Goal: Task Accomplishment & Management: Complete application form

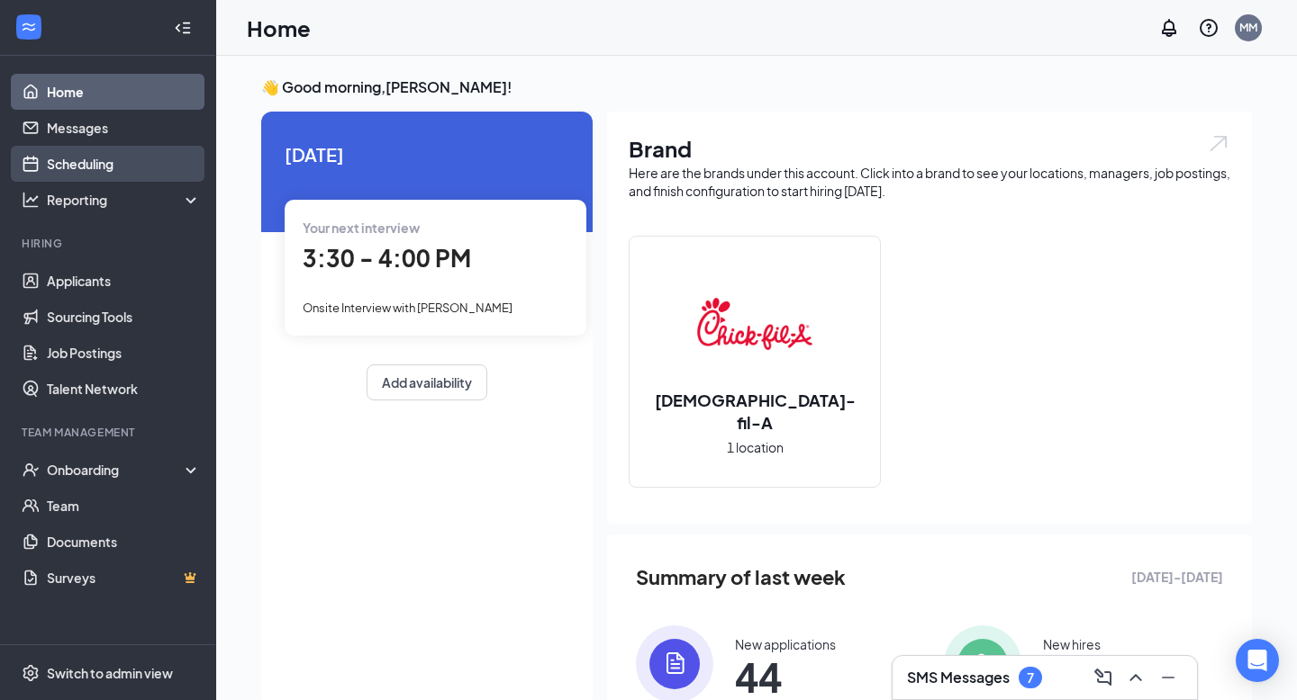
click at [138, 167] on link "Scheduling" at bounding box center [124, 164] width 154 height 36
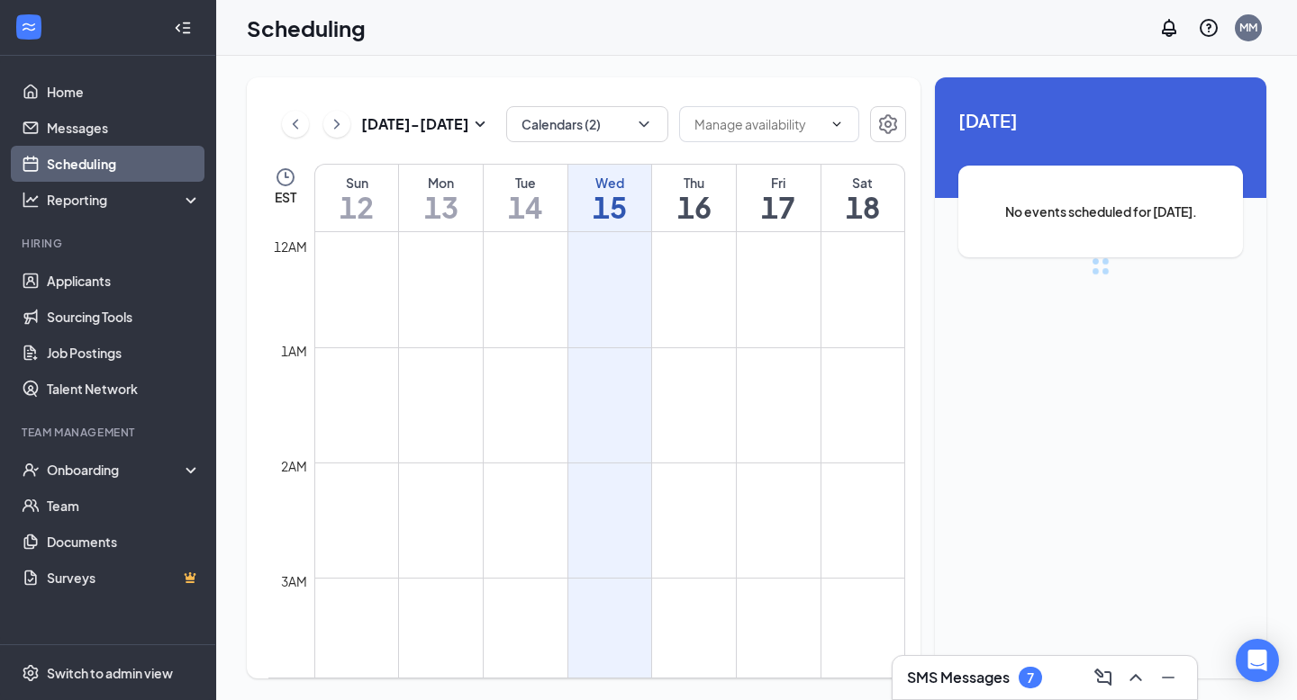
scroll to position [885, 0]
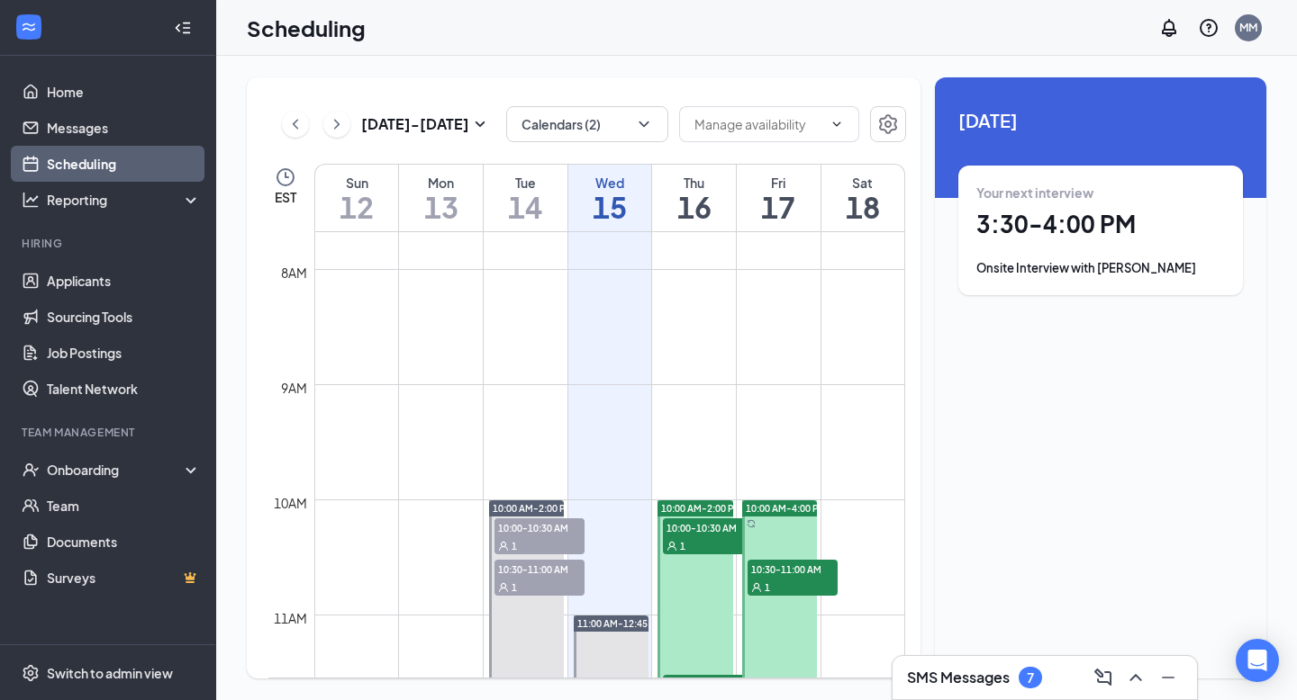
click at [684, 176] on div "Thu" at bounding box center [694, 183] width 84 height 18
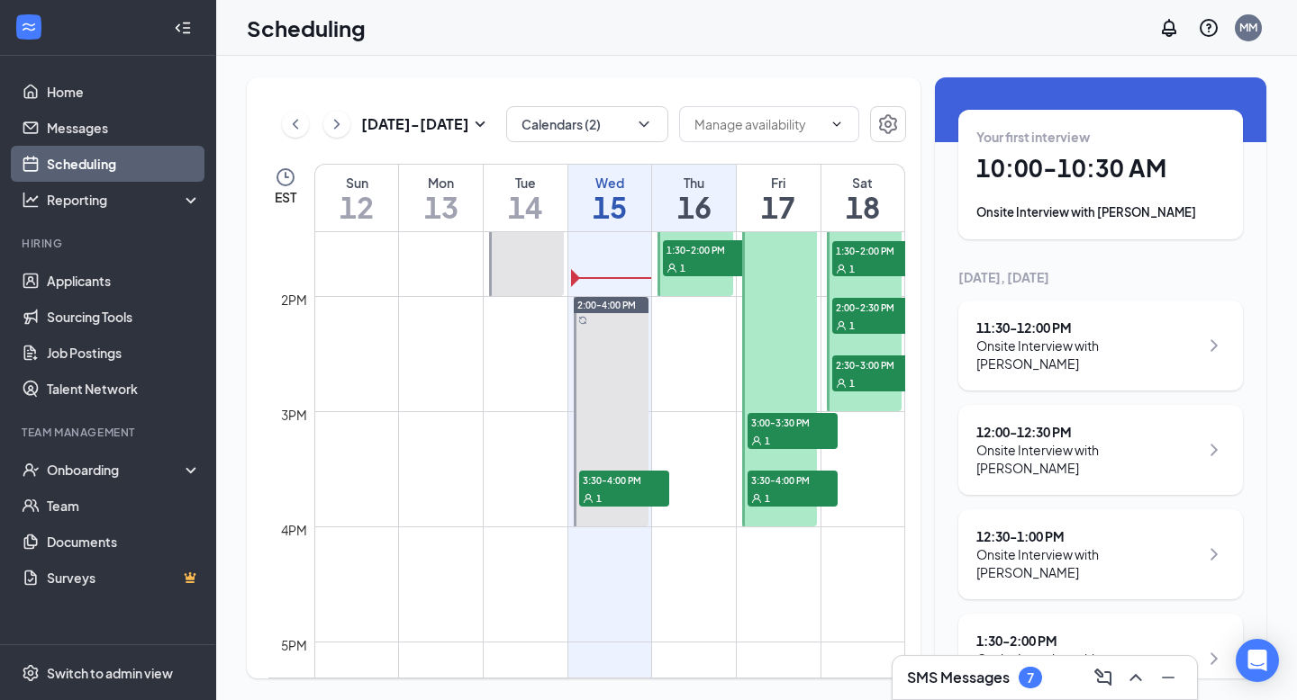
scroll to position [1581, 0]
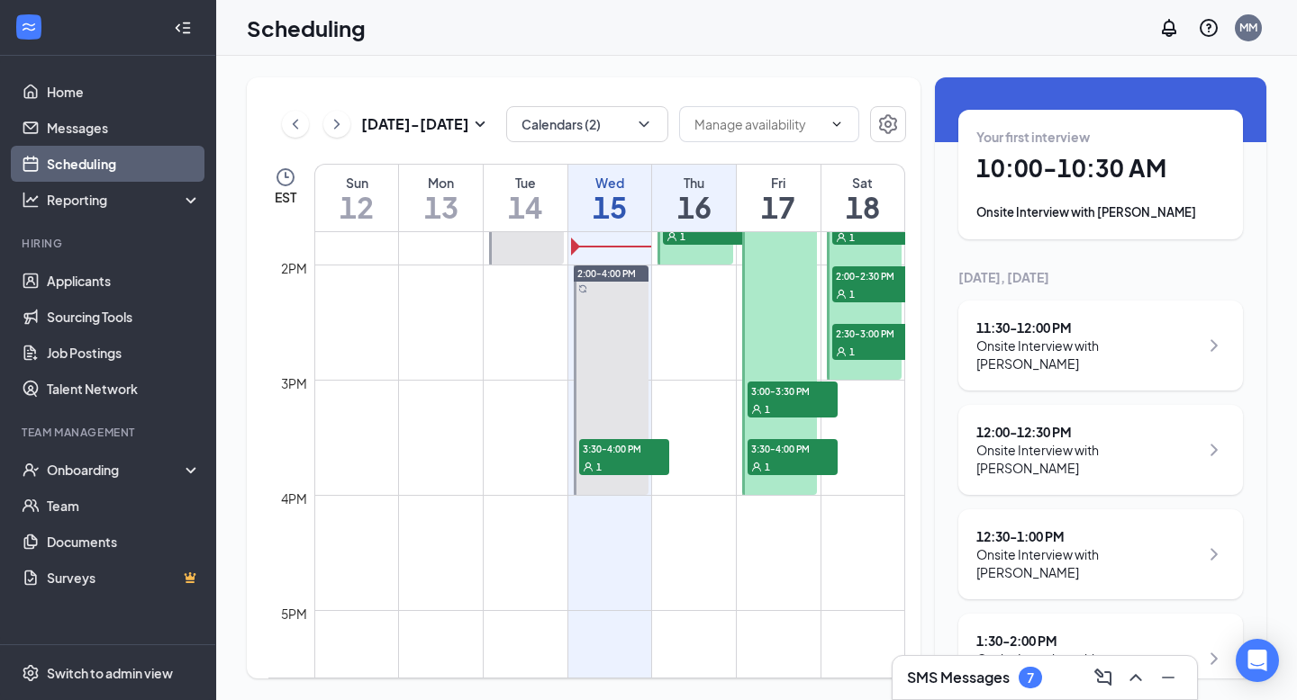
click at [765, 398] on span "3:00-3:30 PM" at bounding box center [792, 391] width 90 height 18
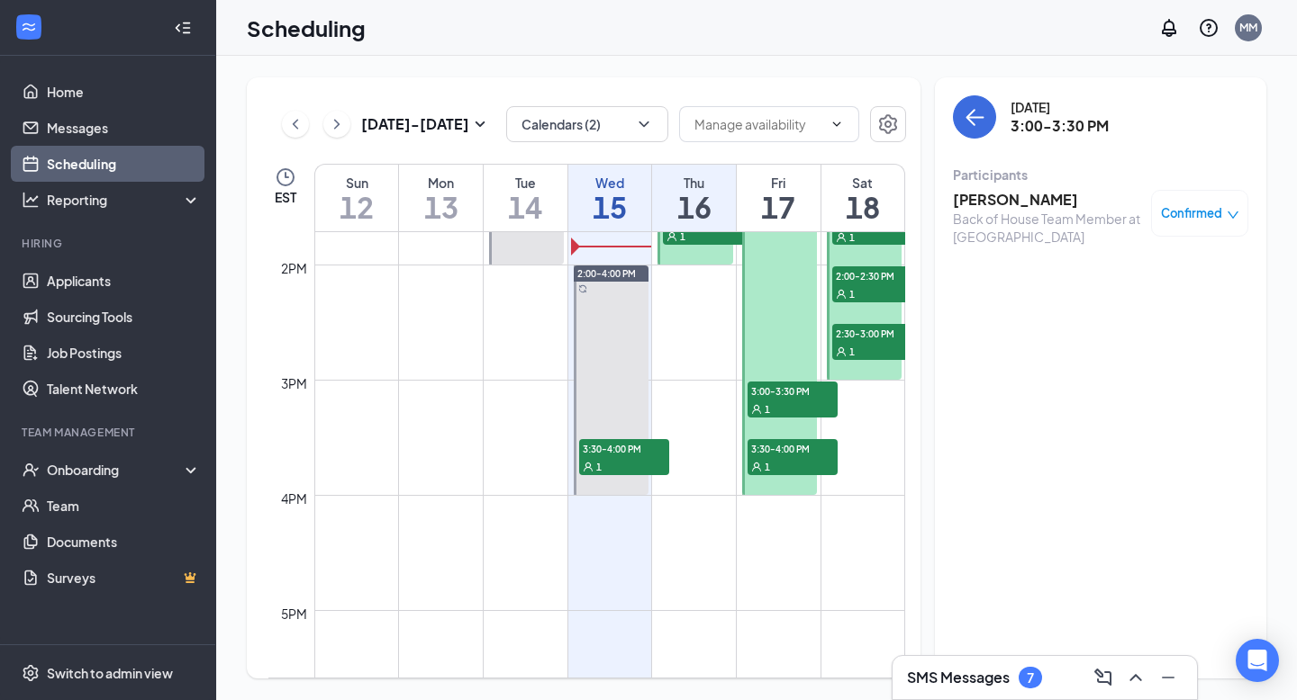
click at [771, 444] on span "3:30-4:00 PM" at bounding box center [792, 448] width 90 height 18
click at [779, 392] on span "3:00-3:30 PM" at bounding box center [792, 391] width 90 height 18
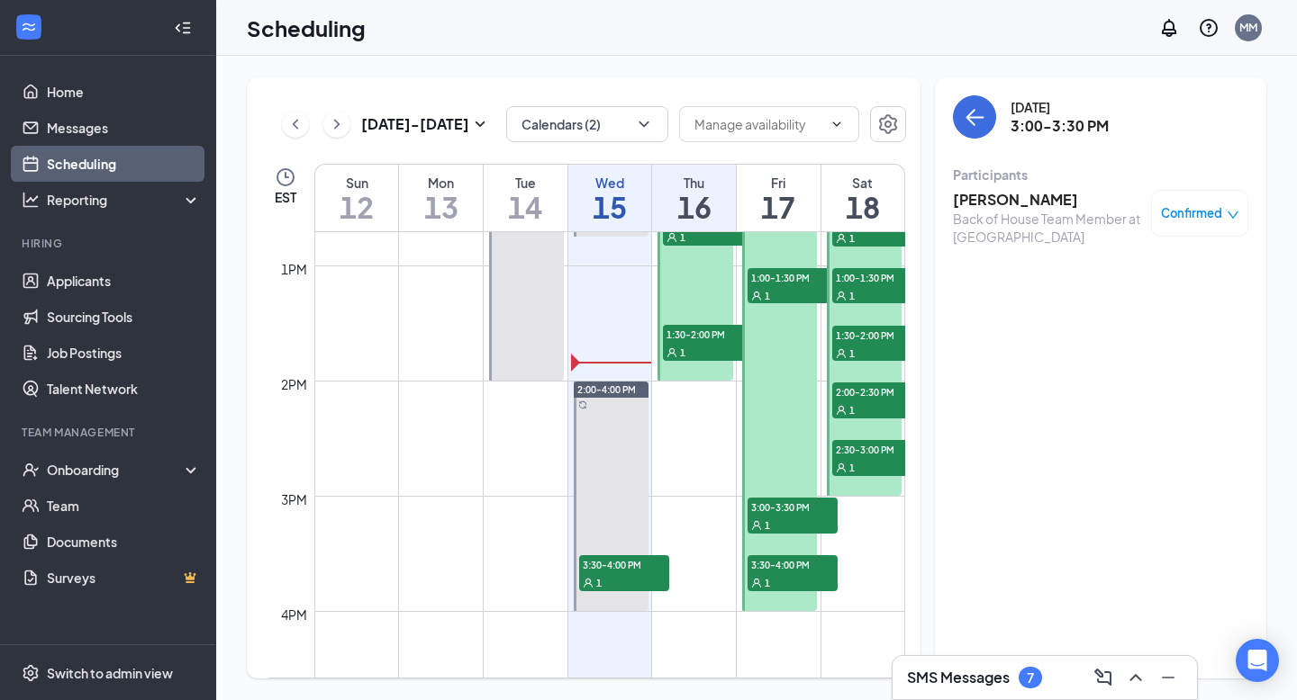
scroll to position [1466, 0]
click at [779, 392] on div at bounding box center [779, 265] width 75 height 691
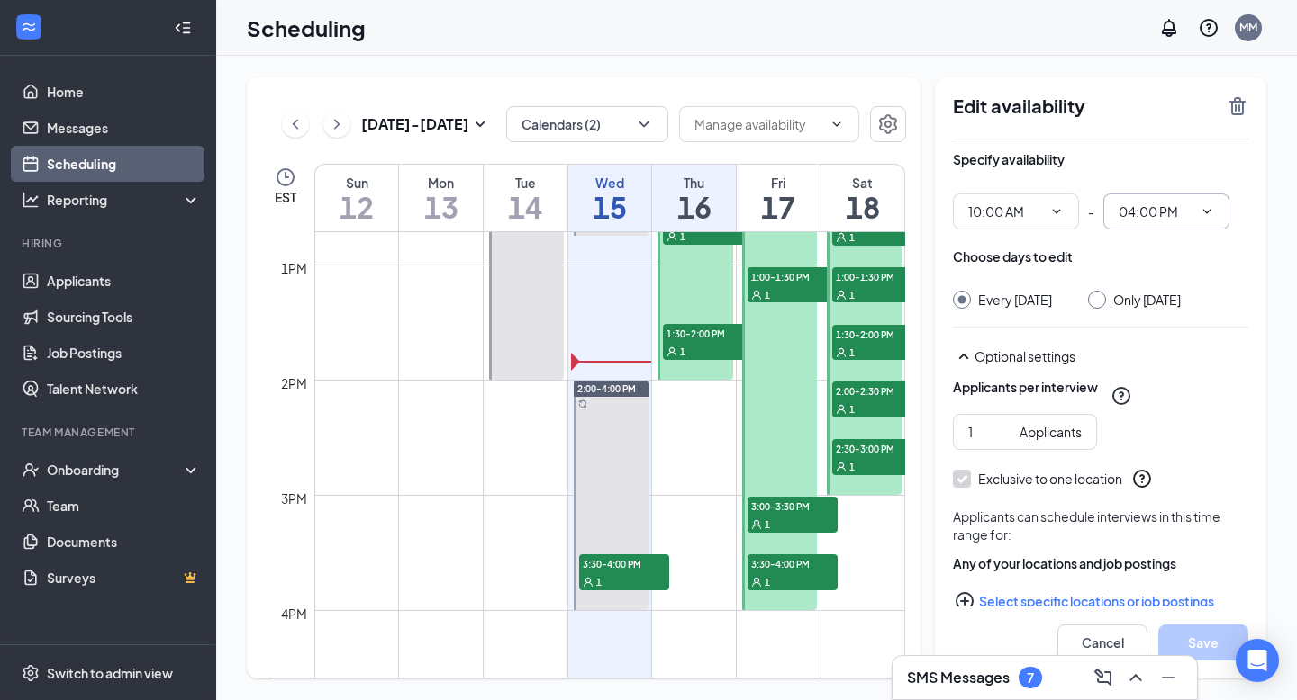
click at [1204, 227] on span "04:00 PM" at bounding box center [1166, 212] width 126 height 36
click at [1210, 218] on icon "ChevronDown" at bounding box center [1206, 211] width 14 height 14
click at [1184, 397] on div "02:00 PM" at bounding box center [1158, 394] width 53 height 20
type input "02:00 PM"
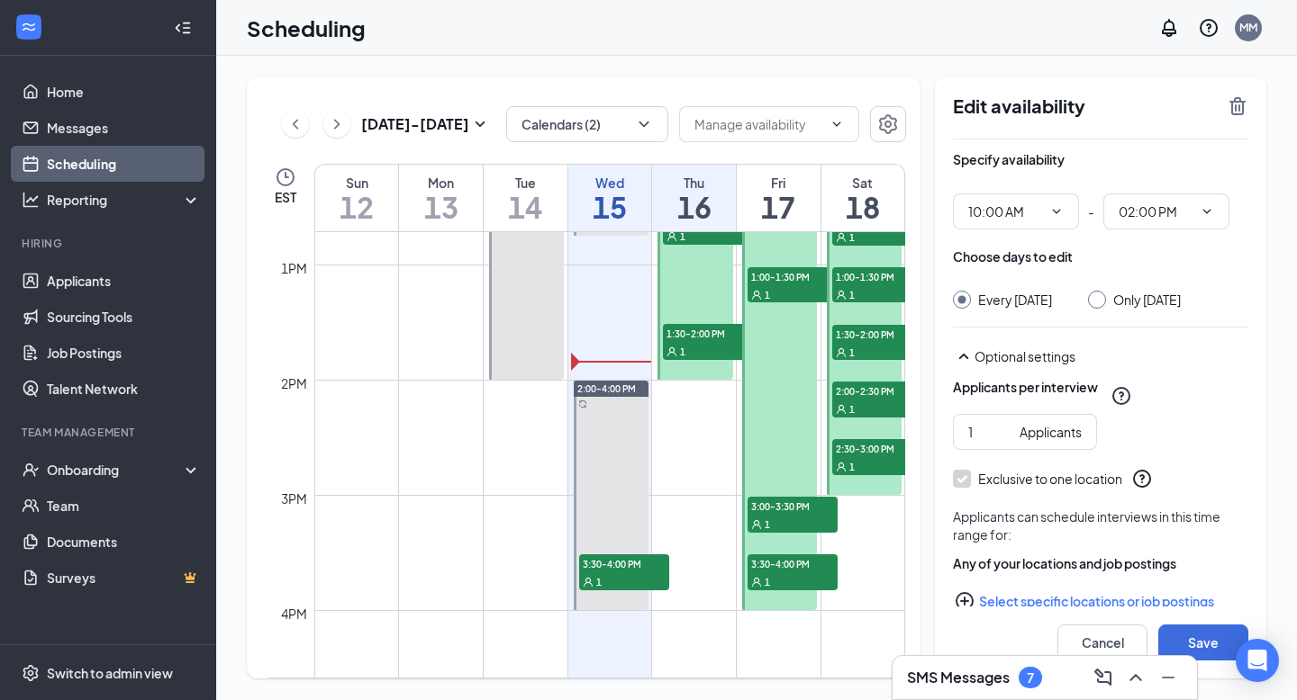
scroll to position [31, 0]
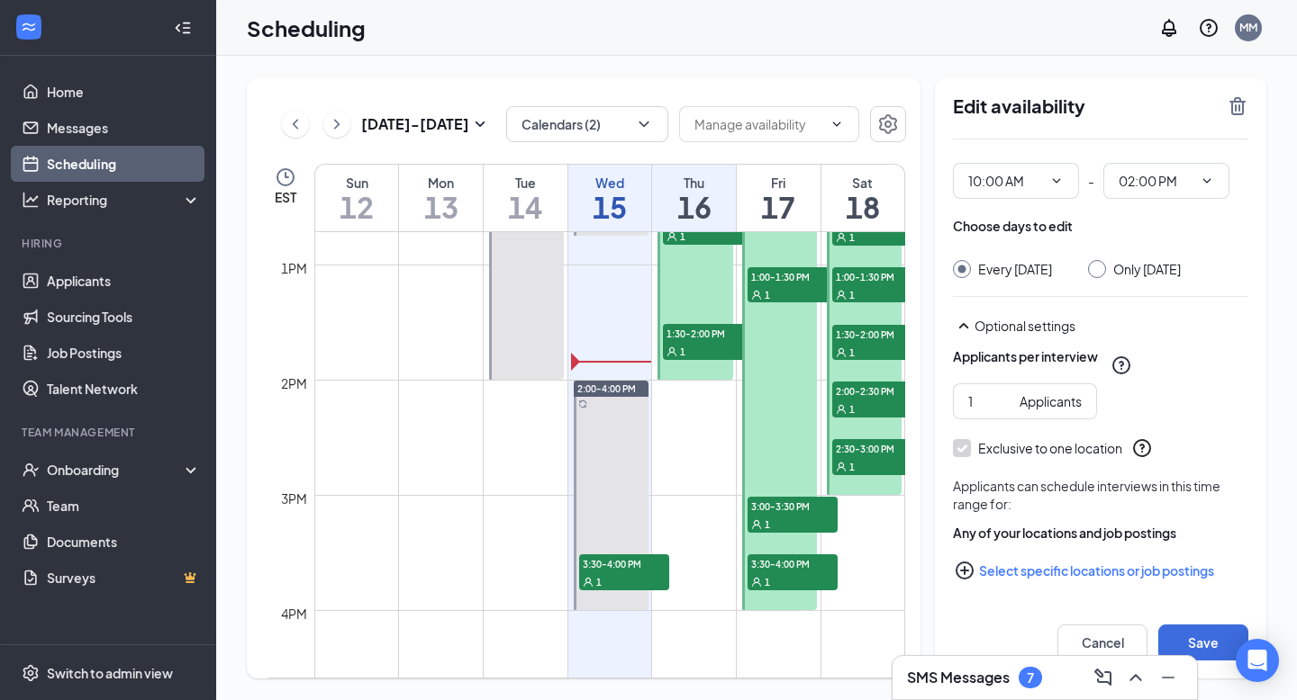
click at [1104, 267] on div "Only [DATE]" at bounding box center [1134, 269] width 93 height 18
click at [1097, 267] on input "Only [DATE]" at bounding box center [1094, 266] width 13 height 13
radio input "true"
radio input "false"
click at [1201, 630] on button "Save" at bounding box center [1203, 643] width 90 height 36
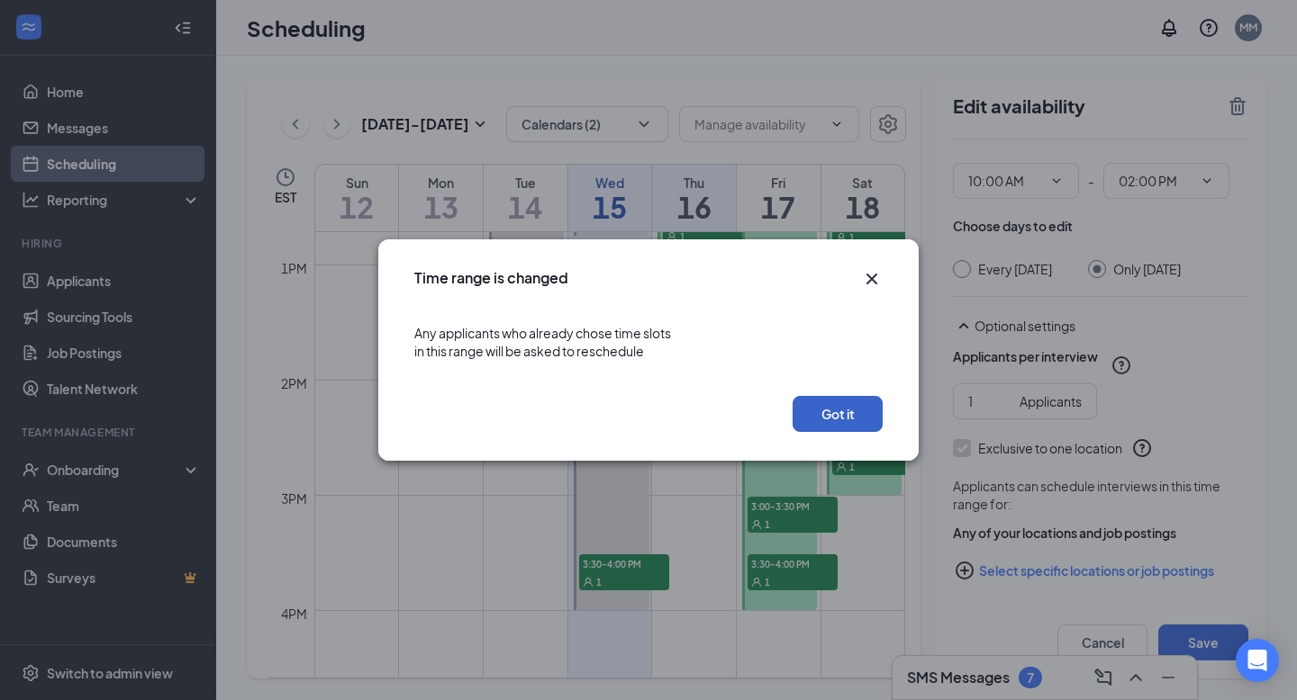
click at [837, 413] on button "Got it" at bounding box center [837, 414] width 90 height 36
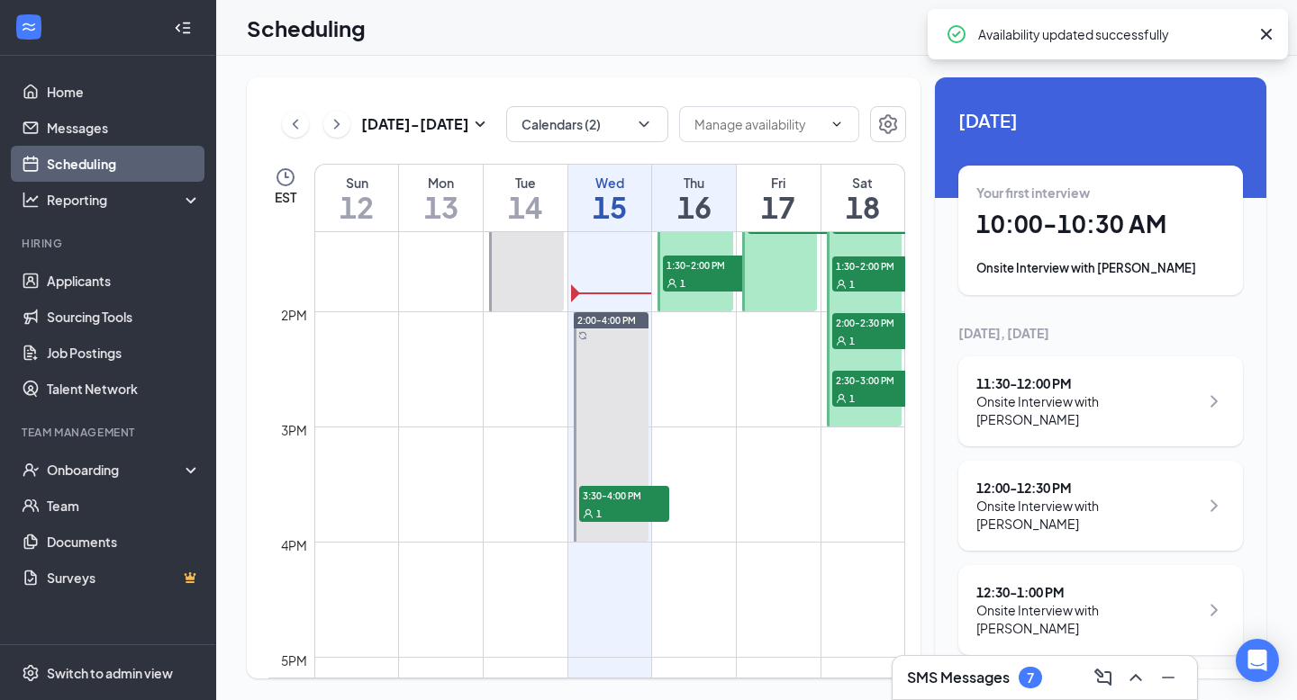
scroll to position [1538, 0]
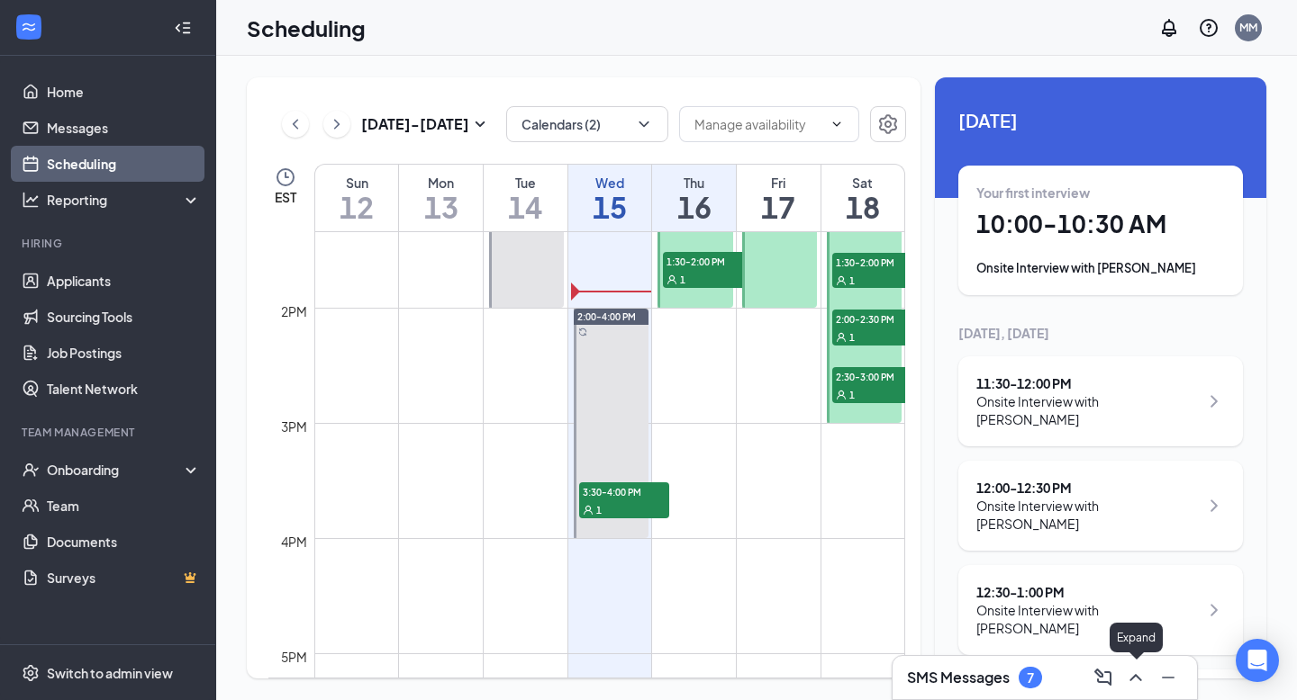
click at [1140, 682] on icon "ChevronUp" at bounding box center [1136, 678] width 22 height 22
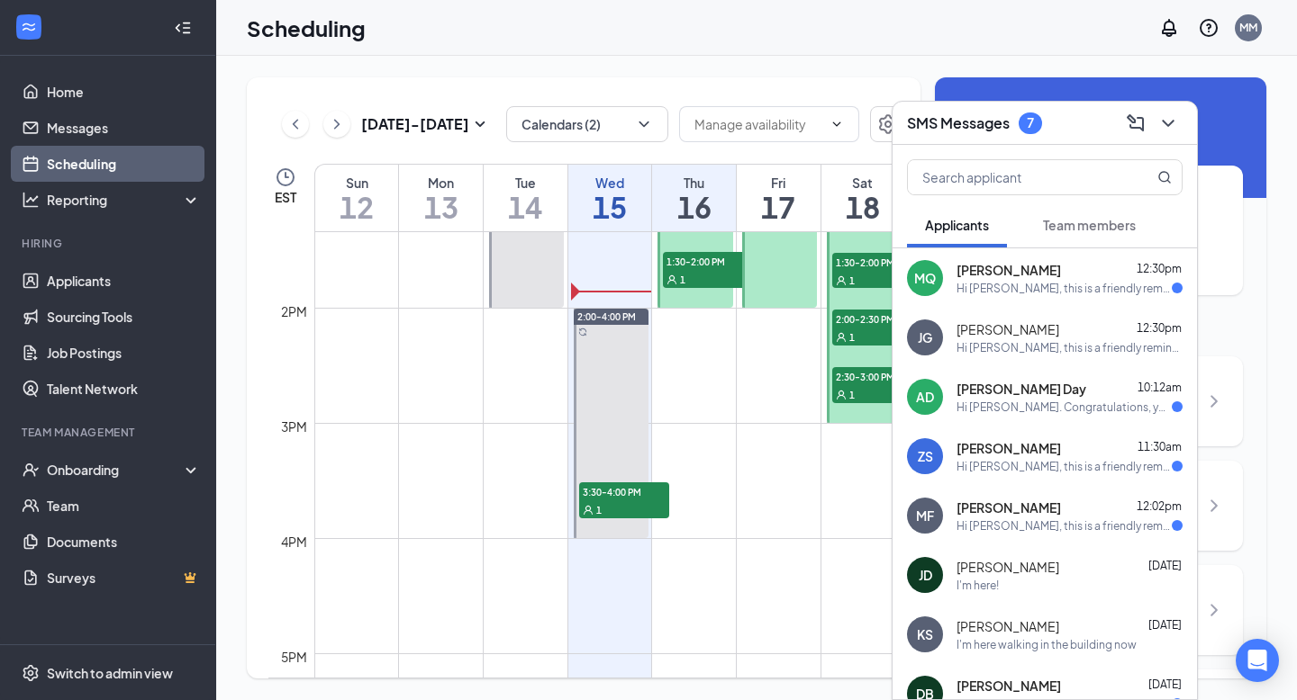
click at [1119, 217] on span "Team members" at bounding box center [1089, 225] width 93 height 16
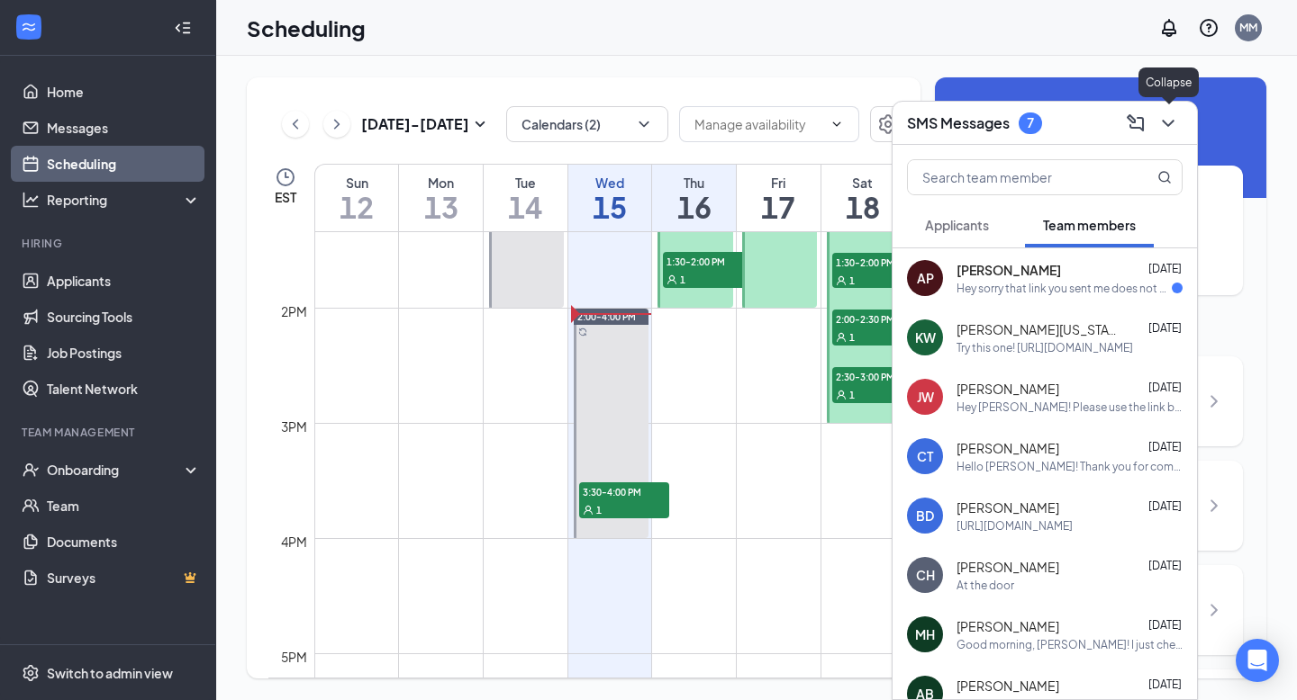
click at [1165, 126] on icon "ChevronDown" at bounding box center [1168, 124] width 22 height 22
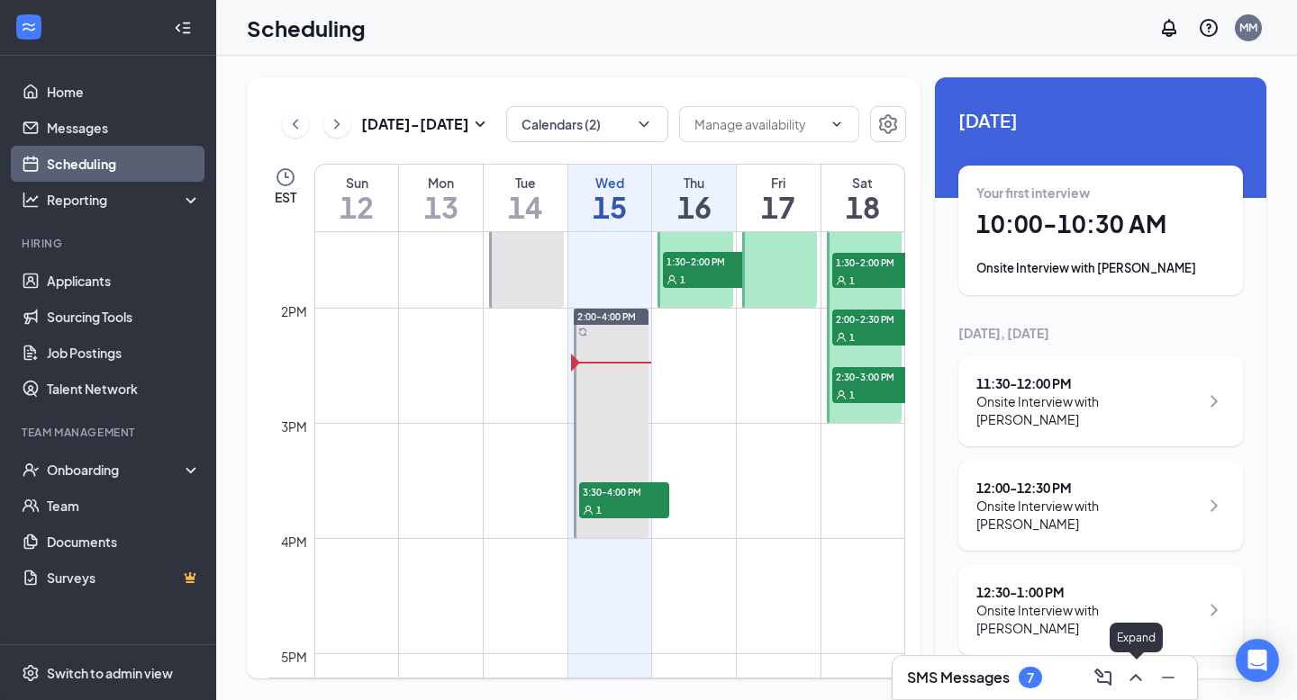
click at [1131, 679] on icon "ChevronUp" at bounding box center [1135, 677] width 12 height 7
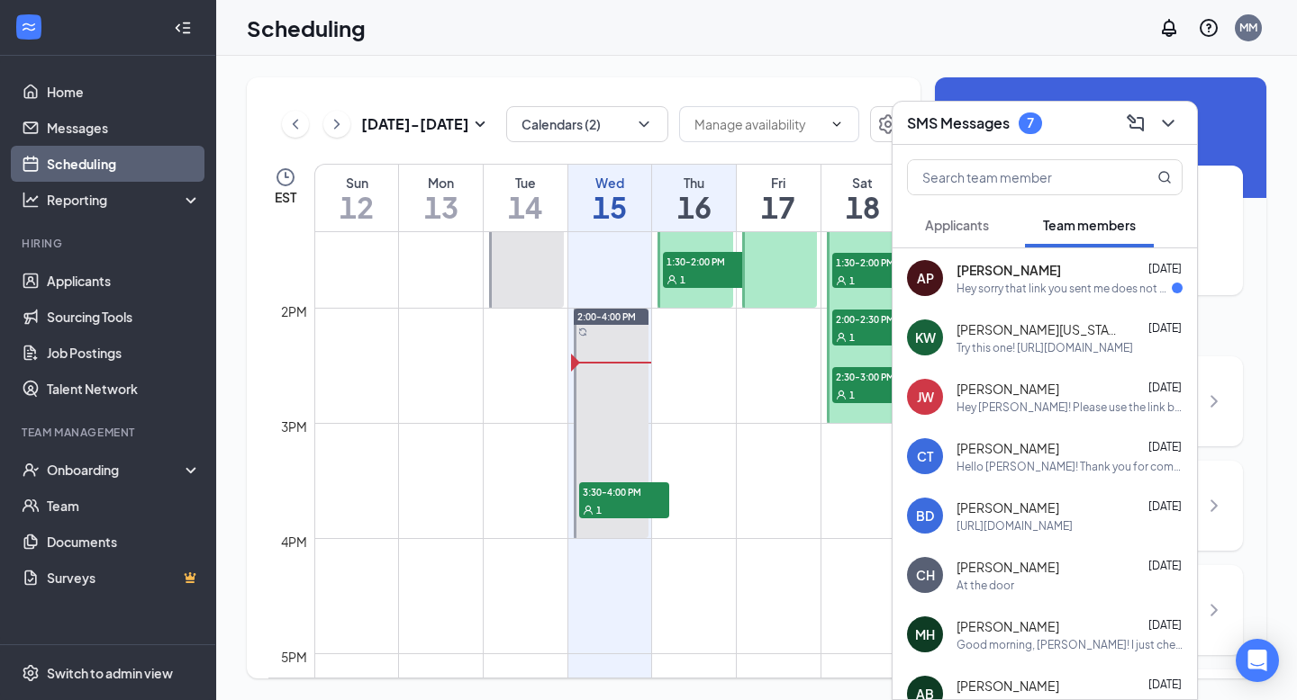
click at [1021, 279] on div "[PERSON_NAME] [DATE] Hey sorry that link you sent me does not work, I'm a size …" at bounding box center [1069, 278] width 226 height 35
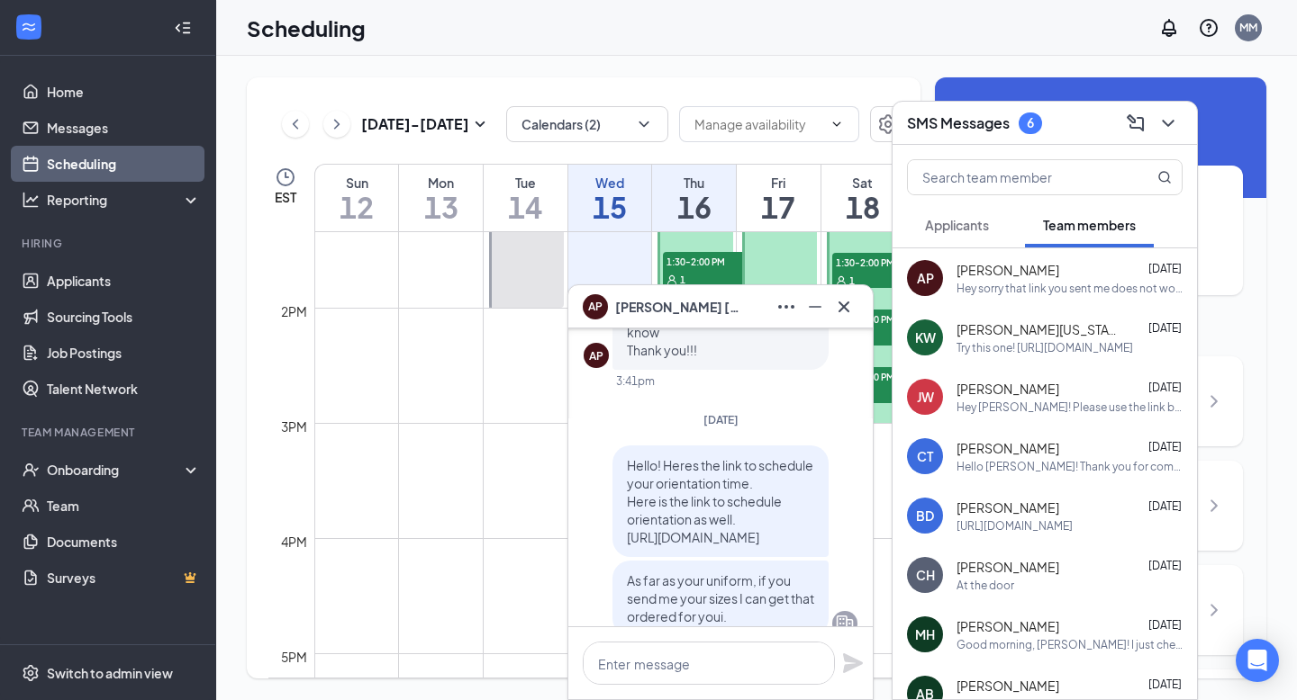
scroll to position [0, 0]
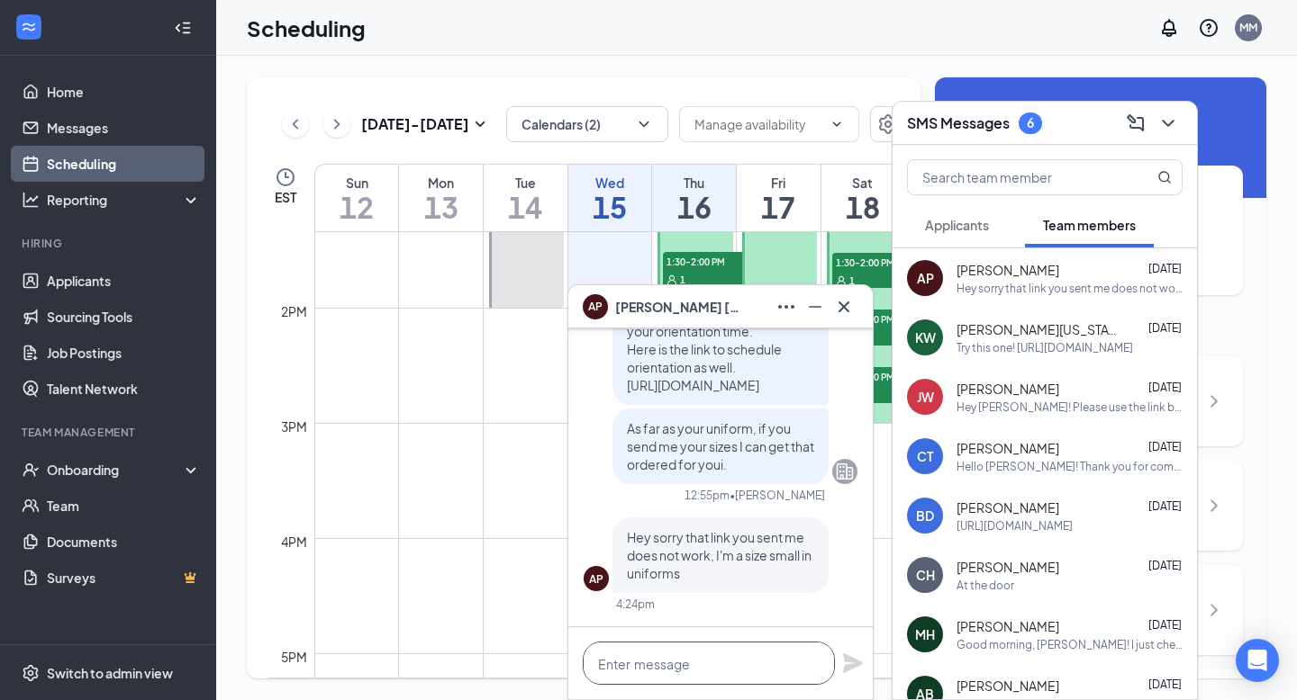
click at [696, 661] on textarea at bounding box center [709, 663] width 252 height 43
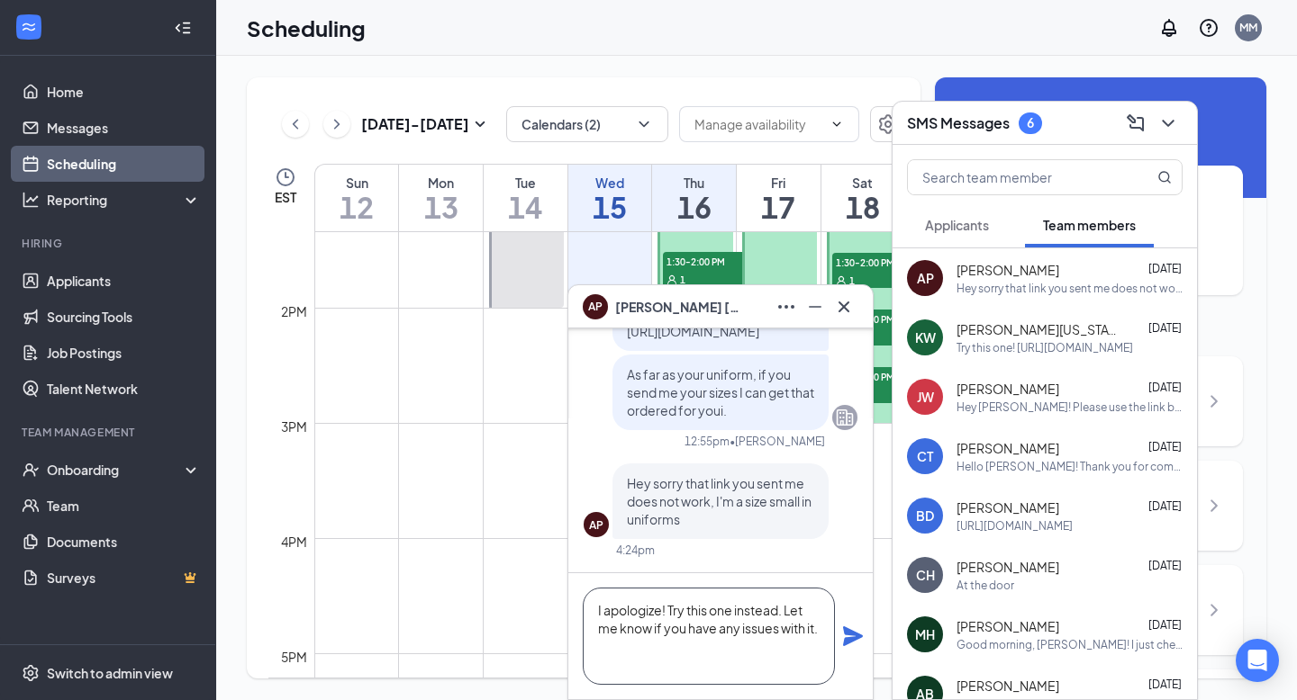
paste textarea "[URL][DOMAIN_NAME]"
type textarea "I apologize! Try this one instead. Let me know if you have any issues with it. …"
click at [861, 630] on icon "Plane" at bounding box center [853, 637] width 22 height 22
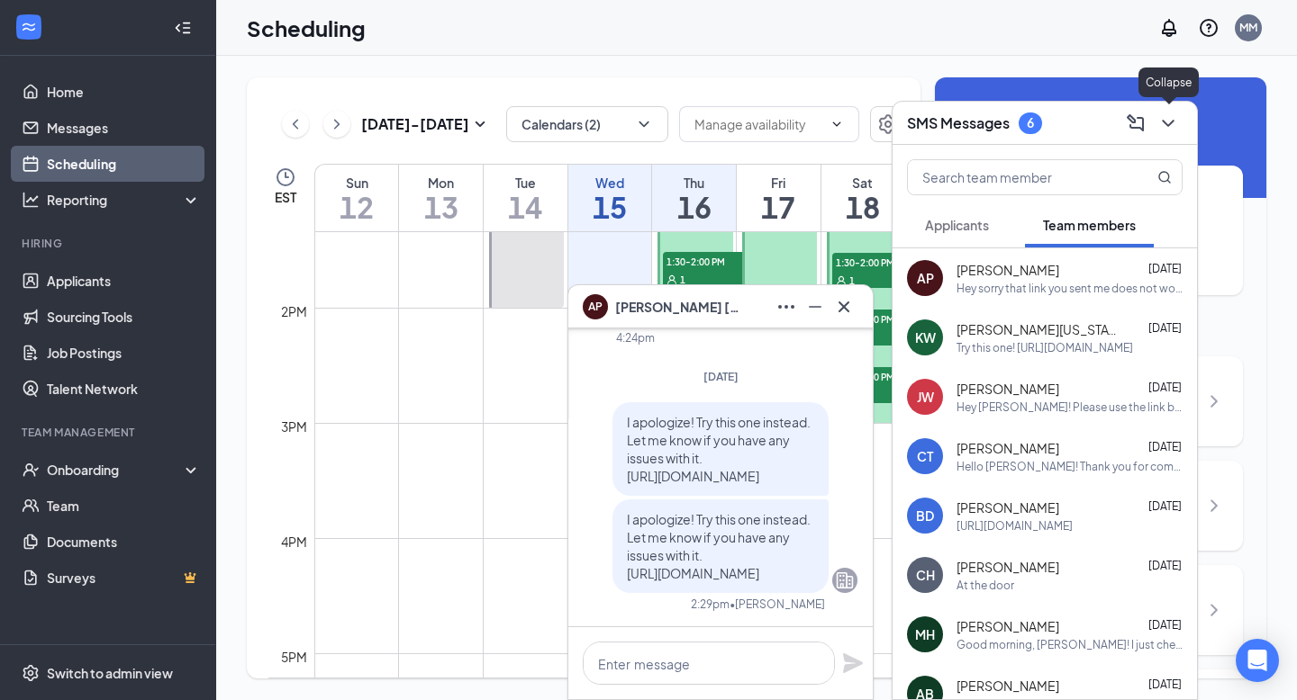
click at [1164, 113] on icon "ChevronDown" at bounding box center [1168, 124] width 22 height 22
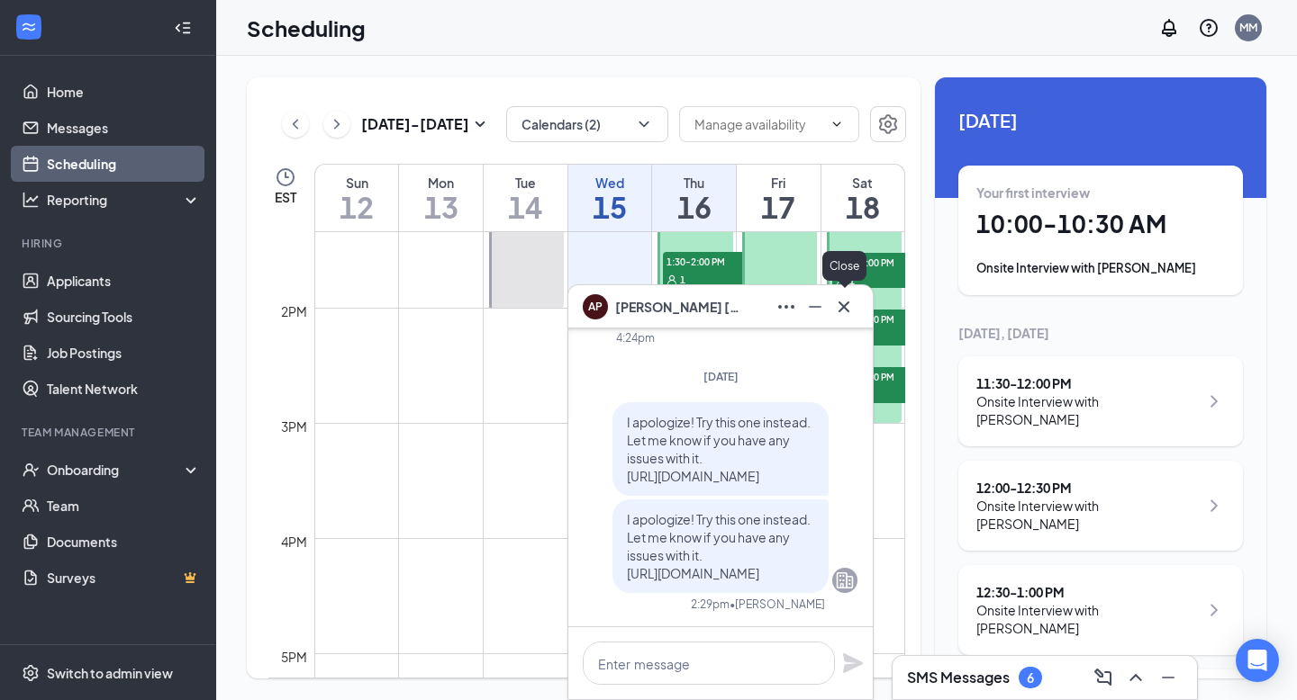
click at [841, 305] on icon "Cross" at bounding box center [843, 306] width 11 height 11
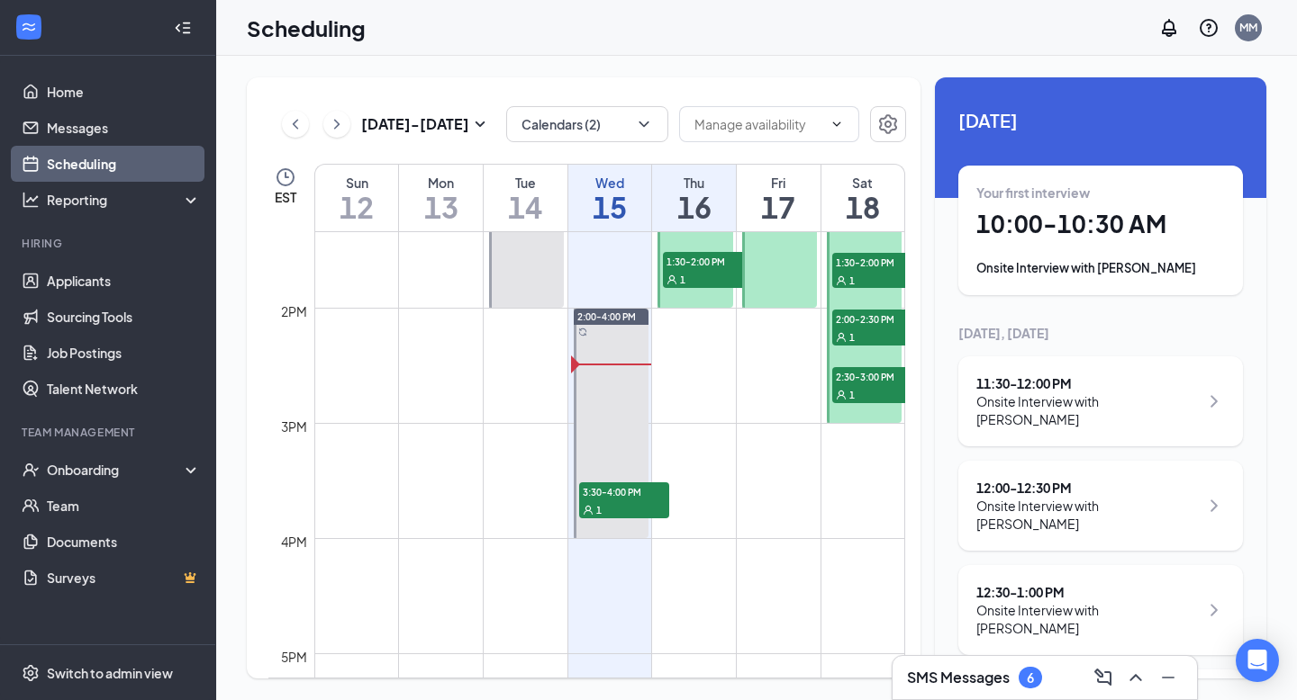
scroll to position [56, 0]
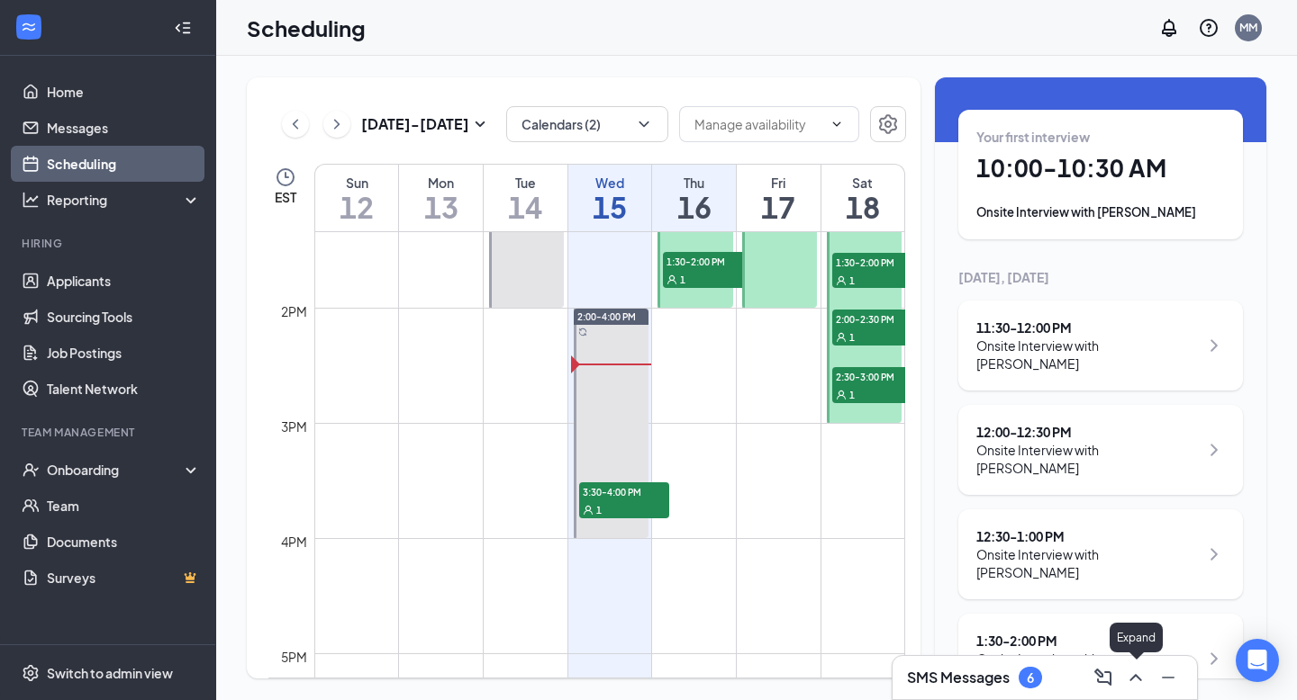
click at [1137, 687] on icon "ChevronUp" at bounding box center [1136, 678] width 22 height 22
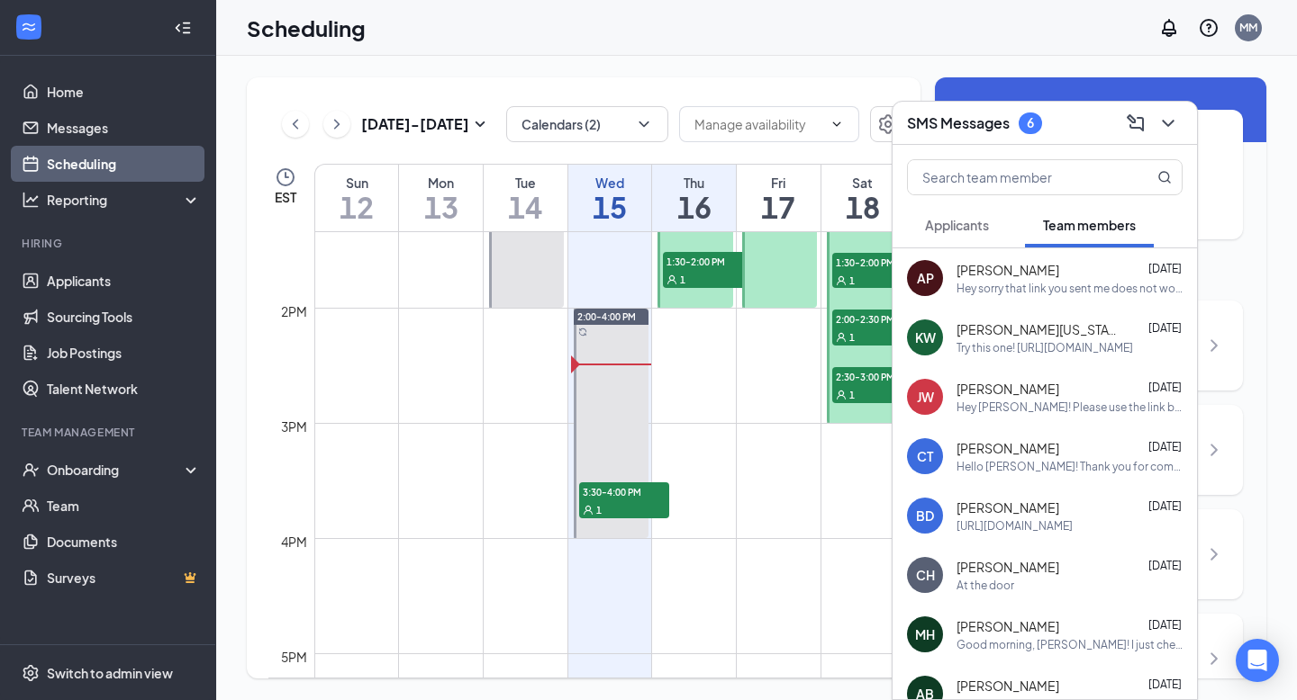
click at [990, 212] on button "Applicants" at bounding box center [957, 225] width 100 height 45
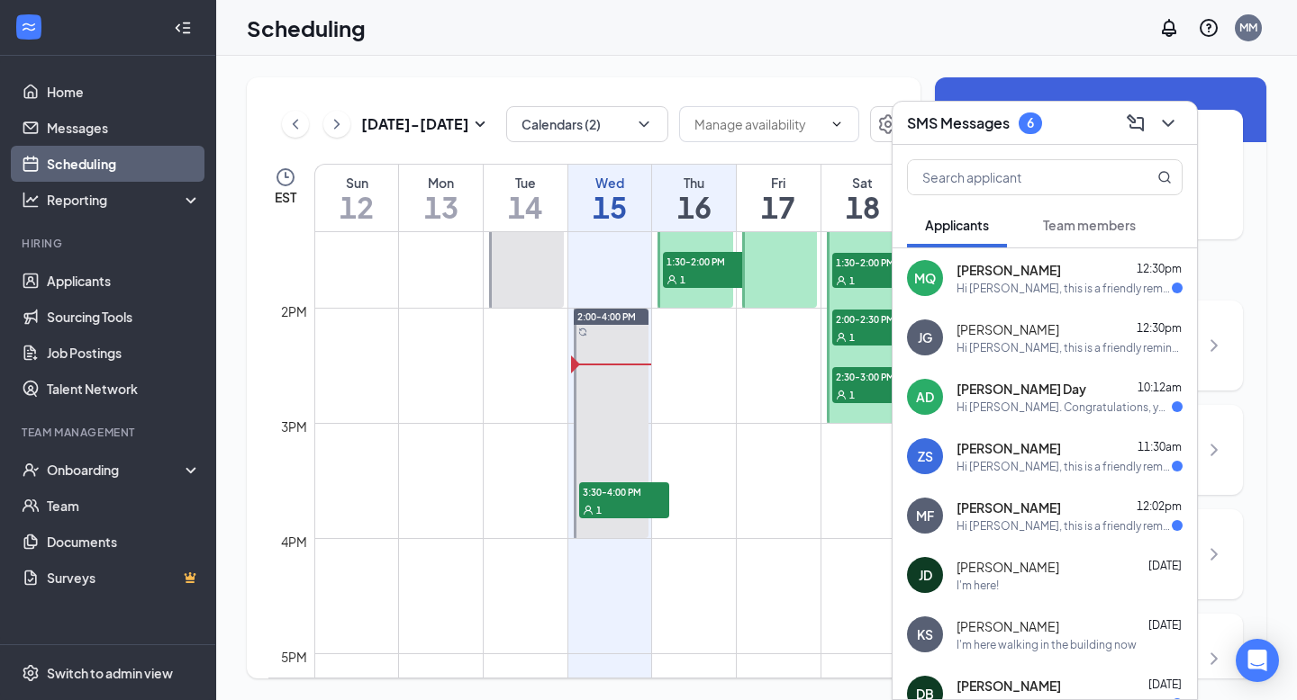
click at [1018, 279] on div "[PERSON_NAME] 12:30pm Hi [PERSON_NAME], this is a friendly reminder. Your inter…" at bounding box center [1069, 278] width 226 height 35
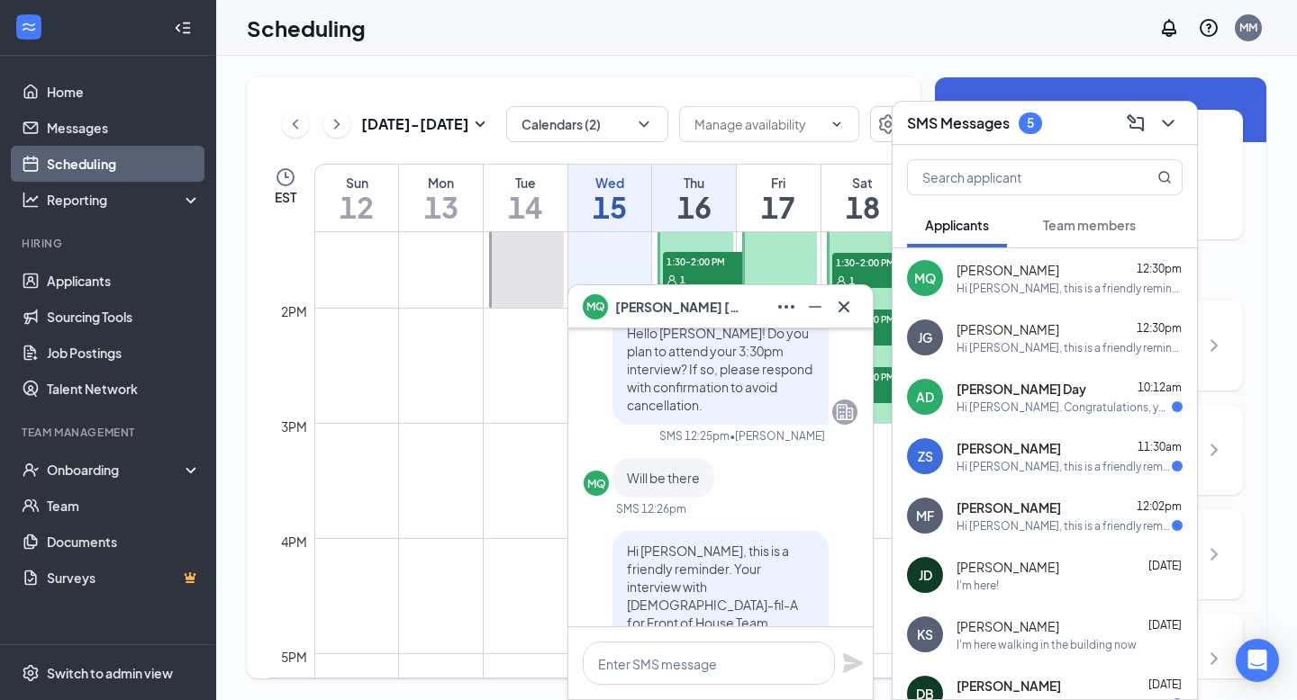
scroll to position [-356, 0]
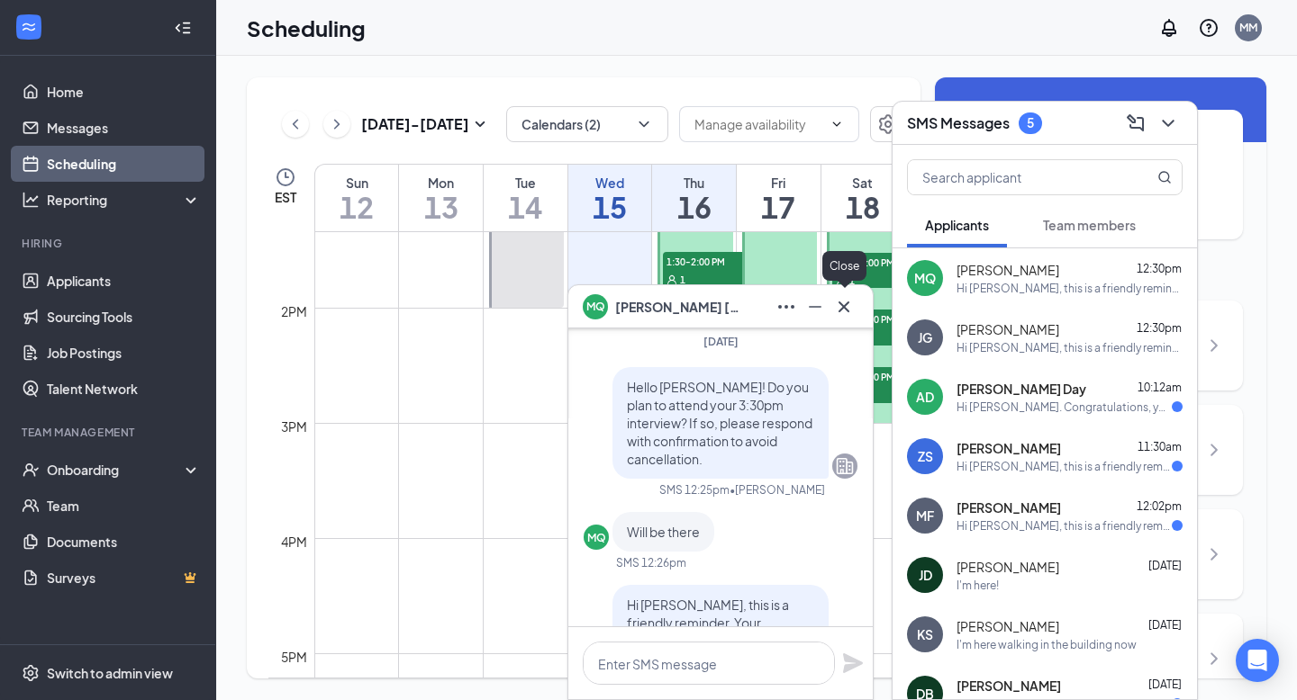
click at [847, 303] on icon "Cross" at bounding box center [843, 306] width 11 height 11
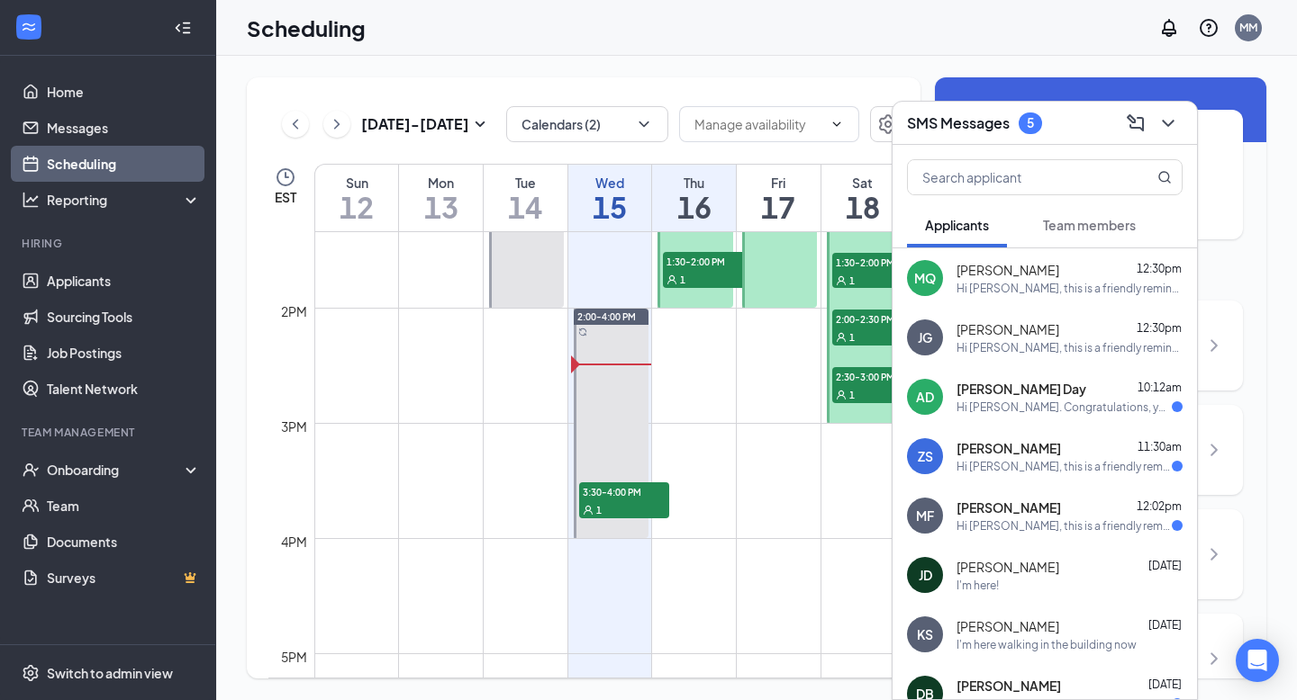
click at [1091, 391] on div "[PERSON_NAME] Day 10:12am" at bounding box center [1069, 389] width 226 height 18
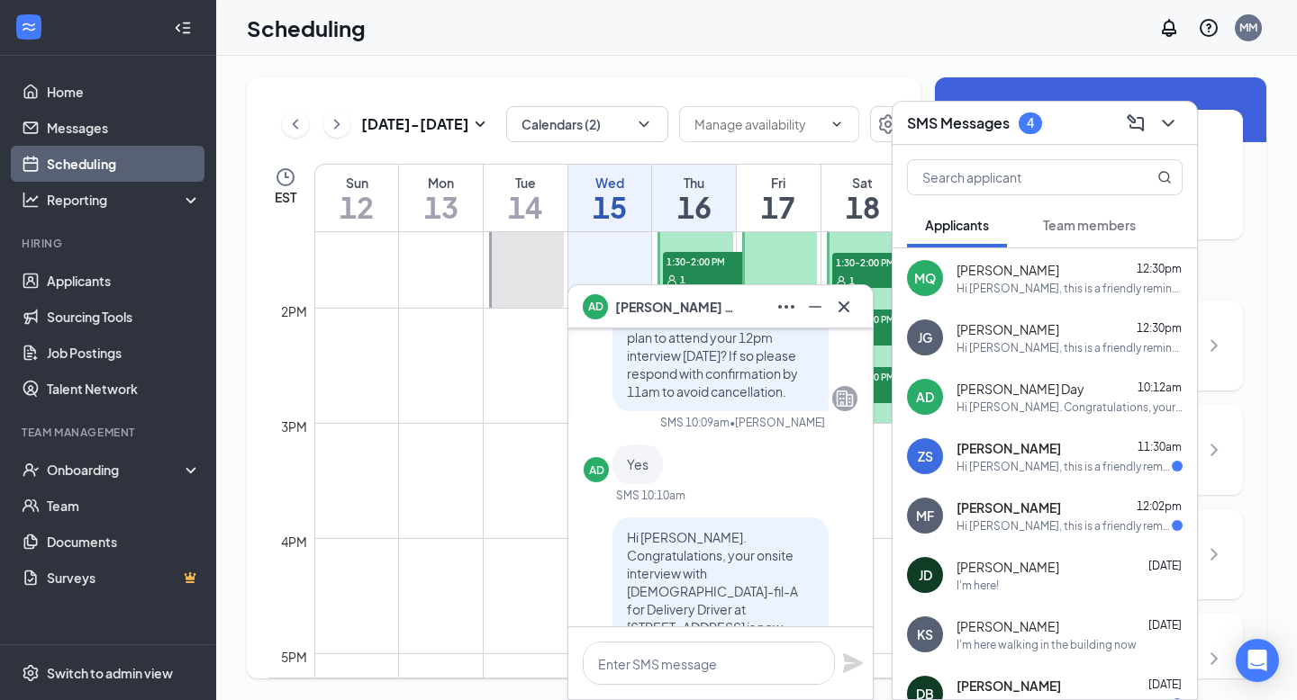
scroll to position [-240, 0]
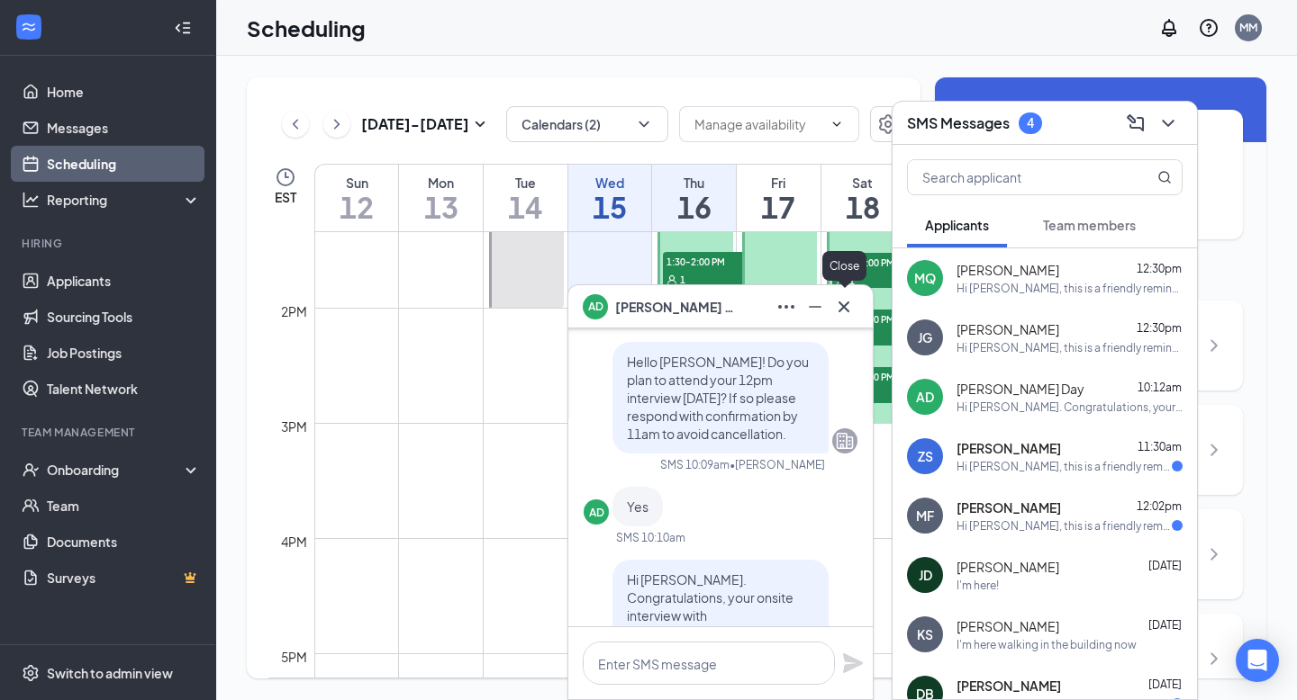
click at [842, 306] on icon "Cross" at bounding box center [844, 307] width 22 height 22
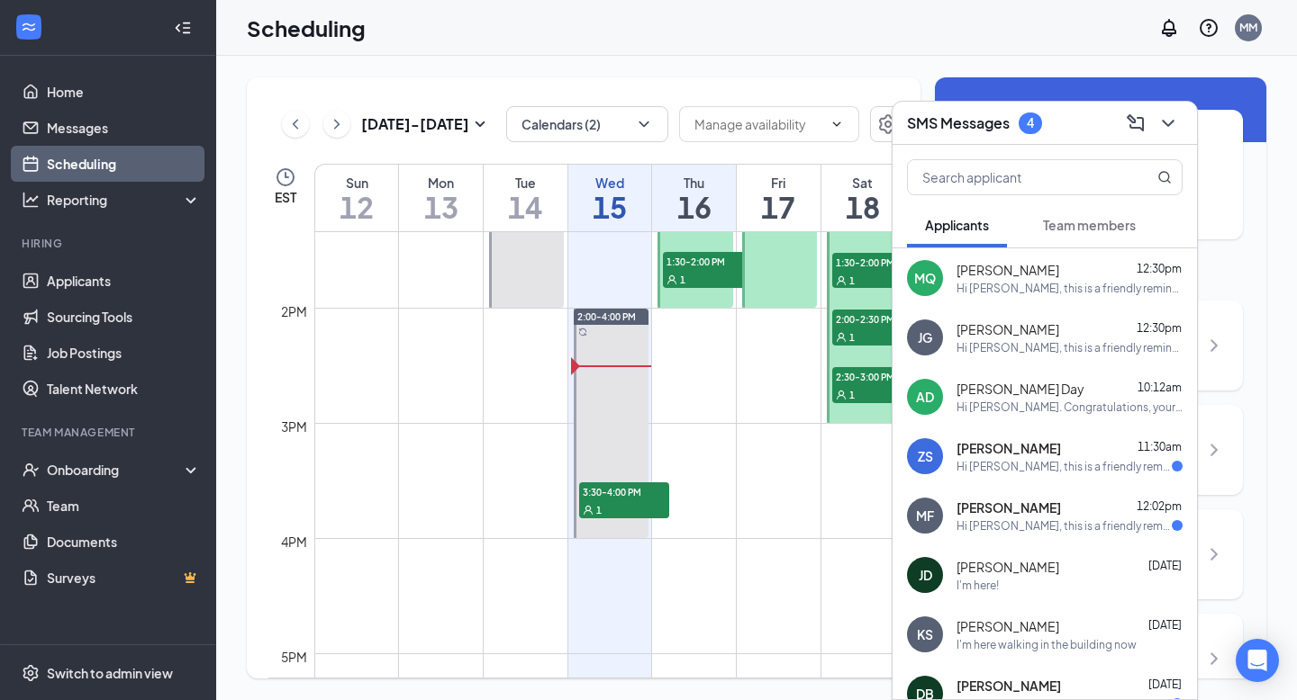
click at [1030, 480] on div "ZS [PERSON_NAME] 11:30am Hi [PERSON_NAME], this is a friendly reminder. Your in…" at bounding box center [1044, 456] width 304 height 59
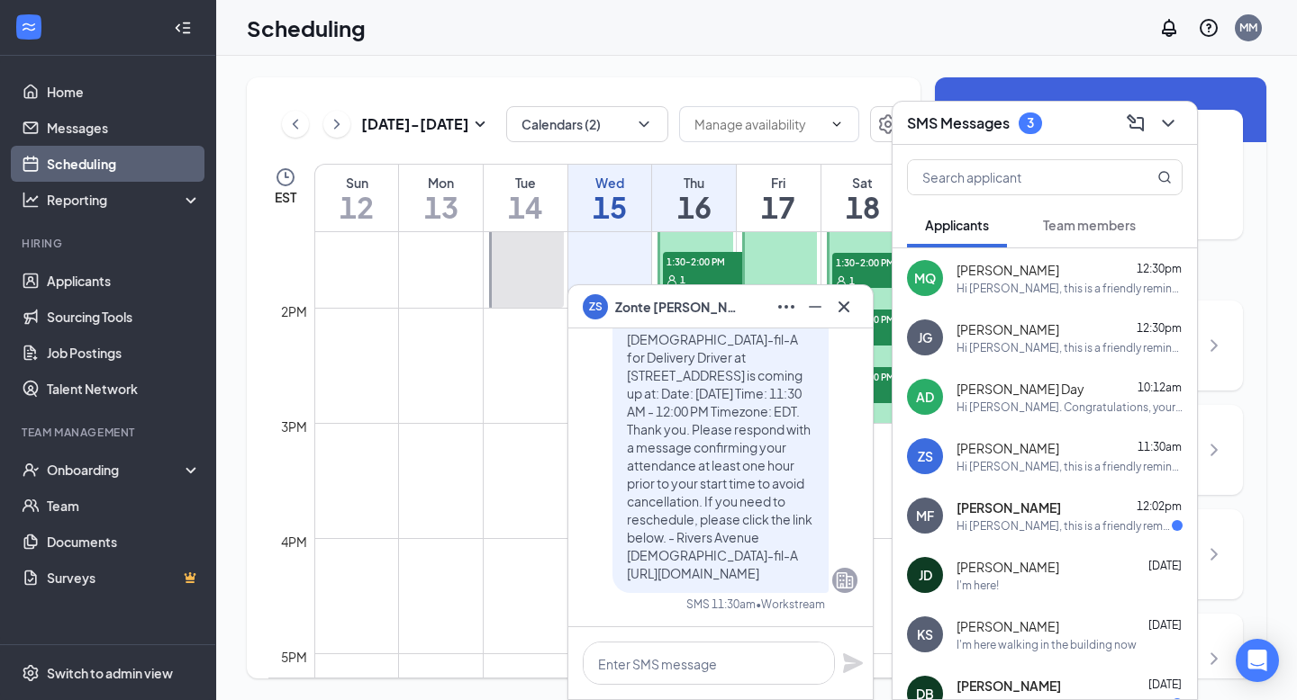
click at [998, 515] on span "[PERSON_NAME]" at bounding box center [1008, 508] width 104 height 18
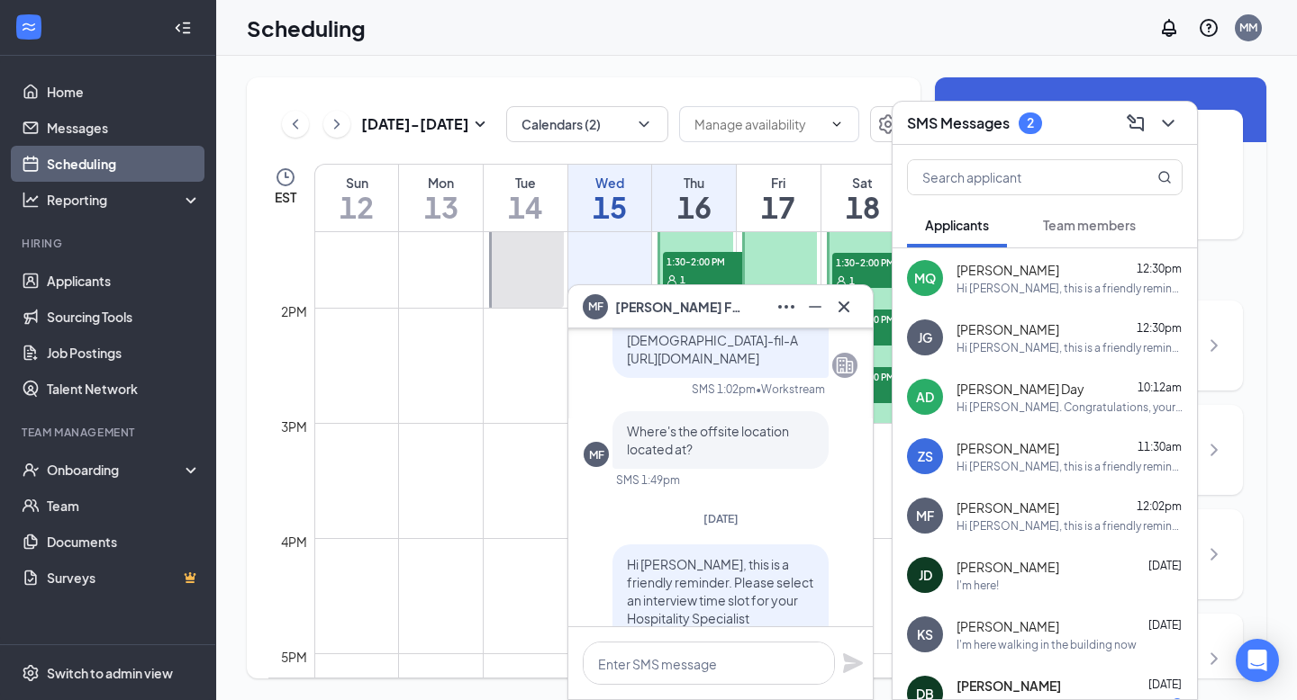
scroll to position [-119, 0]
click at [845, 313] on icon "Cross" at bounding box center [844, 307] width 22 height 22
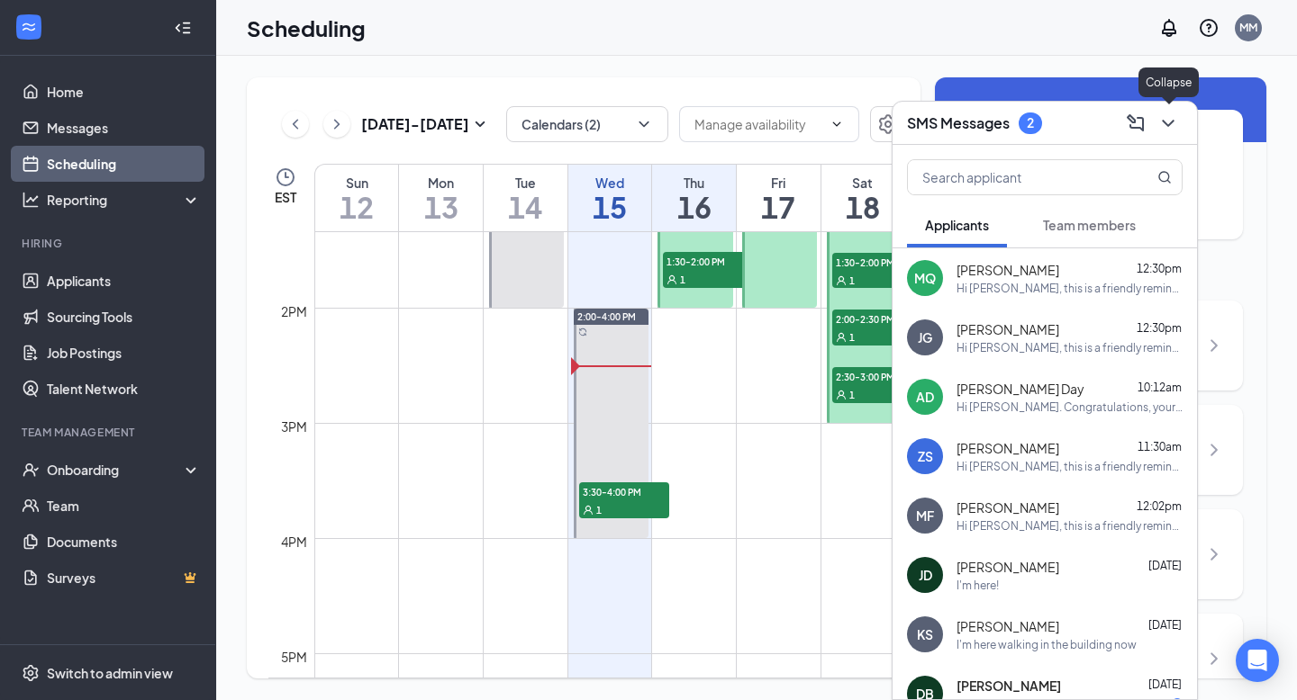
click at [1161, 125] on icon "ChevronDown" at bounding box center [1168, 124] width 22 height 22
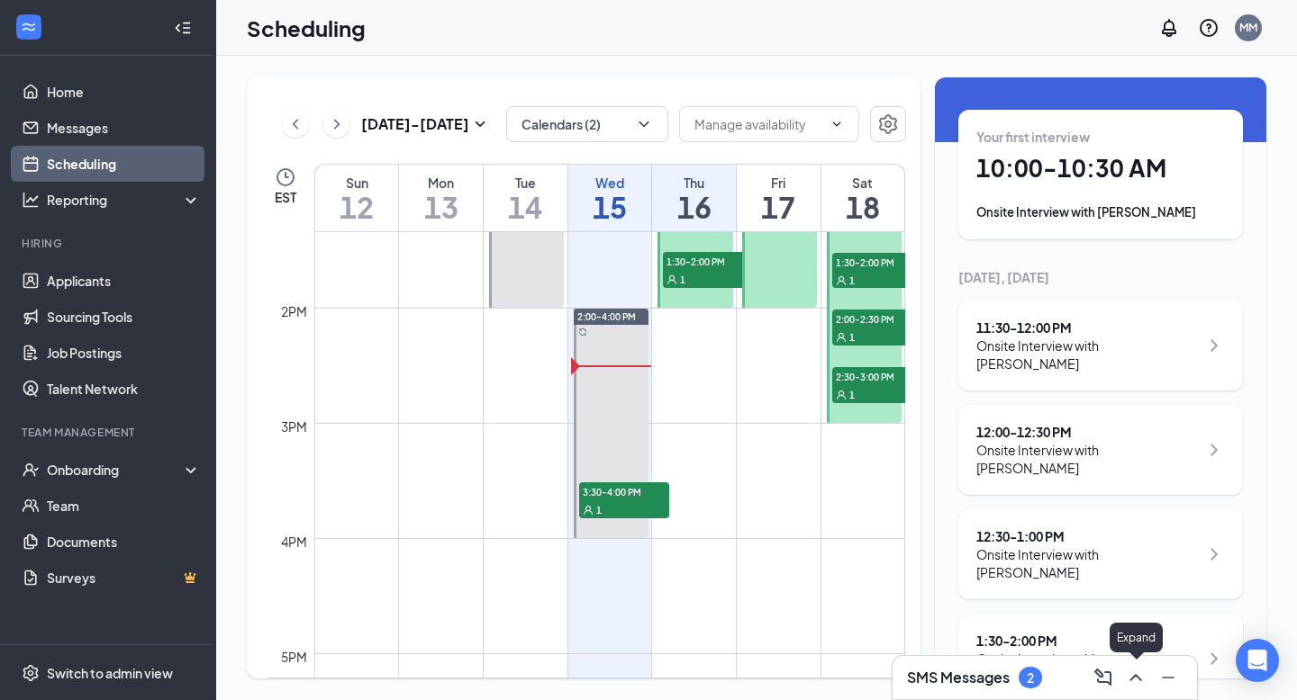
click at [1143, 679] on icon "ChevronUp" at bounding box center [1136, 678] width 22 height 22
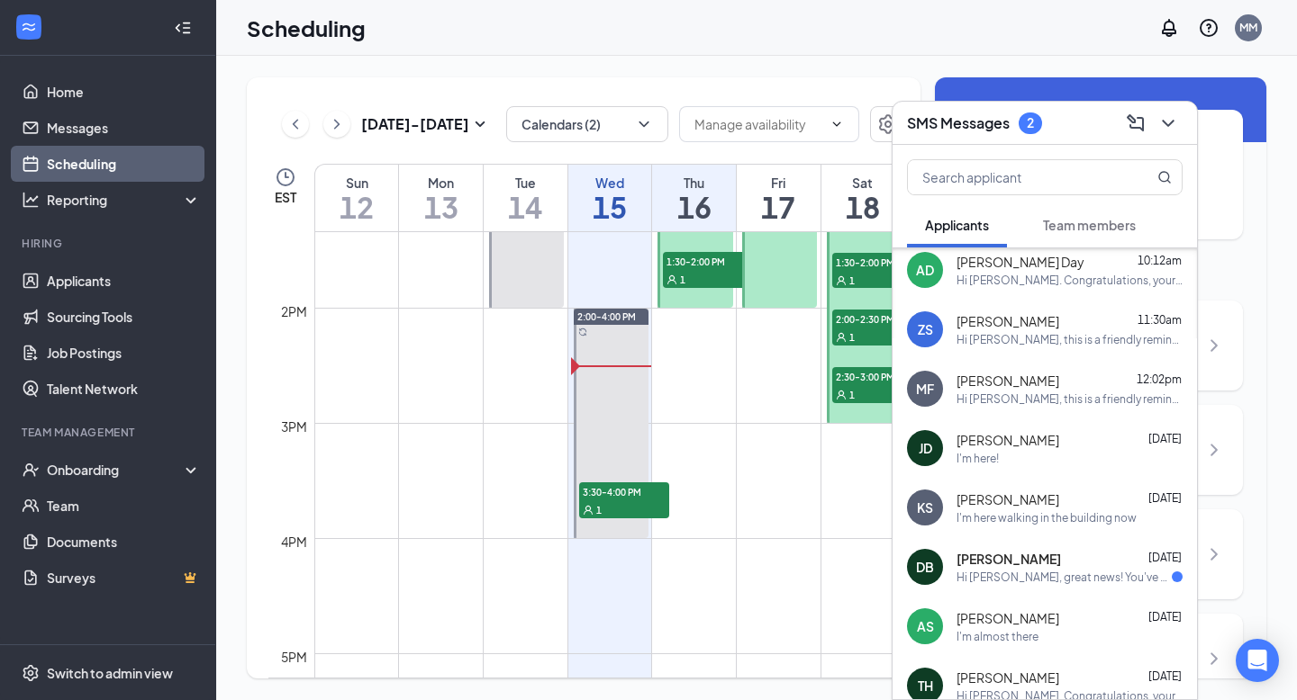
scroll to position [90, 0]
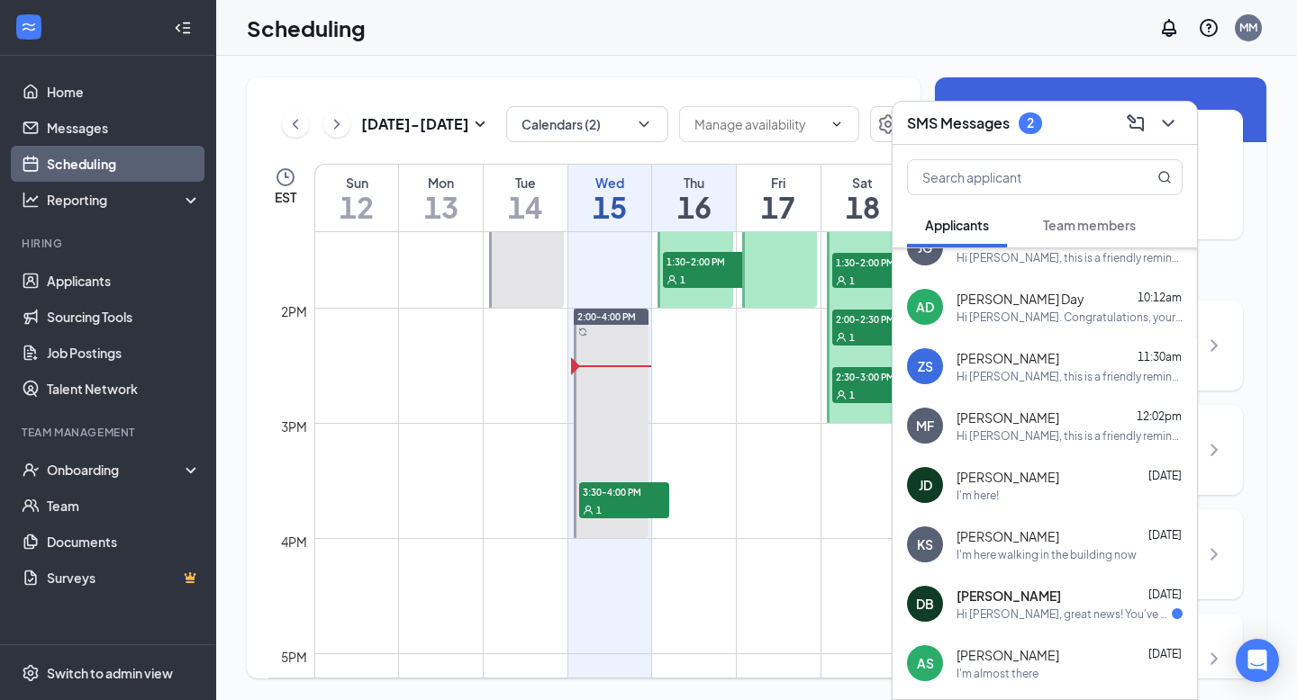
click at [1040, 456] on div "[PERSON_NAME] [PERSON_NAME] [DATE] I'm here!" at bounding box center [1044, 485] width 304 height 59
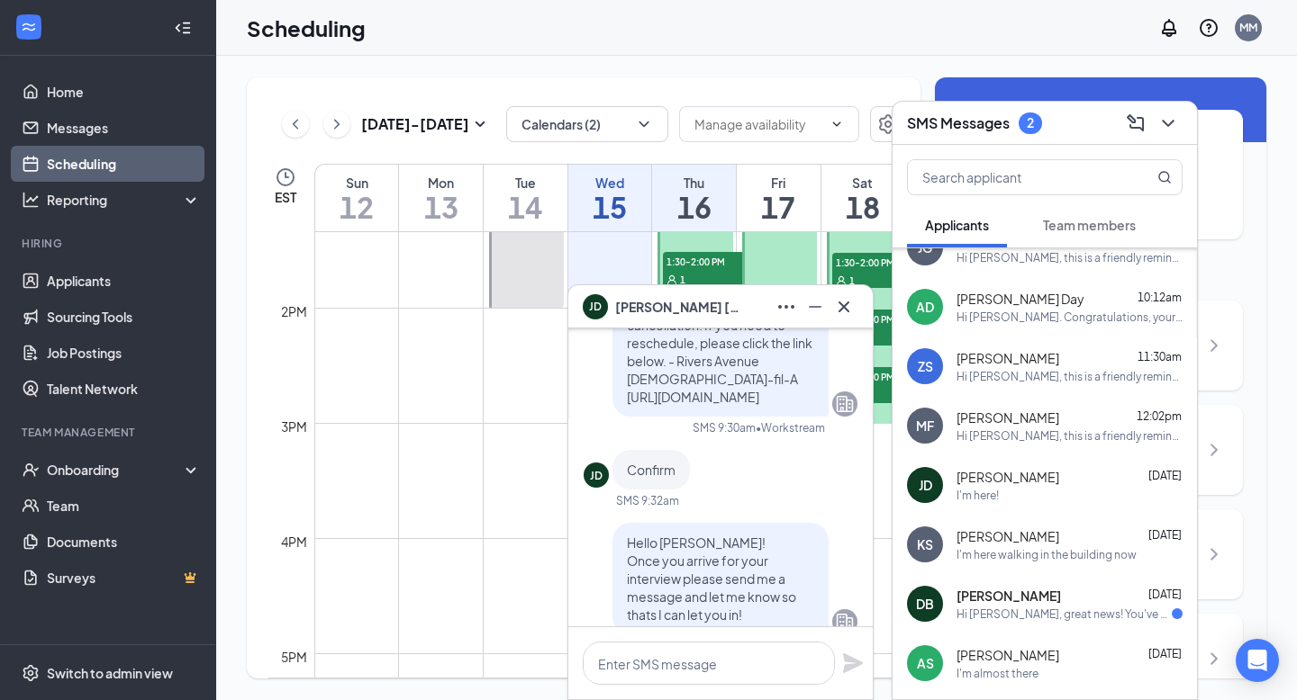
scroll to position [10, 0]
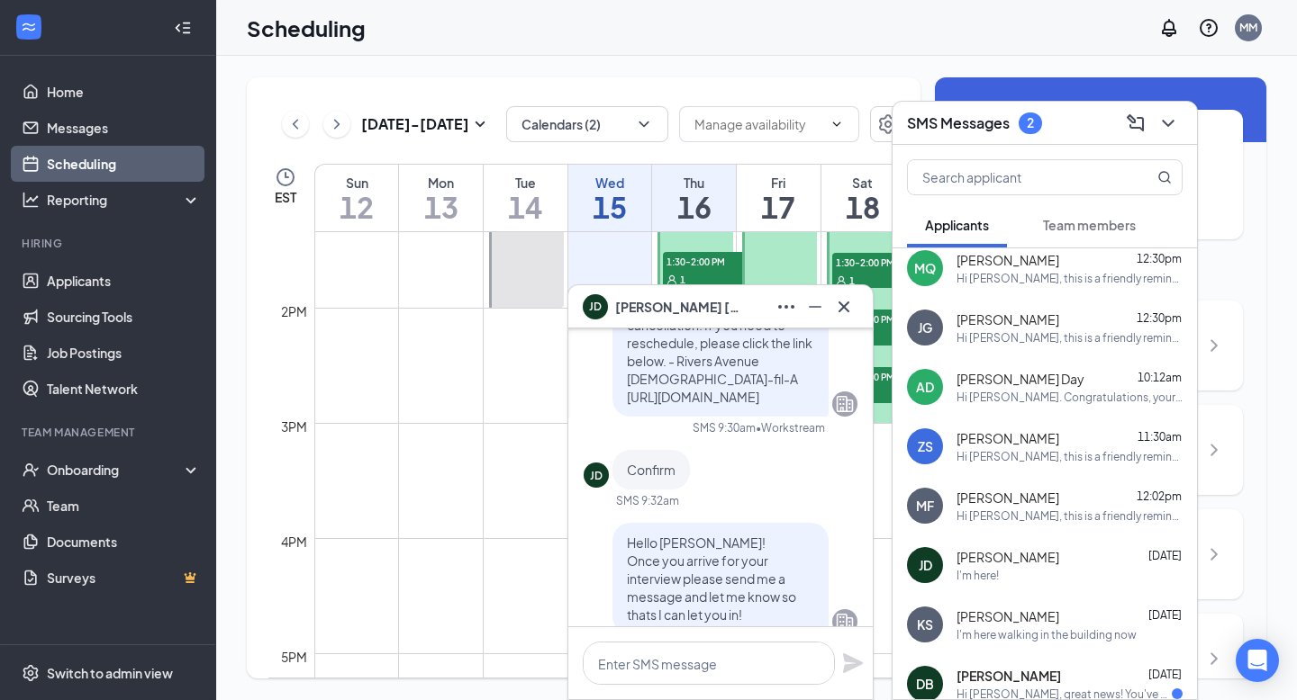
click at [1044, 510] on div "Hi [PERSON_NAME], this is a friendly reminder. Please select an interview time …" at bounding box center [1069, 516] width 226 height 15
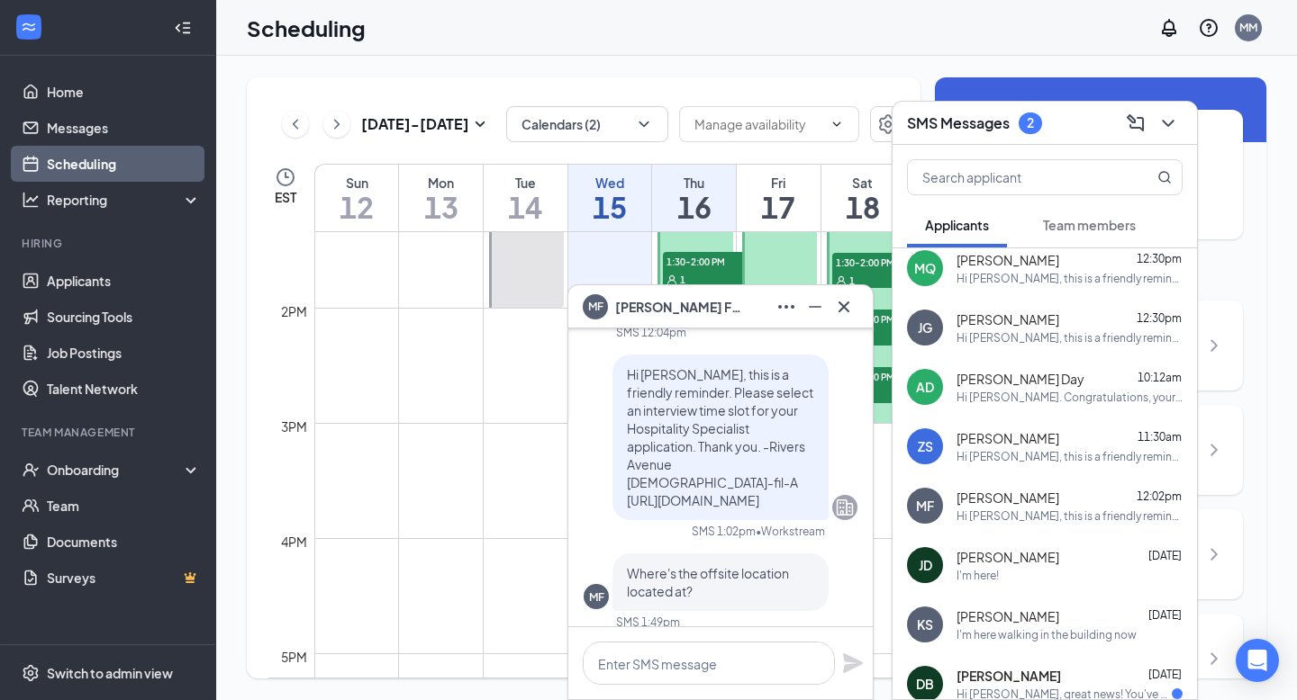
scroll to position [0, 0]
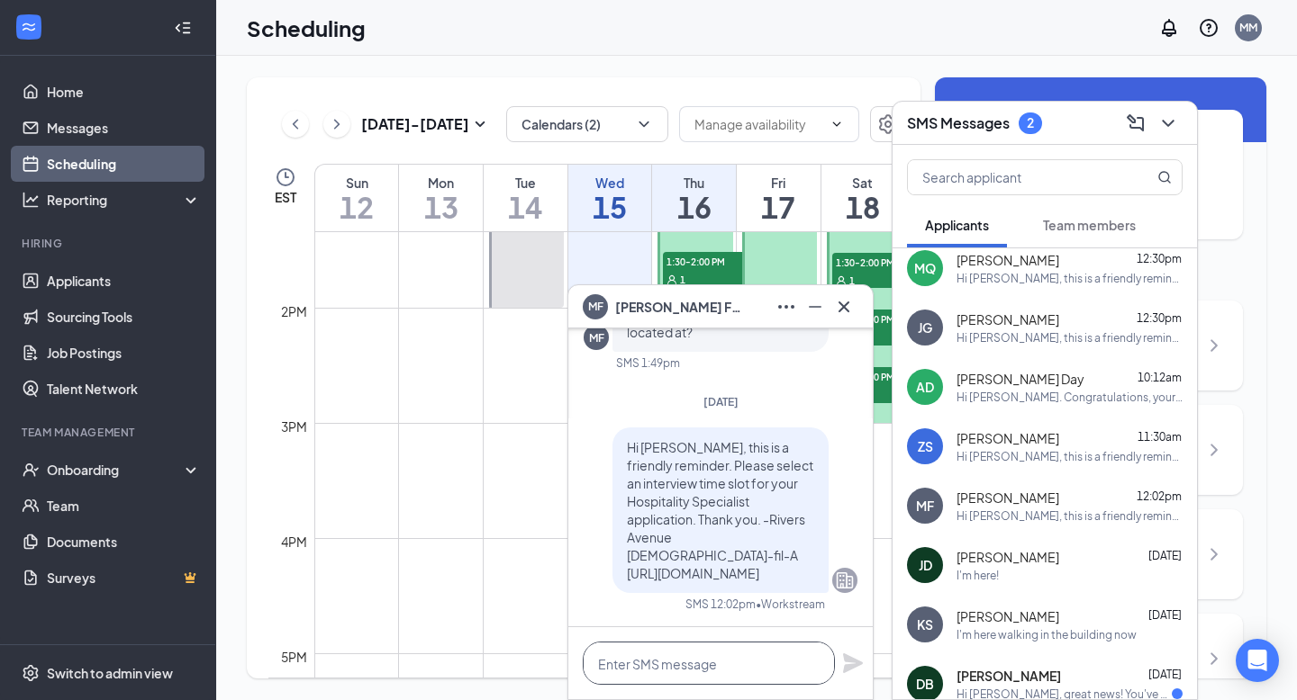
click at [734, 664] on textarea at bounding box center [709, 663] width 252 height 43
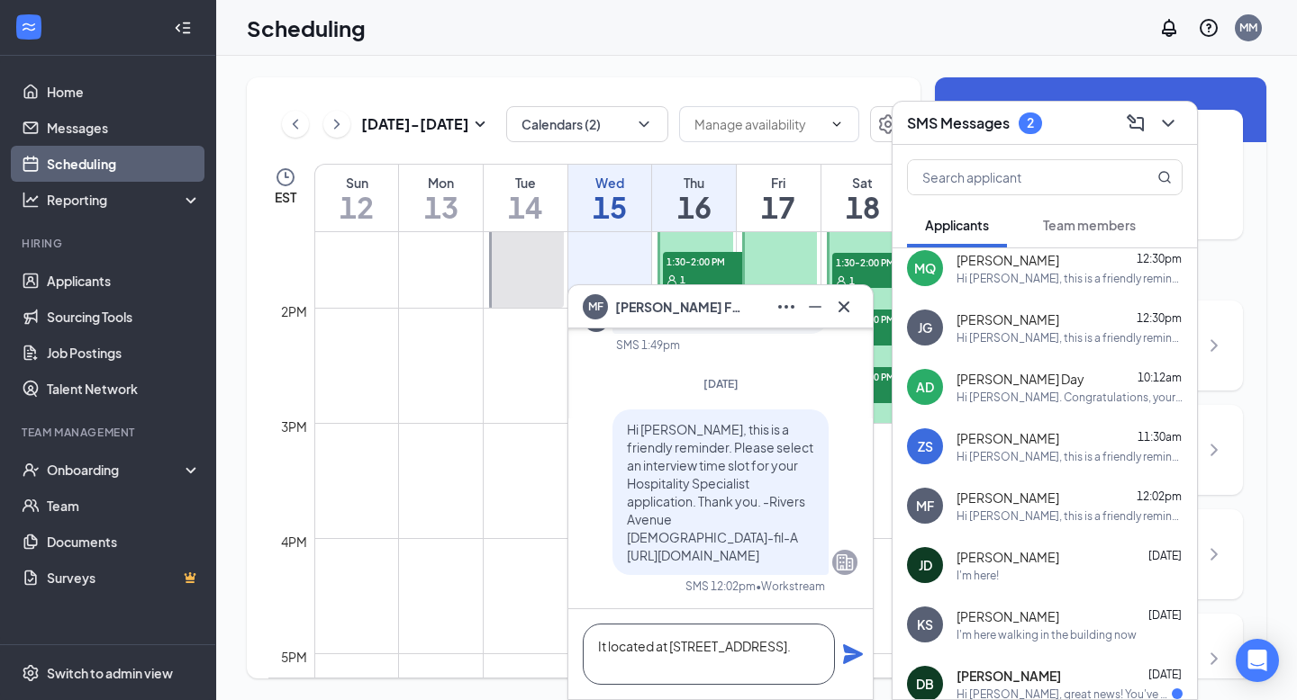
type textarea "It located at [STREET_ADDRESS]."
click at [845, 655] on icon "Plane" at bounding box center [853, 655] width 22 height 22
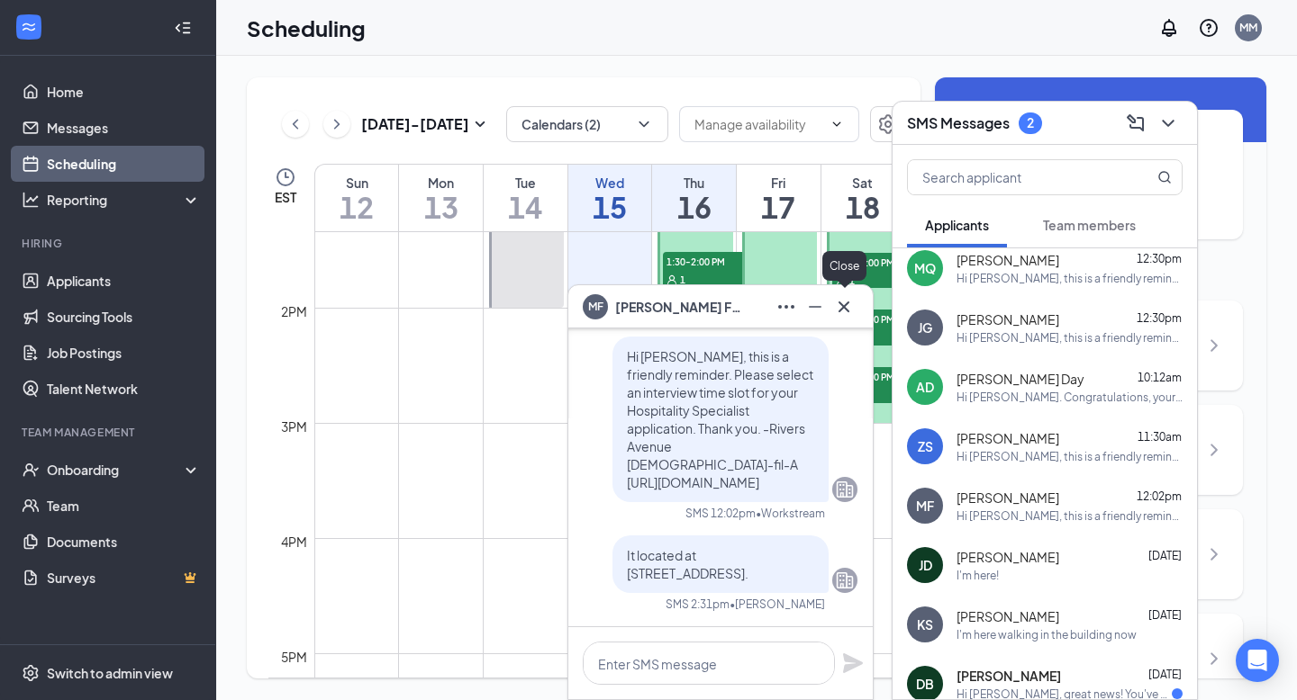
click at [845, 294] on button at bounding box center [843, 307] width 29 height 29
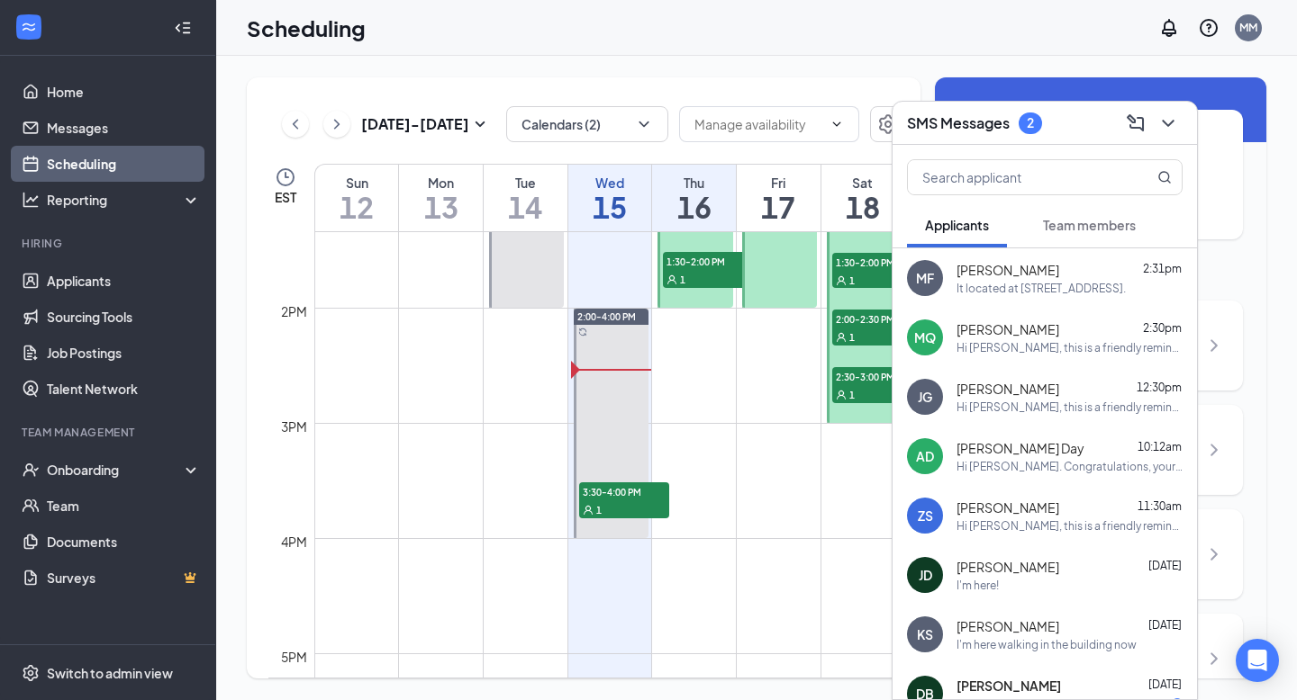
click at [1059, 223] on span "Team members" at bounding box center [1089, 225] width 93 height 16
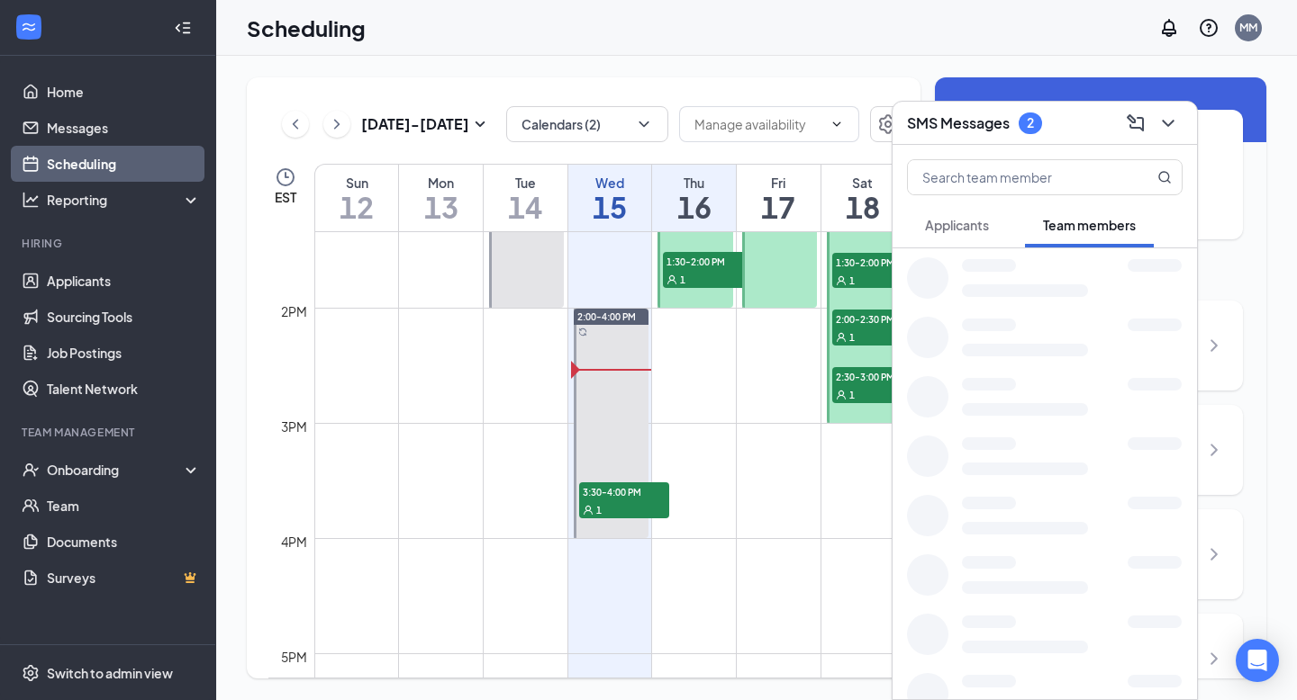
click at [937, 228] on span "Applicants" at bounding box center [957, 225] width 64 height 16
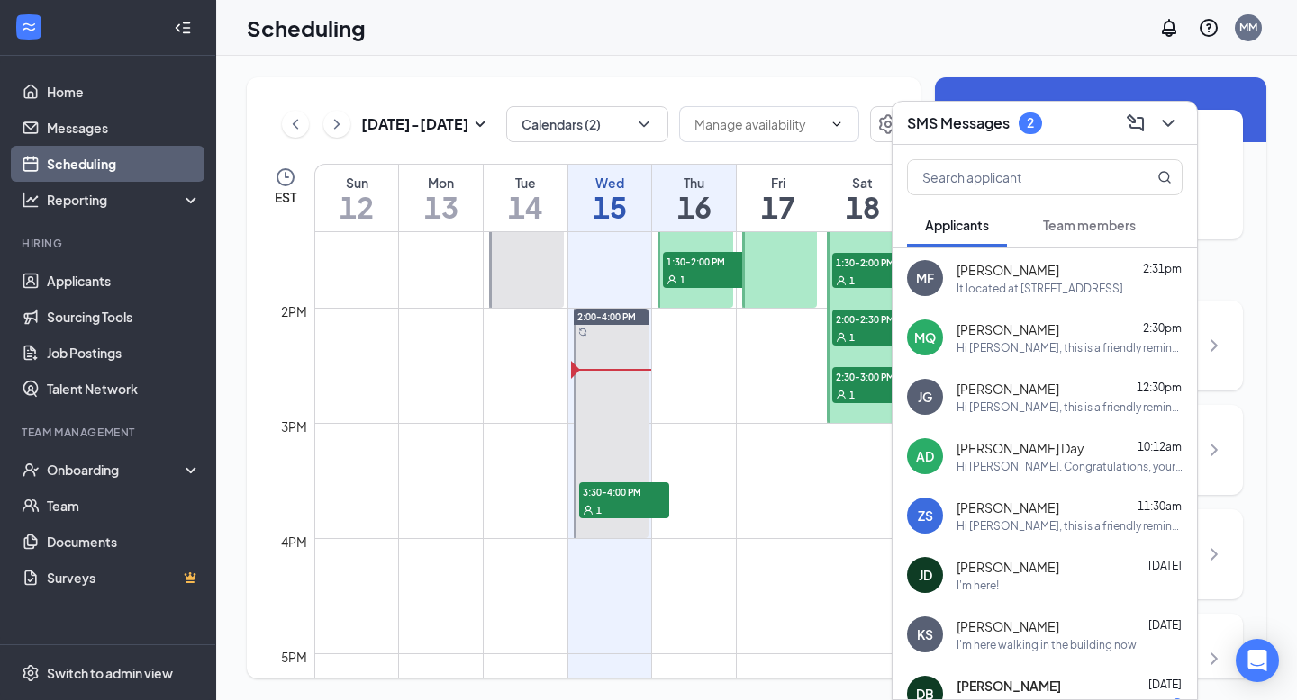
click at [970, 342] on div "Hi [PERSON_NAME], this is a friendly reminder. Your interview with [DEMOGRAPHIC…" at bounding box center [1069, 347] width 226 height 15
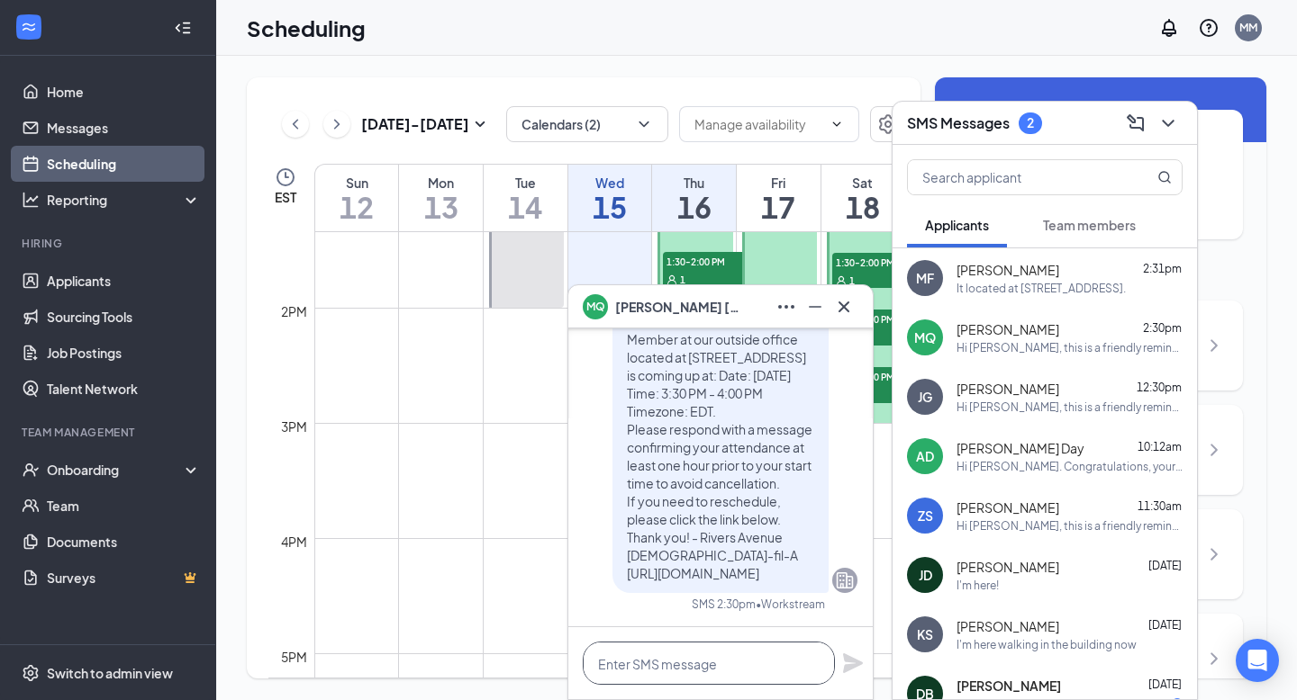
click at [694, 677] on textarea at bounding box center [709, 663] width 252 height 43
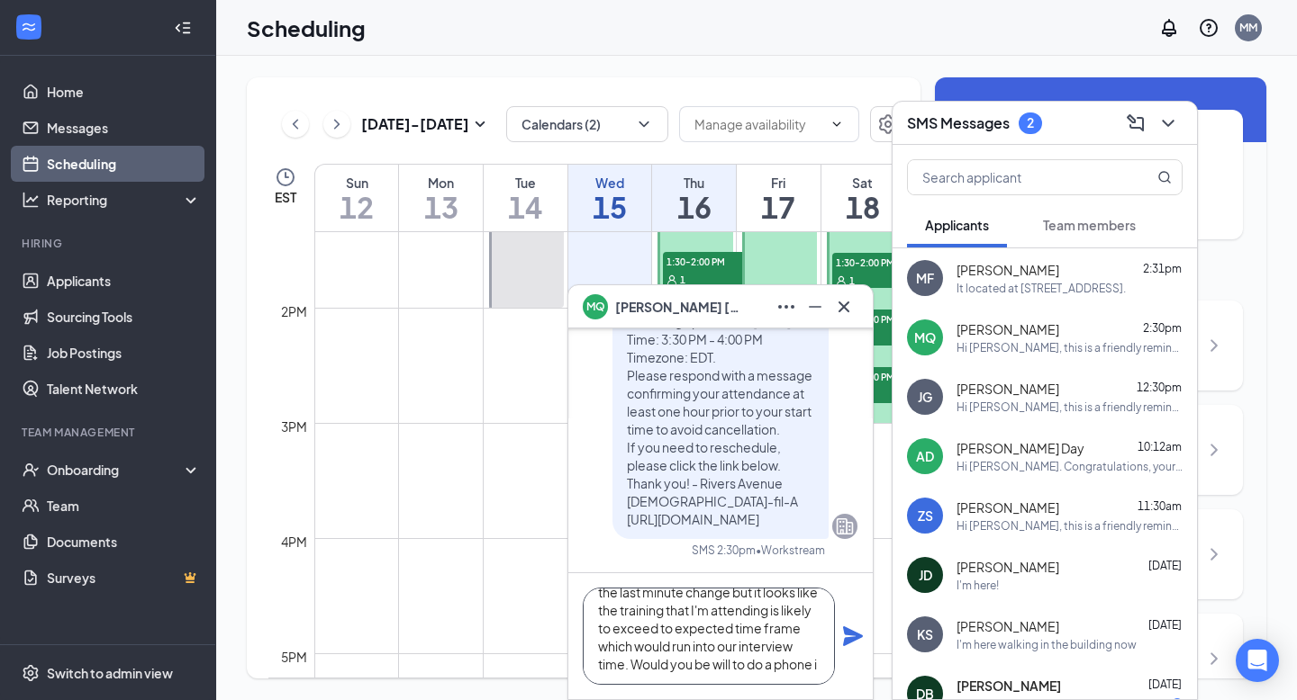
scroll to position [54, 0]
type textarea "Hey [PERSON_NAME]! I apologize for the last minute change but it looks like the…"
click at [846, 637] on icon "Plane" at bounding box center [853, 637] width 22 height 22
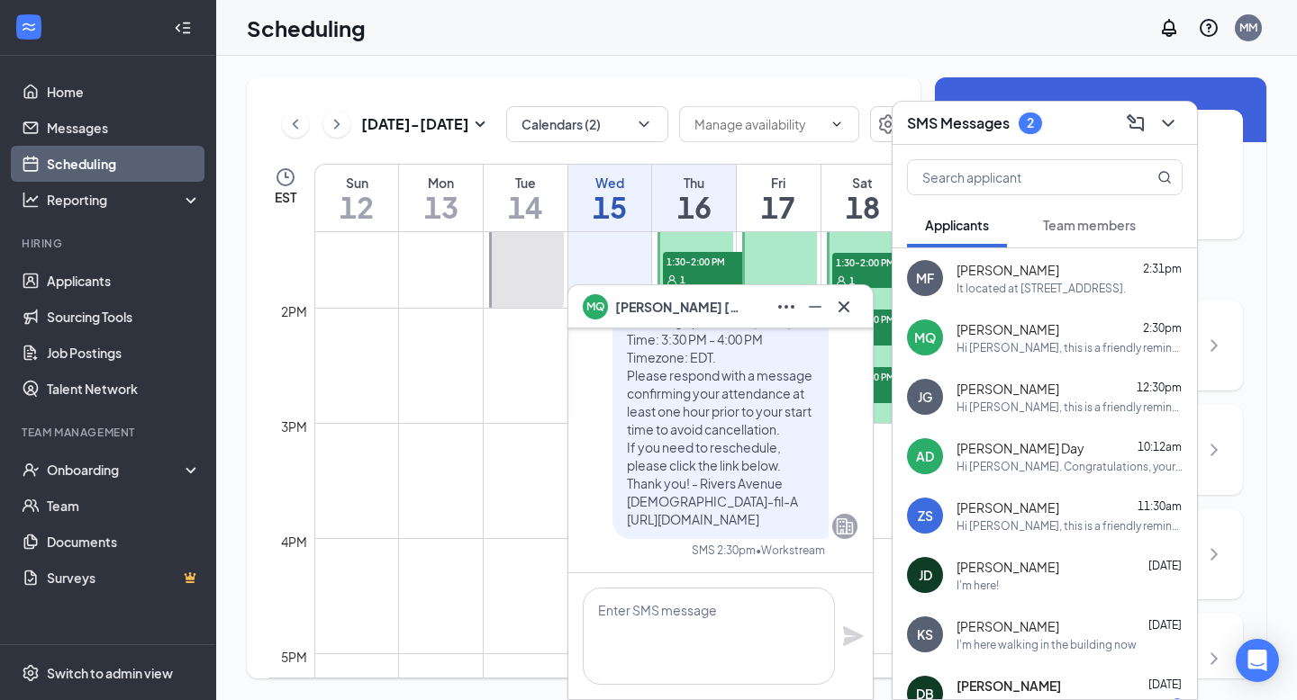
scroll to position [0, 0]
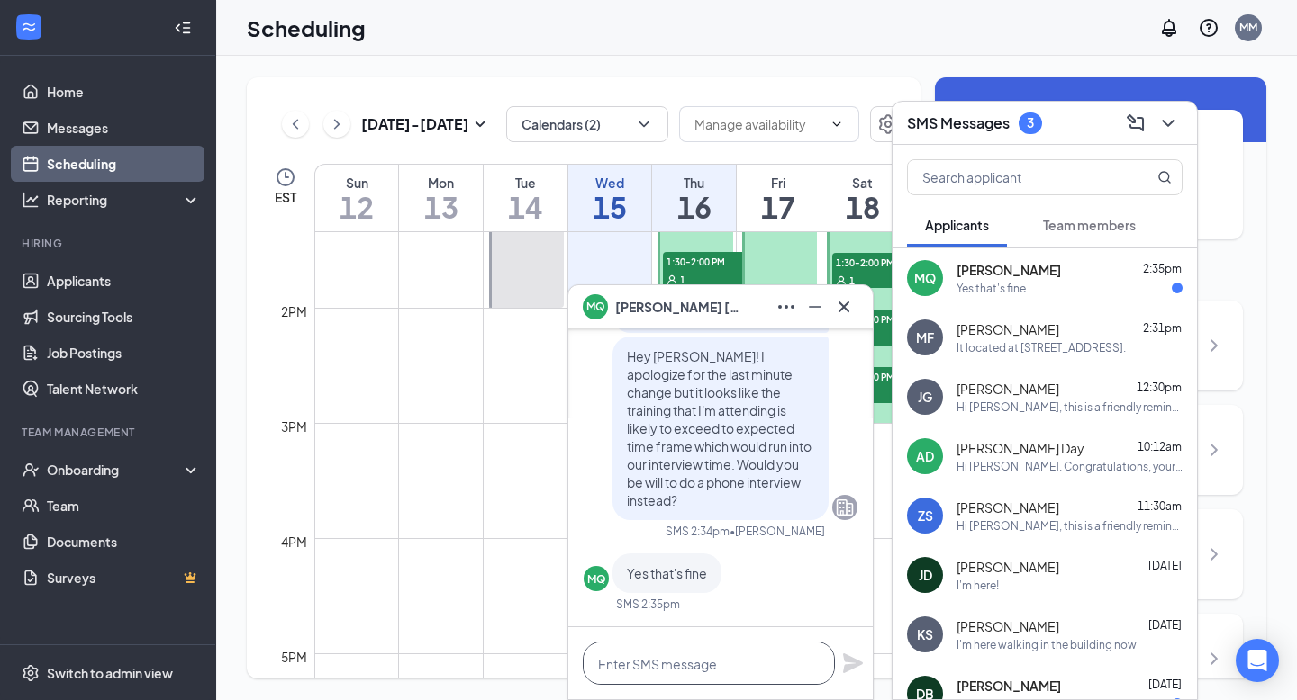
click at [647, 674] on textarea at bounding box center [709, 663] width 252 height 43
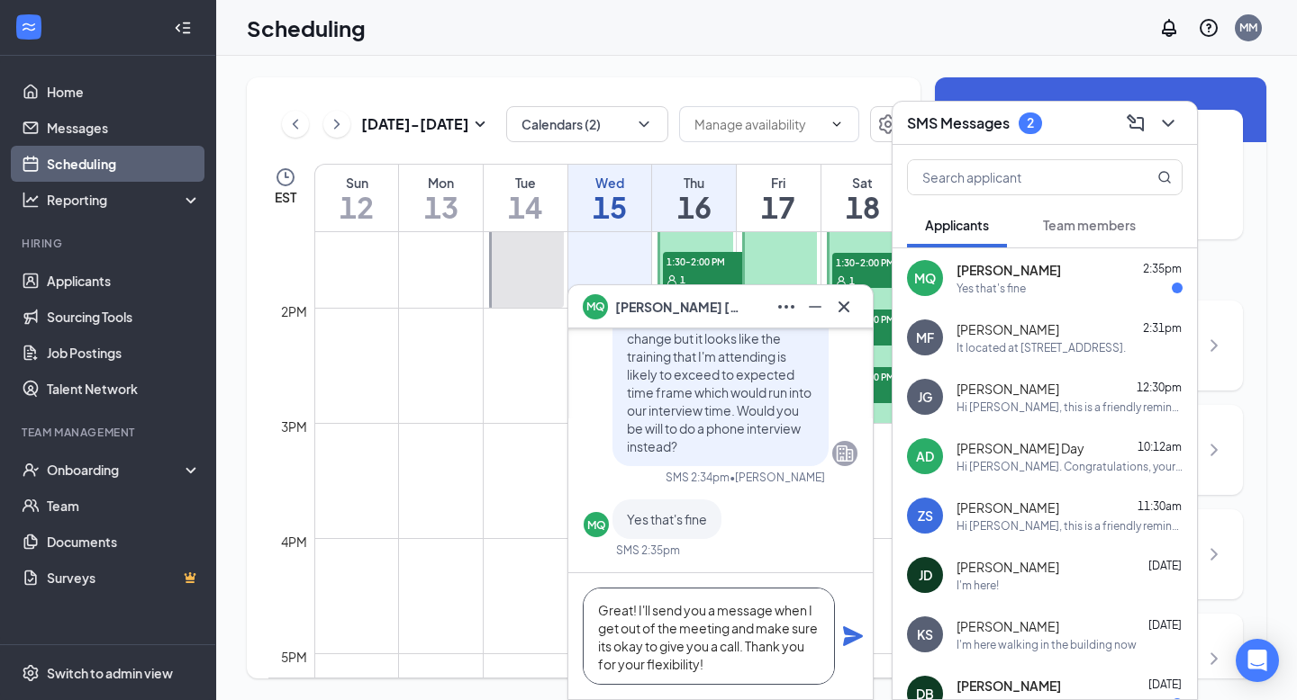
type textarea "Great! I'll send you a message when I get out of the meeting and make sure its …"
click at [857, 635] on icon "Plane" at bounding box center [853, 637] width 20 height 20
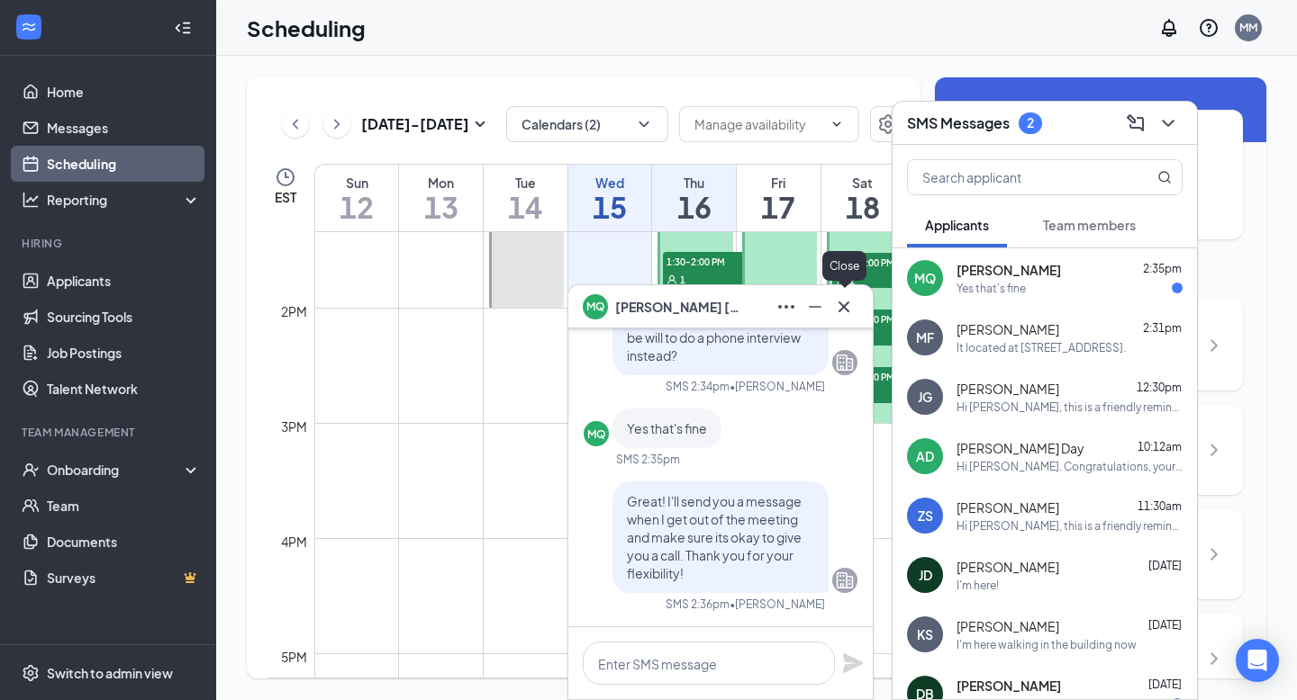
click at [827, 301] on button at bounding box center [814, 307] width 29 height 29
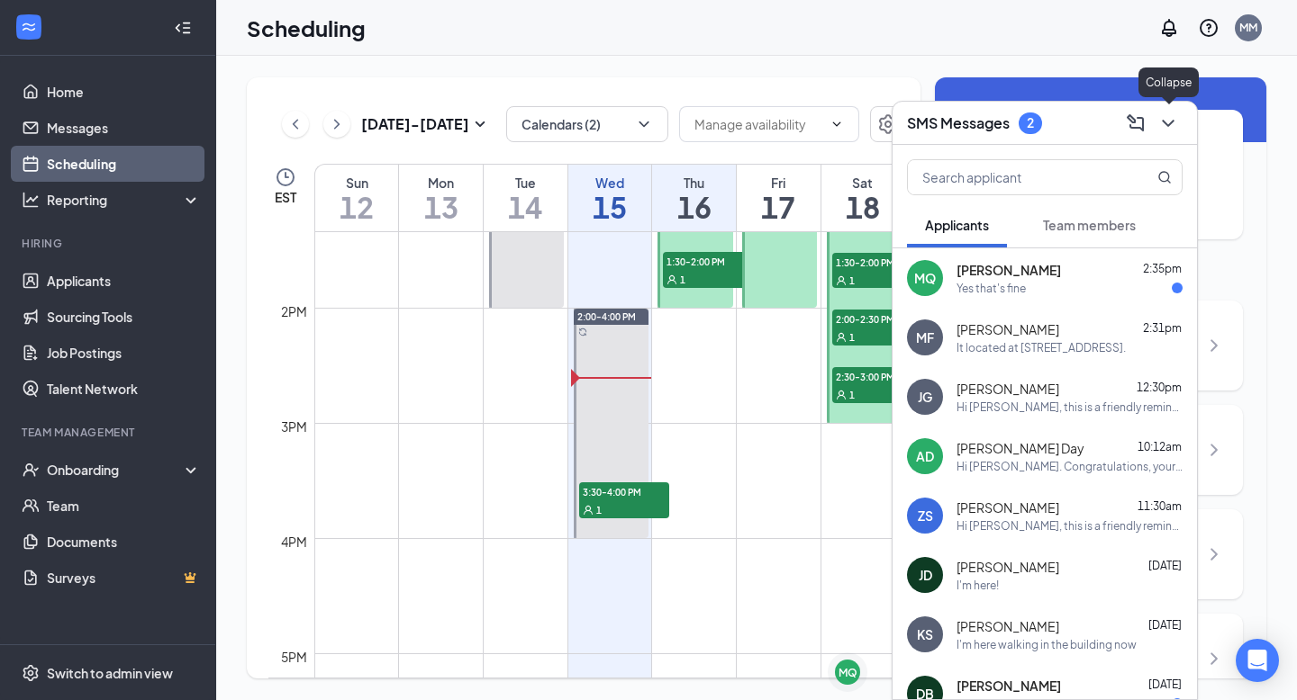
click at [1168, 130] on icon "ChevronDown" at bounding box center [1168, 124] width 22 height 22
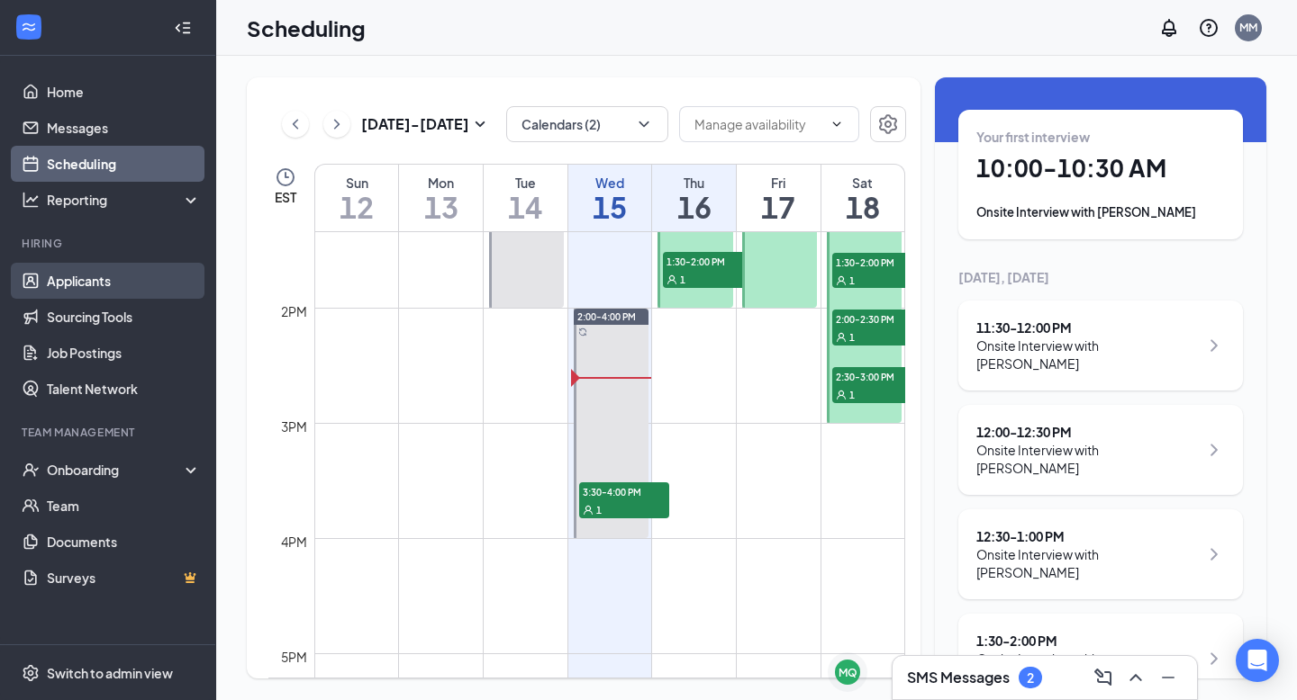
click at [113, 278] on link "Applicants" at bounding box center [124, 281] width 154 height 36
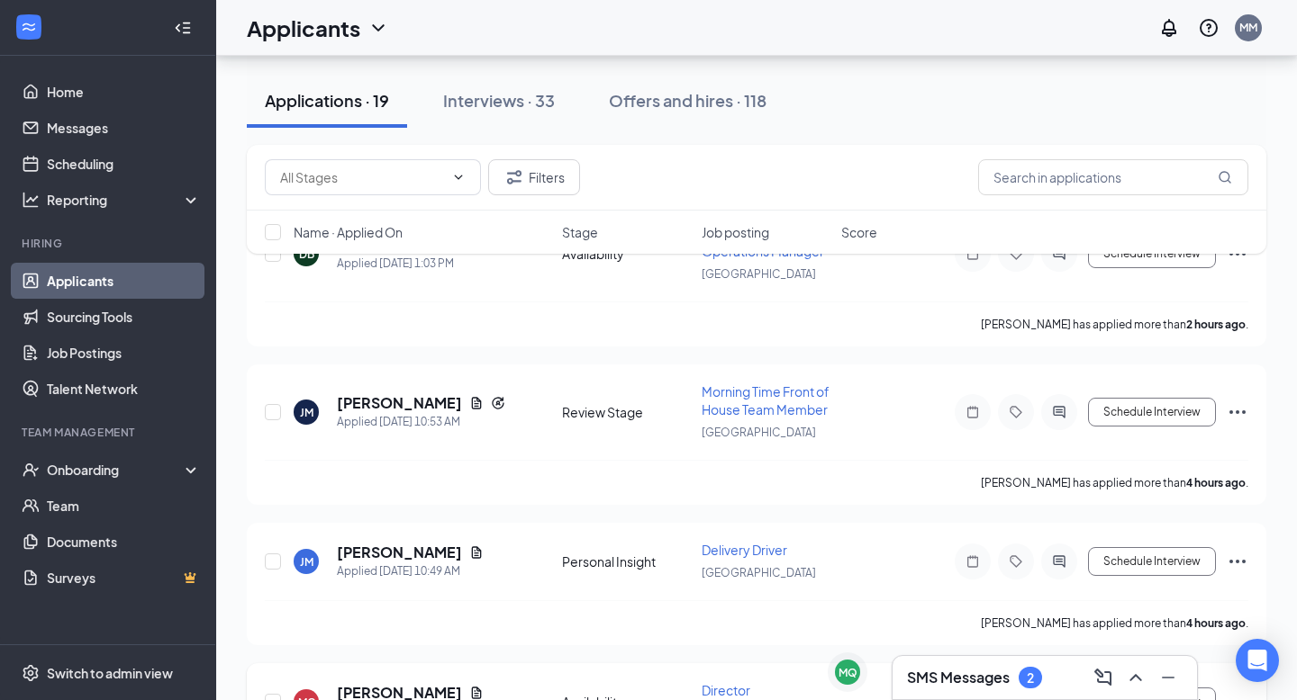
scroll to position [141, 0]
click at [1165, 424] on button "Schedule Interview" at bounding box center [1152, 413] width 128 height 29
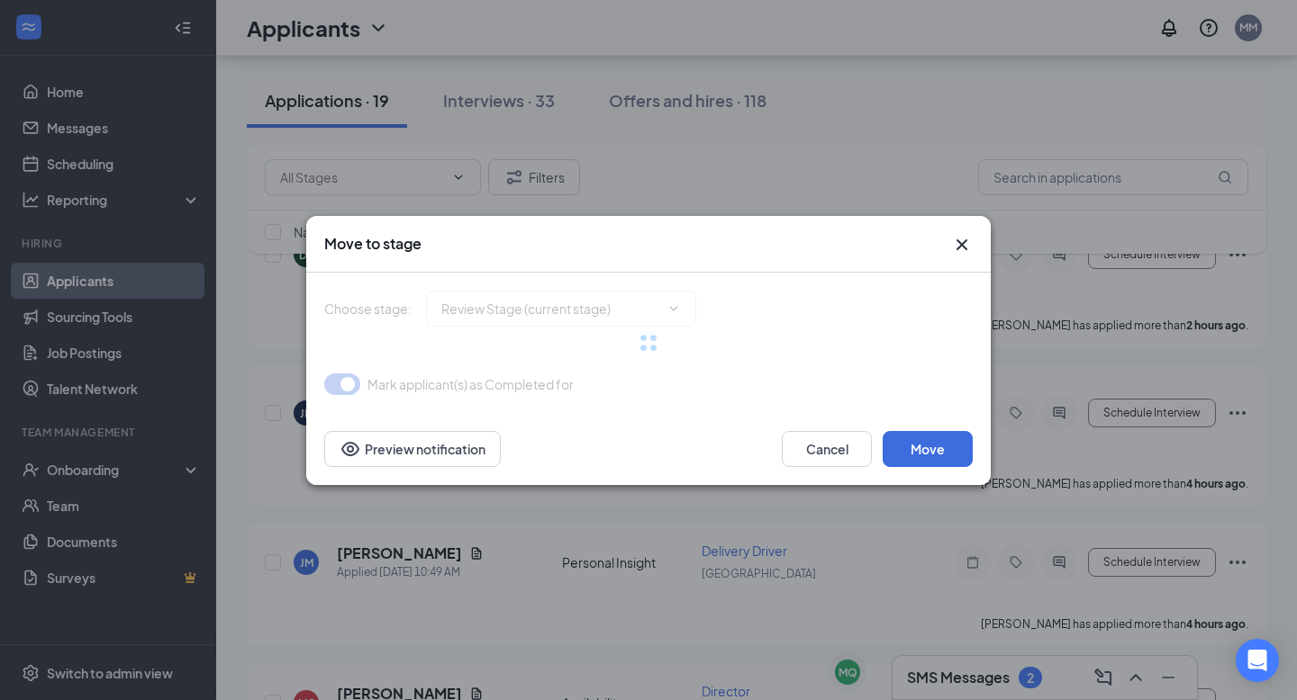
type input "Onsite Interview (next stage)"
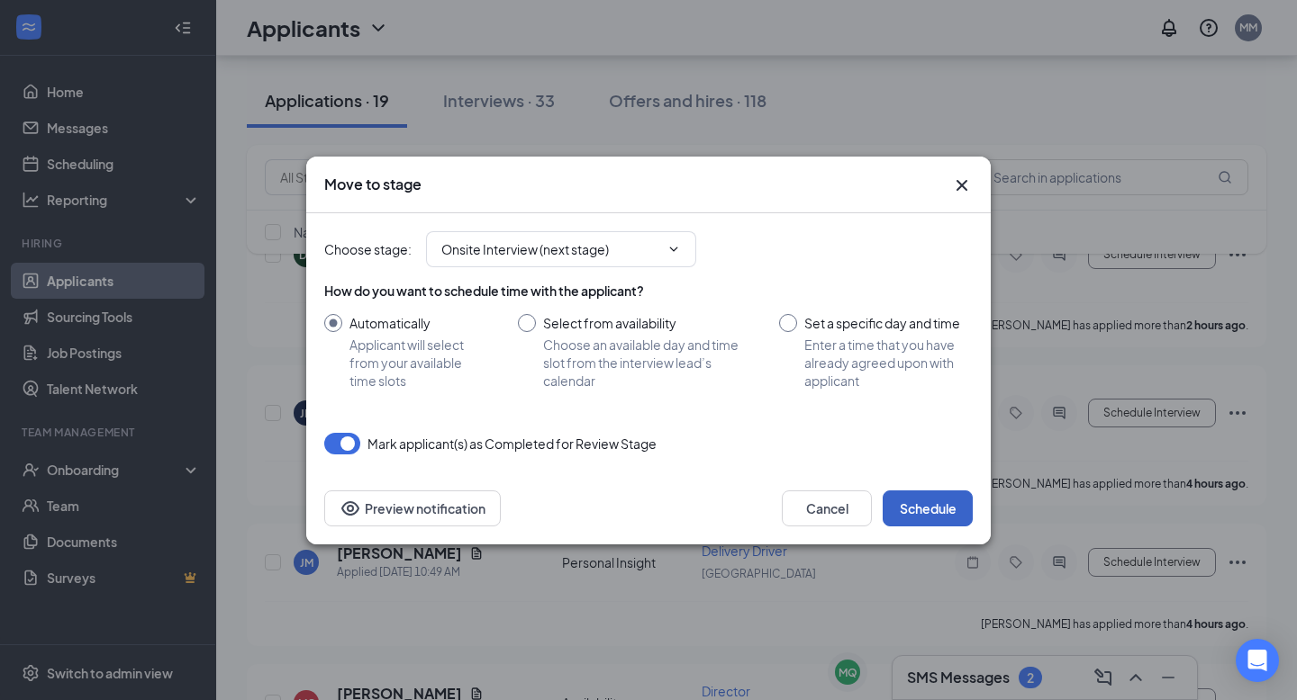
click at [912, 518] on button "Schedule" at bounding box center [927, 509] width 90 height 36
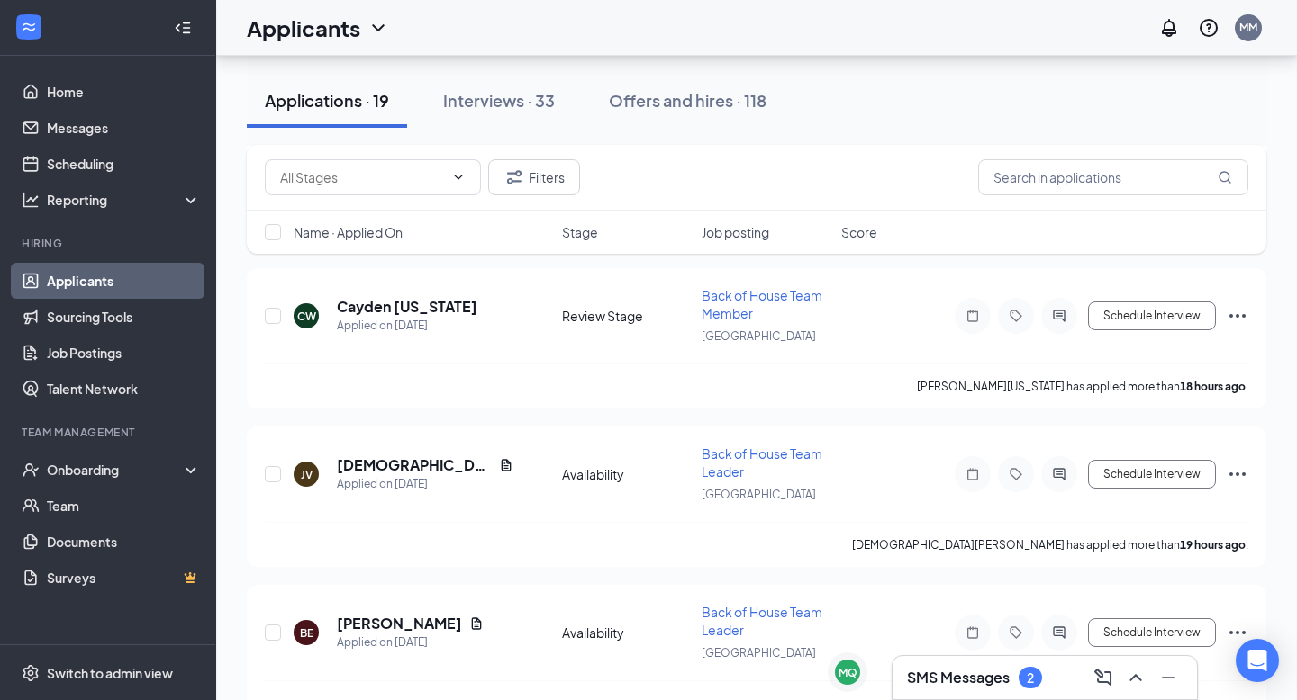
scroll to position [1169, 0]
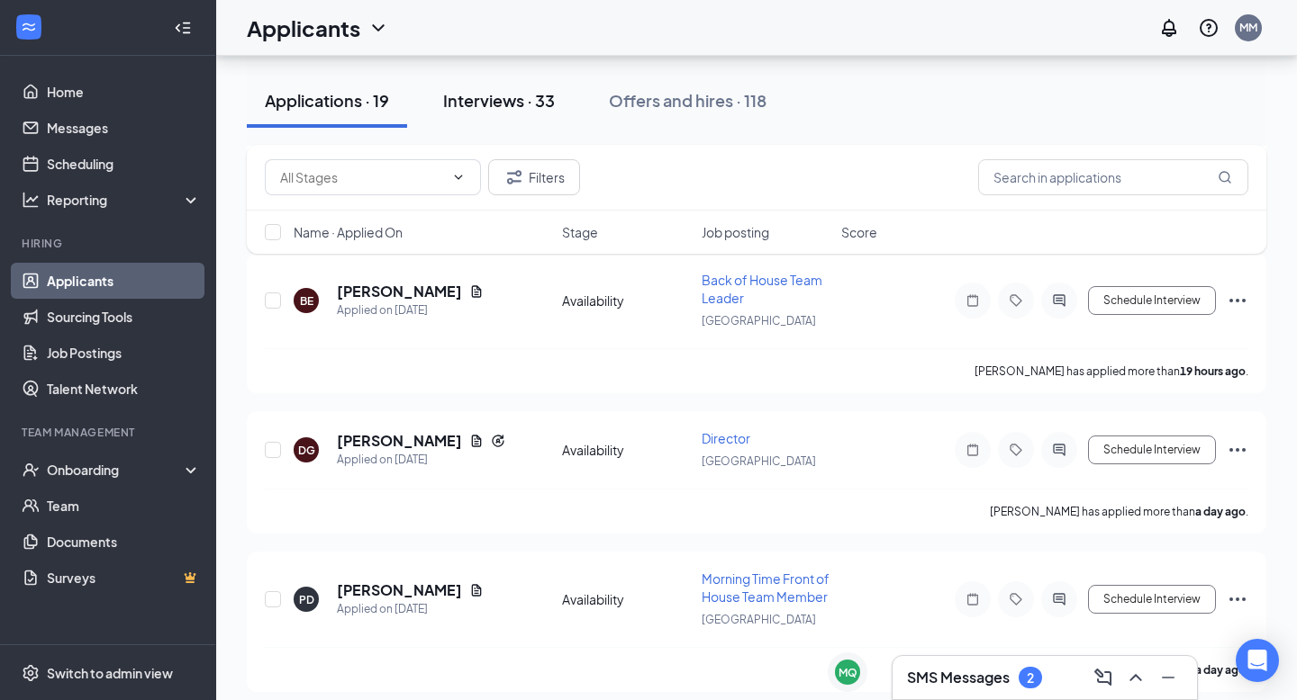
click at [532, 112] on button "Interviews · 33" at bounding box center [499, 101] width 148 height 54
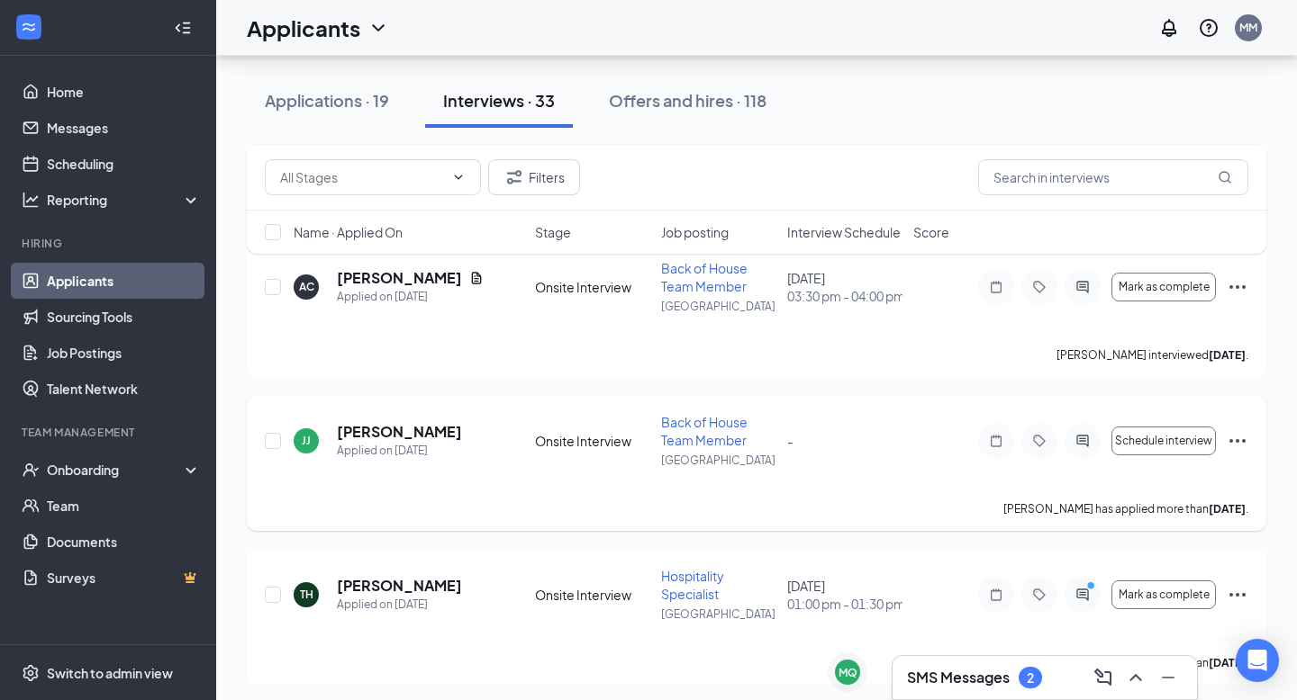
scroll to position [4455, 0]
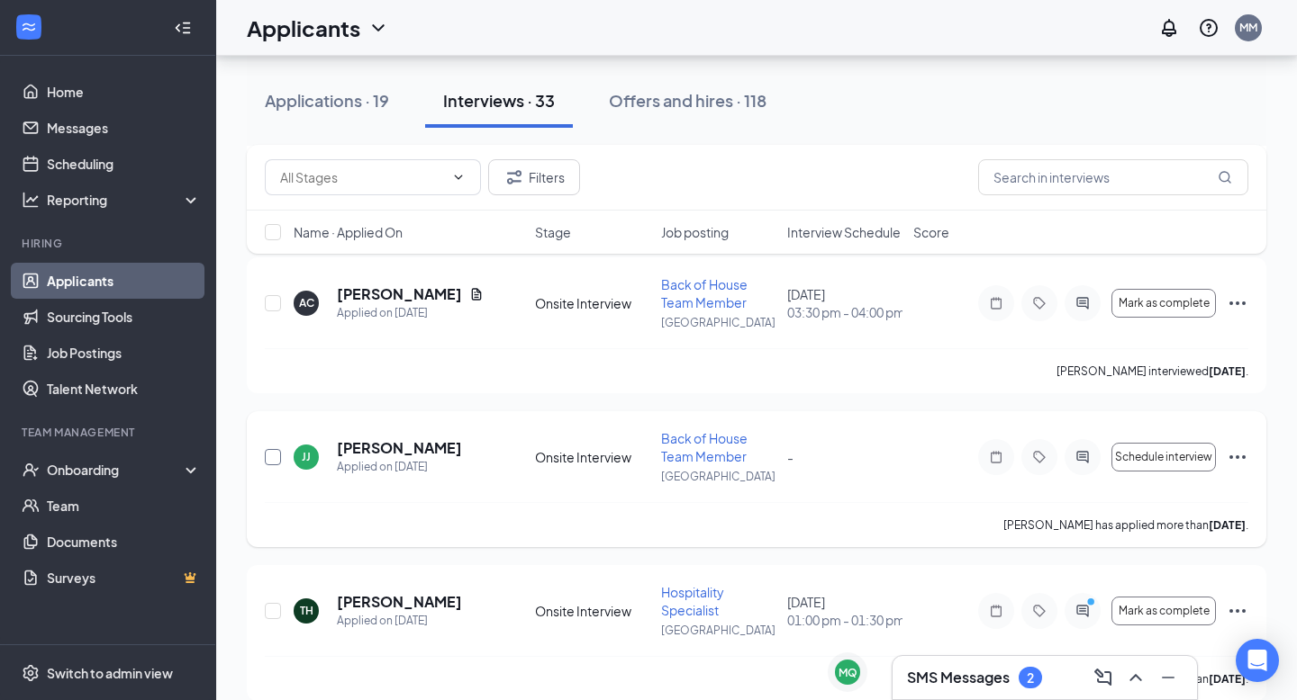
click at [273, 452] on input "checkbox" at bounding box center [273, 457] width 16 height 16
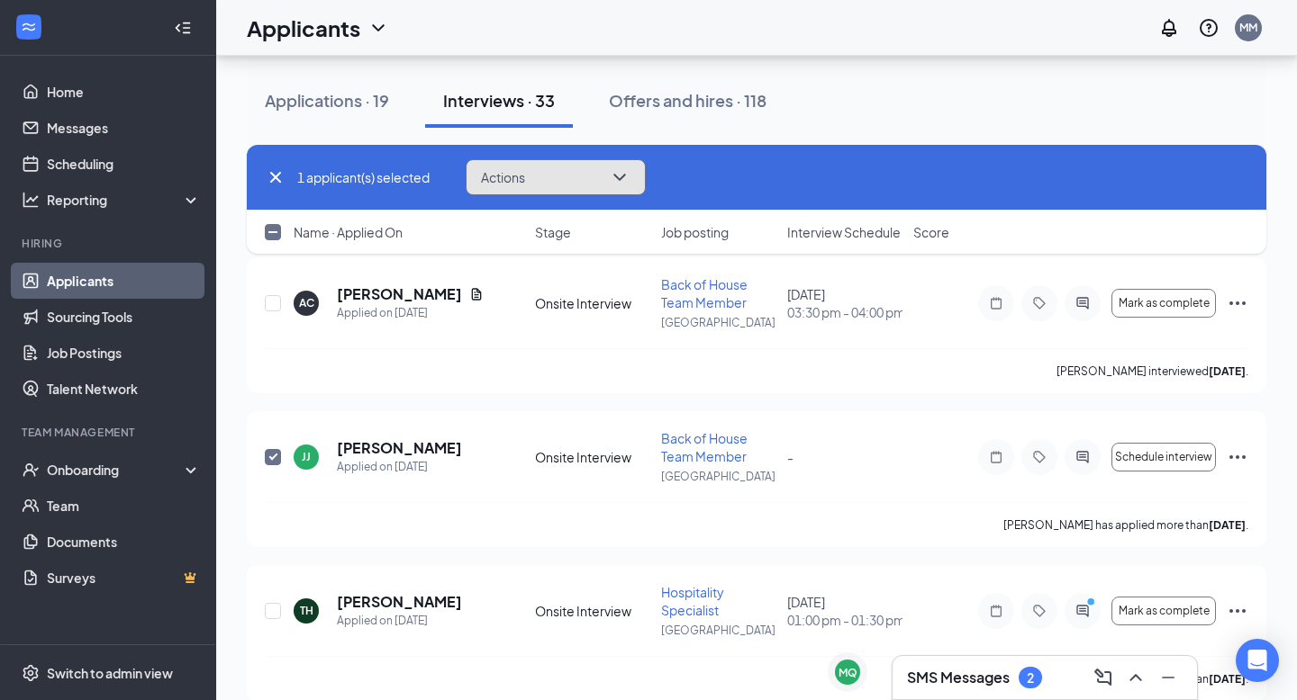
click at [520, 175] on span "Actions" at bounding box center [503, 177] width 44 height 13
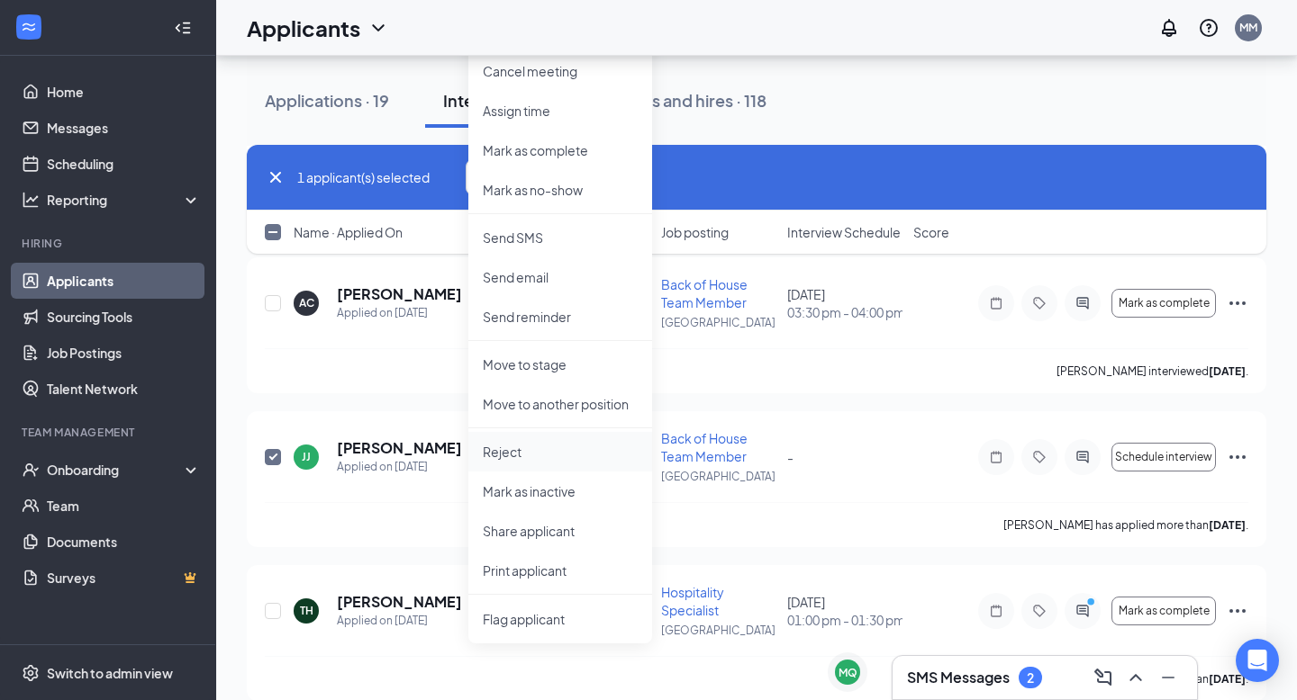
click at [527, 463] on li "Reject" at bounding box center [560, 452] width 184 height 40
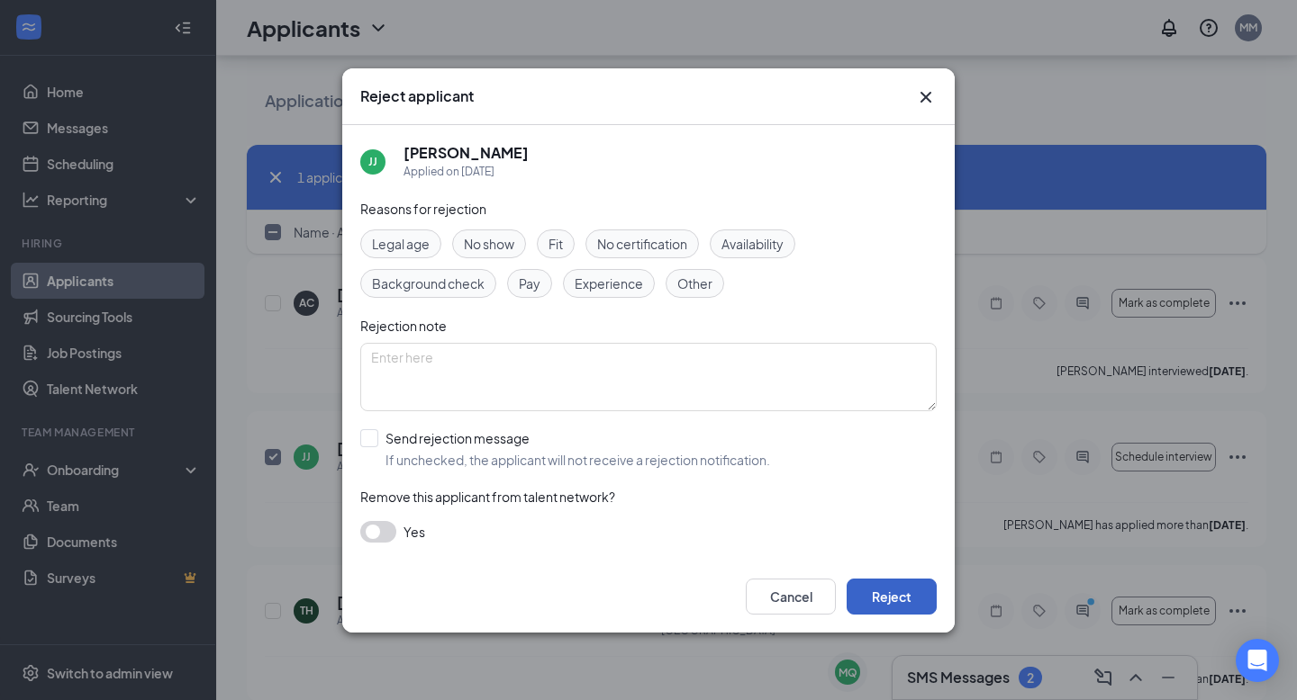
click at [882, 583] on button "Reject" at bounding box center [891, 597] width 90 height 36
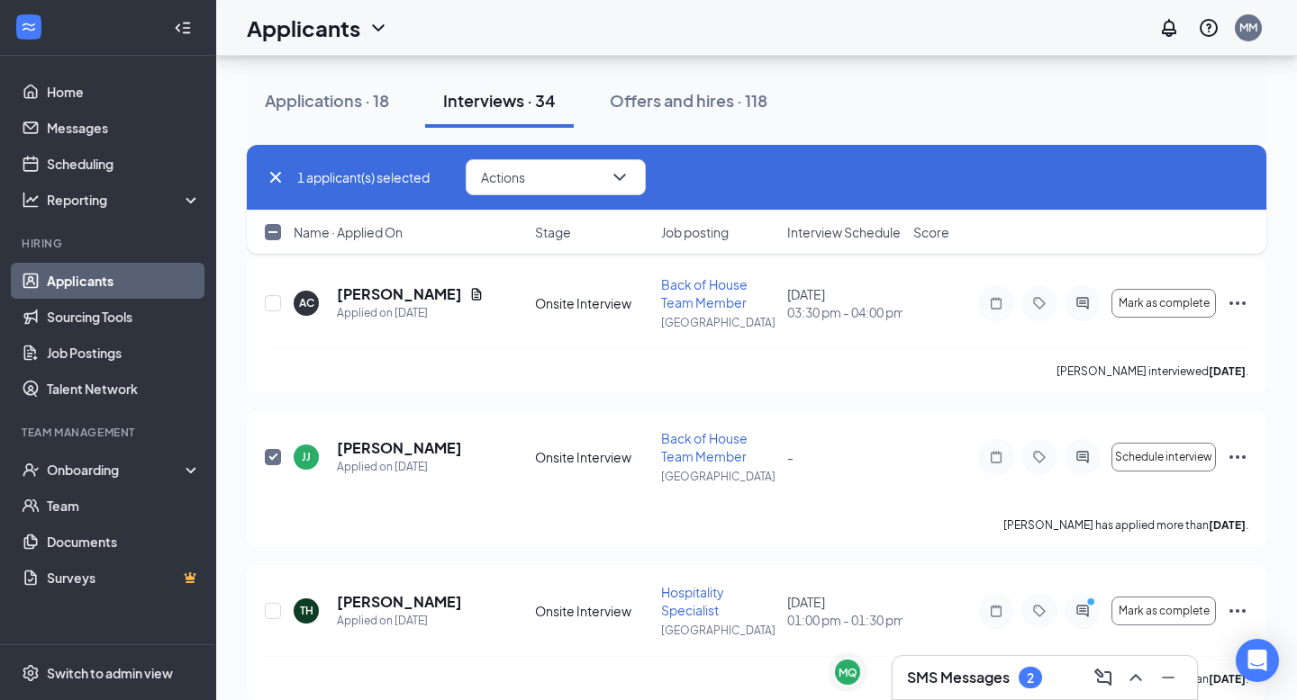
checkbox input "false"
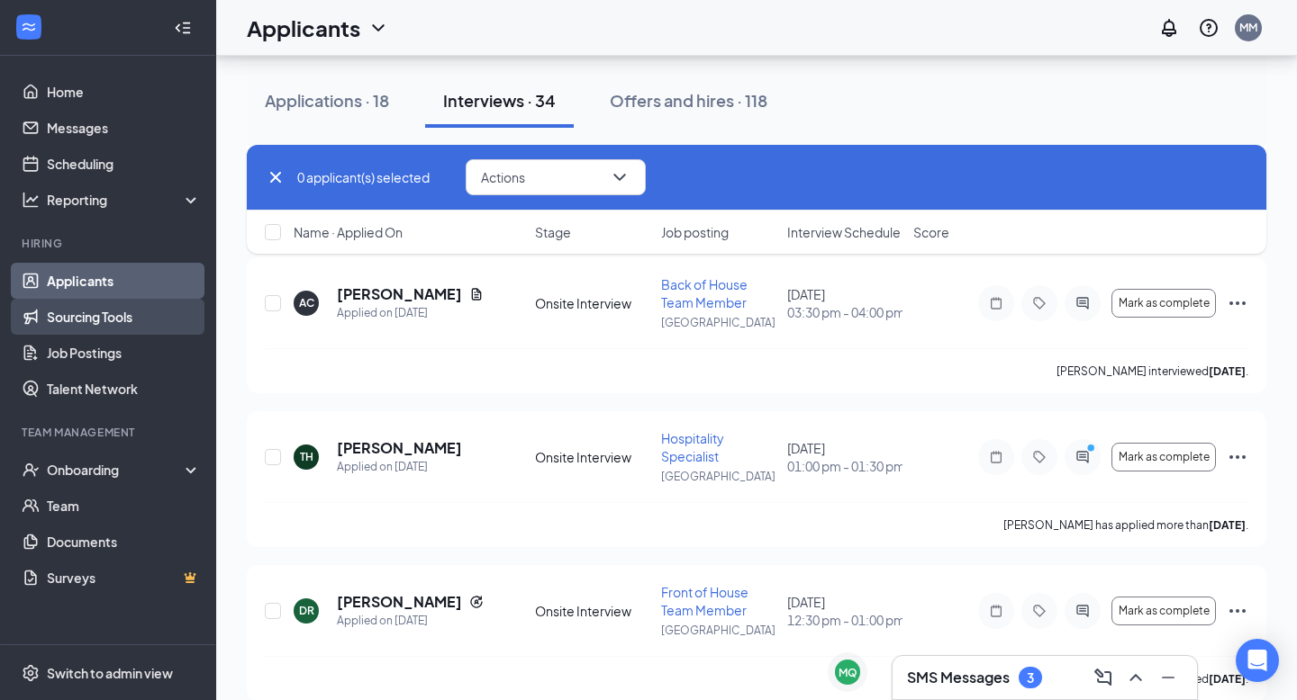
click at [122, 326] on link "Sourcing Tools" at bounding box center [124, 317] width 154 height 36
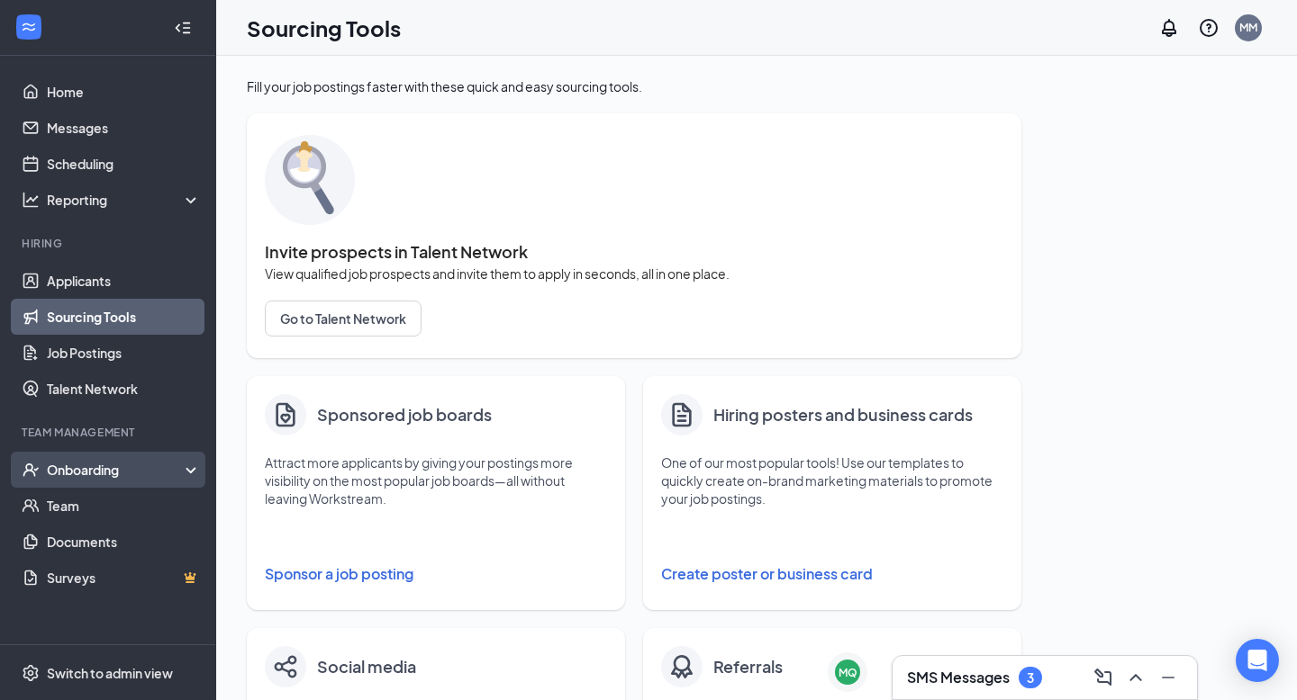
click at [78, 471] on div "Onboarding" at bounding box center [116, 470] width 139 height 18
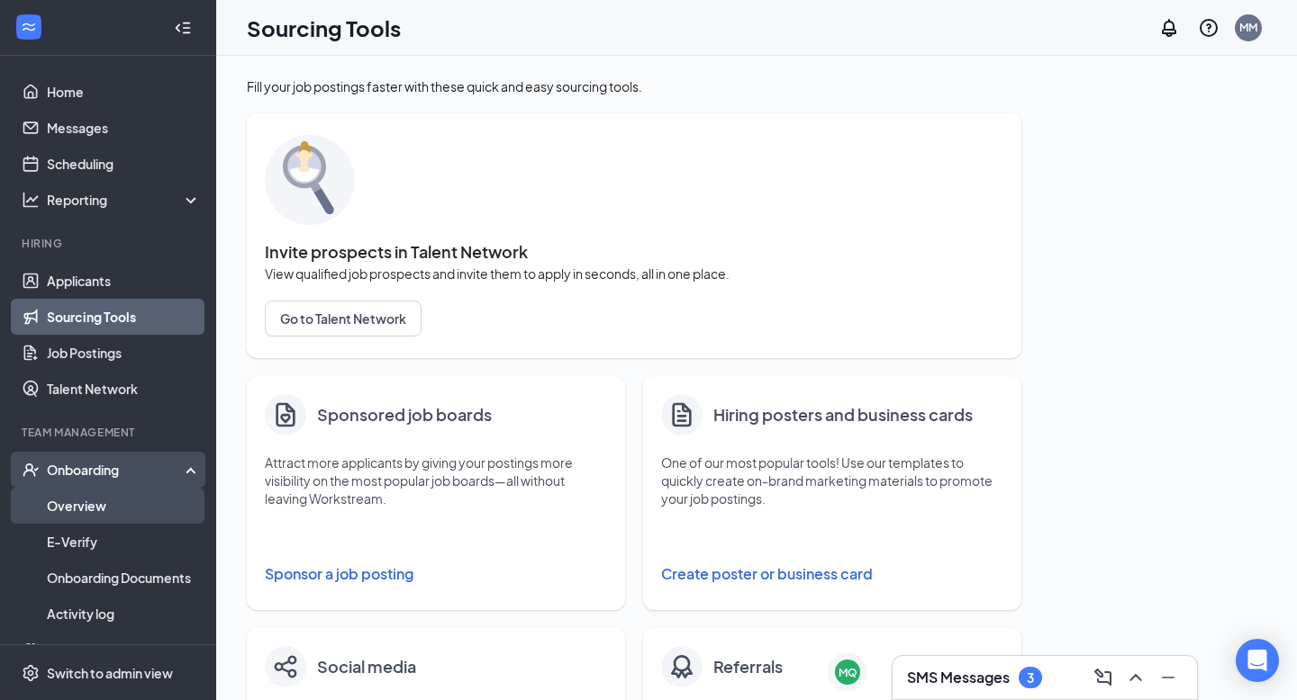
click at [70, 515] on link "Overview" at bounding box center [124, 506] width 154 height 36
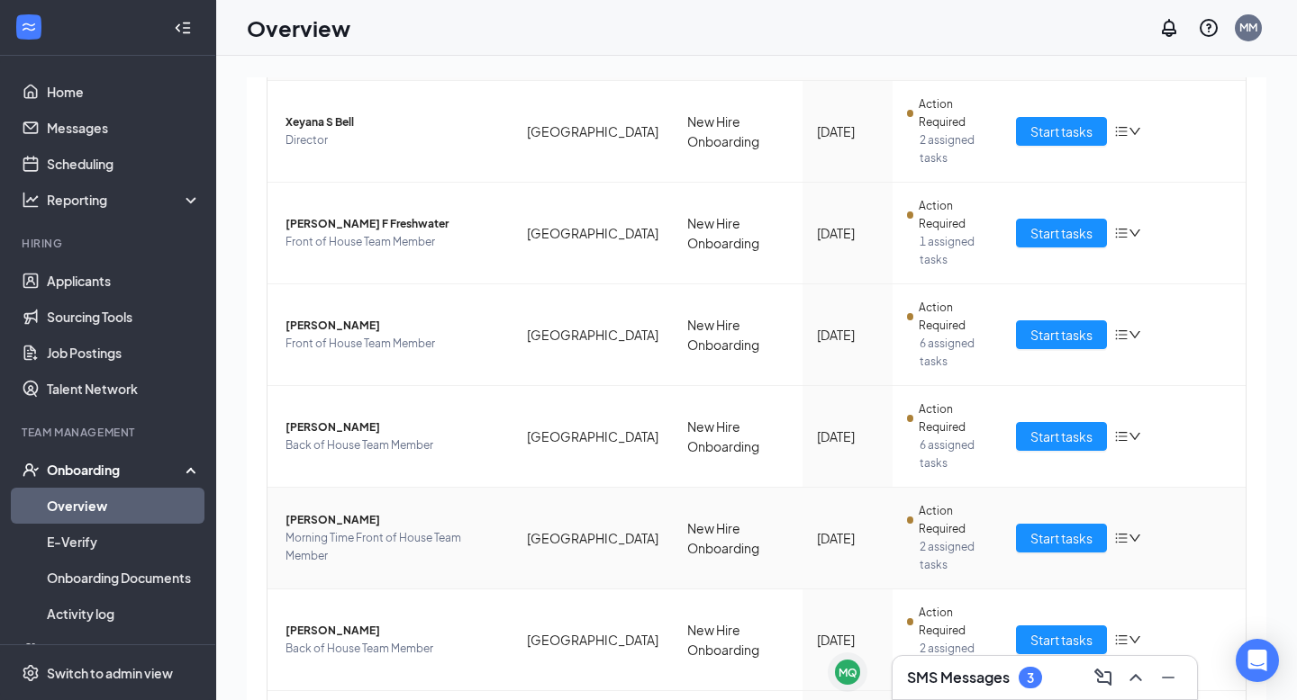
scroll to position [522, 0]
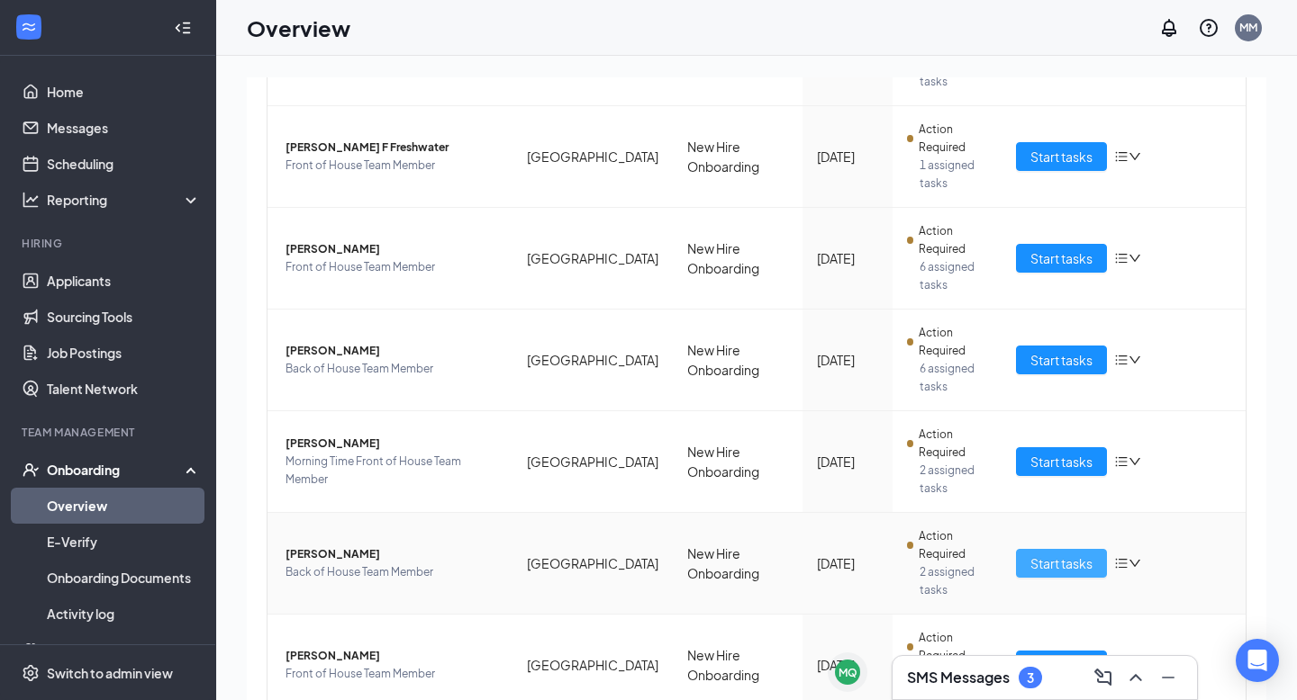
click at [1038, 554] on span "Start tasks" at bounding box center [1061, 564] width 62 height 20
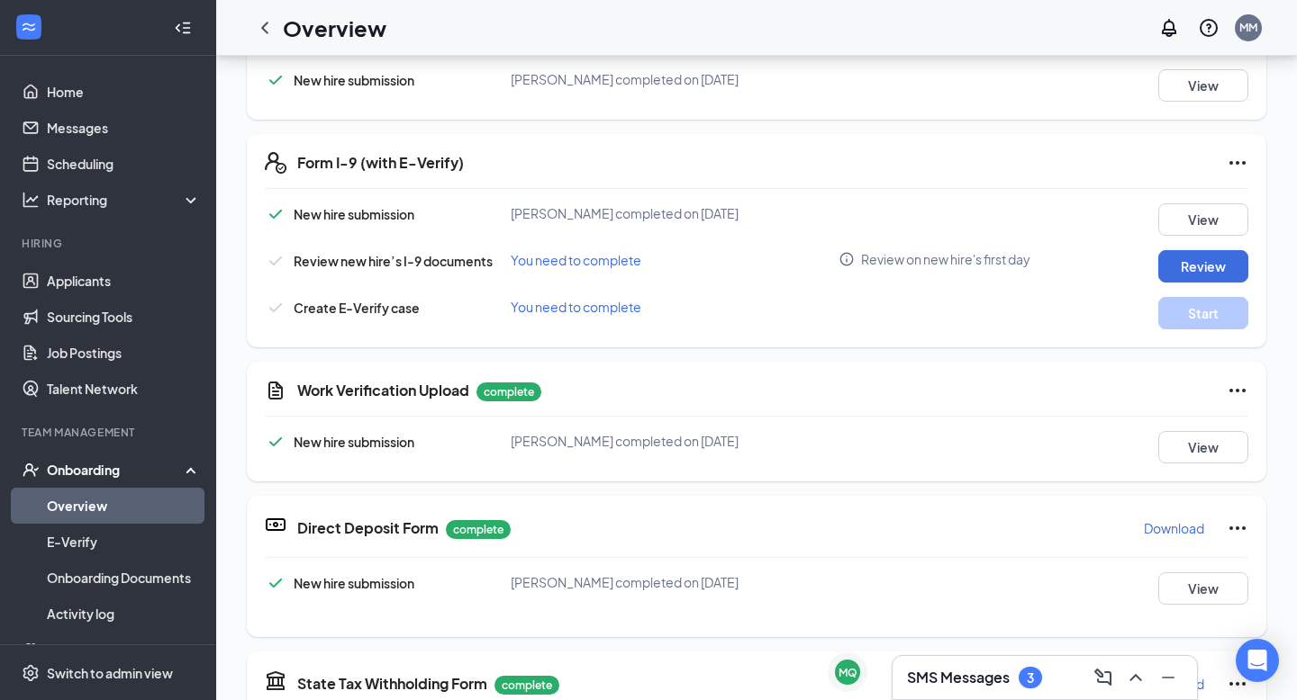
scroll to position [514, 0]
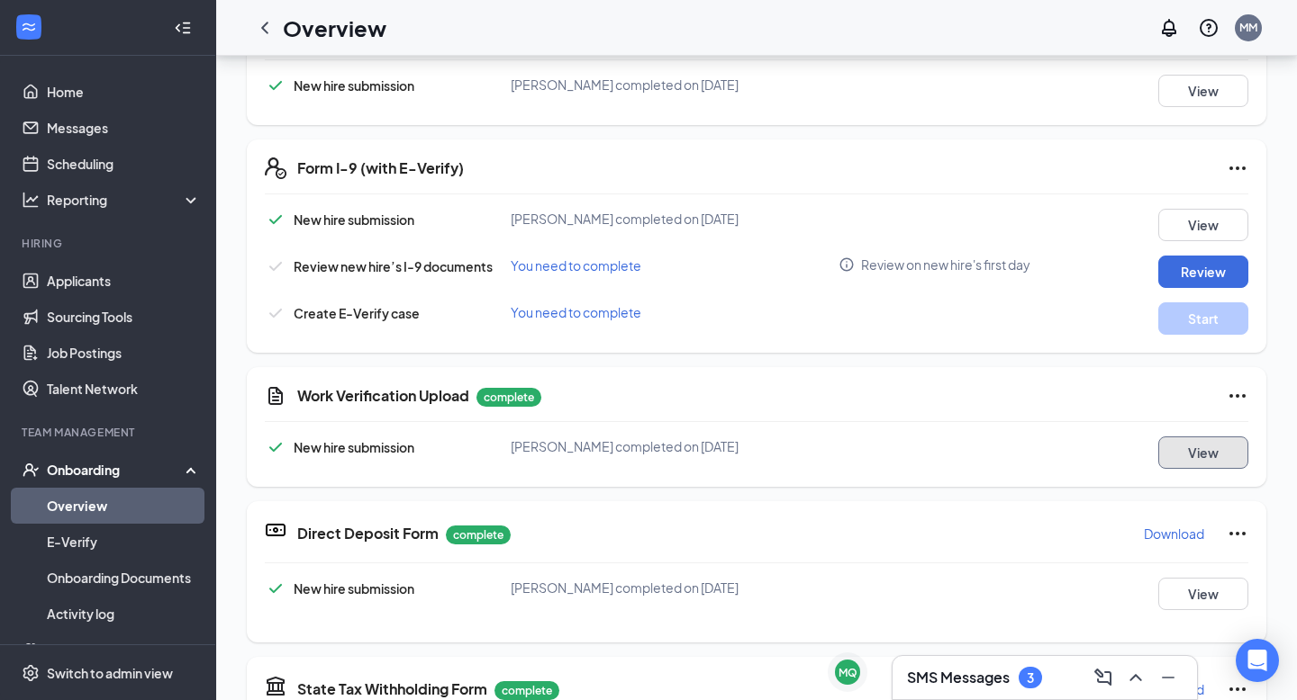
click at [1174, 463] on button "View" at bounding box center [1203, 453] width 90 height 32
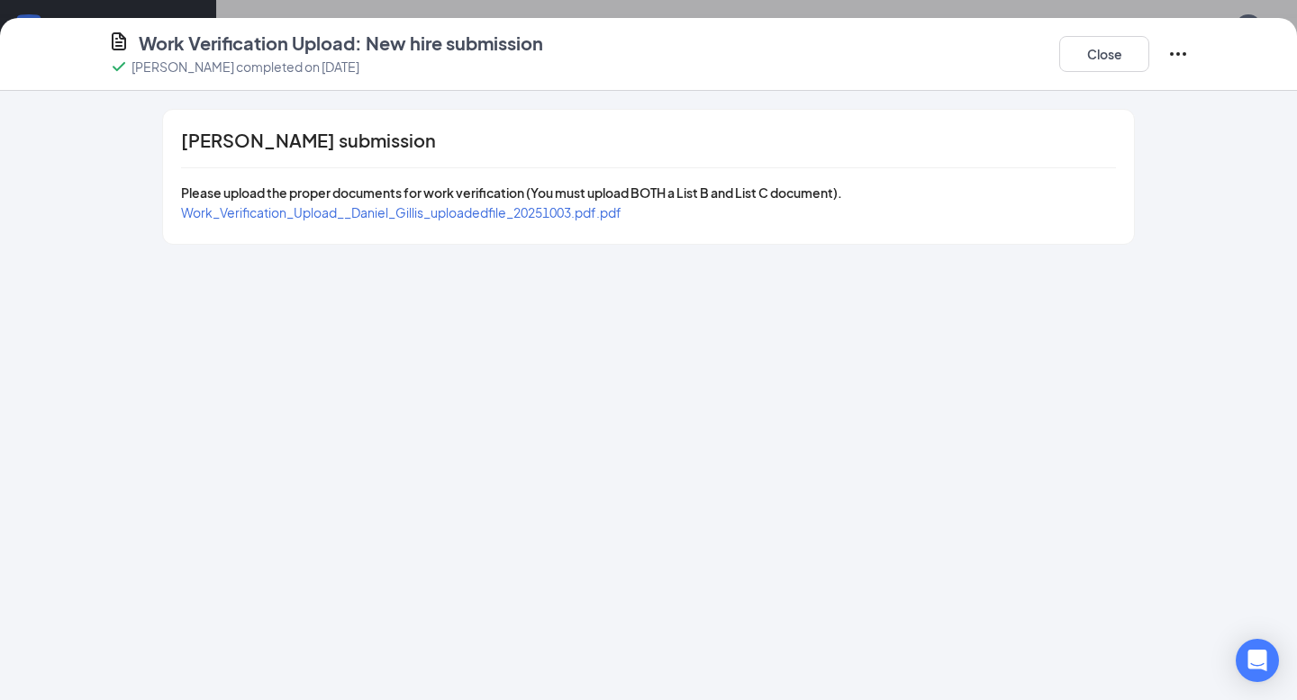
click at [551, 205] on span "Work_Verification_Upload__Daniel_Gillis_uploadedfile_20251003.pdf.pdf" at bounding box center [401, 212] width 440 height 16
click at [1089, 68] on button "Close" at bounding box center [1104, 54] width 90 height 36
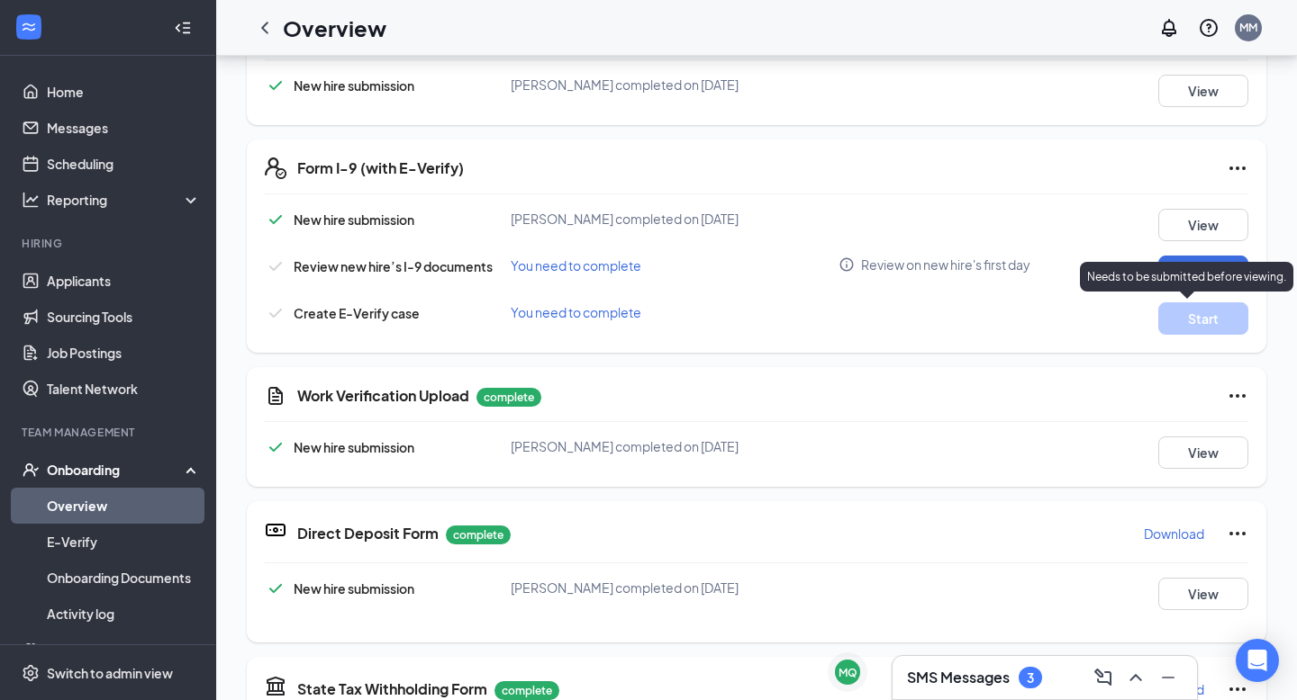
click at [1191, 267] on div "Needs to be submitted before viewing." at bounding box center [1186, 277] width 213 height 30
click at [1177, 269] on button "Review" at bounding box center [1203, 272] width 90 height 32
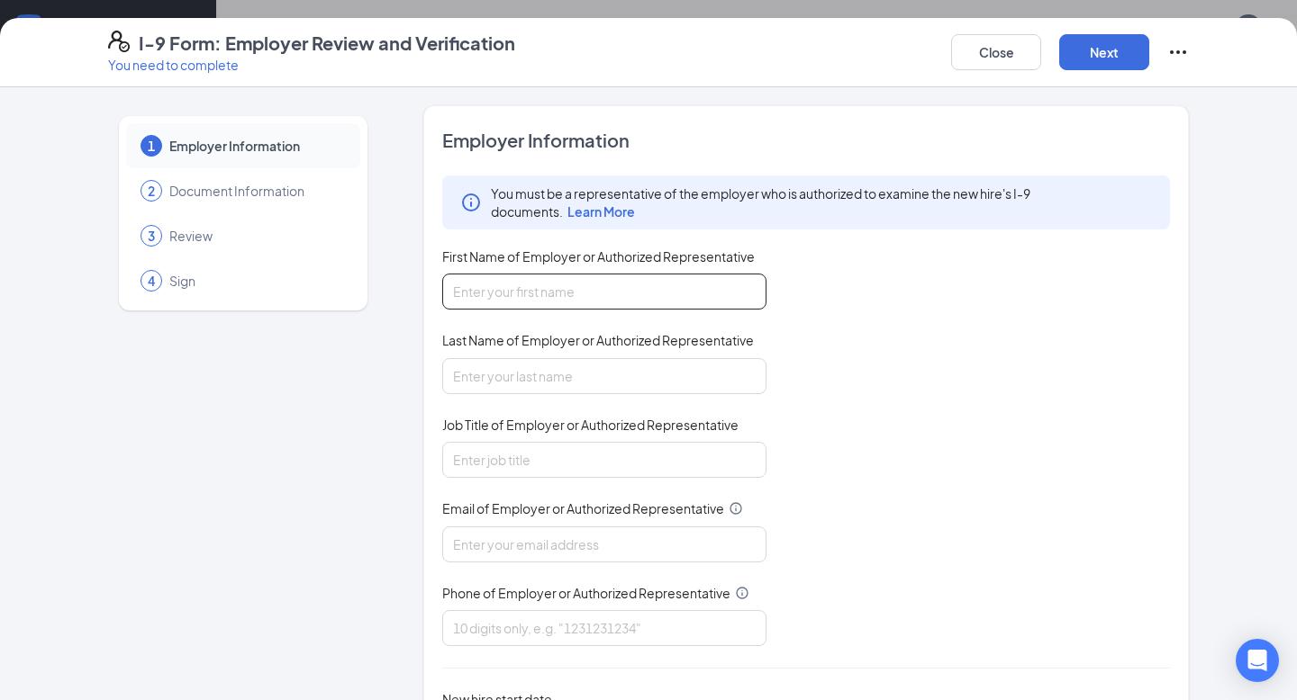
click at [606, 296] on input "First Name of Employer or Authorized Representative" at bounding box center [604, 292] width 324 height 36
type input "[PERSON_NAME]"
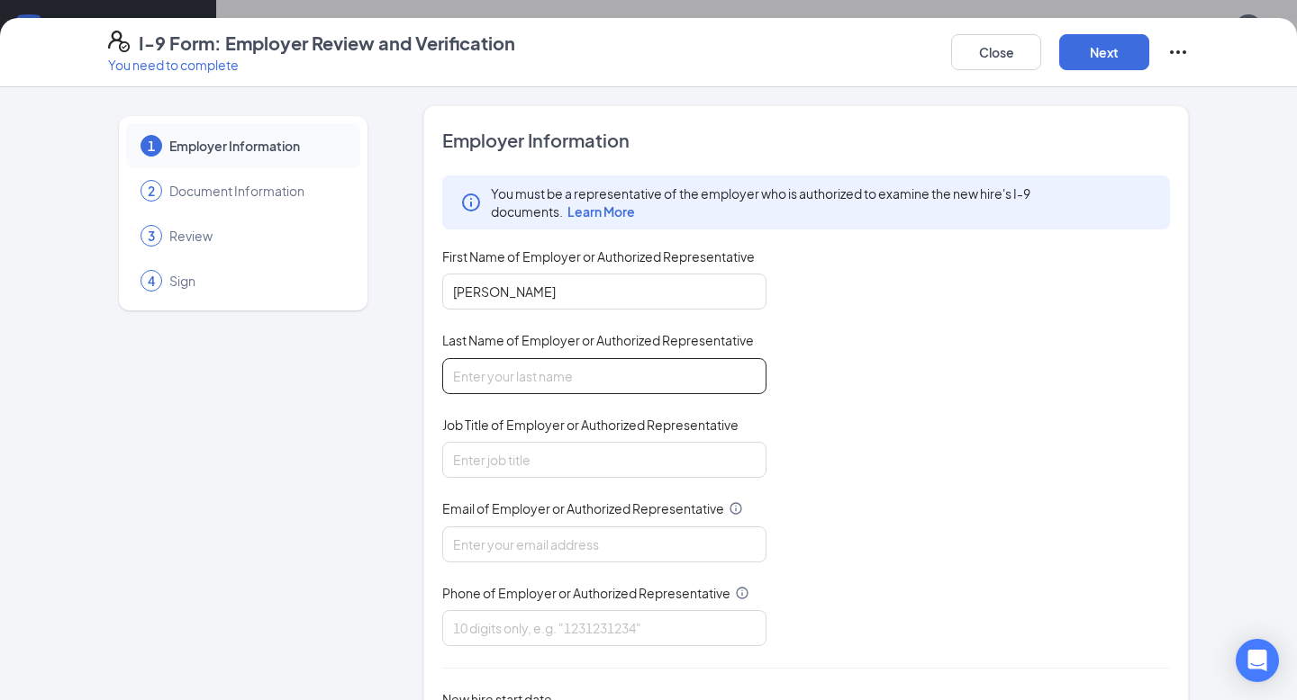
click at [583, 375] on input "Last Name of Employer or Authorized Representative" at bounding box center [604, 376] width 324 height 36
type input "[PERSON_NAME]"
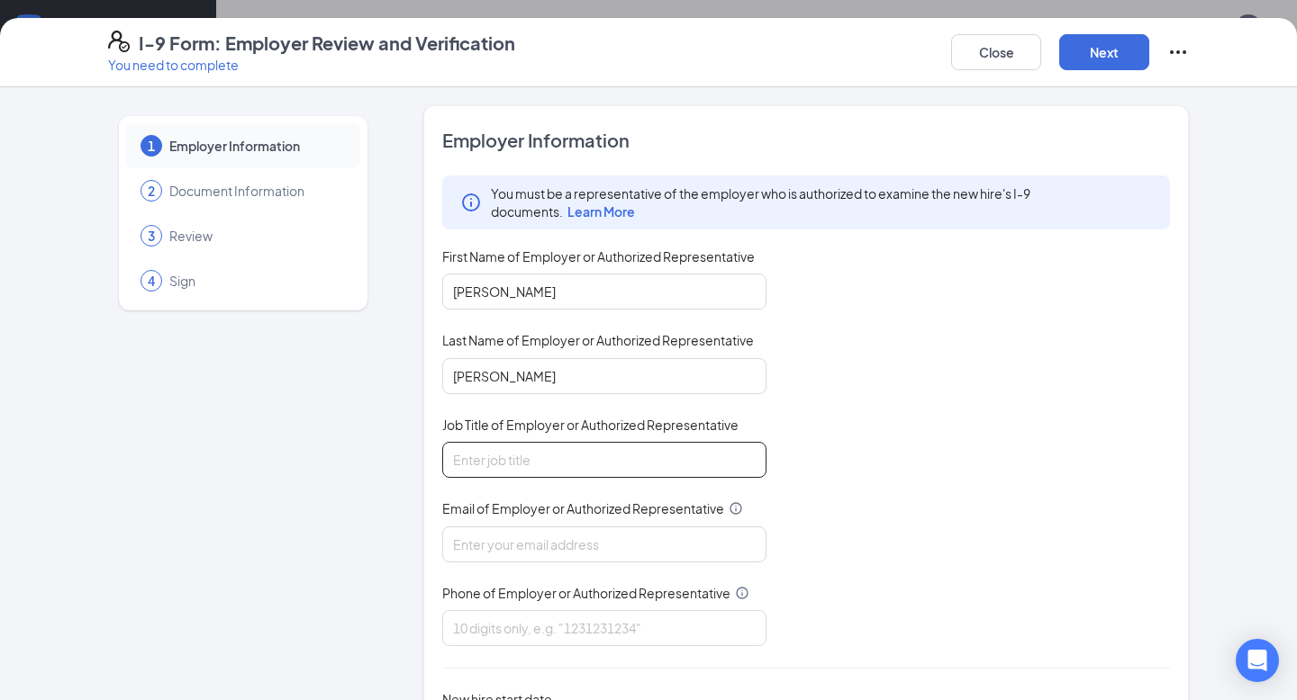
click at [538, 455] on input "Job Title of Employer or Authorized Representative" at bounding box center [604, 460] width 324 height 36
type input "Talent Director"
click at [538, 529] on input "Email of Employer or Authorized Representative" at bounding box center [604, 545] width 324 height 36
type input "[EMAIL_ADDRESS][DOMAIN_NAME]"
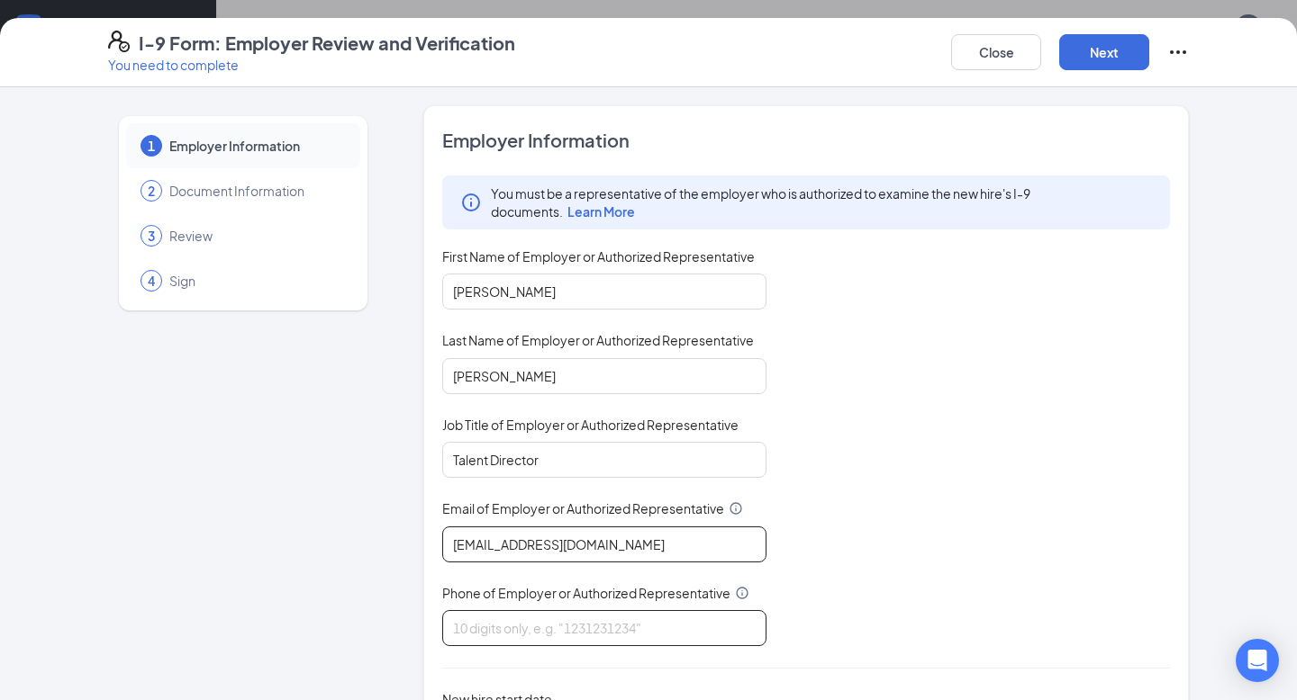
type input "8437970122"
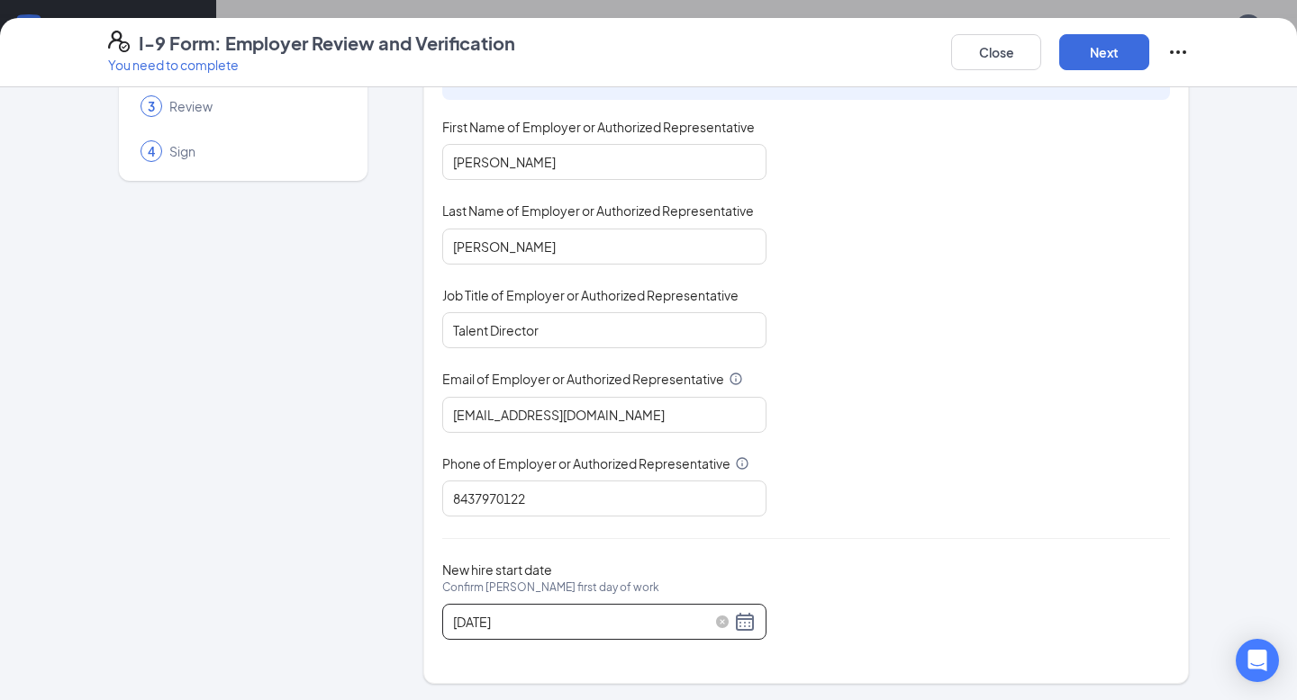
click at [745, 618] on div "[DATE]" at bounding box center [604, 622] width 303 height 22
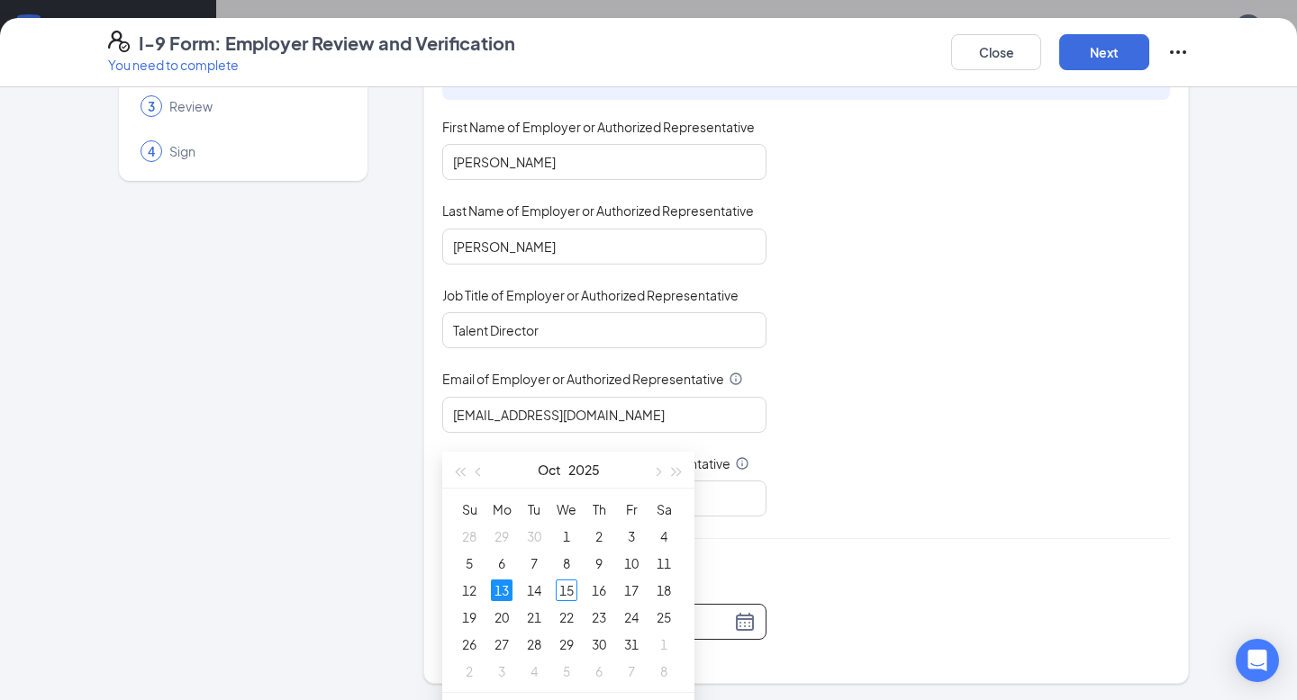
scroll to position [715, 0]
type input "[DATE]"
click at [493, 581] on div "13" at bounding box center [502, 580] width 22 height 22
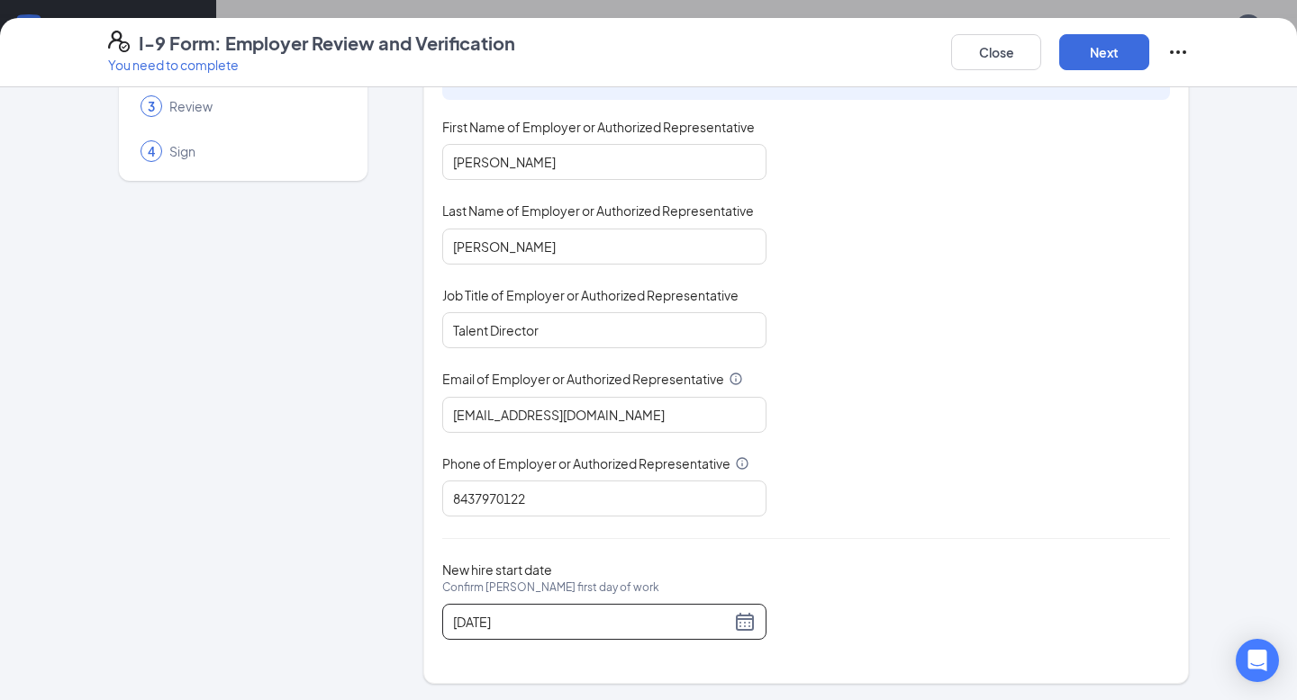
scroll to position [870, 0]
click at [1113, 41] on button "Next" at bounding box center [1104, 52] width 90 height 36
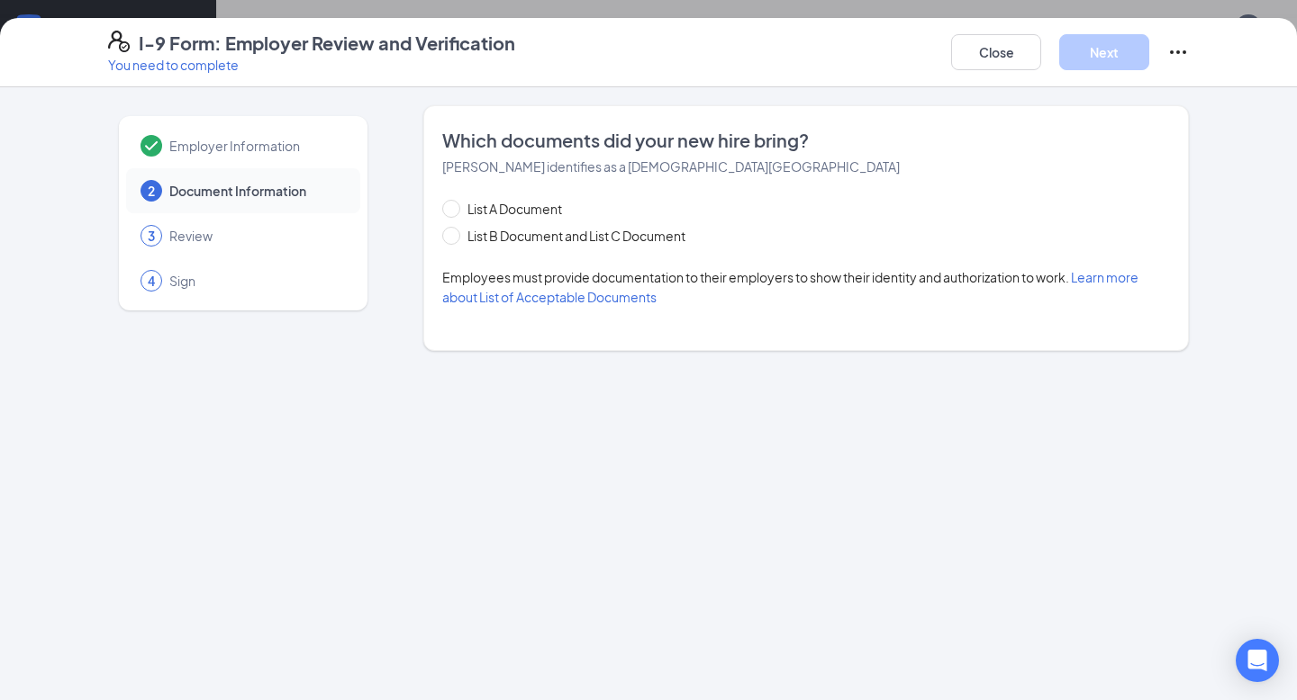
scroll to position [0, 0]
click at [576, 232] on span "List B Document and List C Document" at bounding box center [576, 236] width 232 height 20
click at [455, 232] on input "List B Document and List C Document" at bounding box center [448, 233] width 13 height 13
radio input "true"
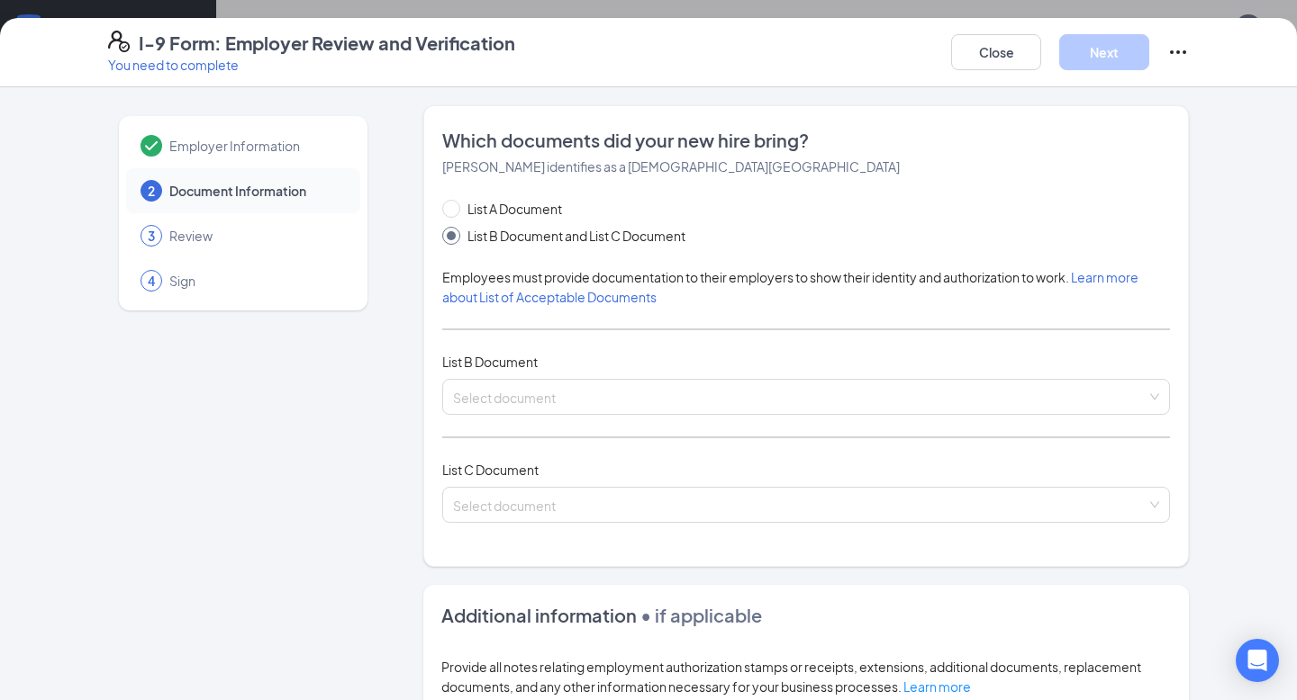
click at [500, 375] on div "List A Document List B Document and List C Document Employees must provide docu…" at bounding box center [805, 372] width 727 height 346
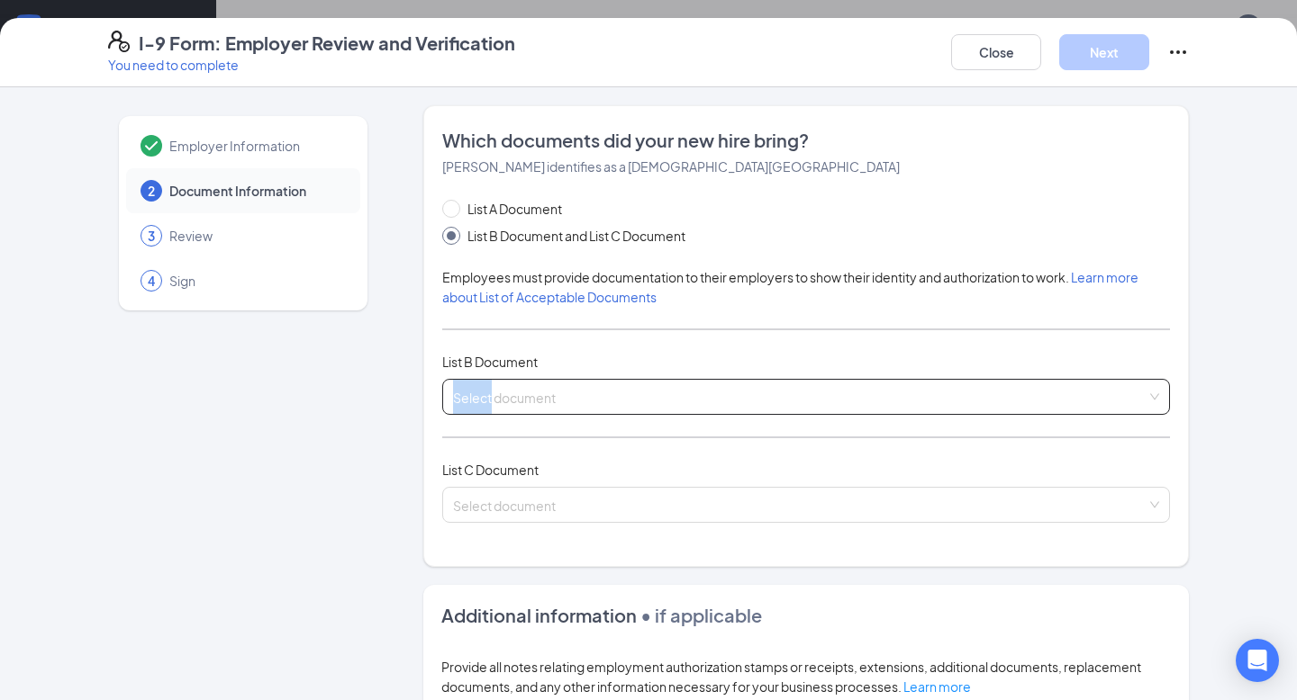
click at [513, 390] on input "search" at bounding box center [799, 393] width 693 height 27
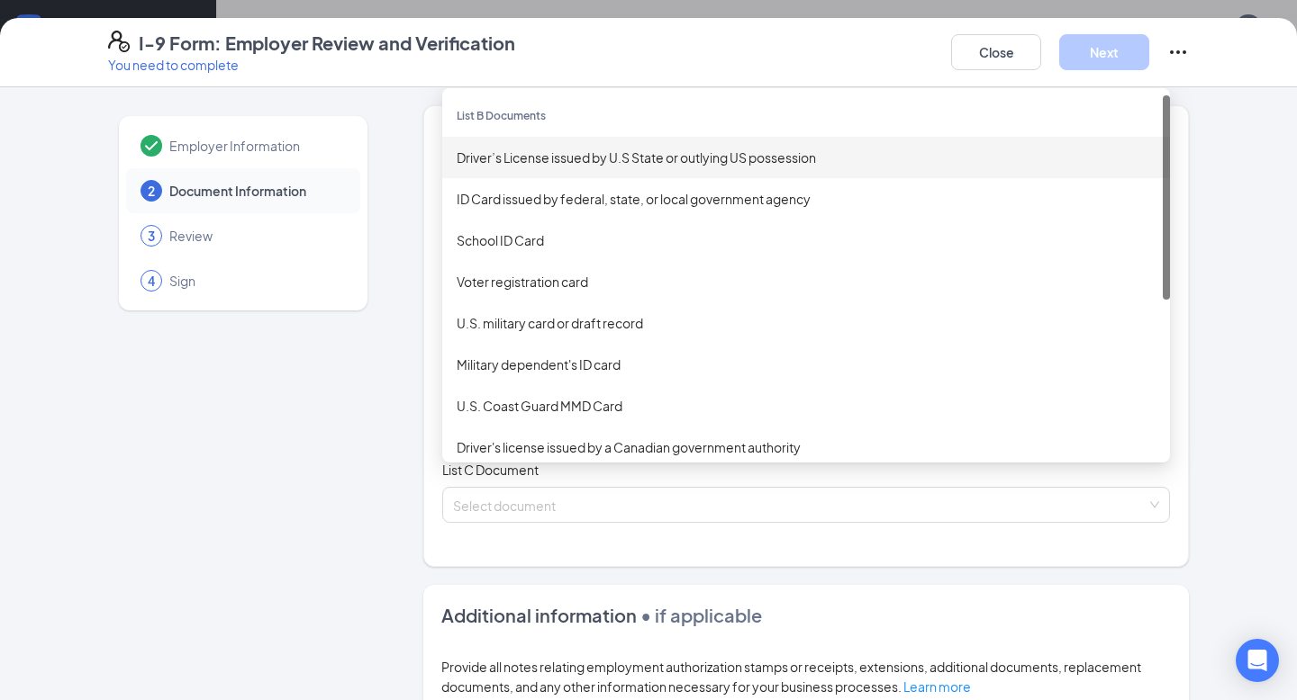
click at [543, 151] on div "Driver’s License issued by U.S State or outlying US possession" at bounding box center [805, 158] width 699 height 20
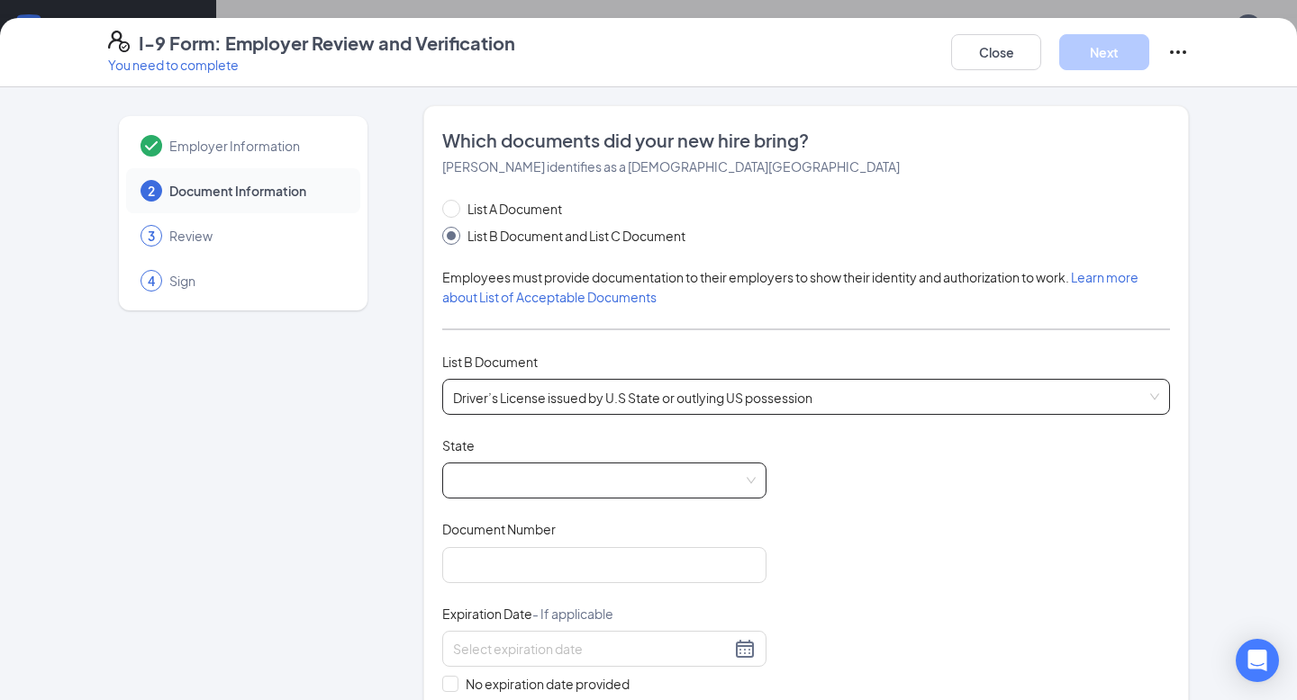
click at [500, 478] on span at bounding box center [604, 481] width 303 height 34
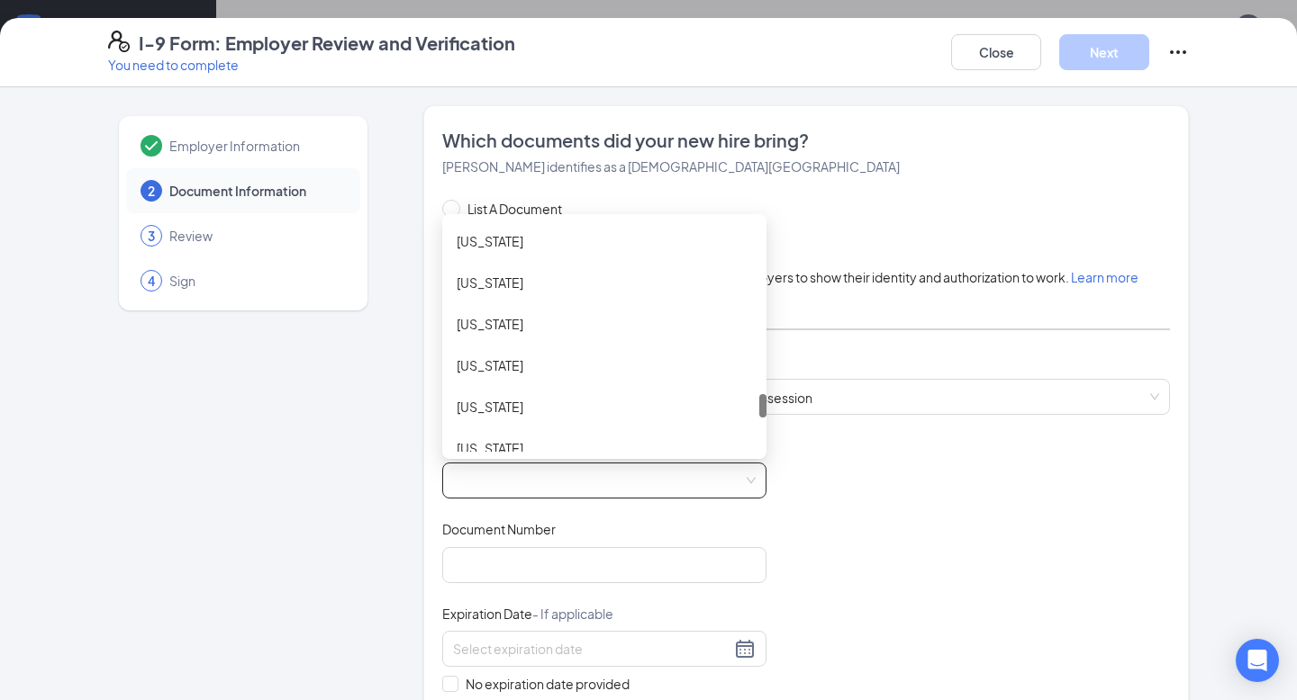
scroll to position [1663, 0]
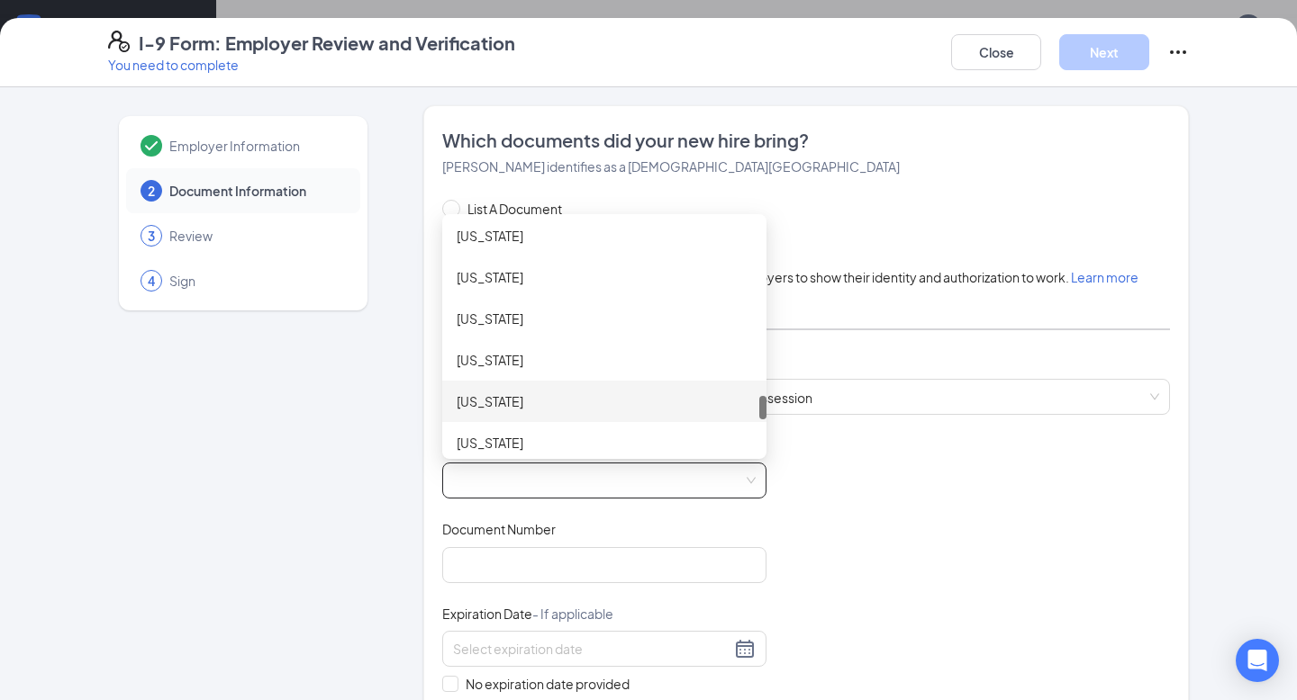
click at [528, 394] on div "[US_STATE]" at bounding box center [603, 402] width 295 height 20
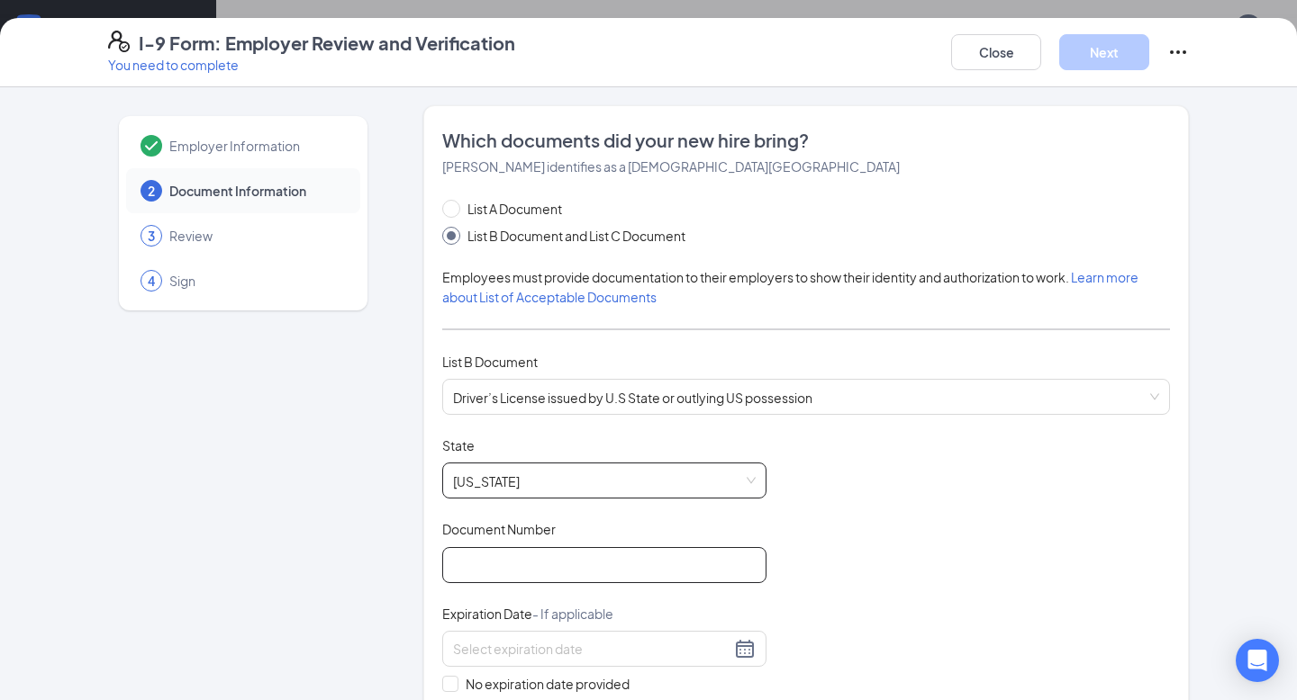
click at [631, 569] on input "Document Number" at bounding box center [604, 565] width 324 height 36
type input "103097396"
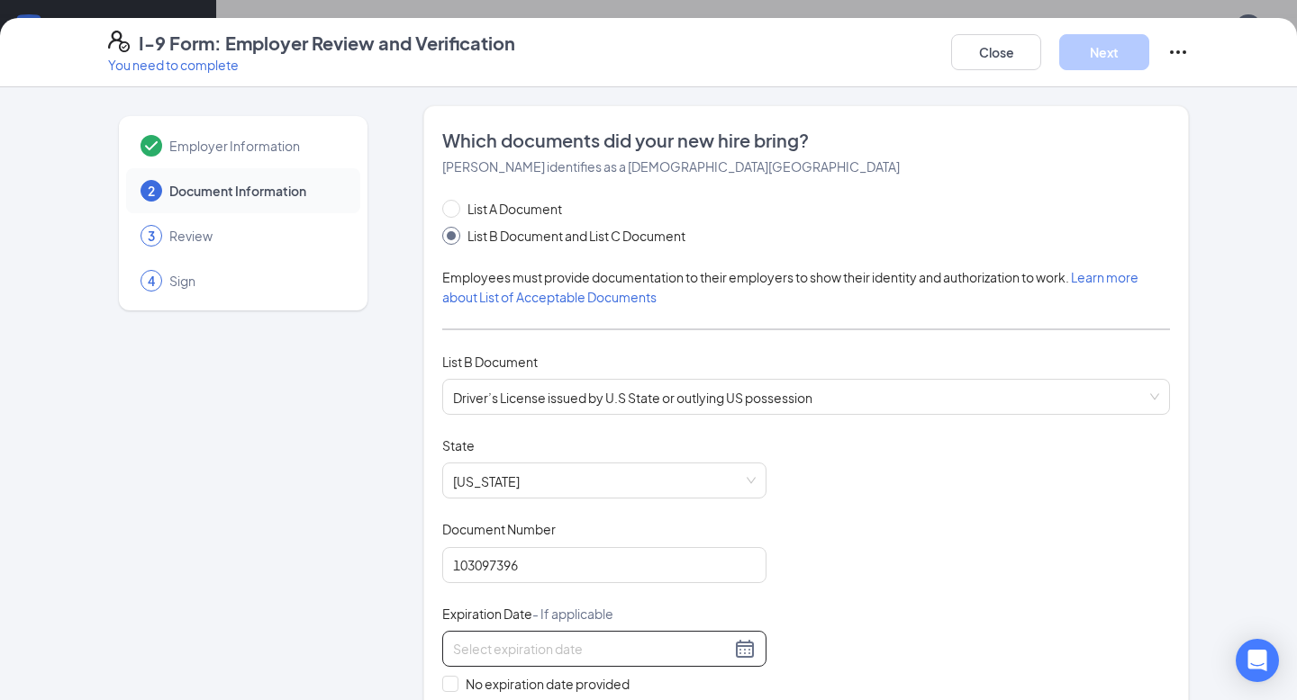
click at [596, 661] on div at bounding box center [604, 649] width 324 height 36
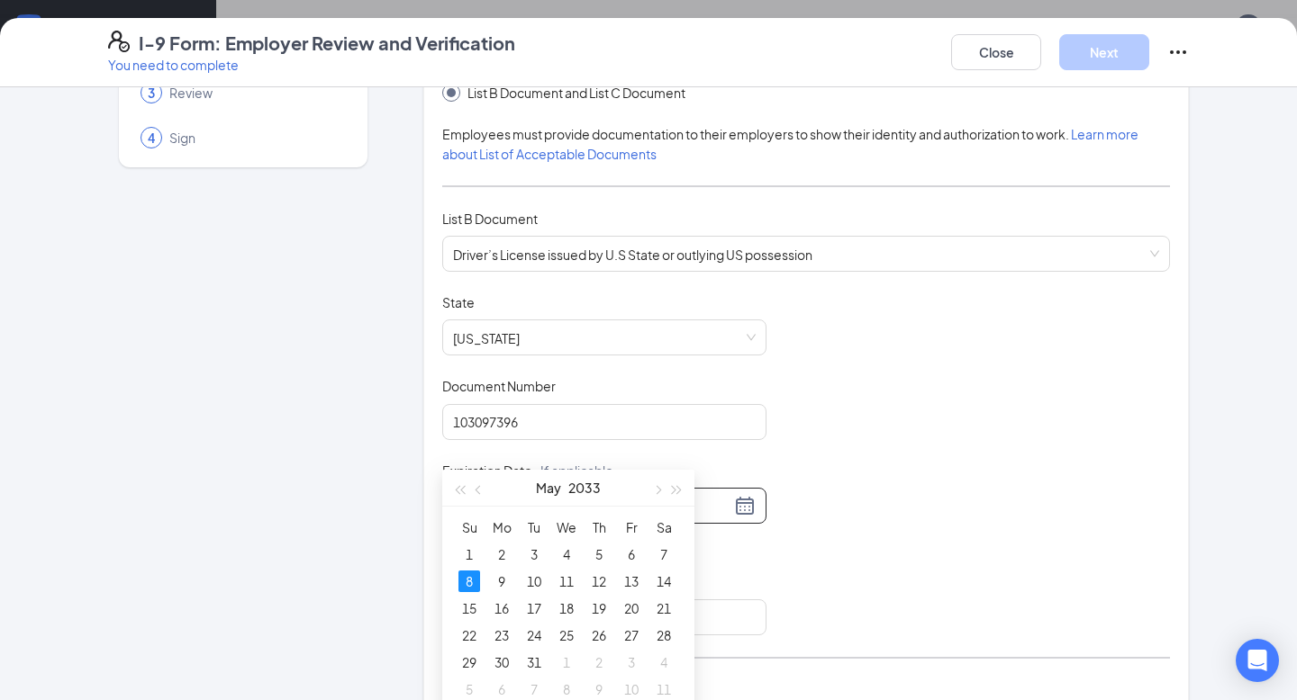
scroll to position [1074, 0]
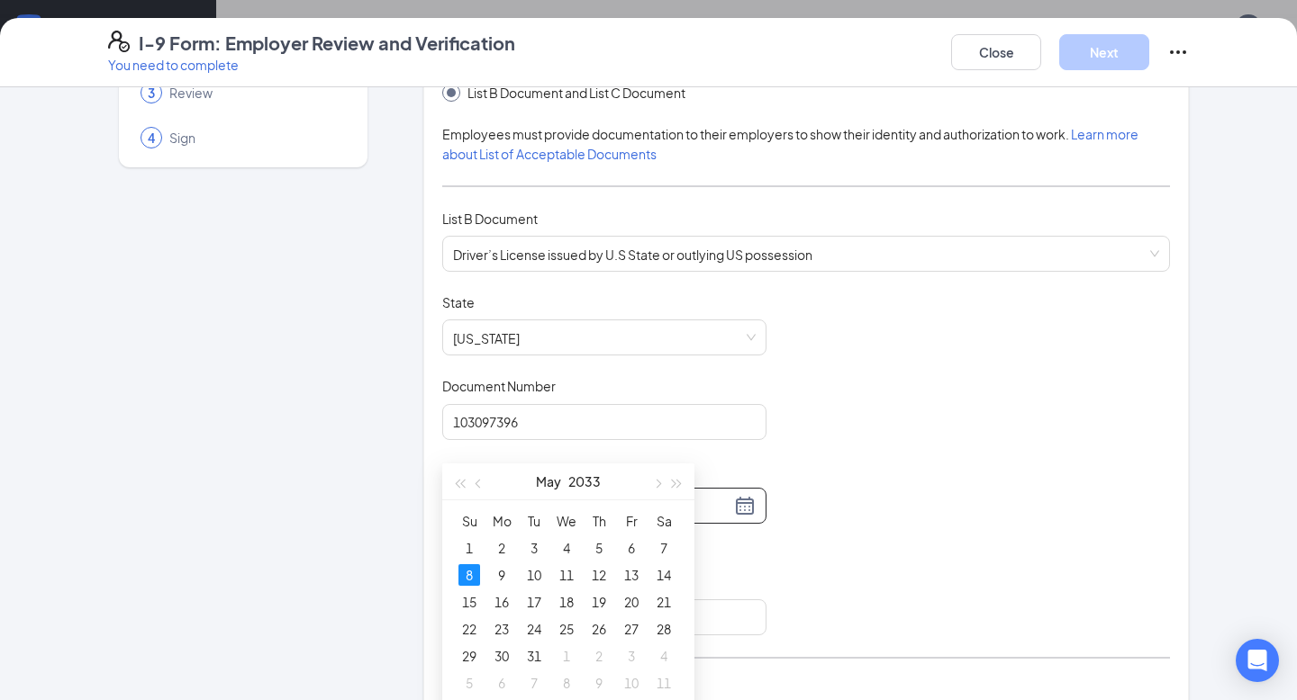
click at [460, 572] on div "8" at bounding box center [469, 576] width 22 height 22
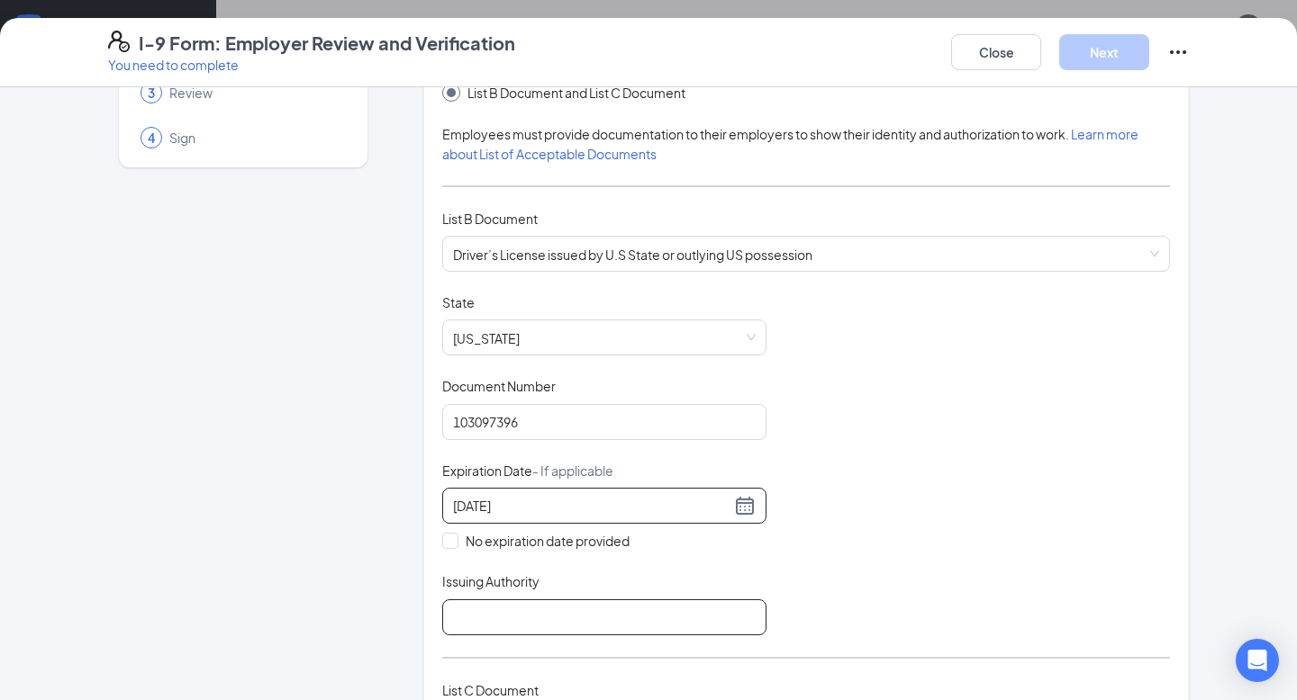
type input "[DATE]"
click at [467, 601] on input "Issuing Authority" at bounding box center [604, 618] width 324 height 36
type input "[US_STATE]"
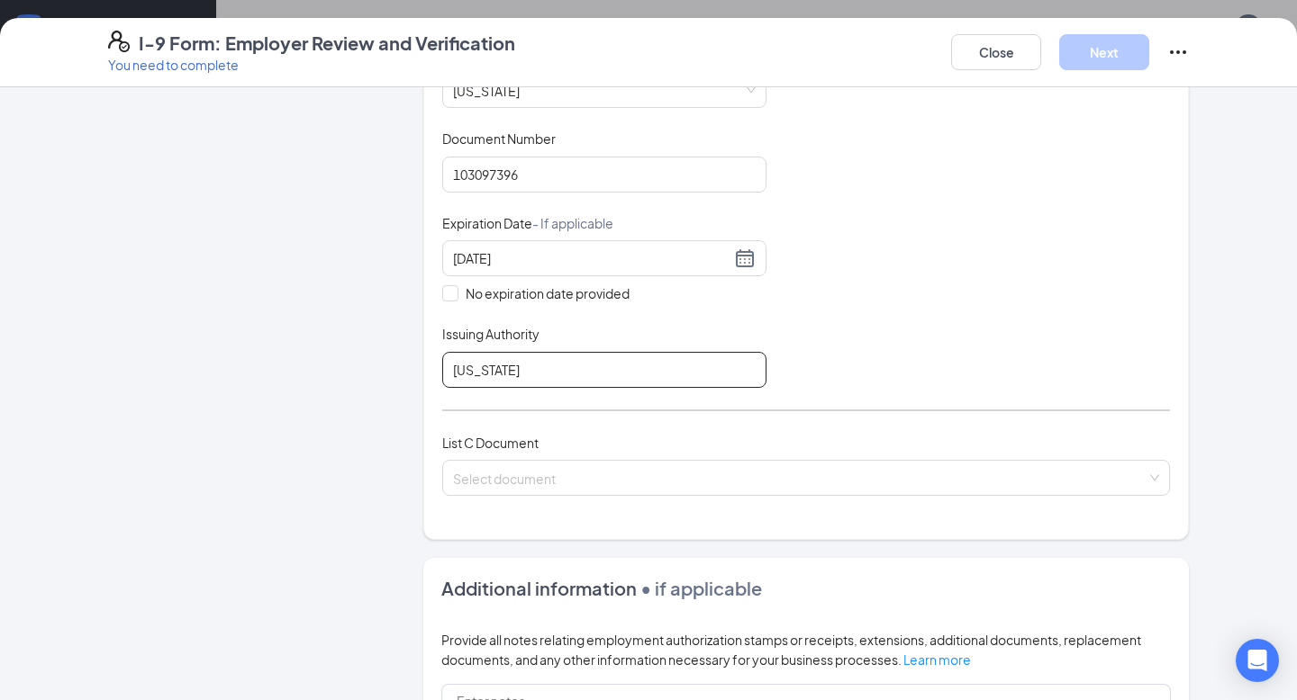
scroll to position [388, 0]
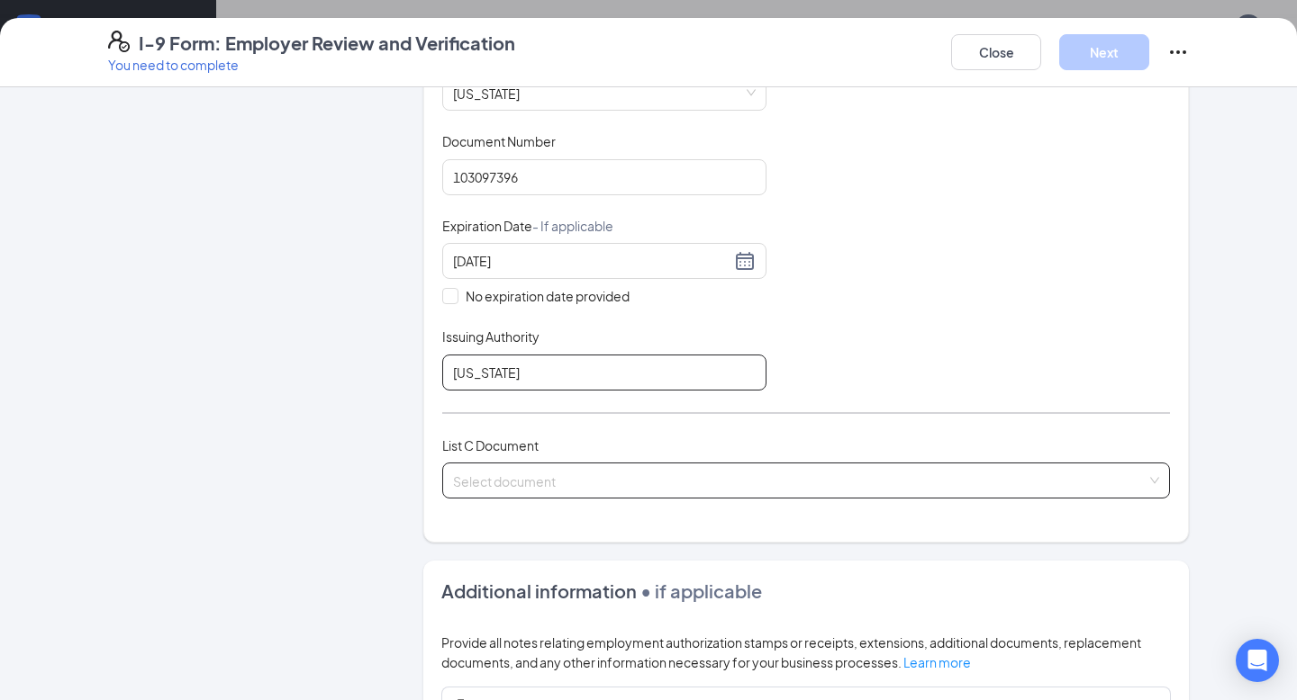
click at [532, 491] on span at bounding box center [799, 481] width 693 height 34
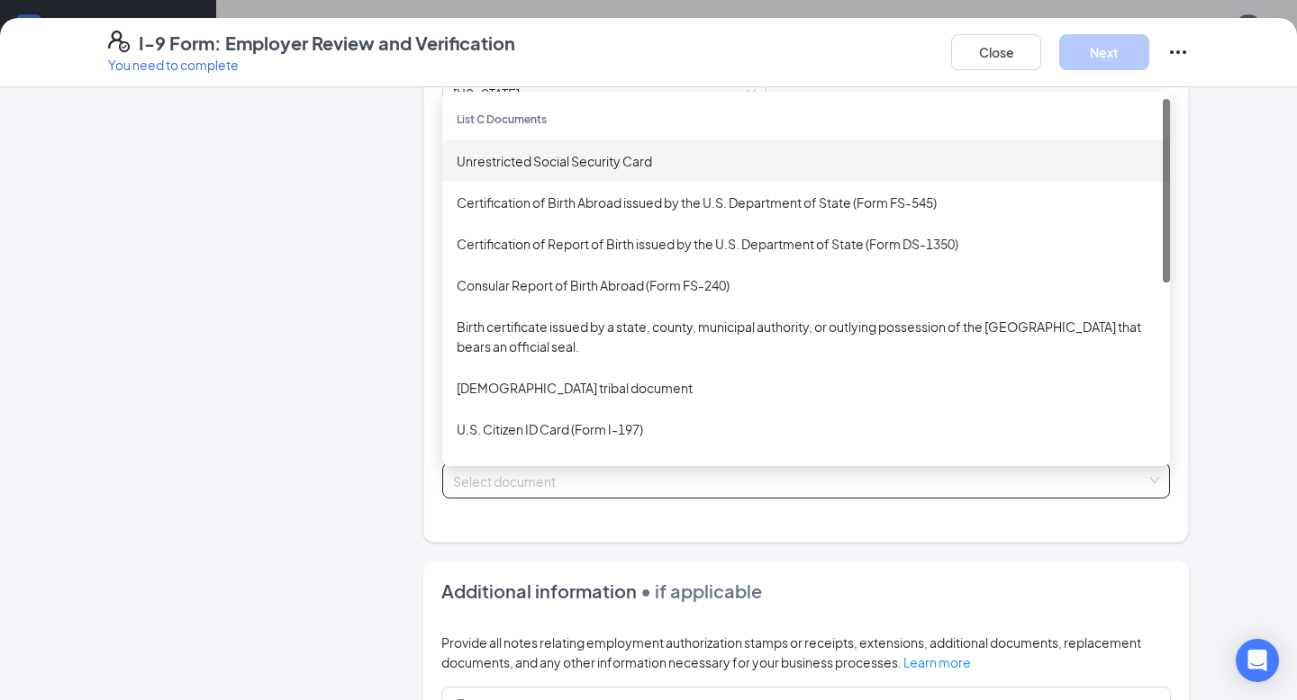
drag, startPoint x: 510, startPoint y: 177, endPoint x: 516, endPoint y: 155, distance: 23.4
click at [516, 155] on div "List C Documents Unrestricted Social Security Card Certification of Birth Abroa…" at bounding box center [805, 316] width 727 height 434
click at [516, 154] on div "Unrestricted Social Security Card" at bounding box center [805, 161] width 699 height 20
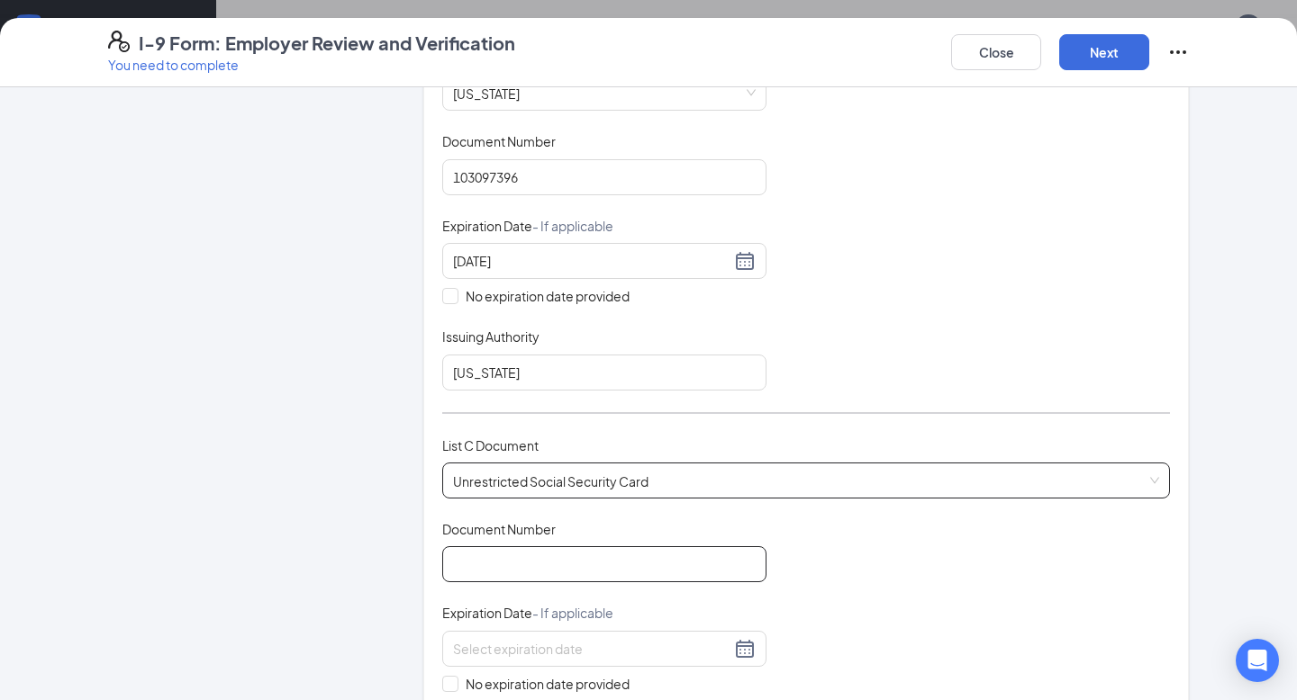
click at [514, 568] on input "Document Number" at bounding box center [604, 565] width 324 height 36
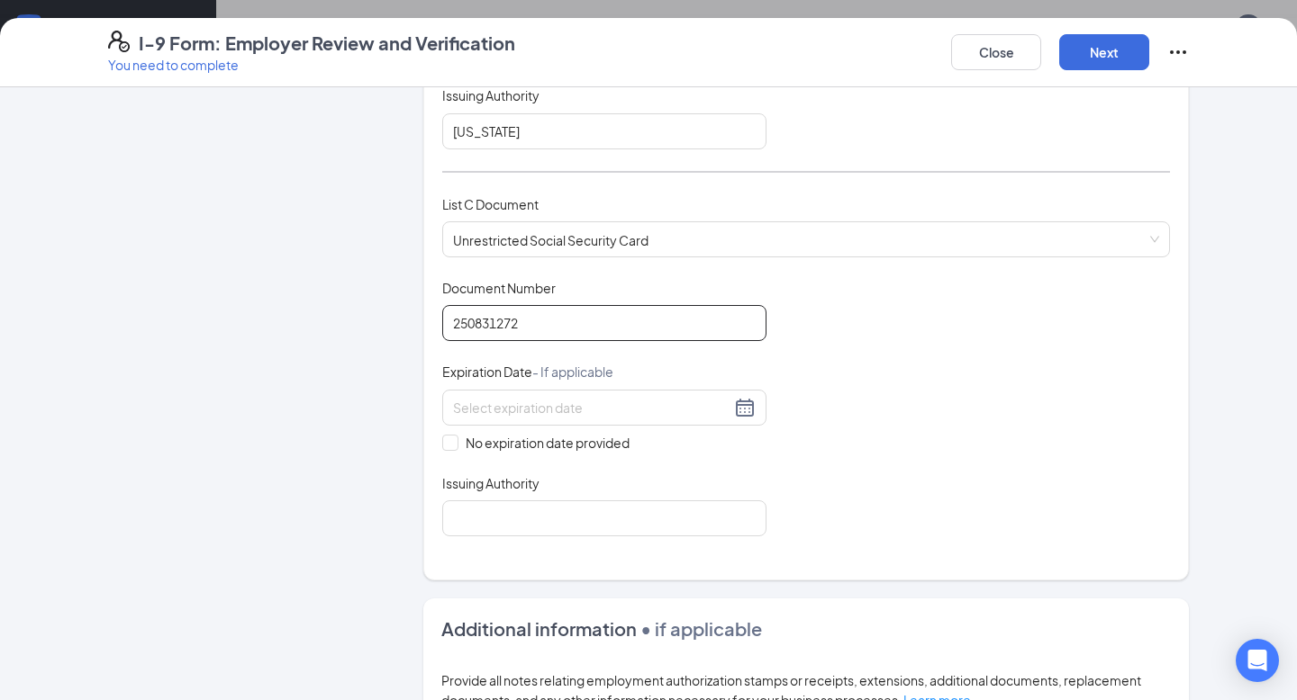
scroll to position [632, 0]
type input "250831272"
click at [455, 438] on span at bounding box center [450, 440] width 16 height 16
click at [455, 438] on input "No expiration date provided" at bounding box center [448, 438] width 13 height 13
checkbox input "true"
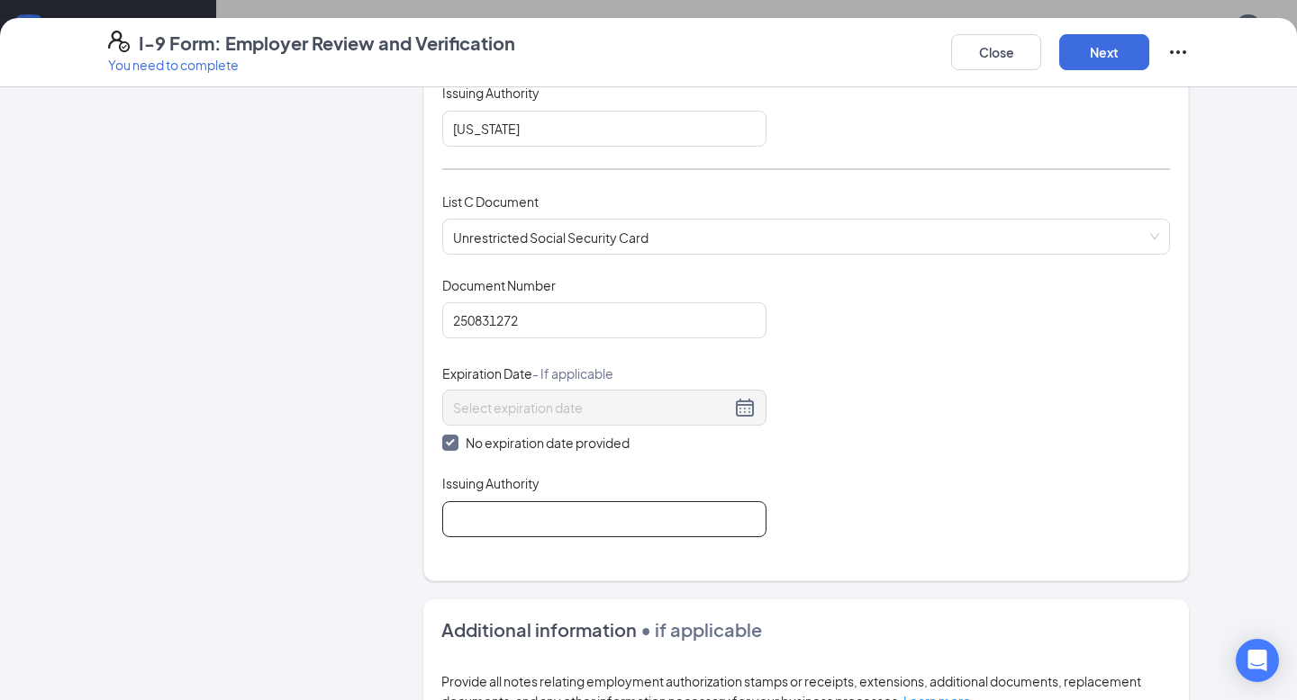
click at [476, 525] on input "Issuing Authority" at bounding box center [604, 519] width 324 height 36
type input "[GEOGRAPHIC_DATA]"
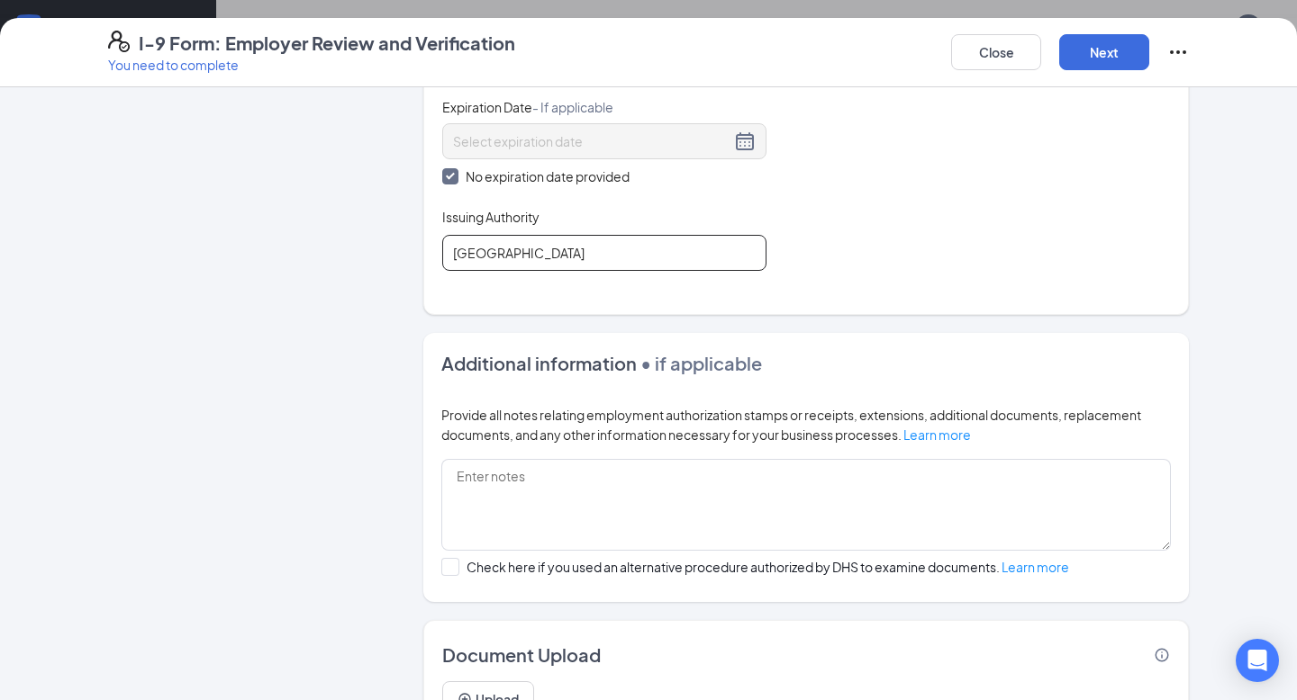
scroll to position [984, 0]
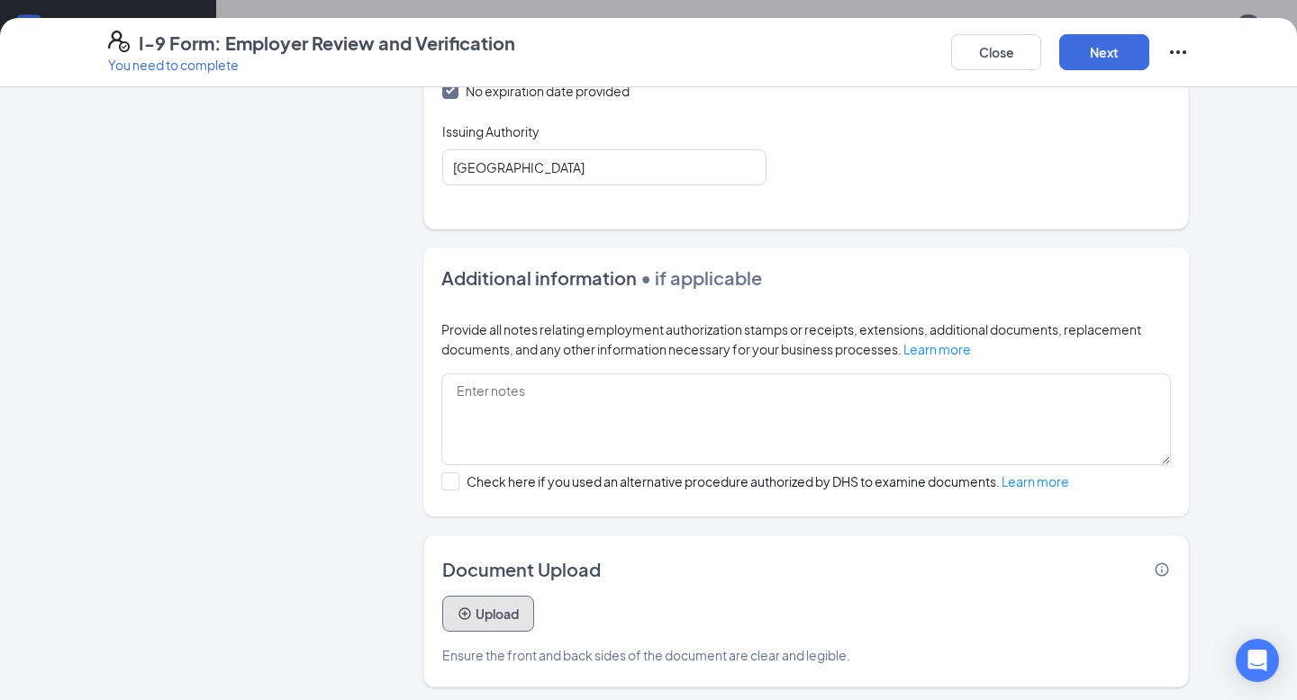
click at [488, 619] on button "Upload" at bounding box center [488, 614] width 92 height 36
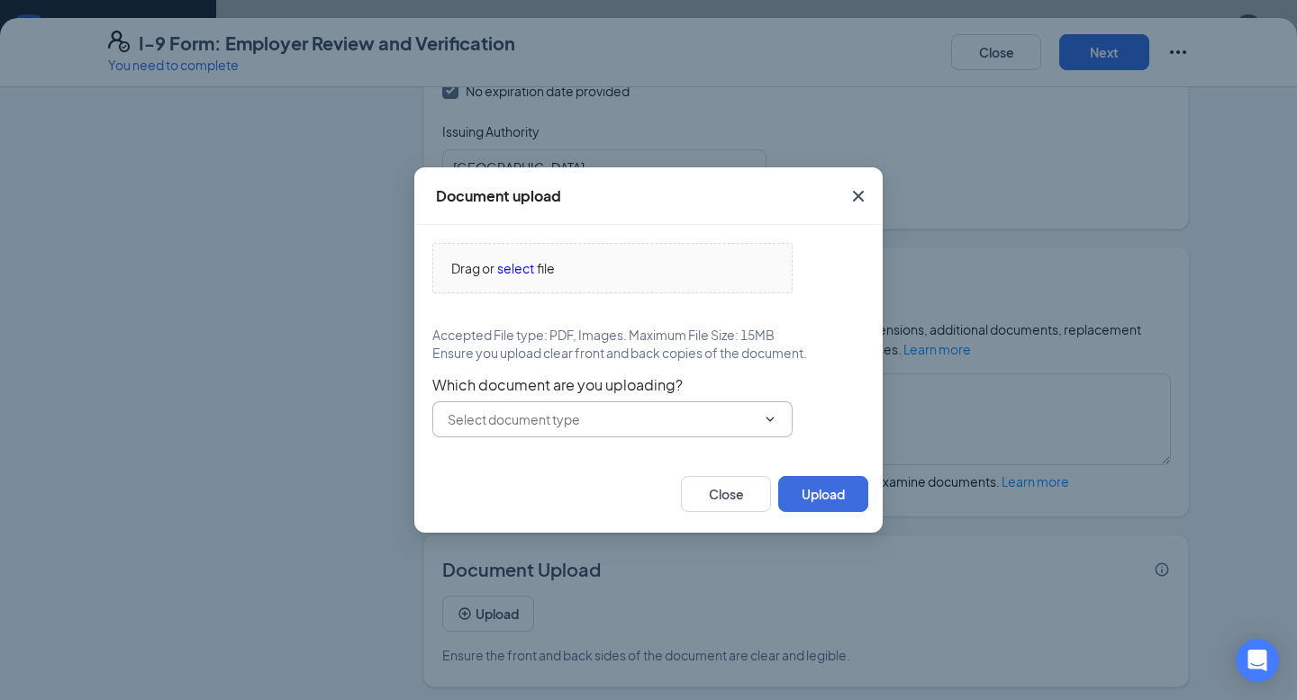
click at [555, 416] on input "text" at bounding box center [601, 420] width 308 height 20
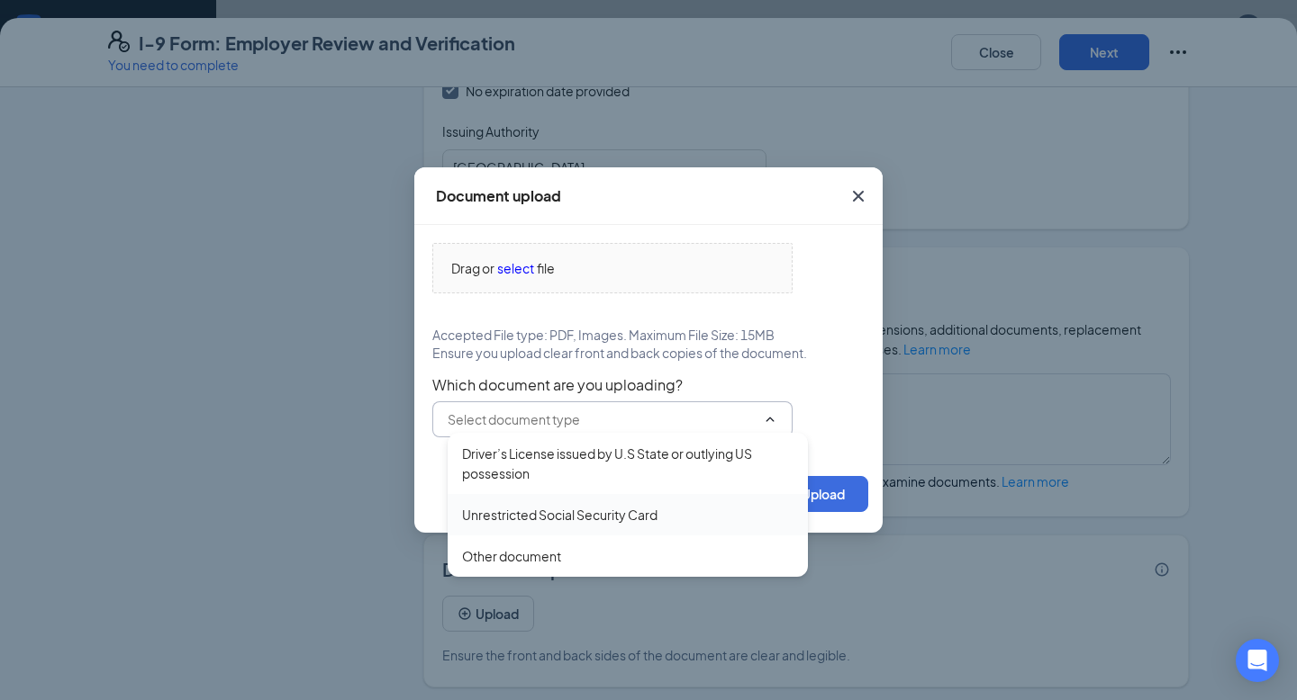
click at [547, 518] on div "Unrestricted Social Security Card" at bounding box center [559, 515] width 195 height 20
type input "Unrestricted Social Security Card"
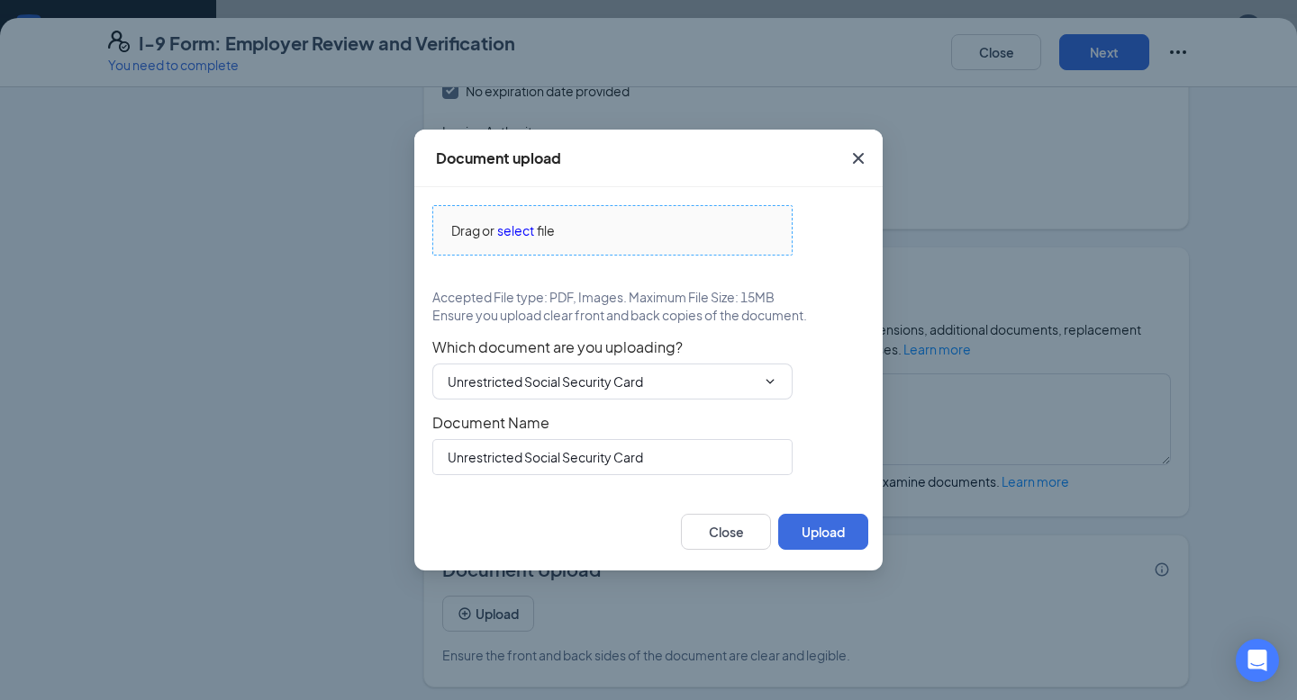
click at [513, 230] on span "select" at bounding box center [515, 231] width 37 height 20
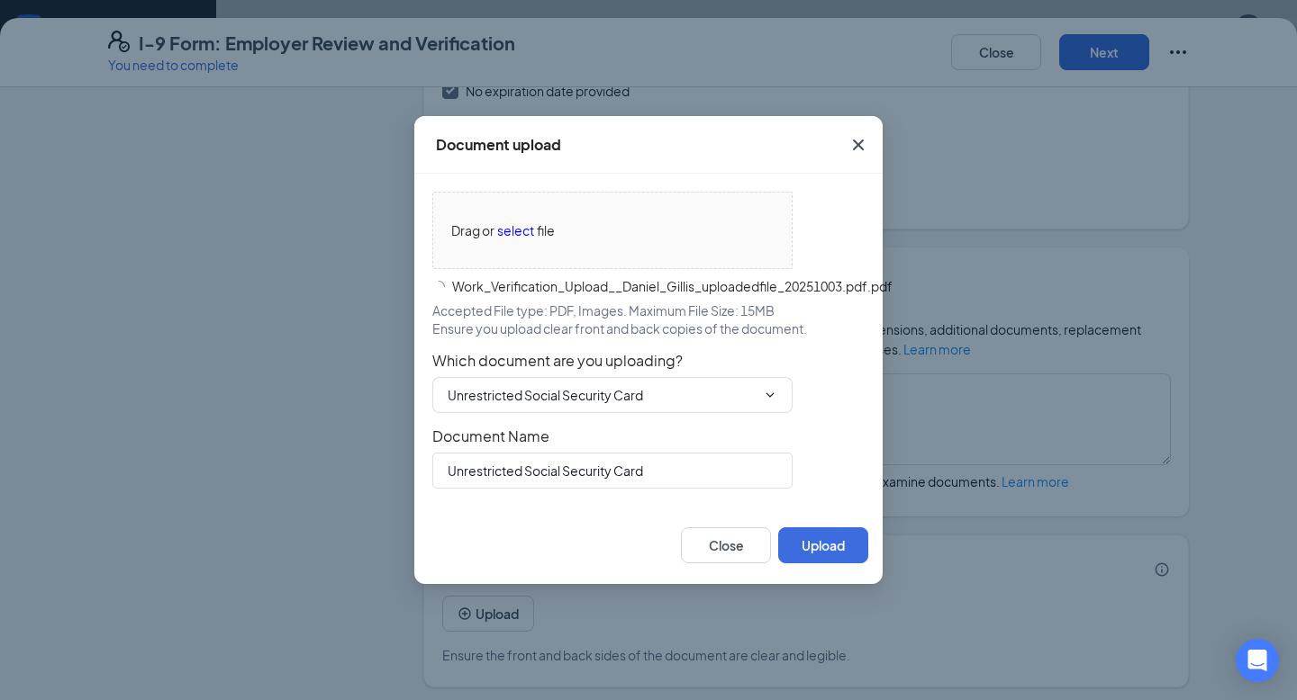
scroll to position [1285, 0]
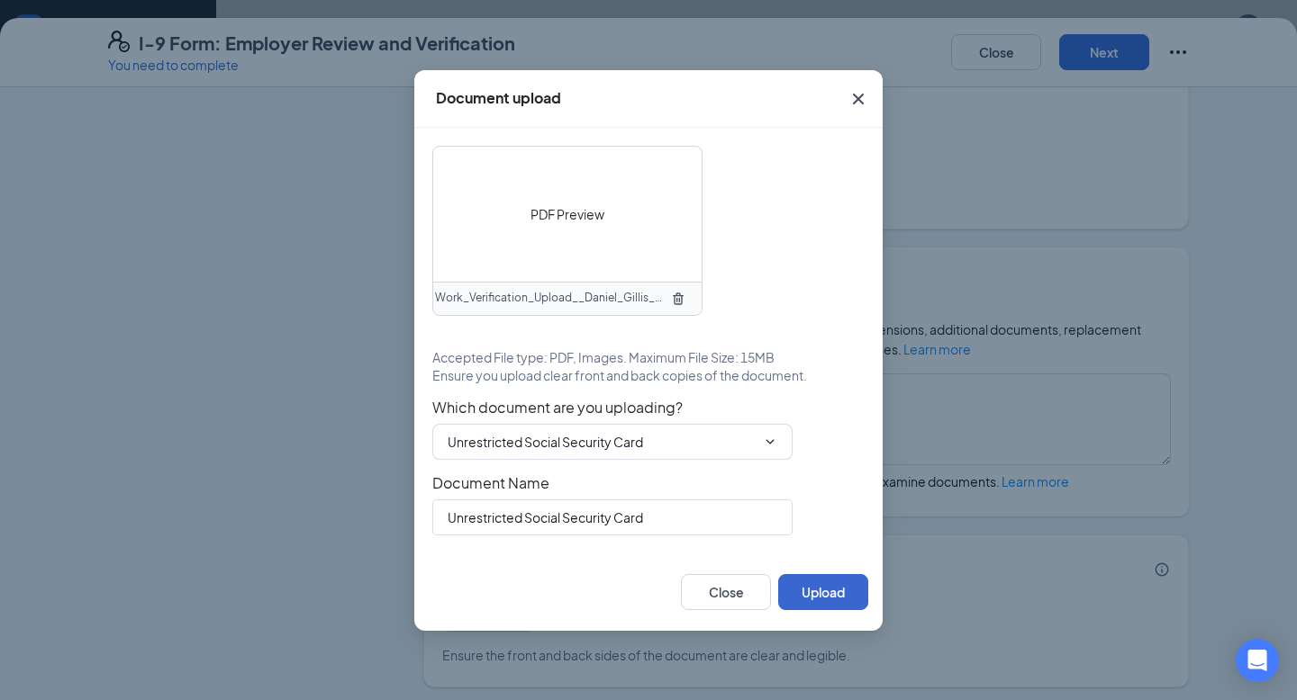
click at [829, 545] on div "PDF Preview Work_Verification_Upload__Daniel_Gillis_uploadedfile_20251003.pdf.p…" at bounding box center [648, 341] width 468 height 426
click at [824, 583] on button "Upload" at bounding box center [823, 592] width 90 height 36
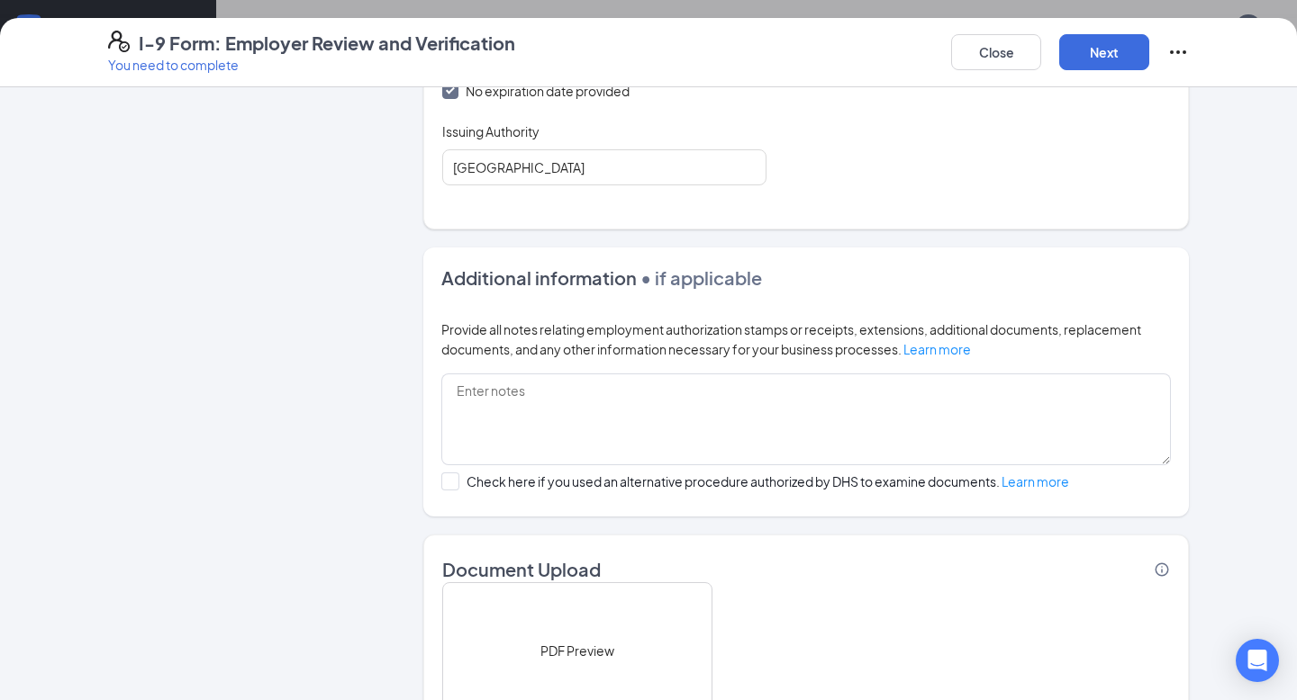
scroll to position [1154, 0]
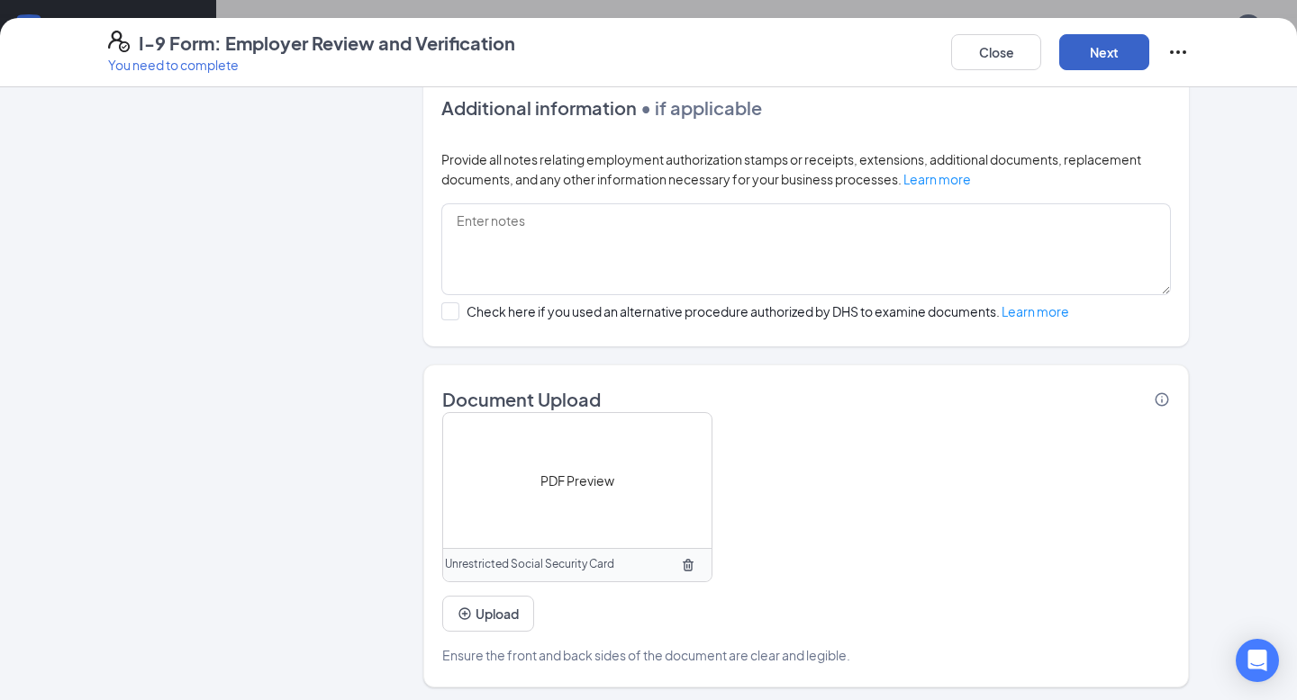
click at [1086, 43] on button "Next" at bounding box center [1104, 52] width 90 height 36
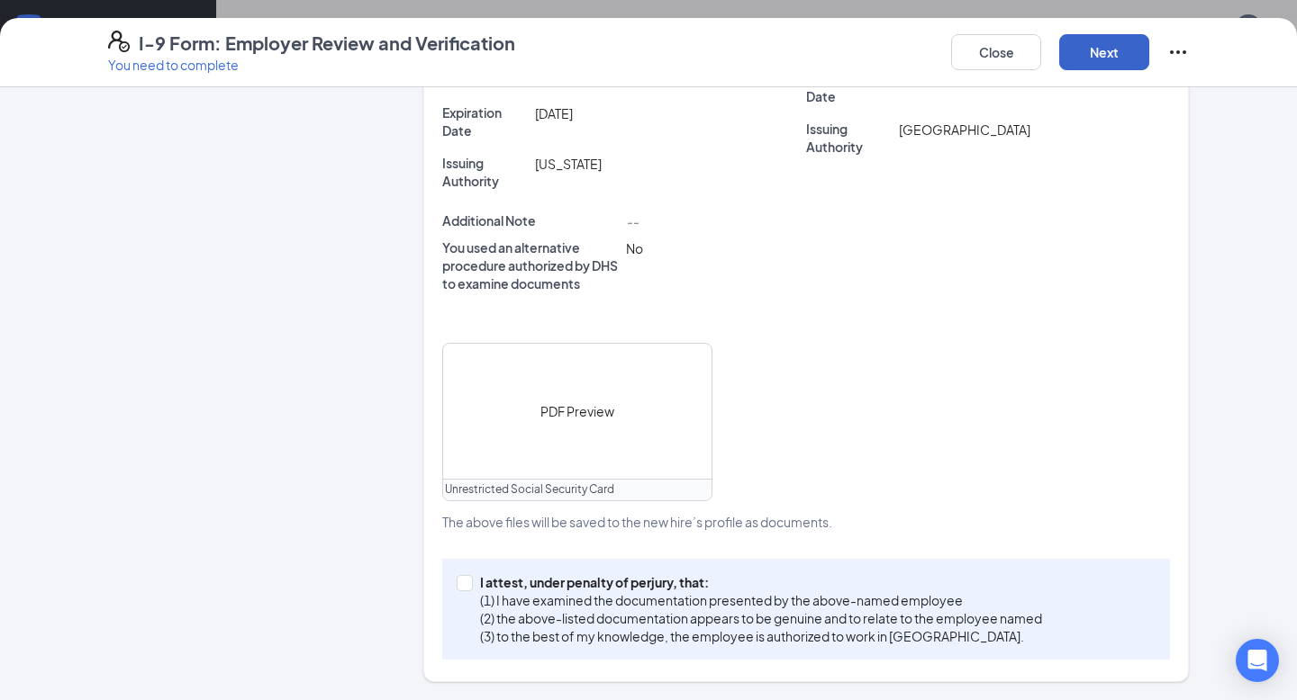
scroll to position [610, 0]
click at [464, 586] on input "I attest, under penalty of [PERSON_NAME], that: (1) I have examined the documen…" at bounding box center [462, 582] width 13 height 13
checkbox input "true"
click at [1101, 52] on button "Next" at bounding box center [1104, 52] width 90 height 36
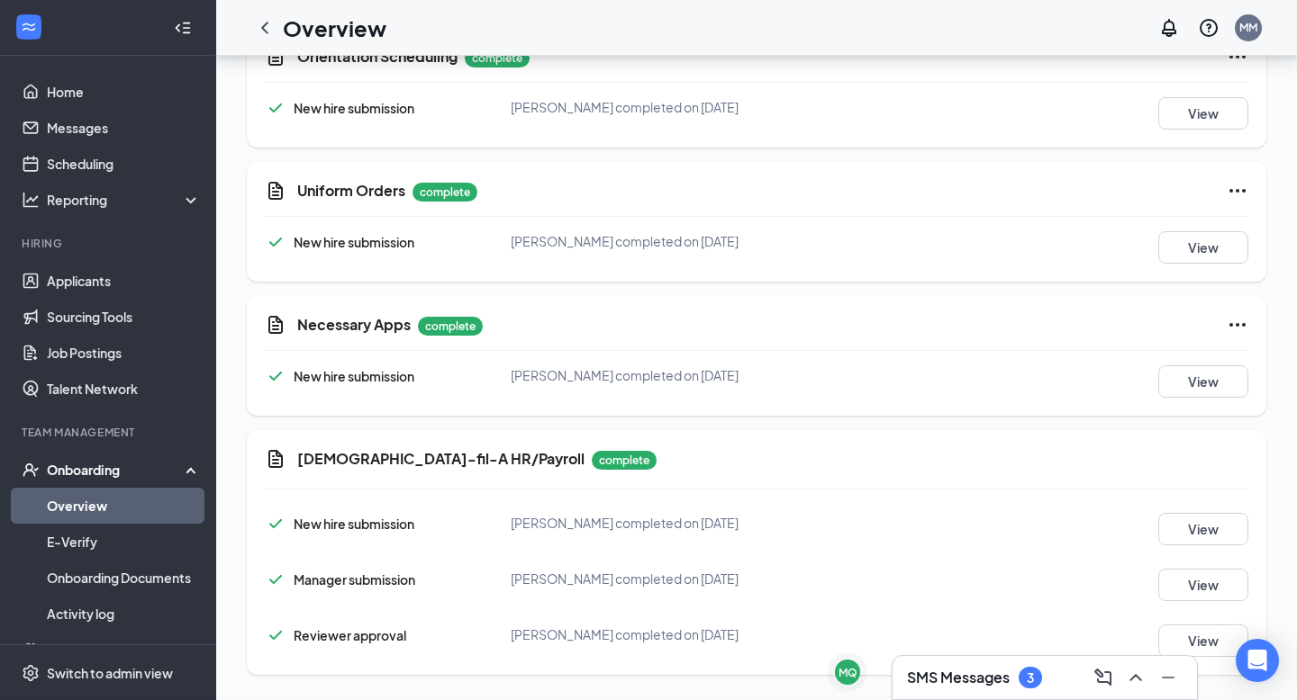
scroll to position [436, 0]
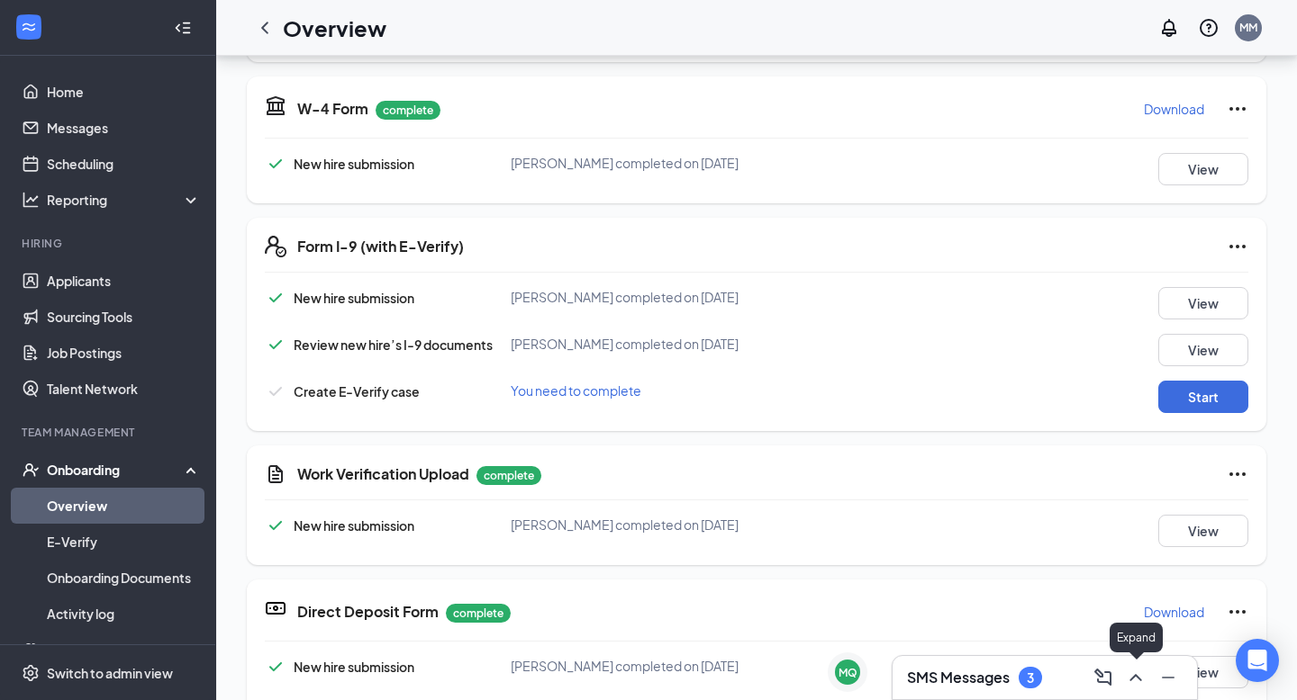
click at [1132, 671] on icon "ChevronUp" at bounding box center [1136, 678] width 22 height 22
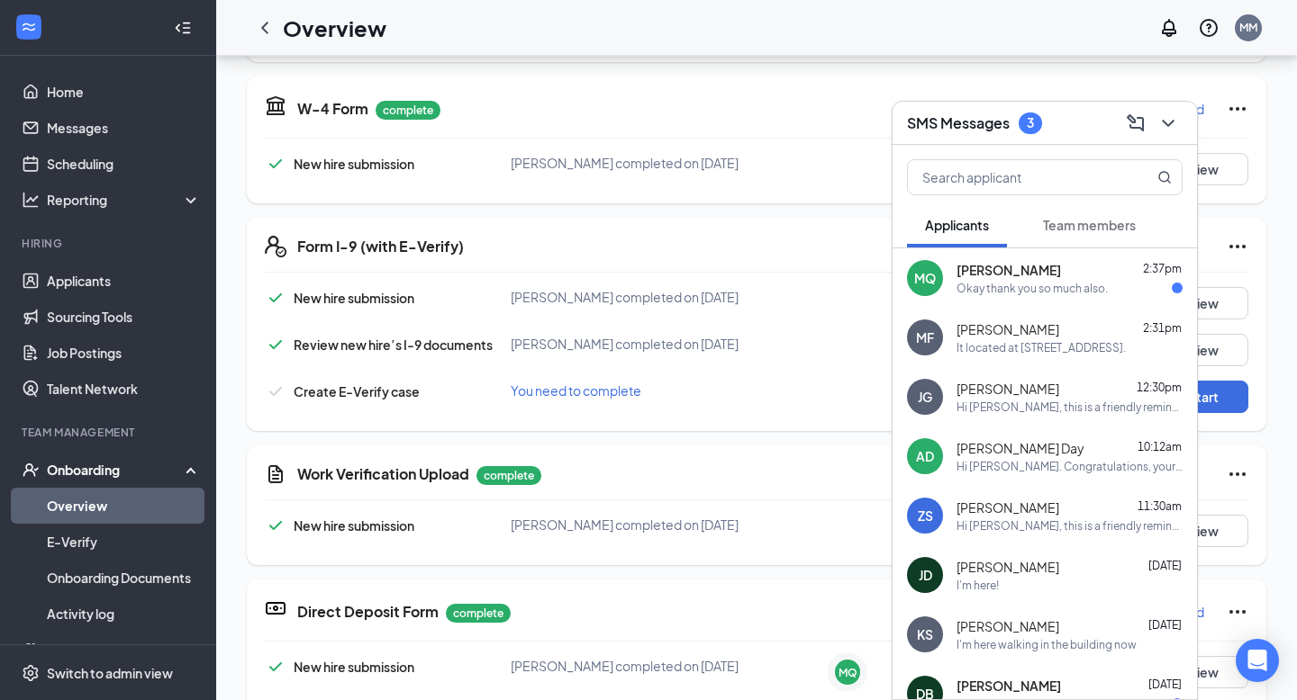
click at [1089, 217] on span "Team members" at bounding box center [1089, 225] width 93 height 16
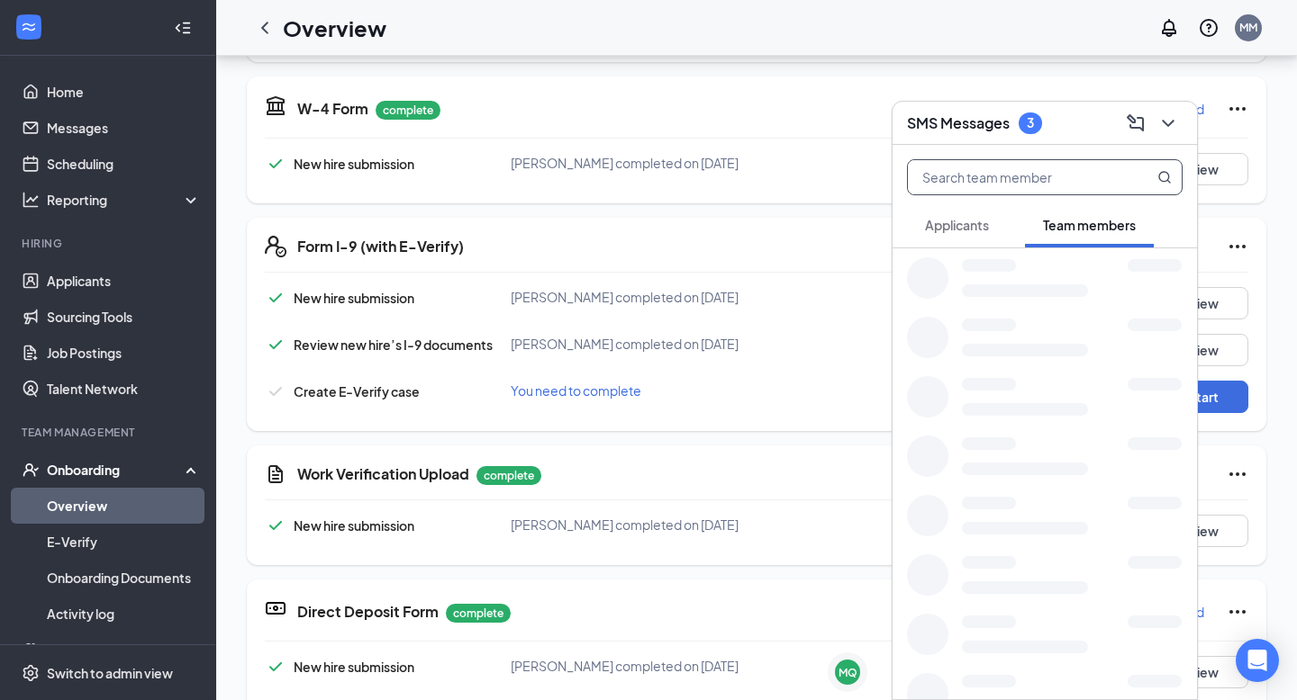
click at [1010, 176] on input "text" at bounding box center [1014, 177] width 213 height 34
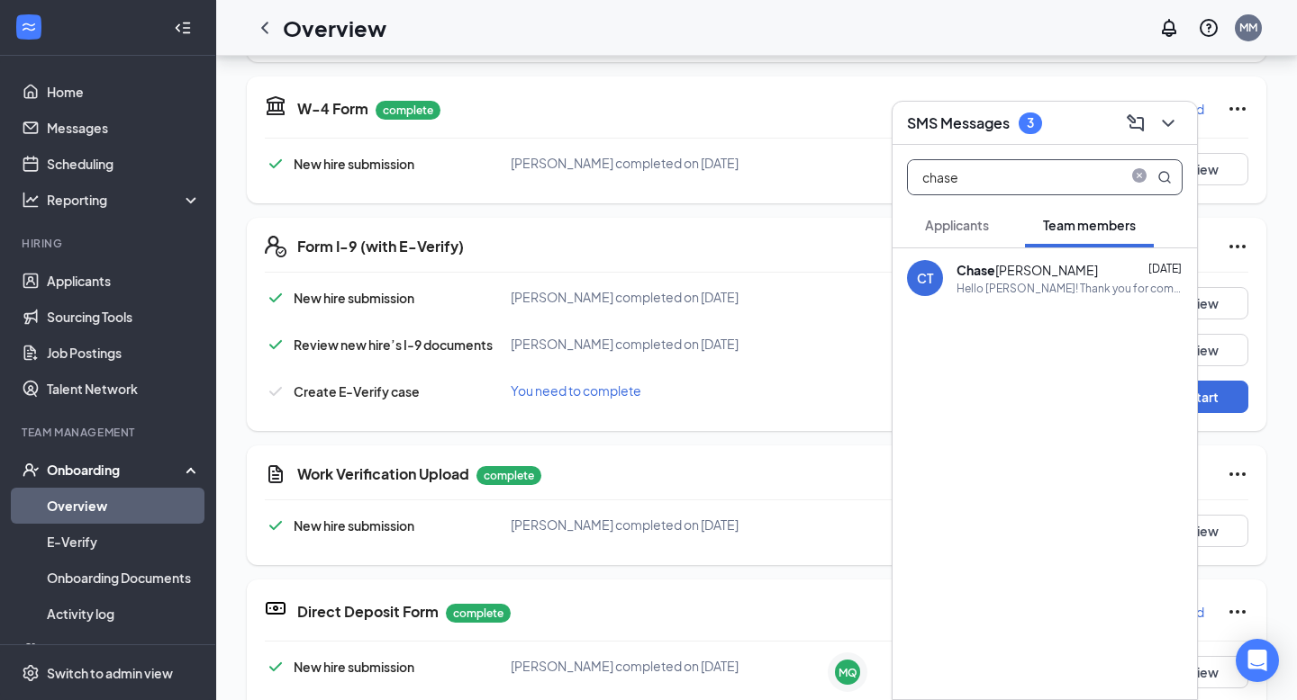
type input "chase"
click at [994, 298] on div "CT [PERSON_NAME] [DATE] Hello [PERSON_NAME]! Thank you for completing your onbo…" at bounding box center [1044, 277] width 304 height 59
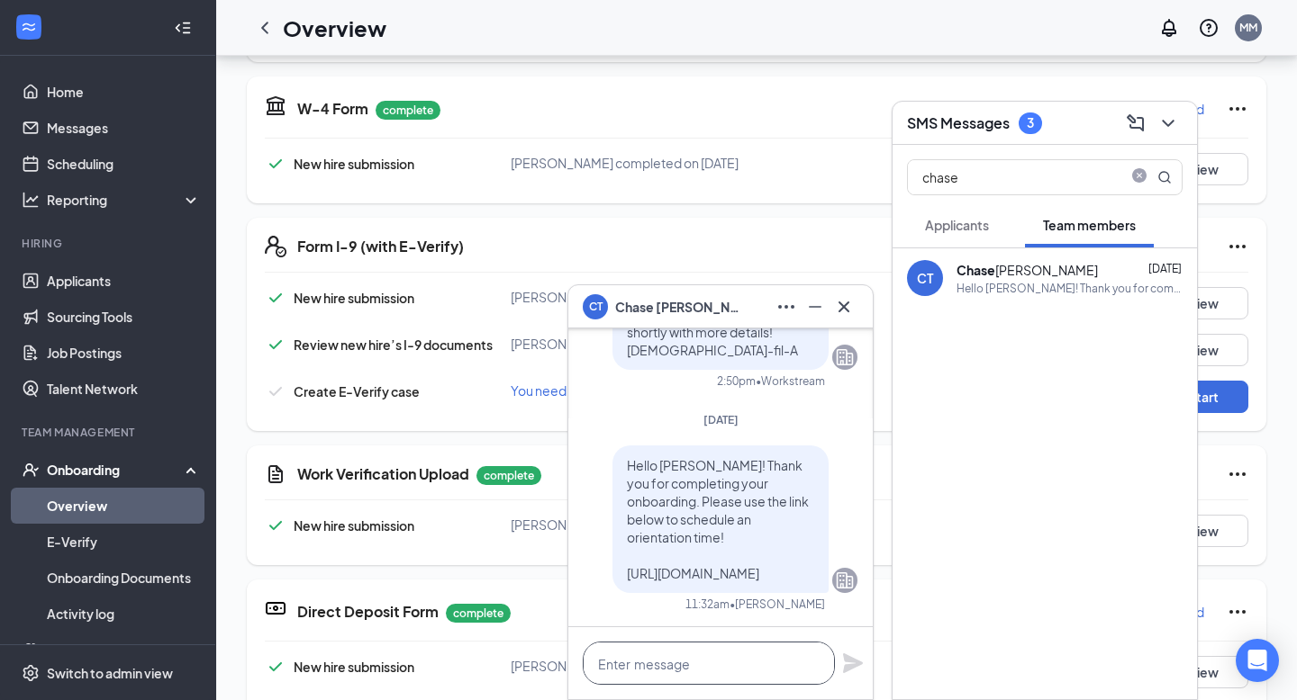
click at [686, 661] on textarea at bounding box center [709, 663] width 252 height 43
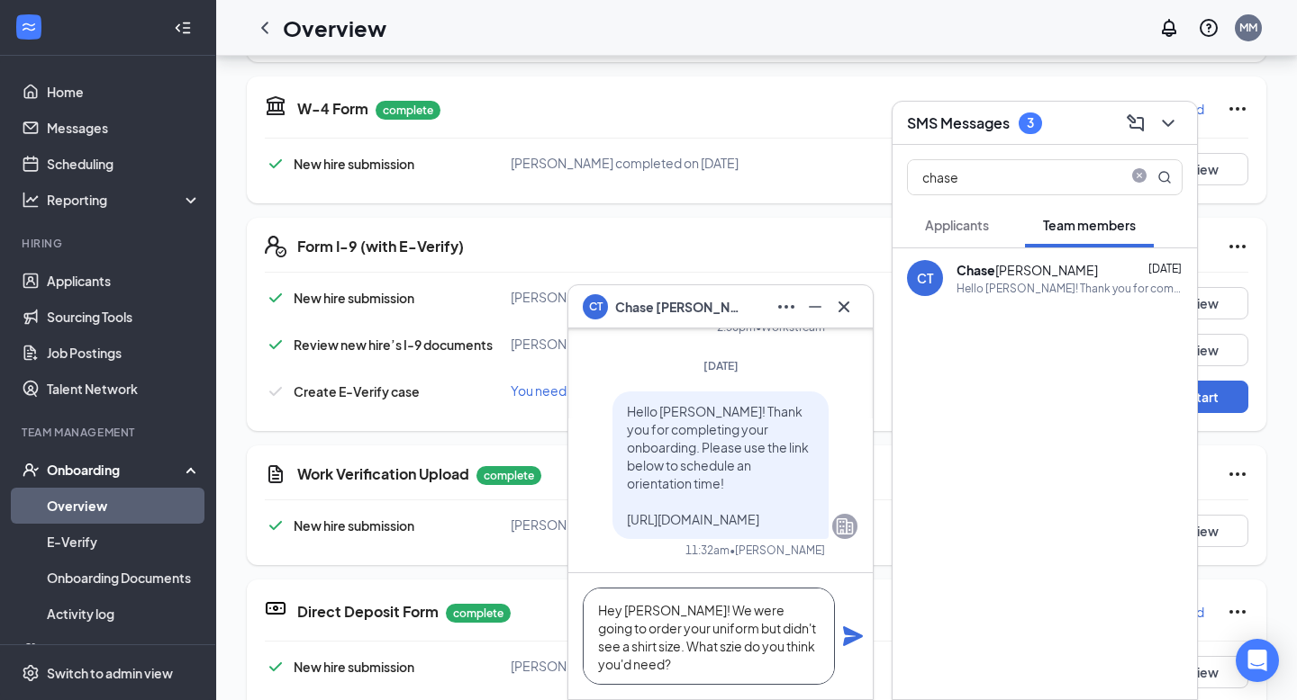
click at [675, 645] on textarea "Hey [PERSON_NAME]! We were going to order your uniform but didn't see a shirt s…" at bounding box center [709, 636] width 252 height 97
type textarea "Hey [PERSON_NAME]! We were going to order your uniform but didn't see a shirt s…"
click at [849, 636] on icon "Plane" at bounding box center [853, 637] width 22 height 22
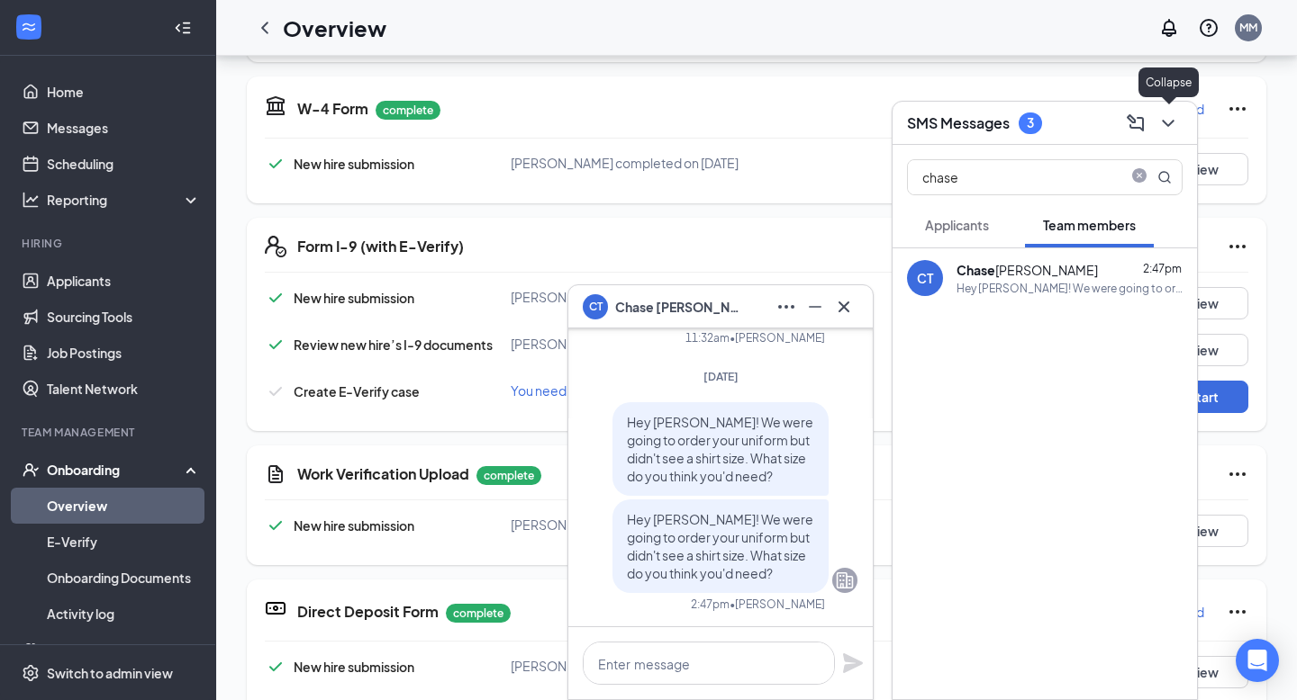
click at [1166, 120] on icon "ChevronDown" at bounding box center [1168, 124] width 22 height 22
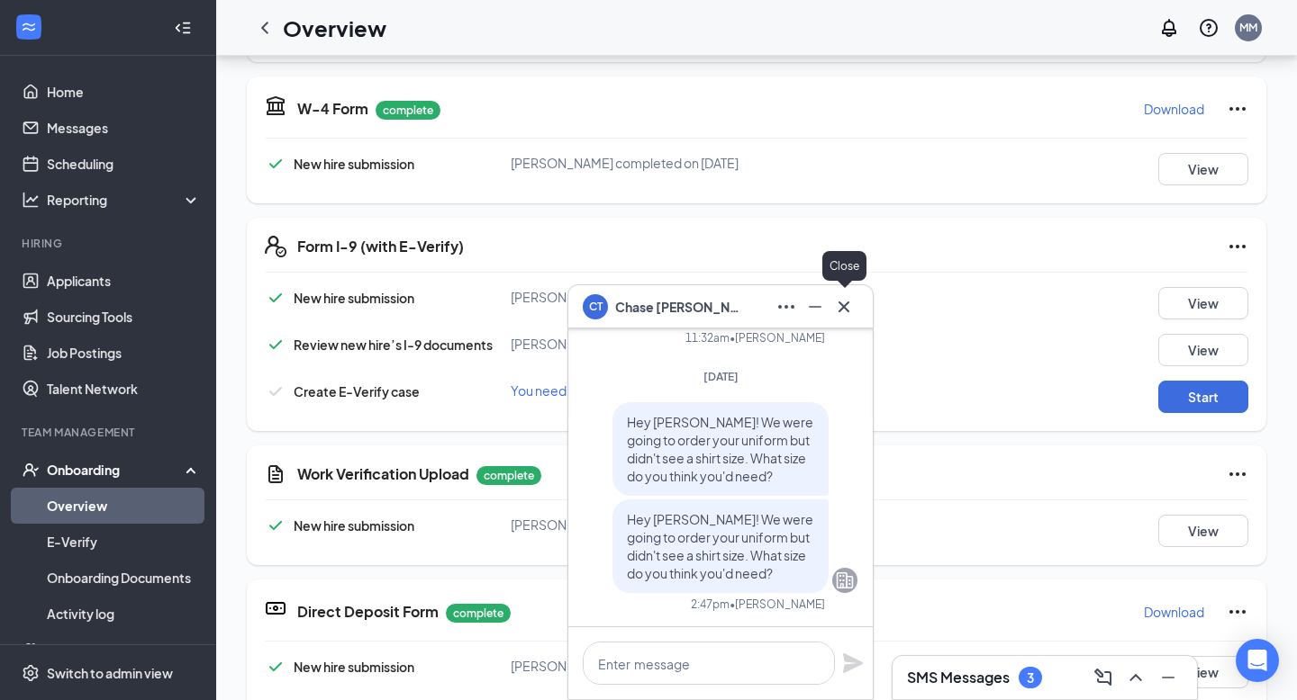
click at [851, 307] on icon "Cross" at bounding box center [844, 307] width 22 height 22
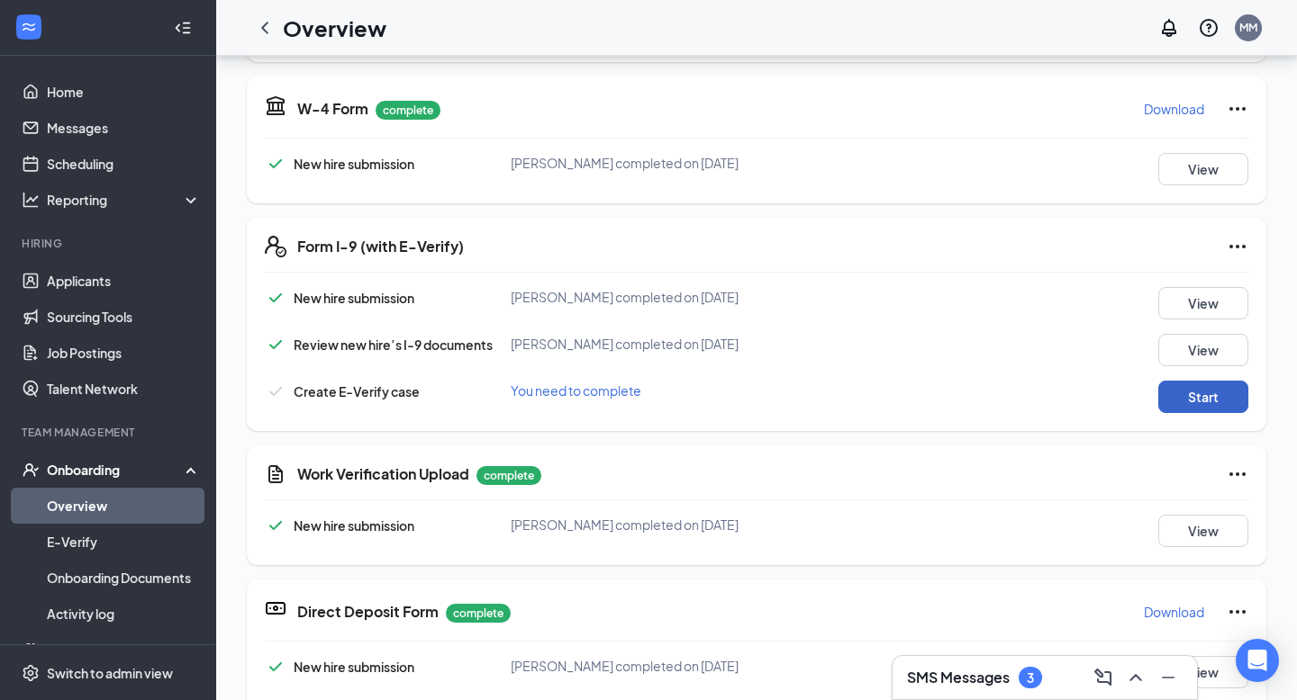
click at [1211, 386] on button "Start" at bounding box center [1203, 397] width 90 height 32
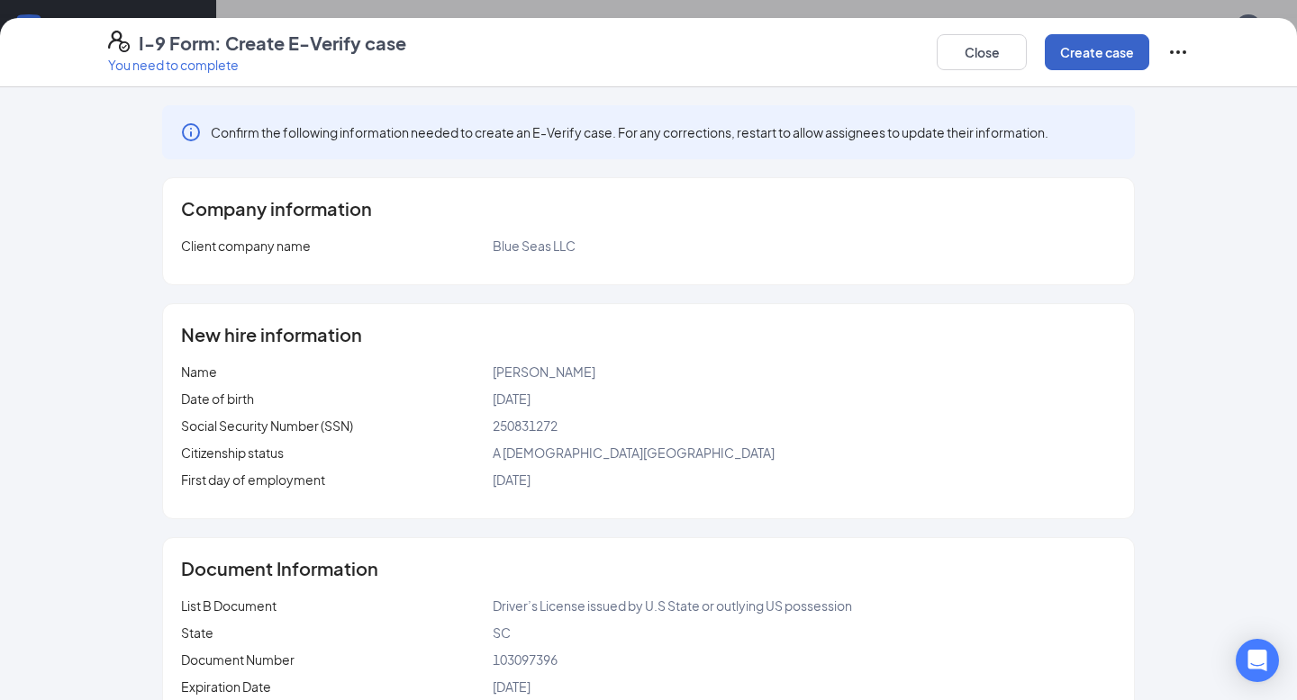
click at [1086, 50] on button "Create case" at bounding box center [1096, 52] width 104 height 36
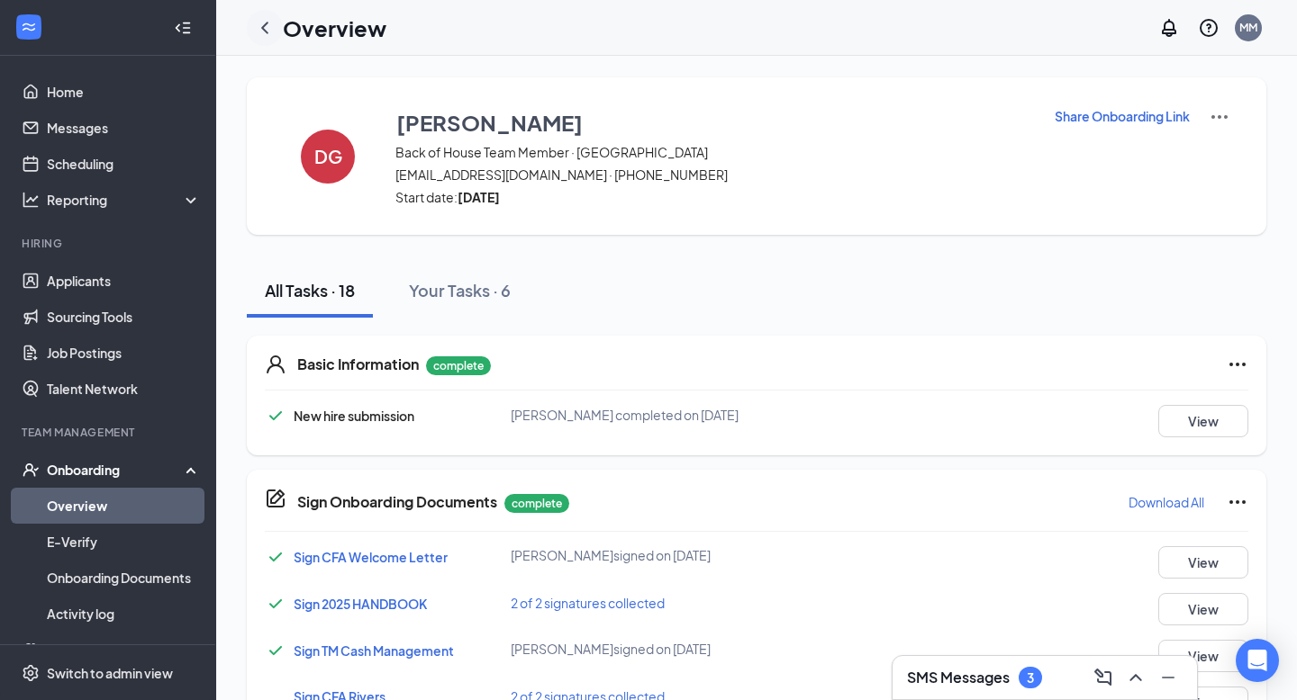
click at [258, 21] on icon "ChevronLeft" at bounding box center [265, 28] width 22 height 22
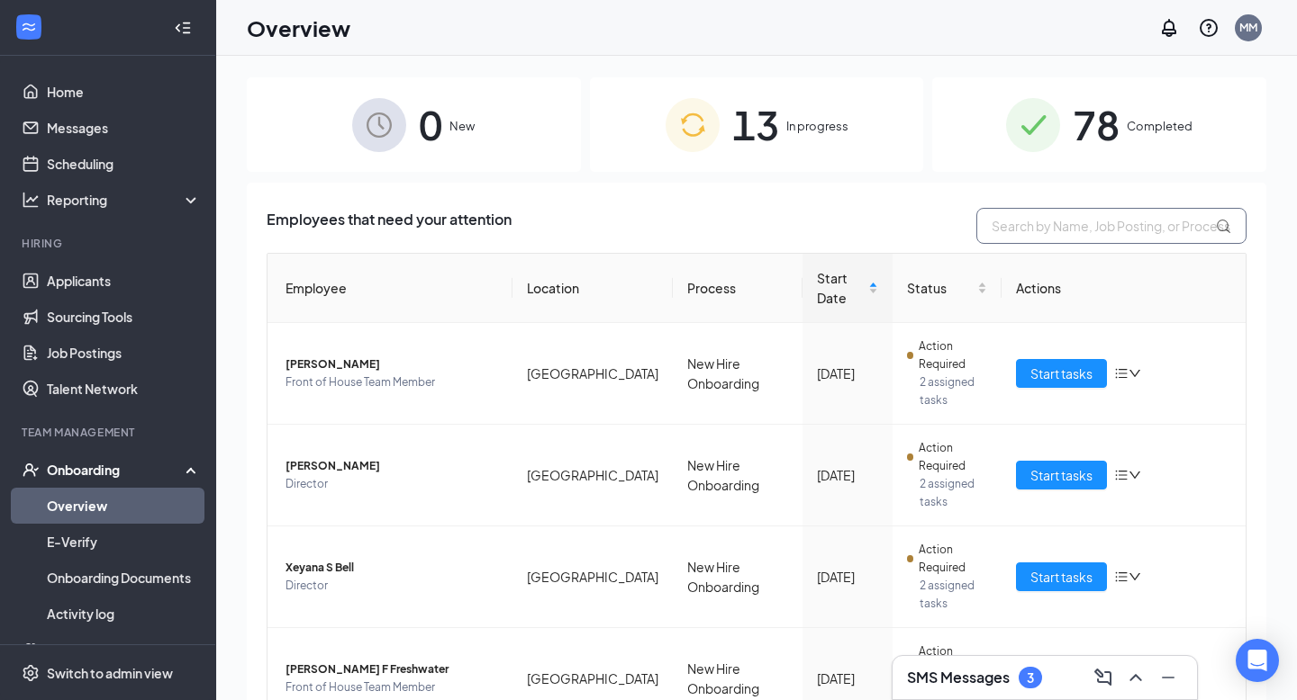
click at [1054, 211] on input "text" at bounding box center [1111, 226] width 270 height 36
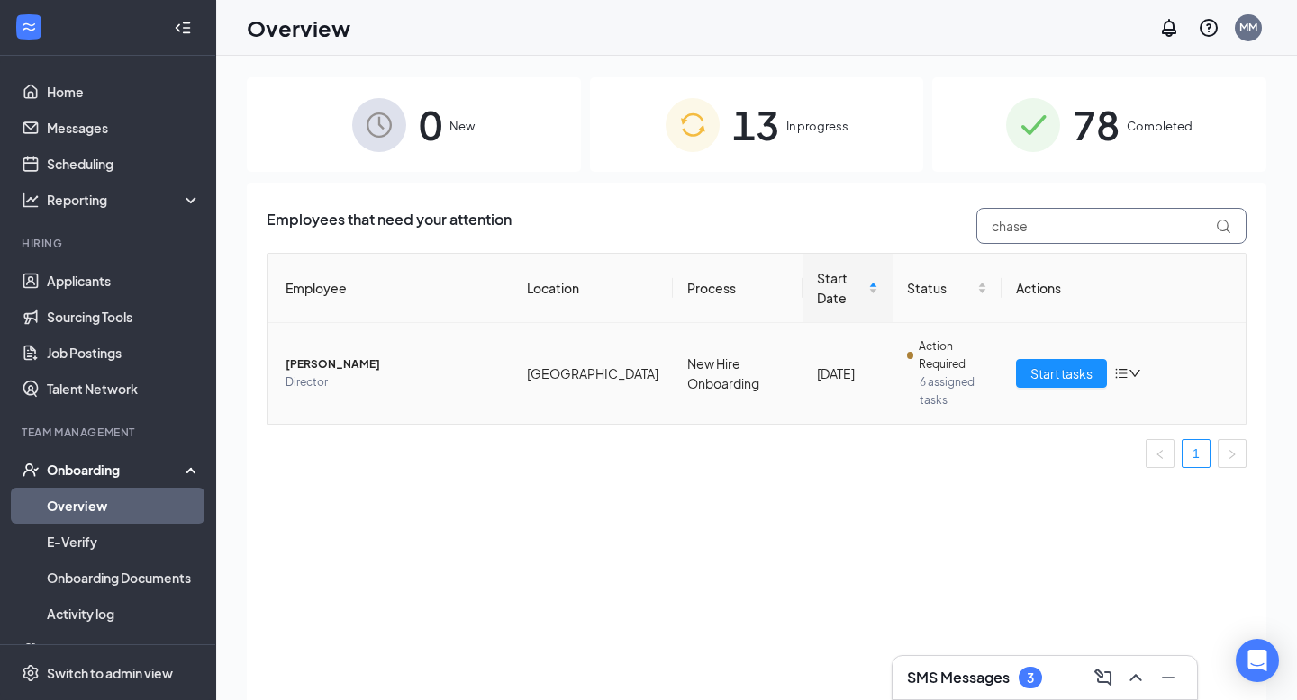
type input "chase"
click at [305, 363] on span "[PERSON_NAME]" at bounding box center [391, 365] width 212 height 18
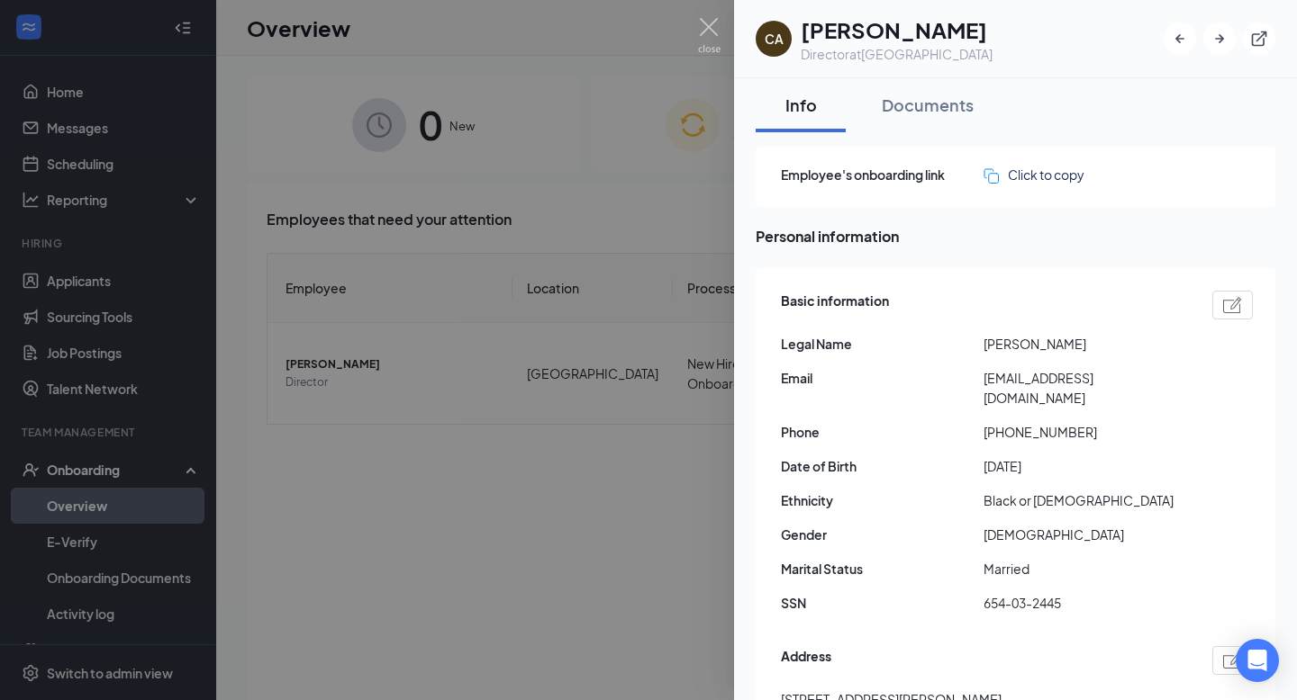
click at [581, 516] on div at bounding box center [648, 350] width 1297 height 700
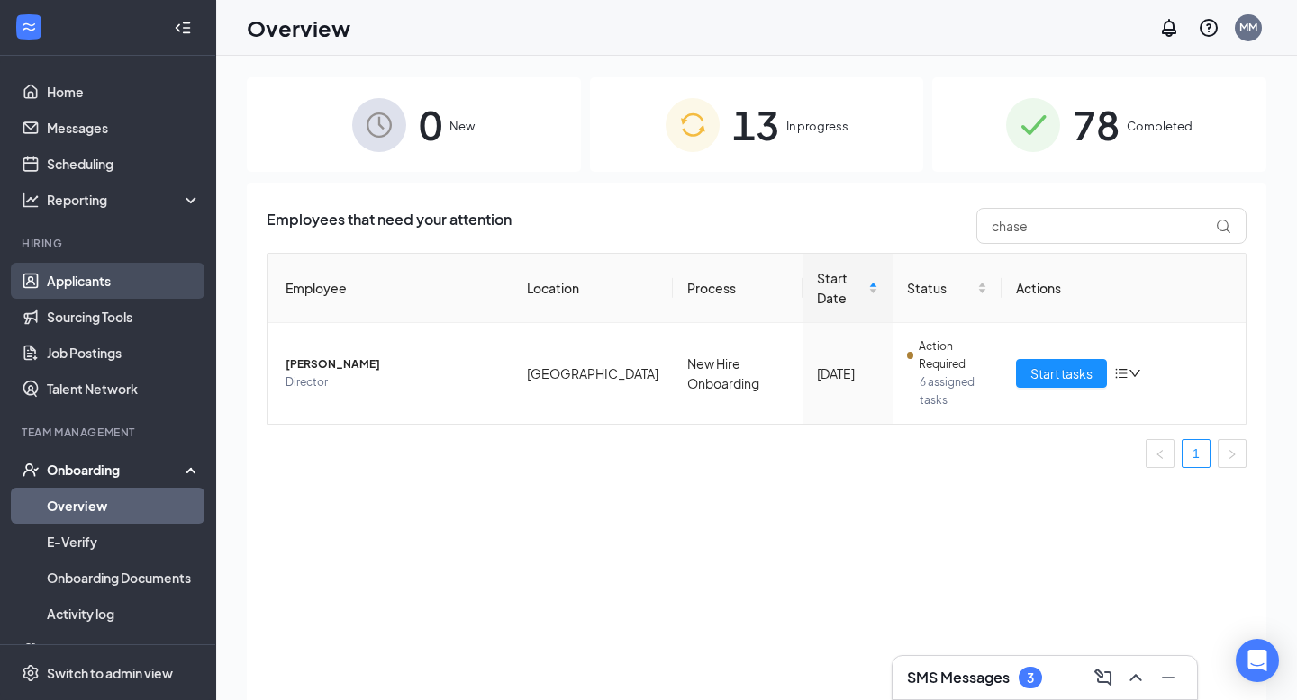
click at [50, 287] on link "Applicants" at bounding box center [124, 281] width 154 height 36
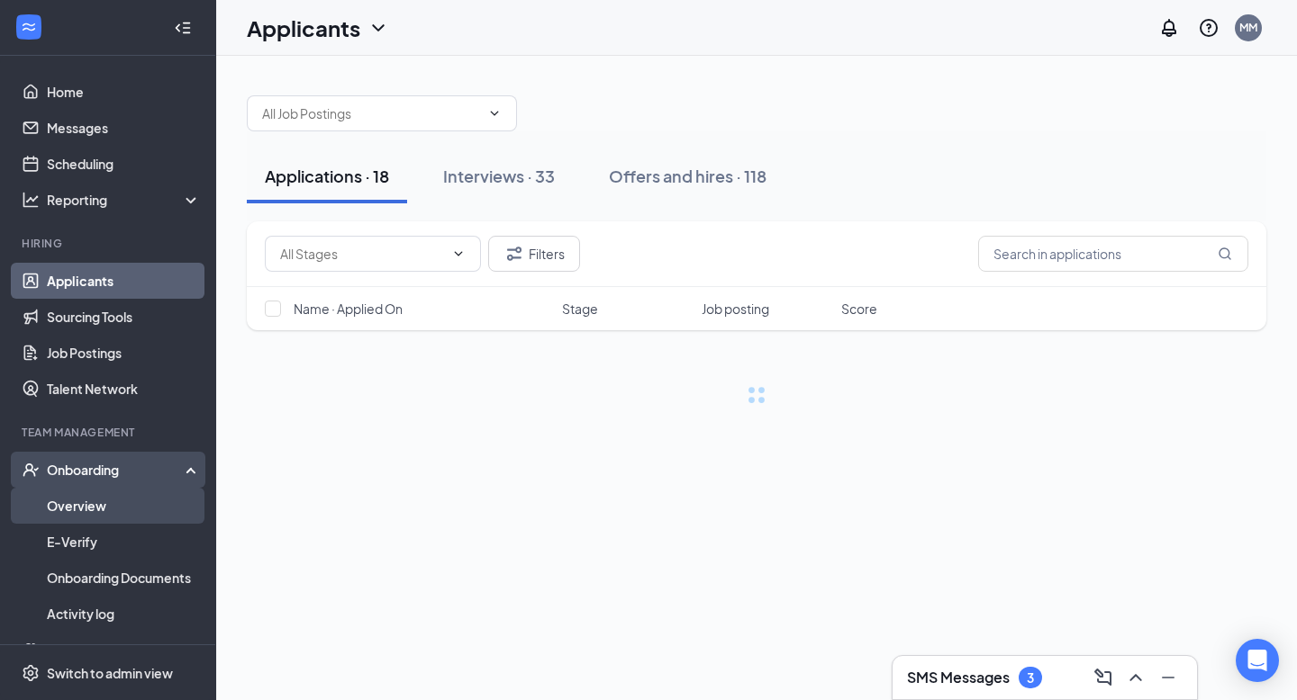
click at [86, 499] on link "Overview" at bounding box center [124, 506] width 154 height 36
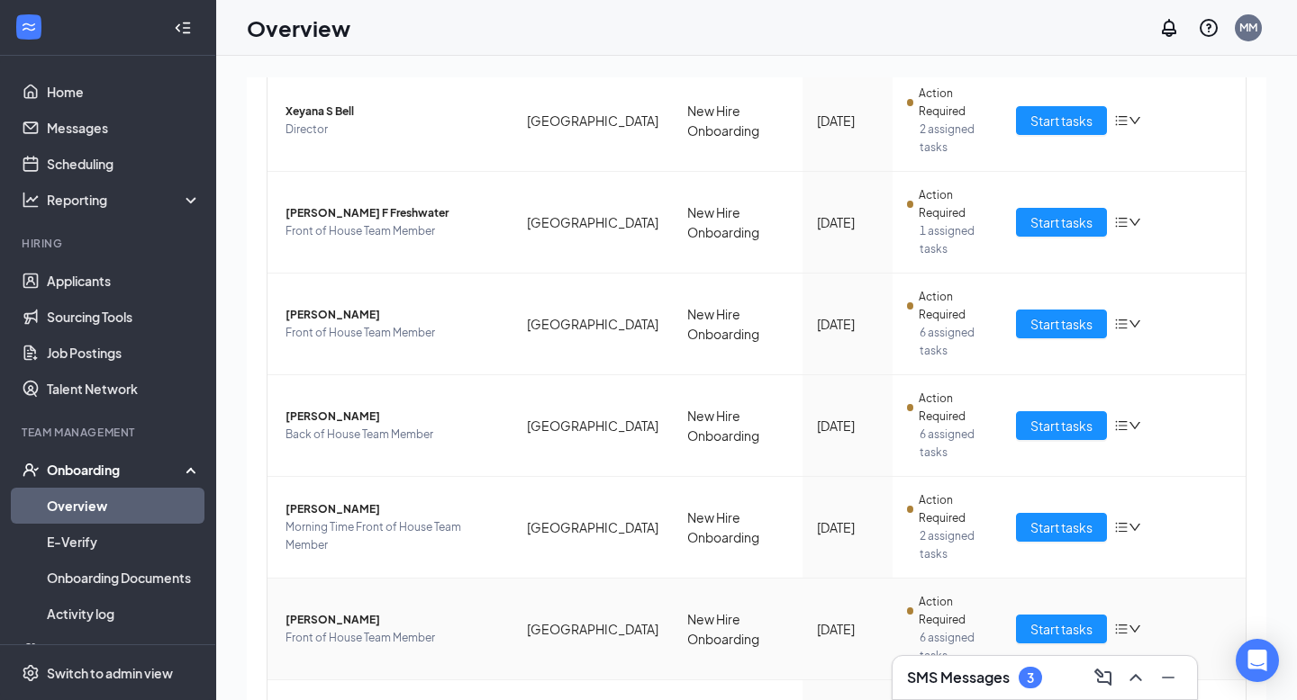
scroll to position [522, 0]
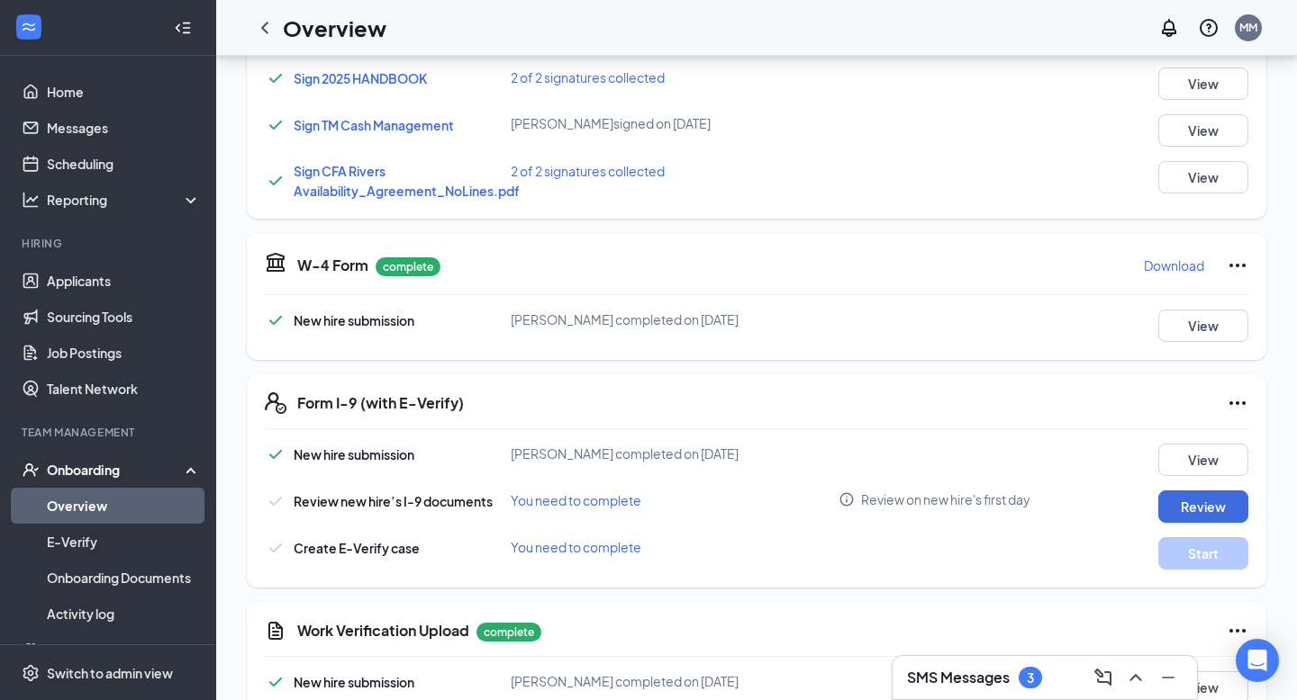
scroll to position [395, 0]
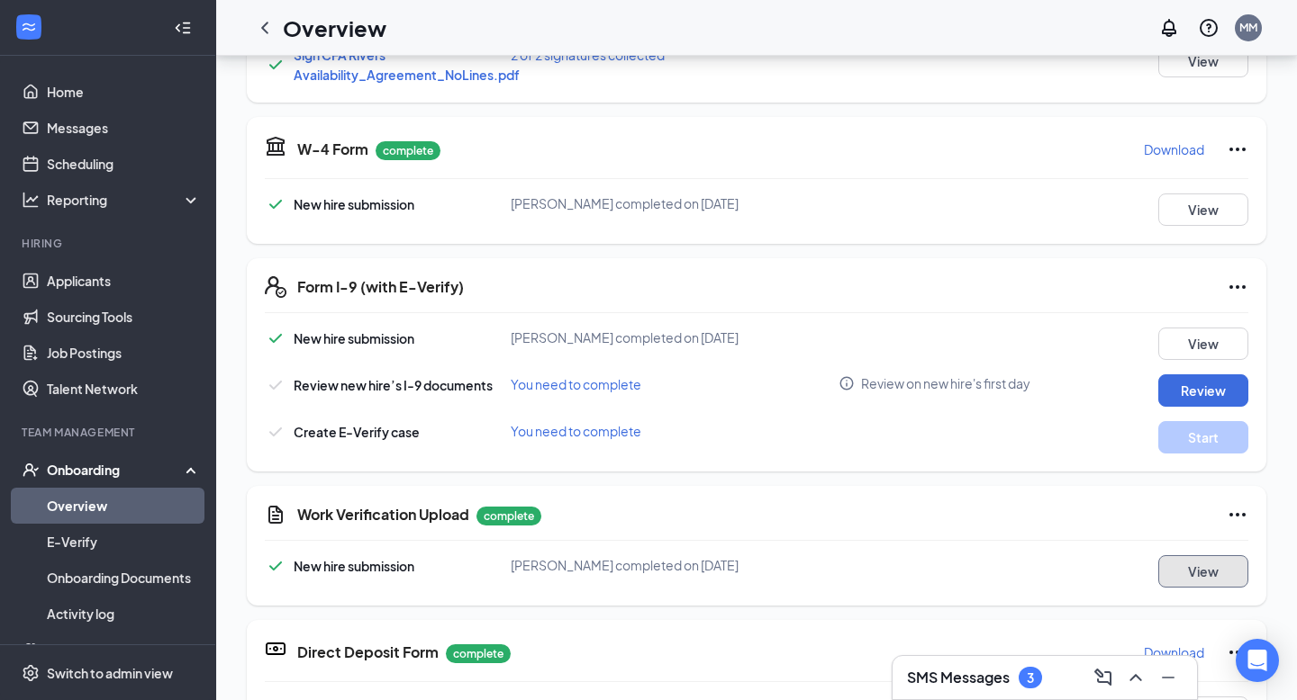
click at [1197, 572] on button "View" at bounding box center [1203, 572] width 90 height 32
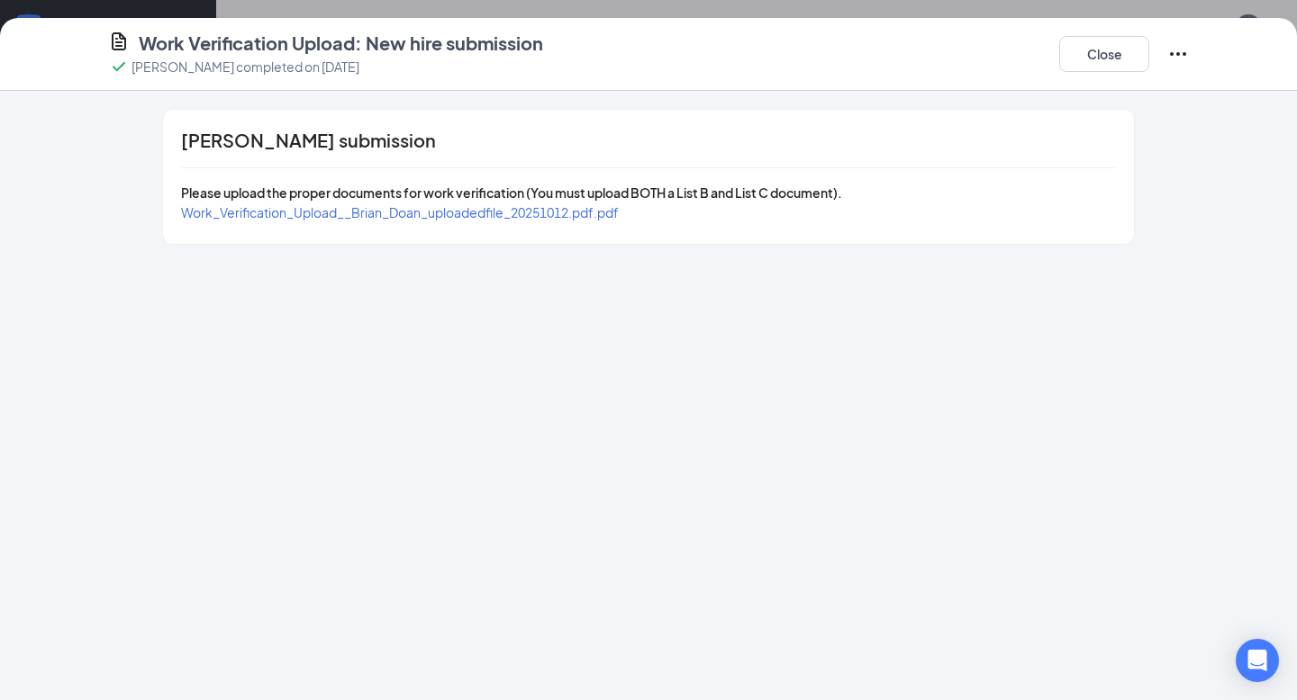
click at [583, 205] on span "Work_Verification_Upload__Brian_Doan_uploadedfile_20251012.pdf.pdf" at bounding box center [400, 212] width 438 height 16
click at [1116, 49] on button "Close" at bounding box center [1104, 54] width 90 height 36
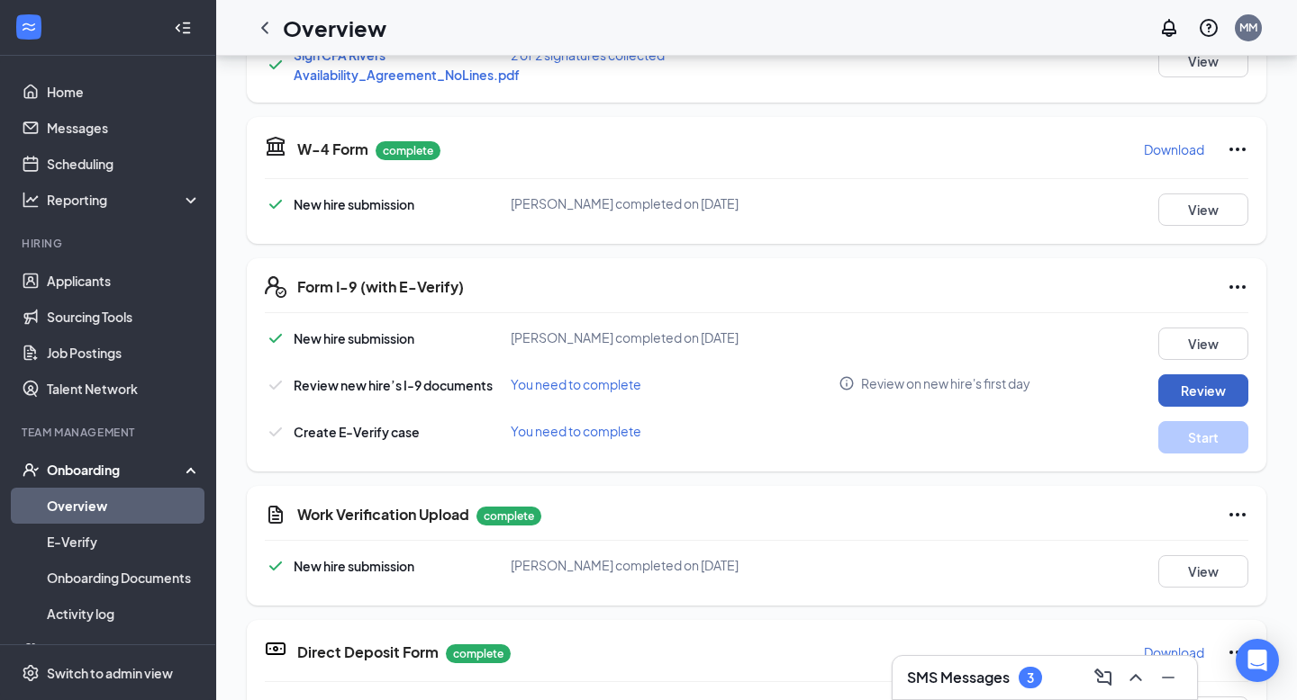
click at [1185, 393] on button "Review" at bounding box center [1203, 391] width 90 height 32
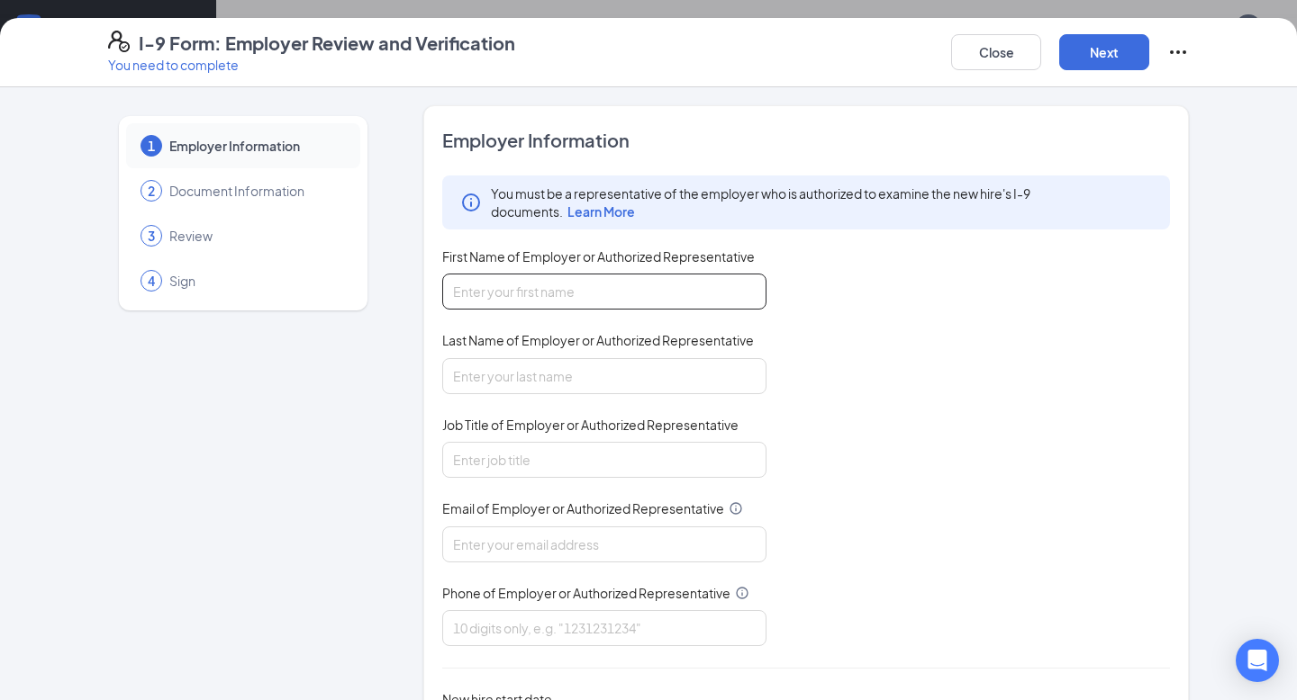
click at [570, 289] on input "First Name of Employer or Authorized Representative" at bounding box center [604, 292] width 324 height 36
type input "[PERSON_NAME]"
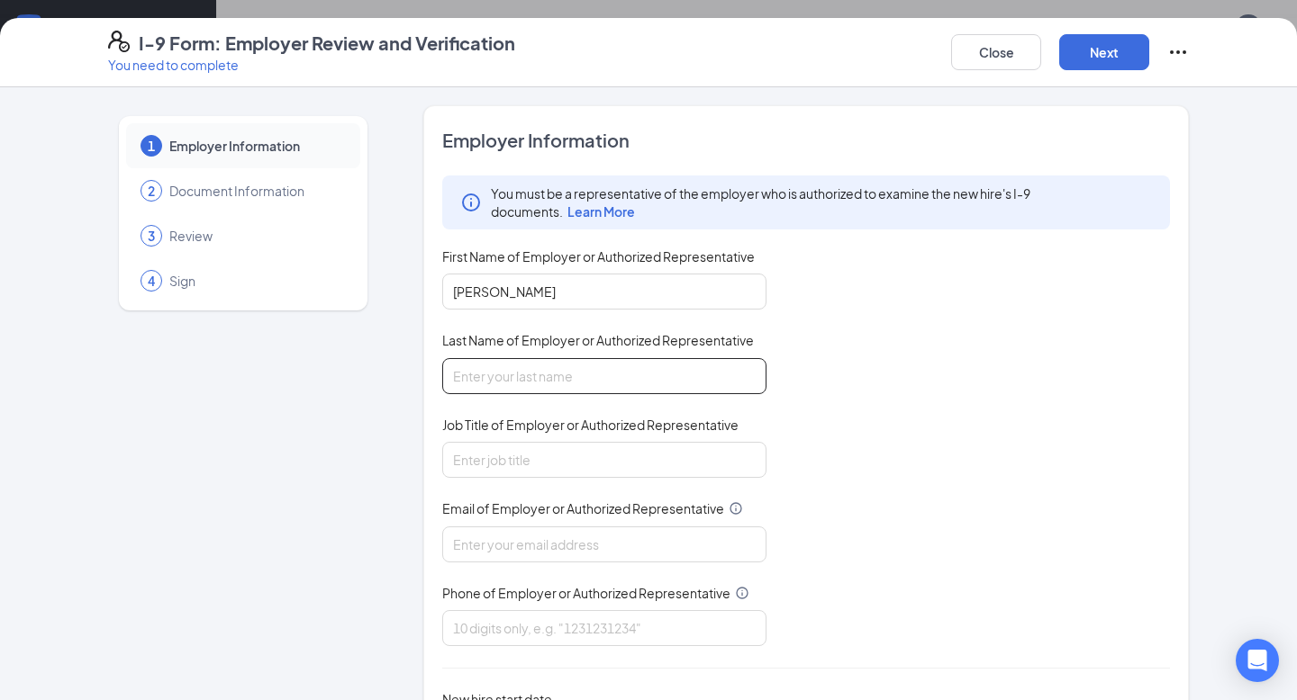
click at [548, 370] on input "Last Name of Employer or Authorized Representative" at bounding box center [604, 376] width 324 height 36
type input "[PERSON_NAME]"
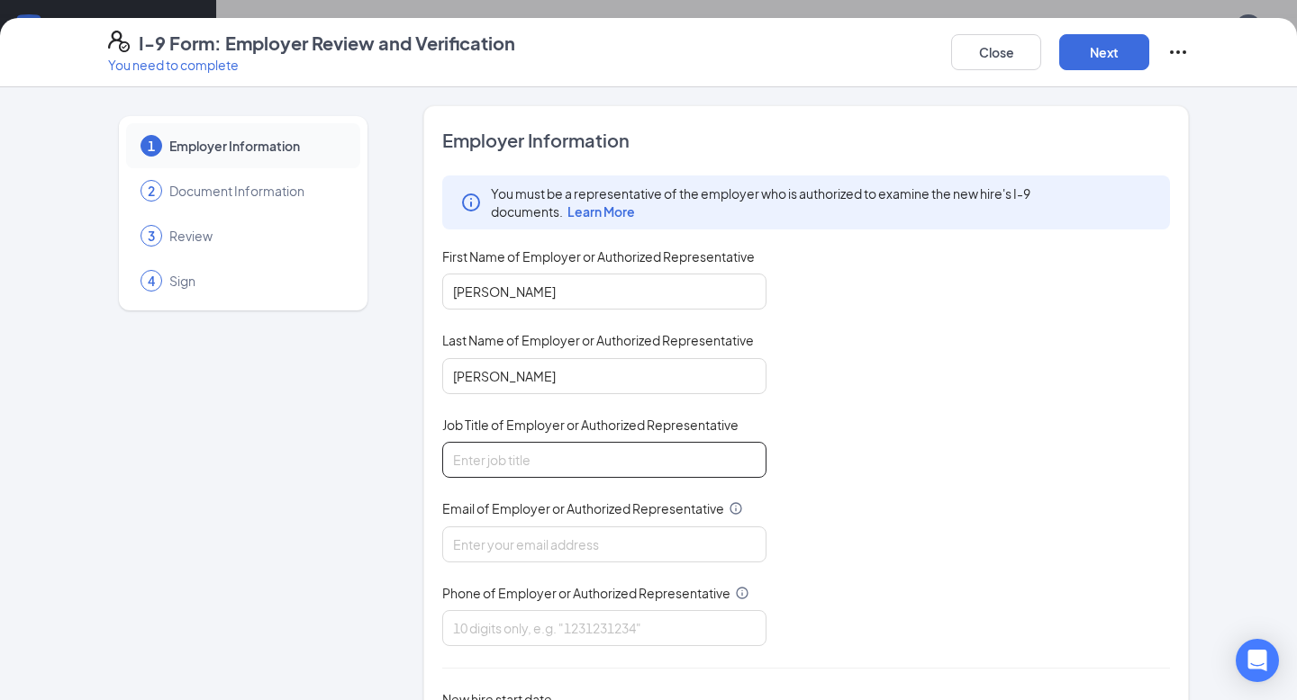
click at [565, 463] on input "Job Title of Employer or Authorized Representative" at bounding box center [604, 460] width 324 height 36
type input "Talent Director"
click at [560, 554] on input "Email of Employer or Authorized Representative" at bounding box center [604, 545] width 324 height 36
type input "[EMAIL_ADDRESS][DOMAIN_NAME]"
type input "8437970122"
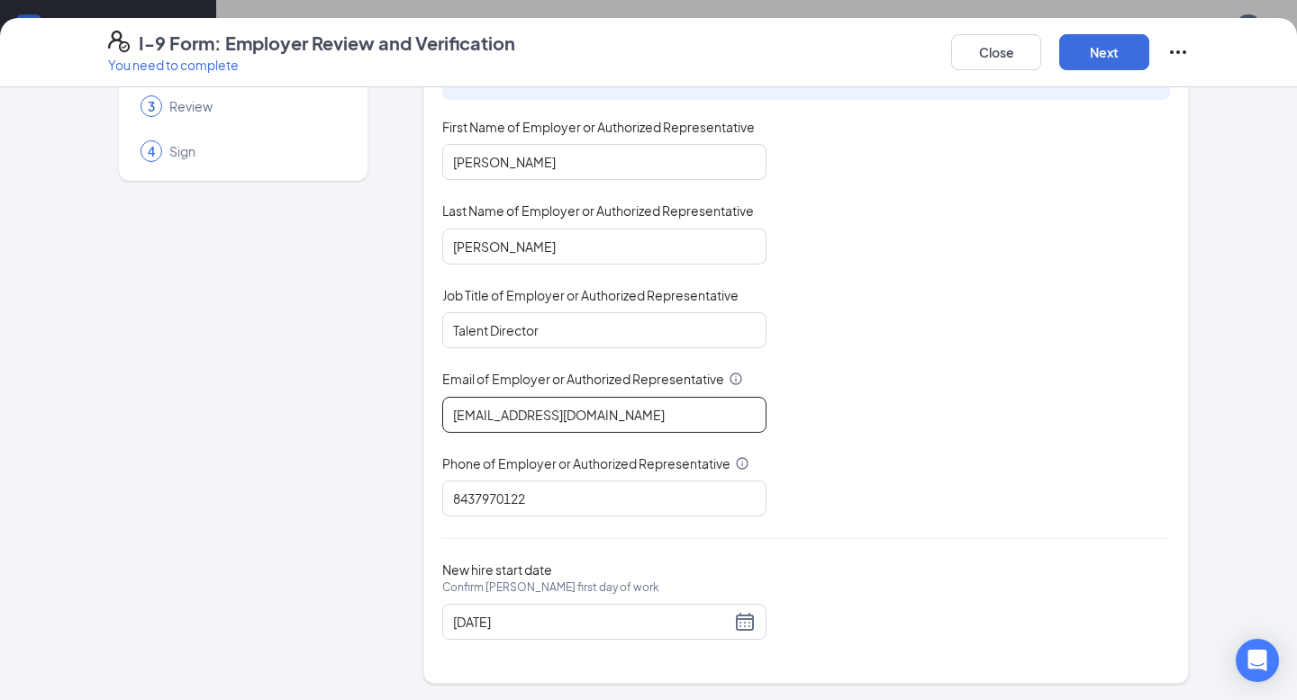
scroll to position [129, 0]
click at [746, 623] on div "[DATE]" at bounding box center [604, 623] width 303 height 22
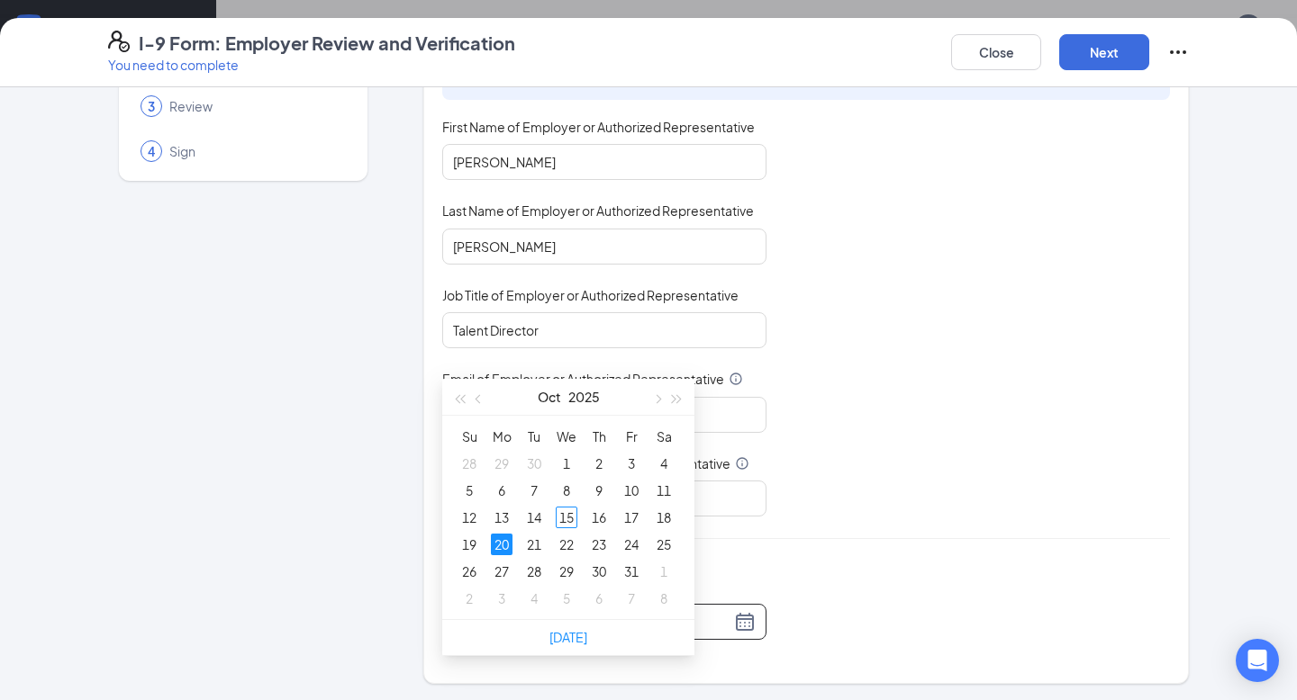
scroll to position [665, 0]
type input "[DATE]"
click at [502, 541] on div "20" at bounding box center [502, 539] width 22 height 22
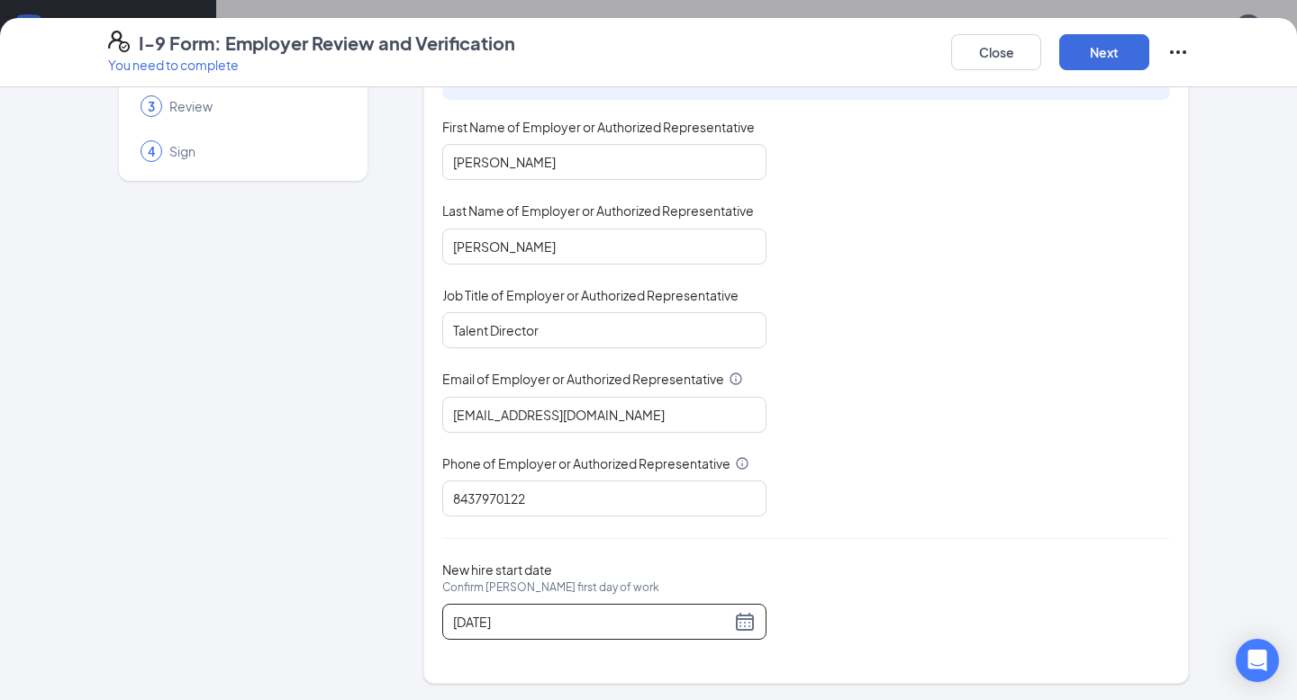
click at [1109, 31] on div "Close Next" at bounding box center [1070, 52] width 238 height 43
click at [1106, 48] on button "Next" at bounding box center [1104, 52] width 90 height 36
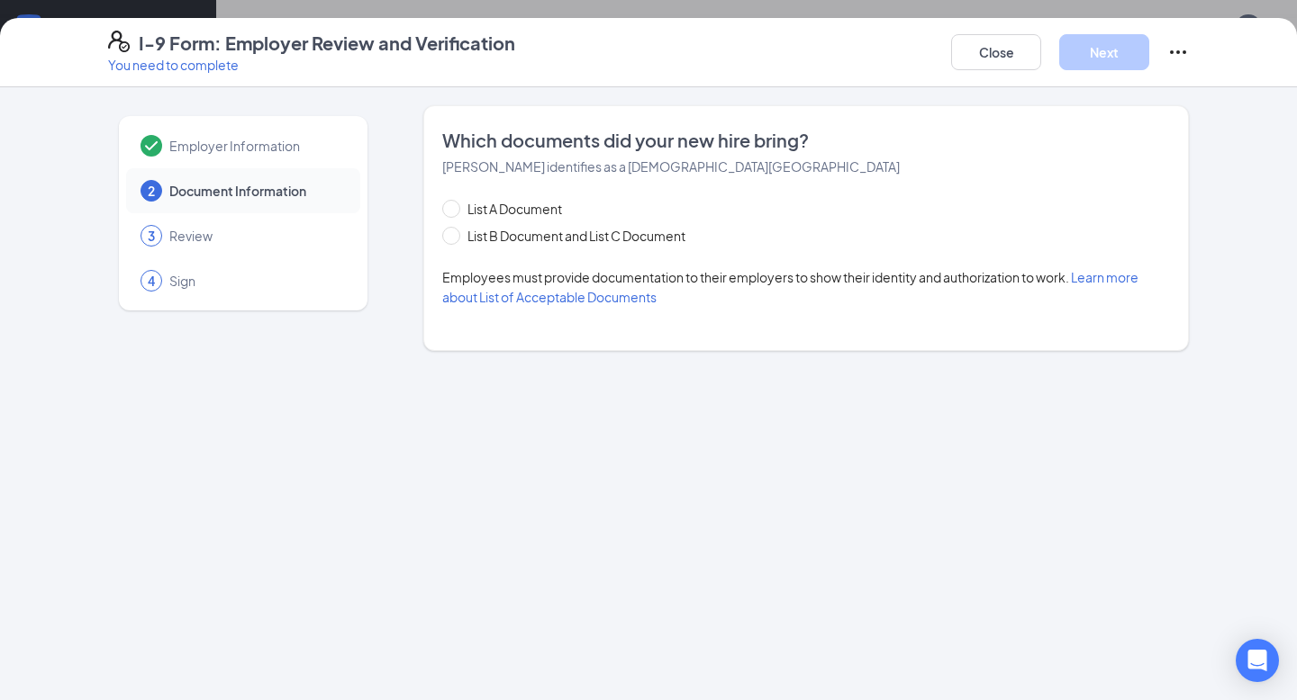
scroll to position [0, 0]
click at [537, 241] on span "List B Document and List C Document" at bounding box center [576, 236] width 232 height 20
click at [455, 239] on input "List B Document and List C Document" at bounding box center [448, 233] width 13 height 13
radio input "true"
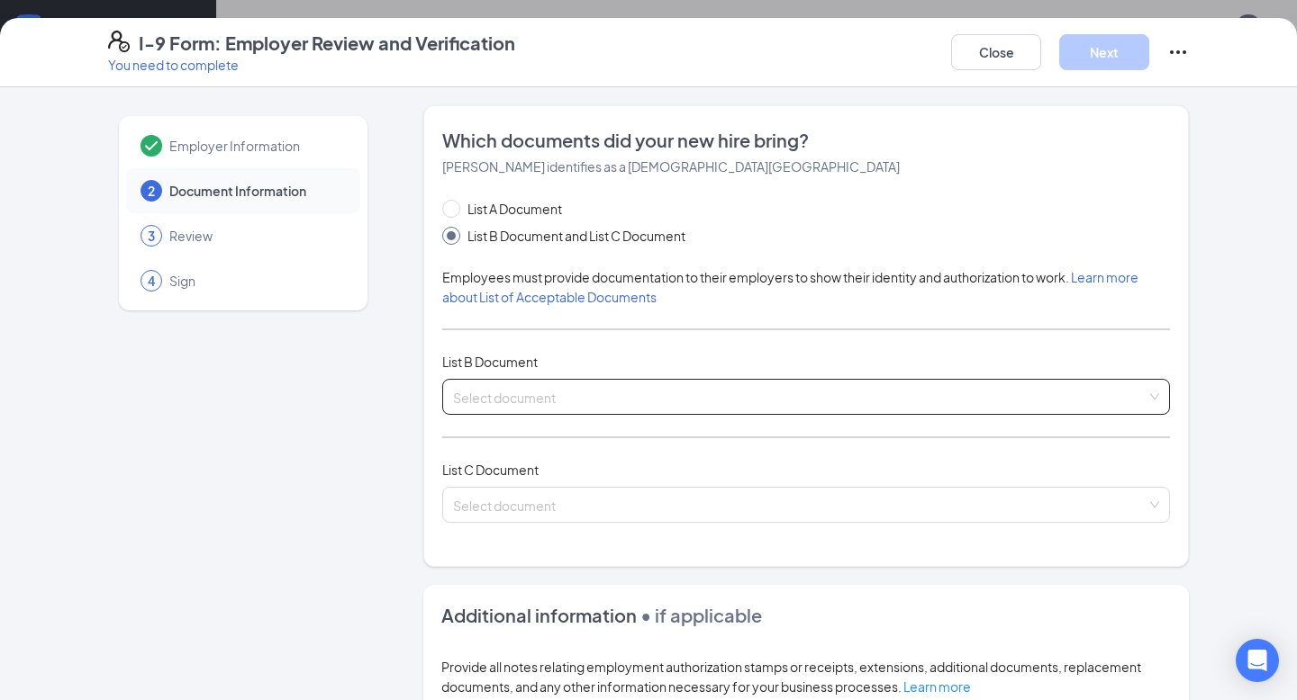
click at [521, 379] on div "Select document" at bounding box center [805, 397] width 727 height 36
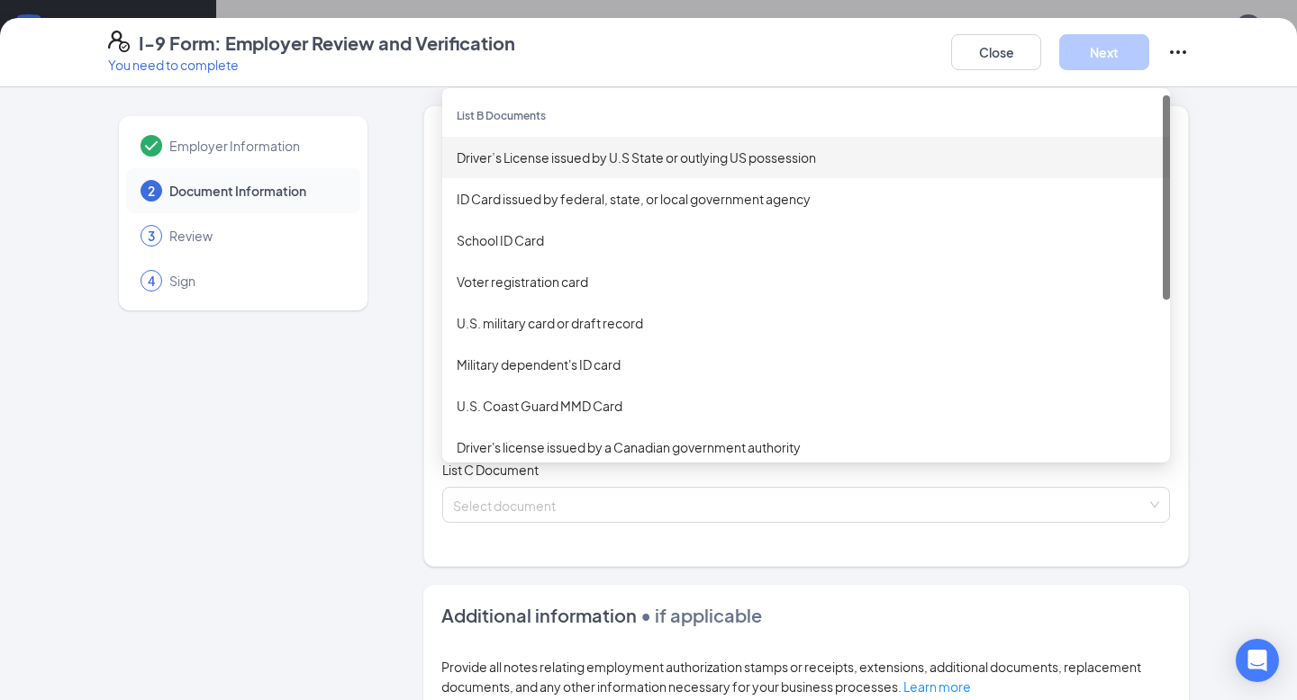
click at [578, 140] on div "Driver’s License issued by U.S State or outlying US possession" at bounding box center [805, 157] width 727 height 41
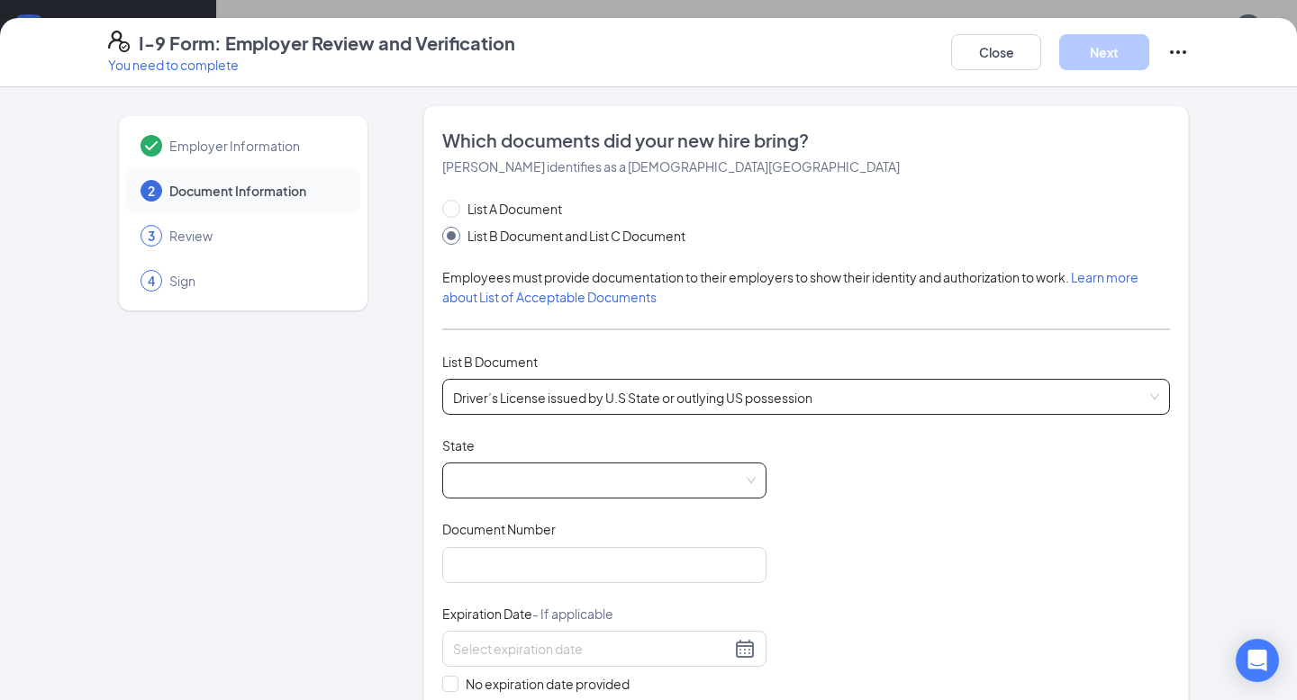
click at [640, 467] on span at bounding box center [604, 481] width 303 height 34
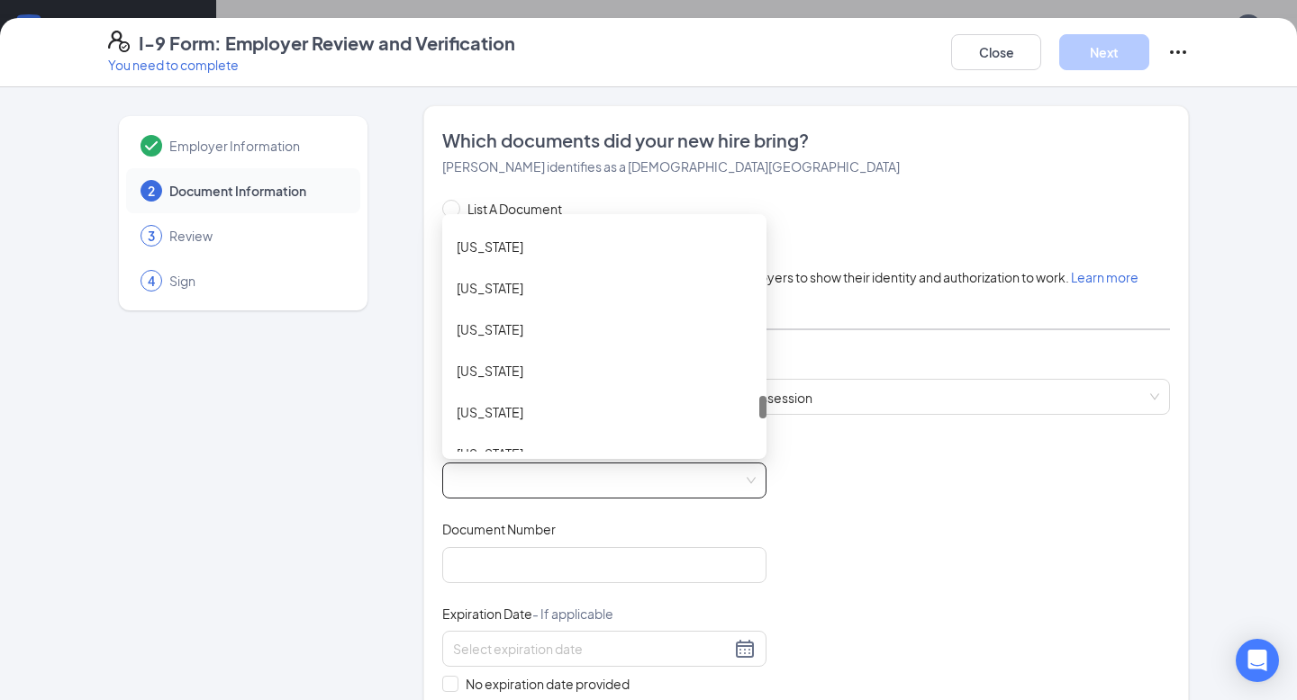
scroll to position [1736, 0]
click at [564, 332] on div "[US_STATE]" at bounding box center [603, 329] width 295 height 20
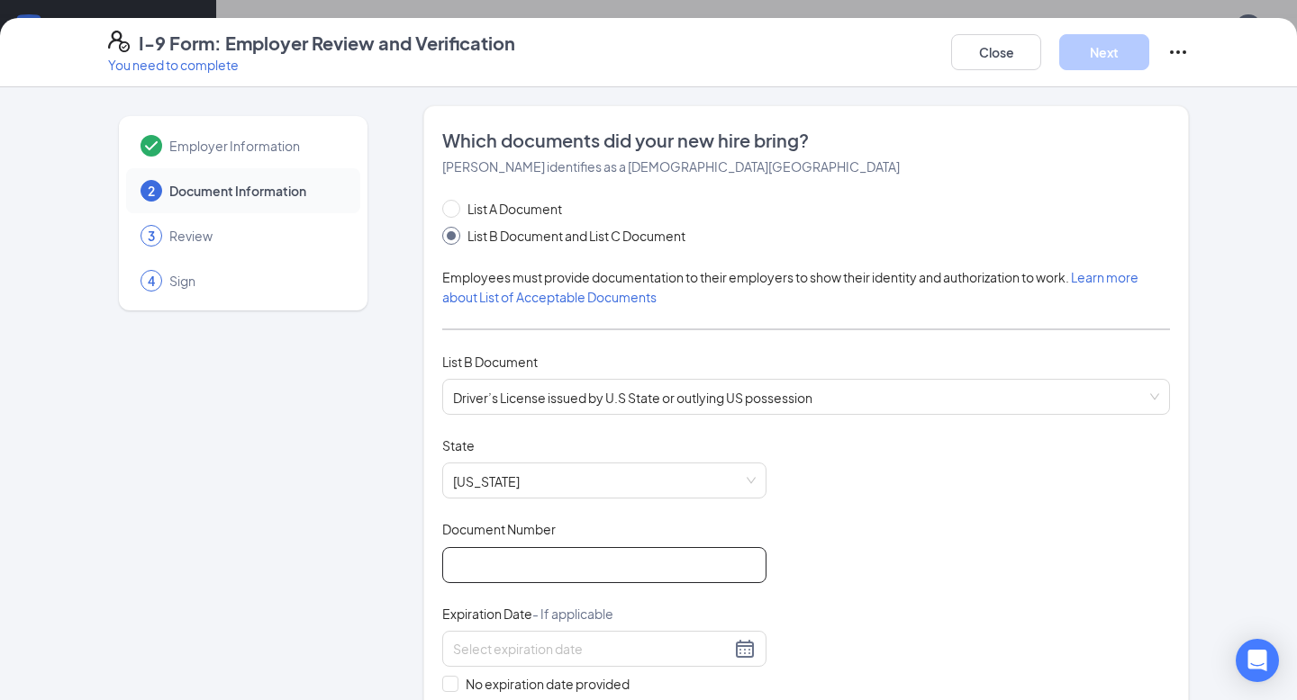
click at [516, 556] on input "Document Number" at bounding box center [604, 565] width 324 height 36
type input "106908568"
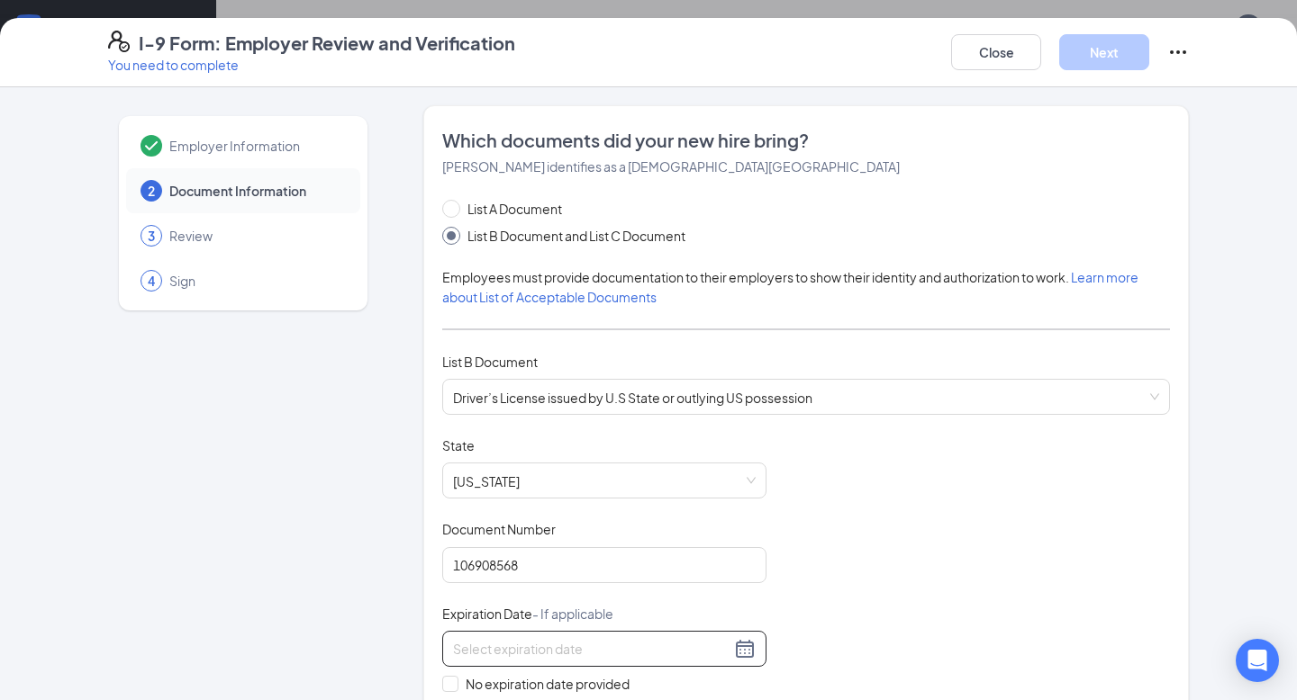
click at [501, 654] on input at bounding box center [591, 649] width 277 height 20
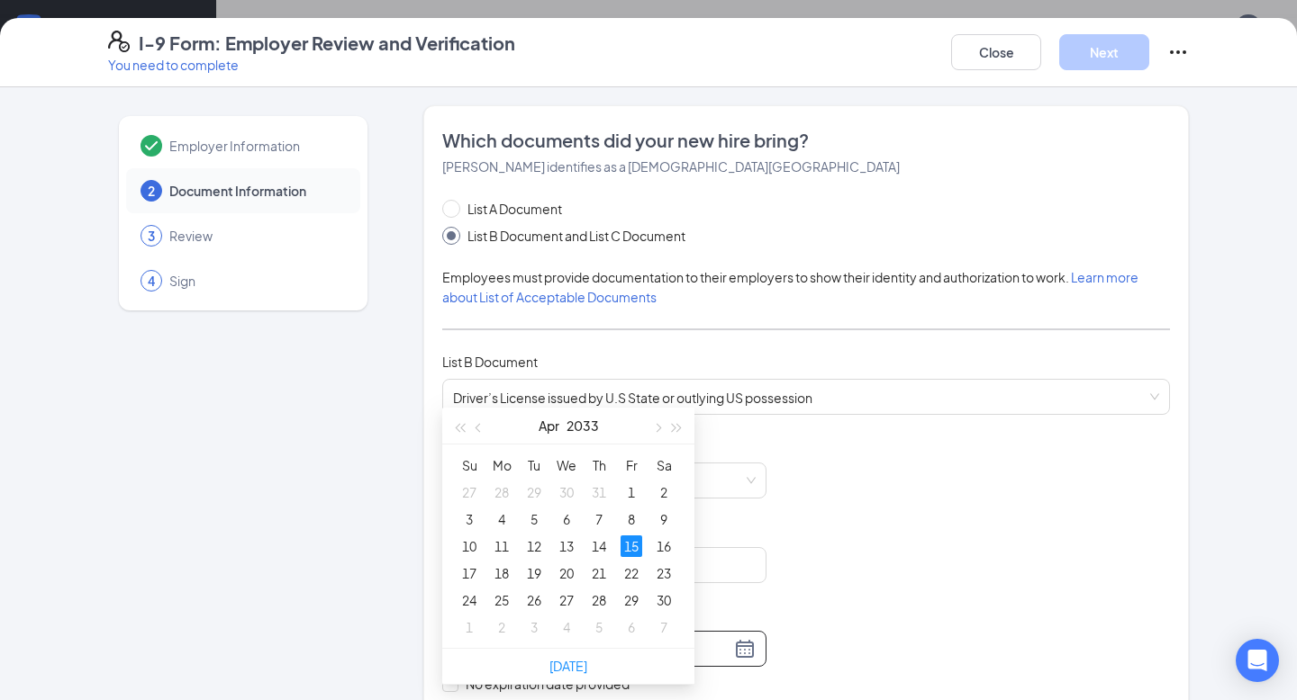
scroll to position [927, 0]
click at [630, 529] on td "8" at bounding box center [631, 517] width 32 height 27
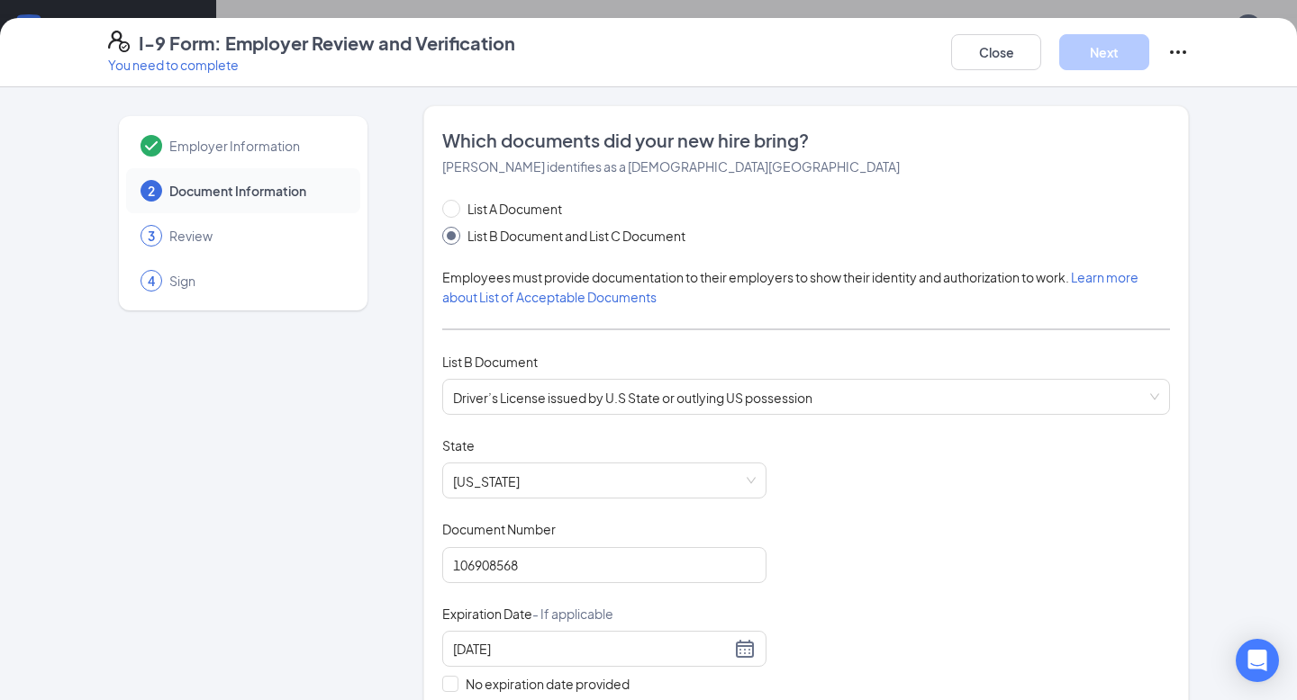
click at [630, 529] on div "Document Number" at bounding box center [604, 533] width 324 height 26
click at [748, 644] on div "[DATE]" at bounding box center [604, 649] width 303 height 22
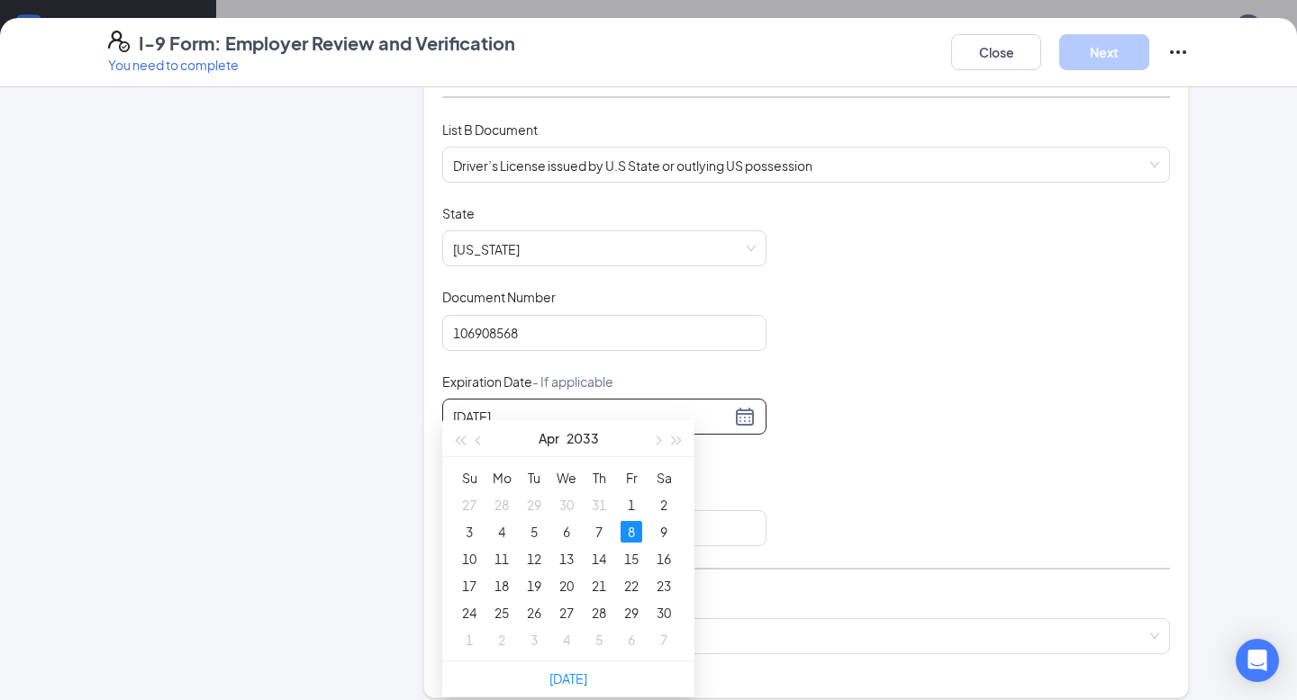
scroll to position [1174, 0]
type input "[DATE]"
click at [632, 563] on div "15" at bounding box center [631, 560] width 22 height 22
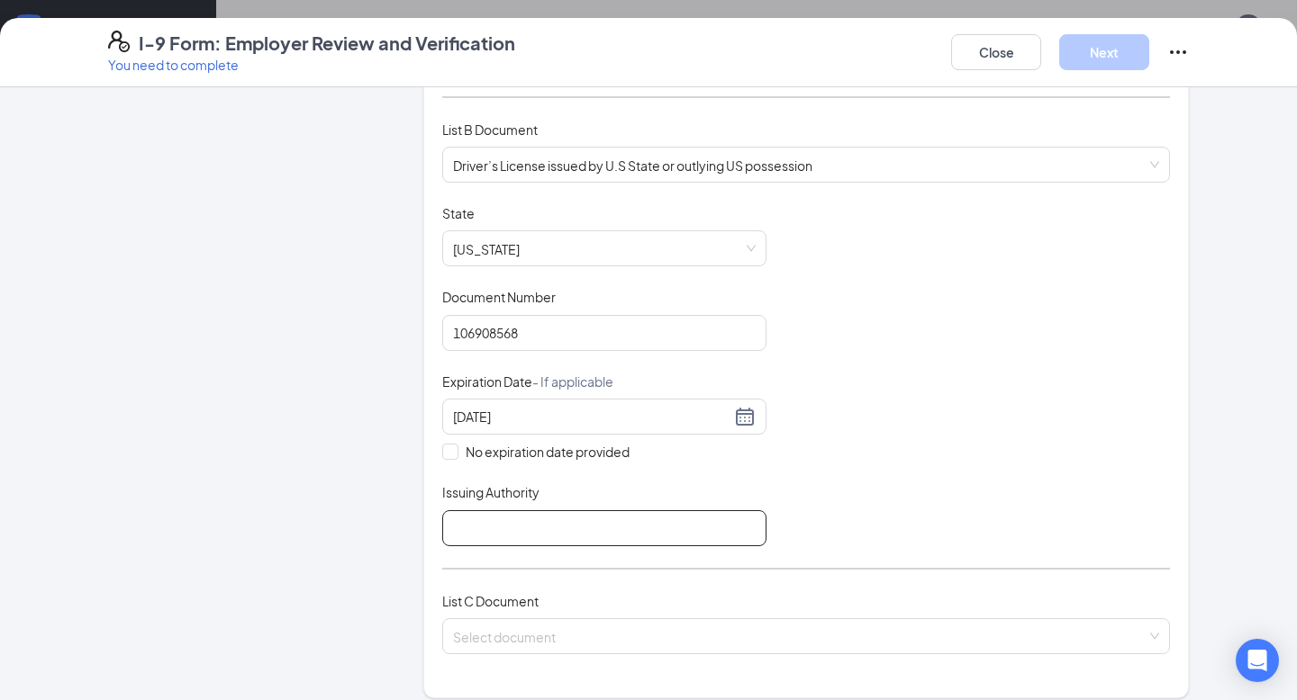
click at [486, 537] on input "Issuing Authority" at bounding box center [604, 528] width 324 height 36
type input "[US_STATE]"
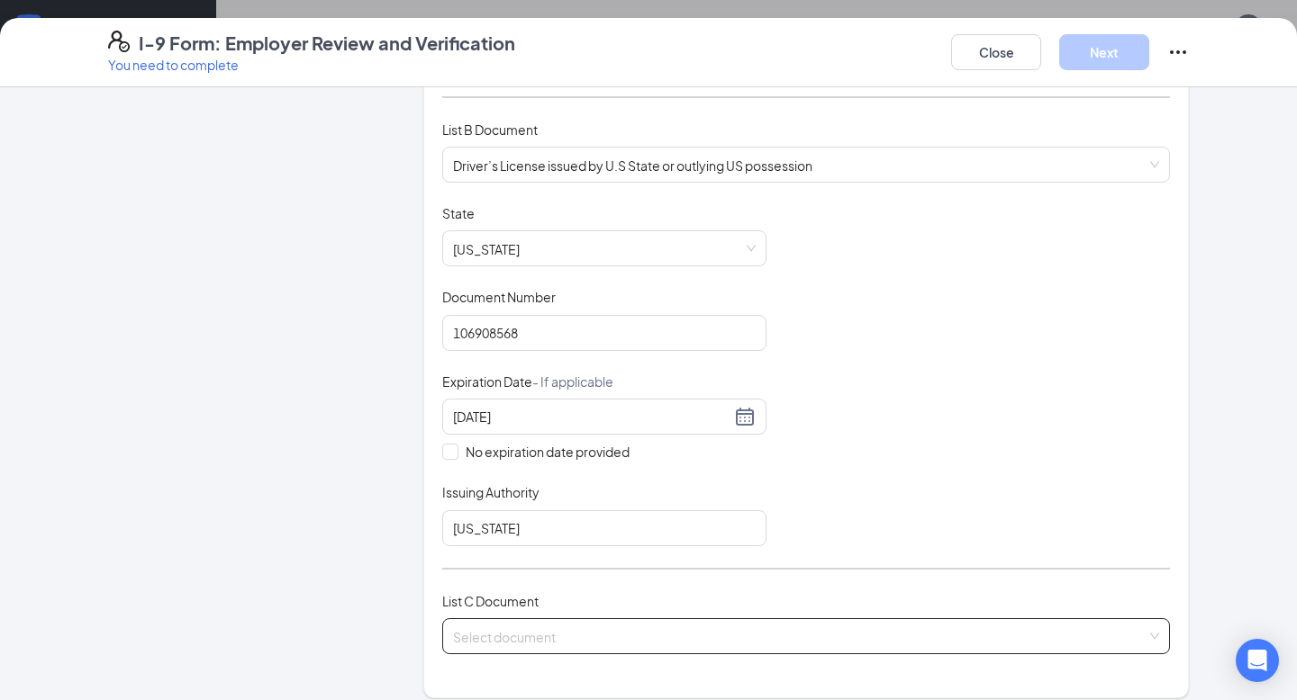
click at [547, 635] on input "search" at bounding box center [799, 632] width 693 height 27
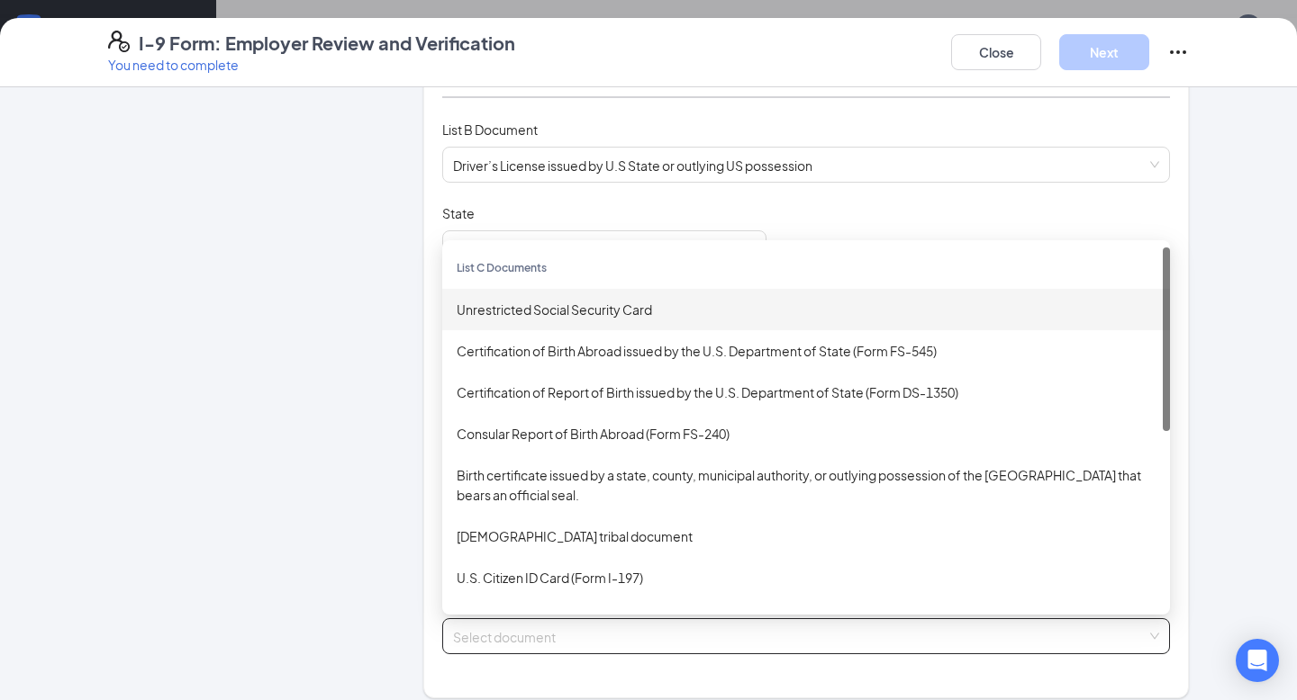
click at [535, 305] on div "Unrestricted Social Security Card" at bounding box center [805, 310] width 699 height 20
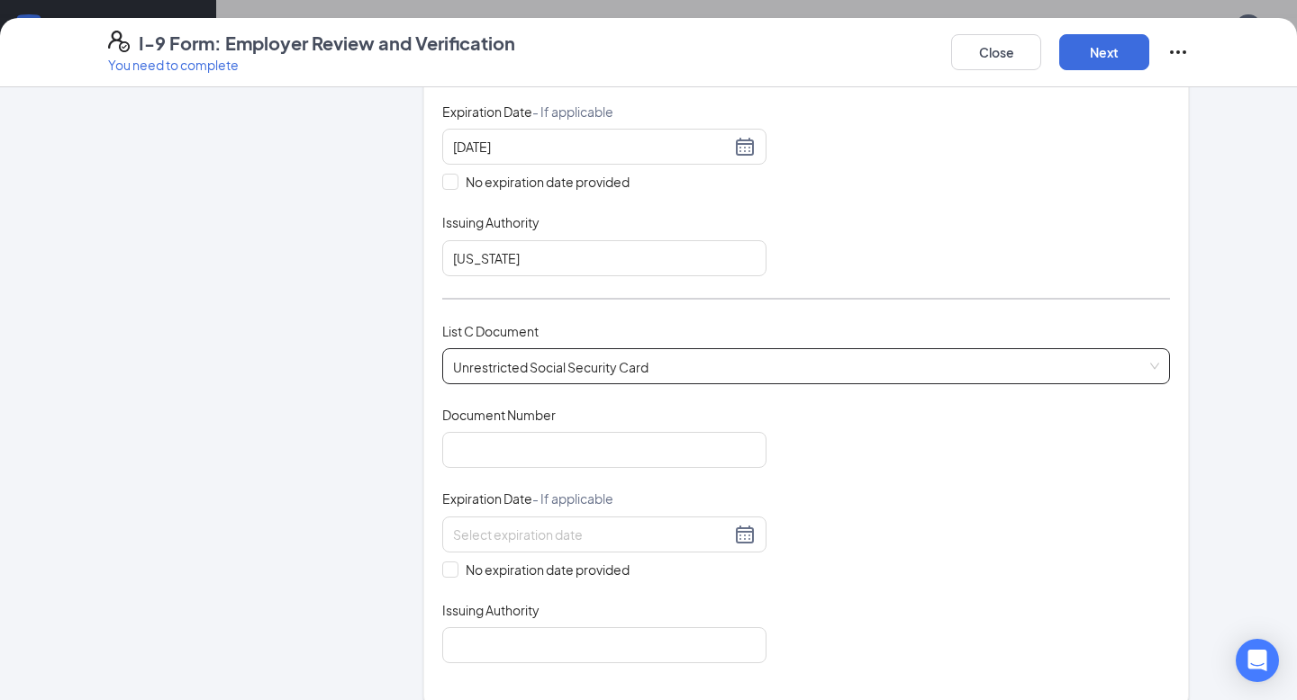
scroll to position [506, 0]
click at [483, 455] on input "Document Number" at bounding box center [604, 447] width 324 height 36
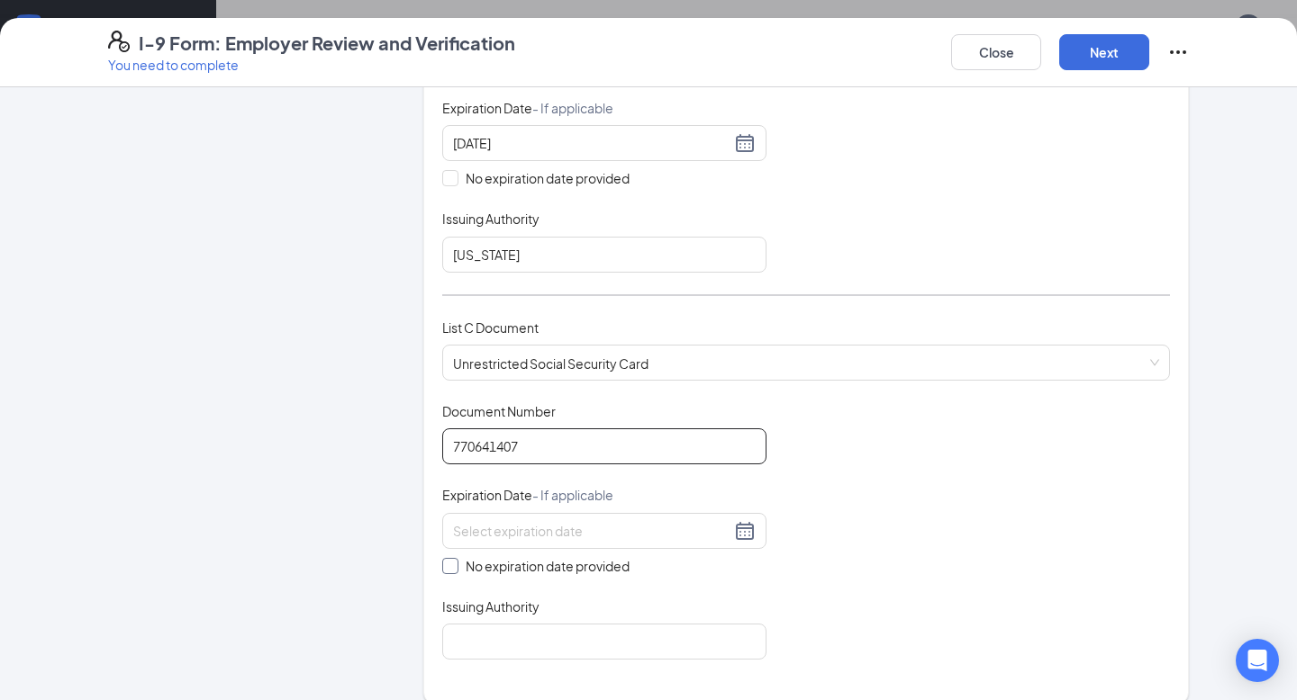
type input "770641407"
click at [447, 564] on input "No expiration date provided" at bounding box center [448, 564] width 13 height 13
checkbox input "true"
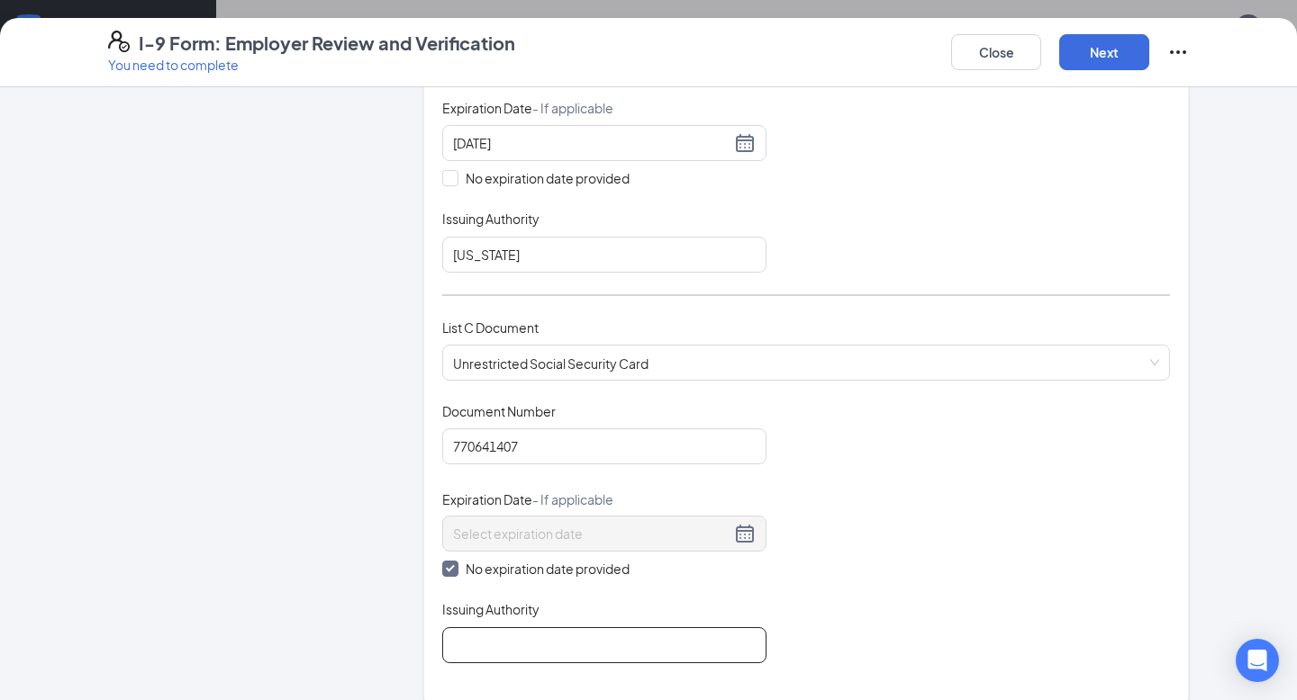
click at [480, 657] on input "Issuing Authority" at bounding box center [604, 646] width 324 height 36
type input "[GEOGRAPHIC_DATA]"
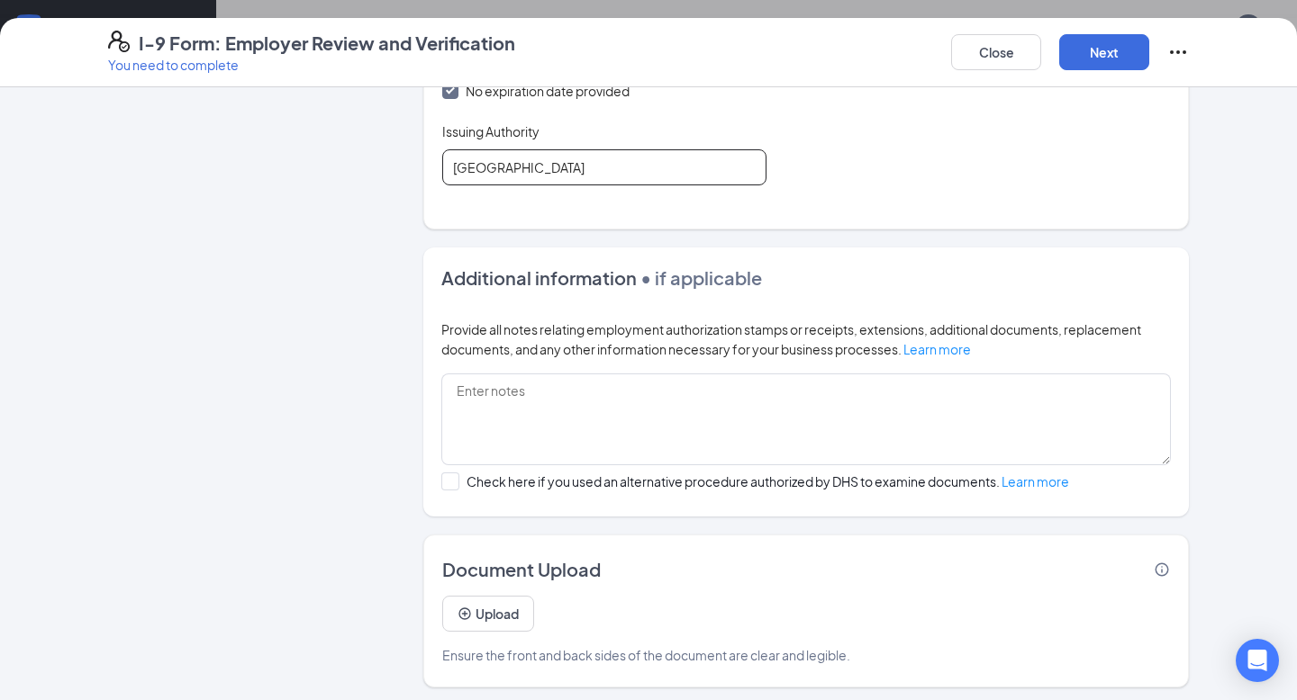
scroll to position [1423, 0]
click at [521, 596] on button "Upload" at bounding box center [488, 614] width 92 height 36
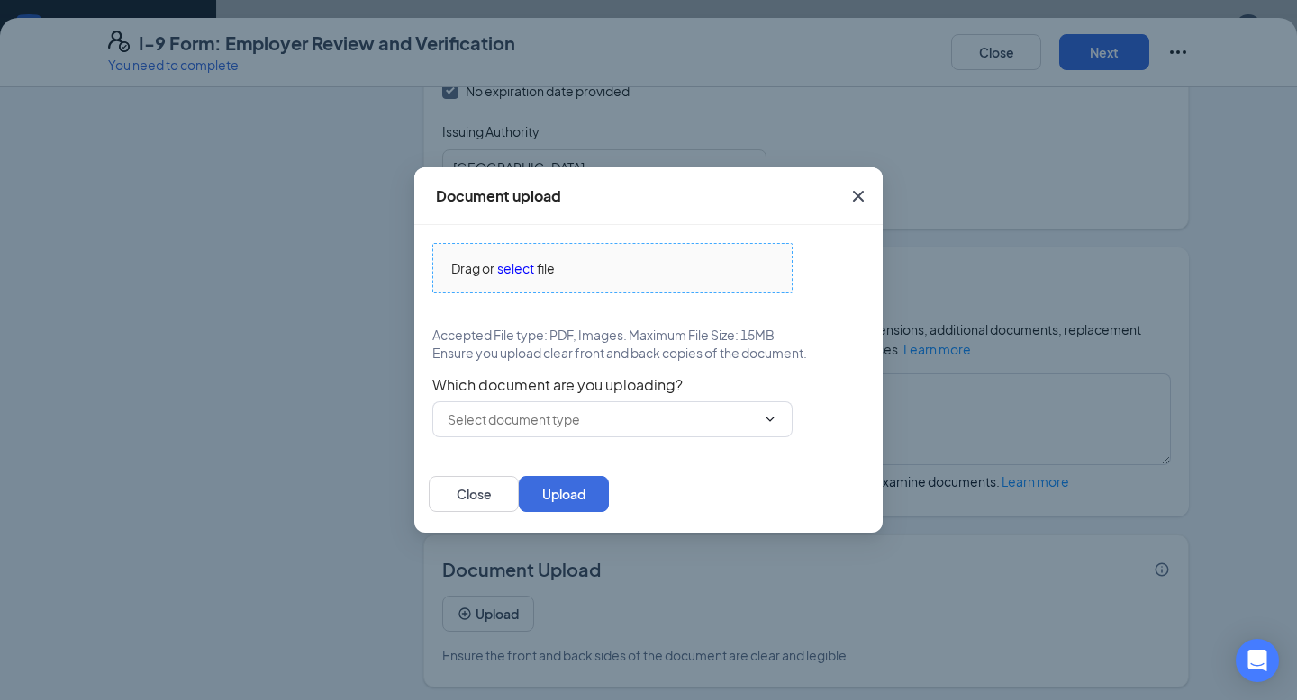
click at [518, 270] on span "select" at bounding box center [515, 268] width 37 height 20
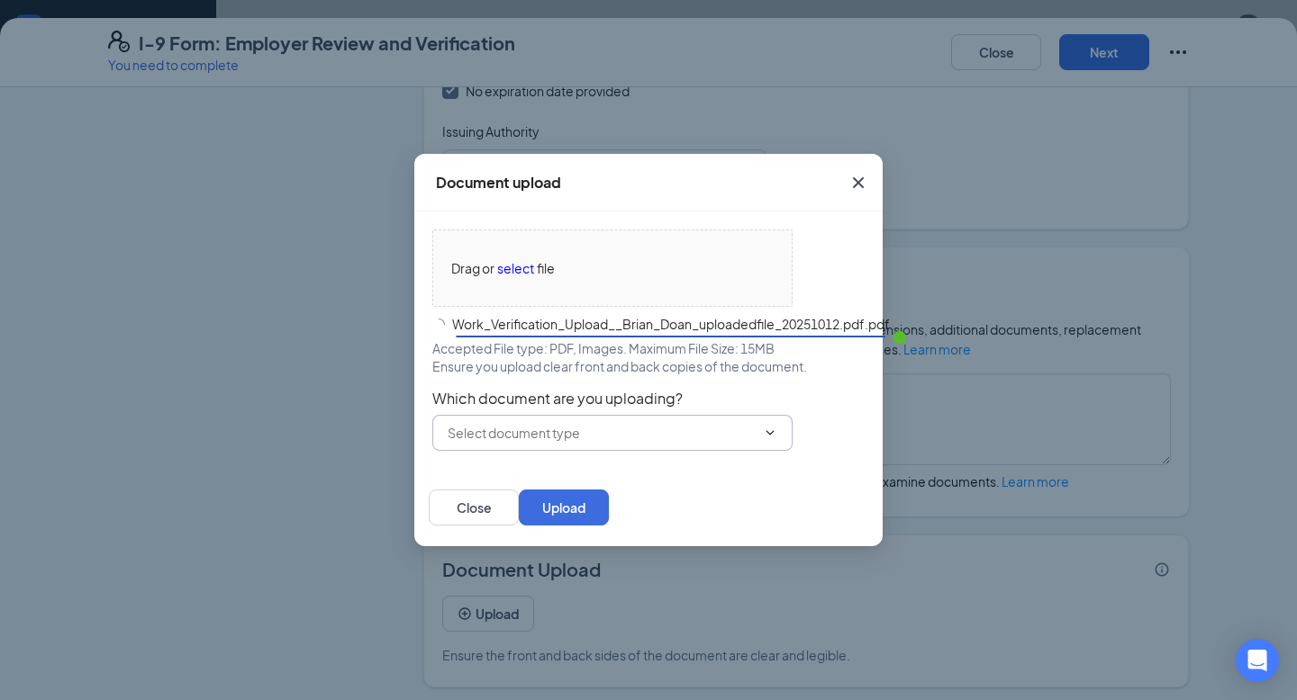
click at [559, 443] on span at bounding box center [612, 433] width 360 height 36
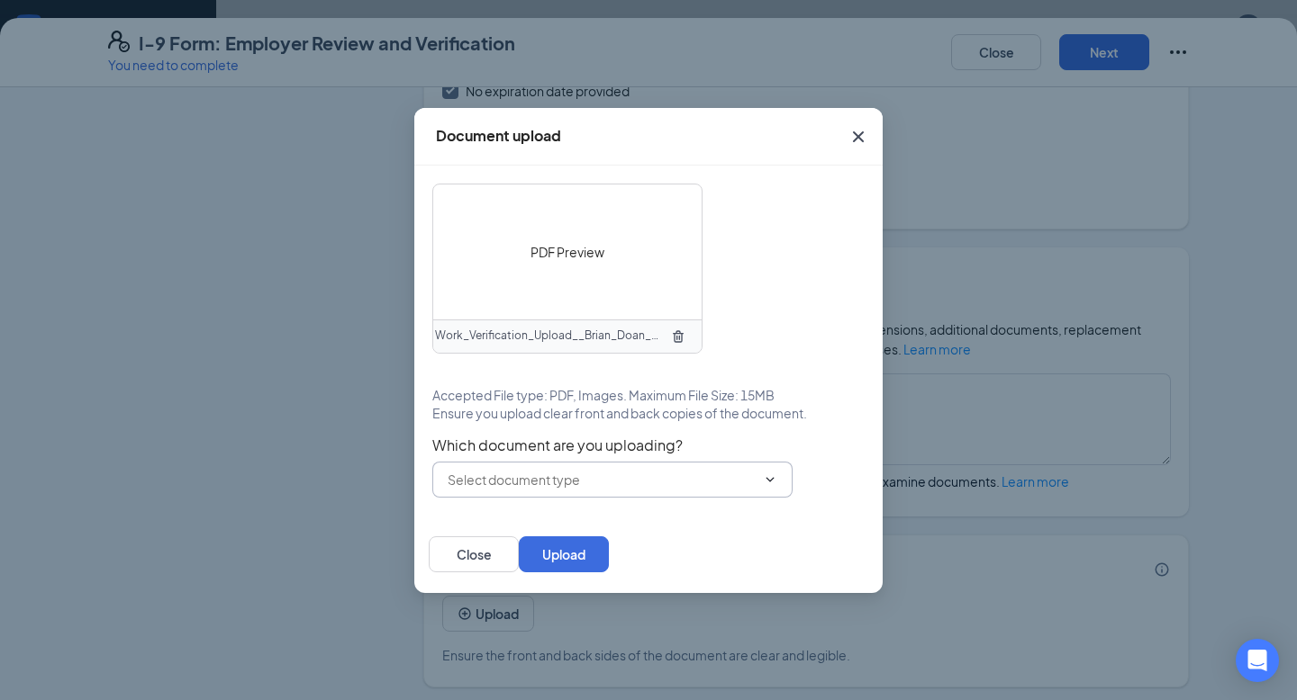
click at [538, 483] on input "text" at bounding box center [601, 480] width 308 height 20
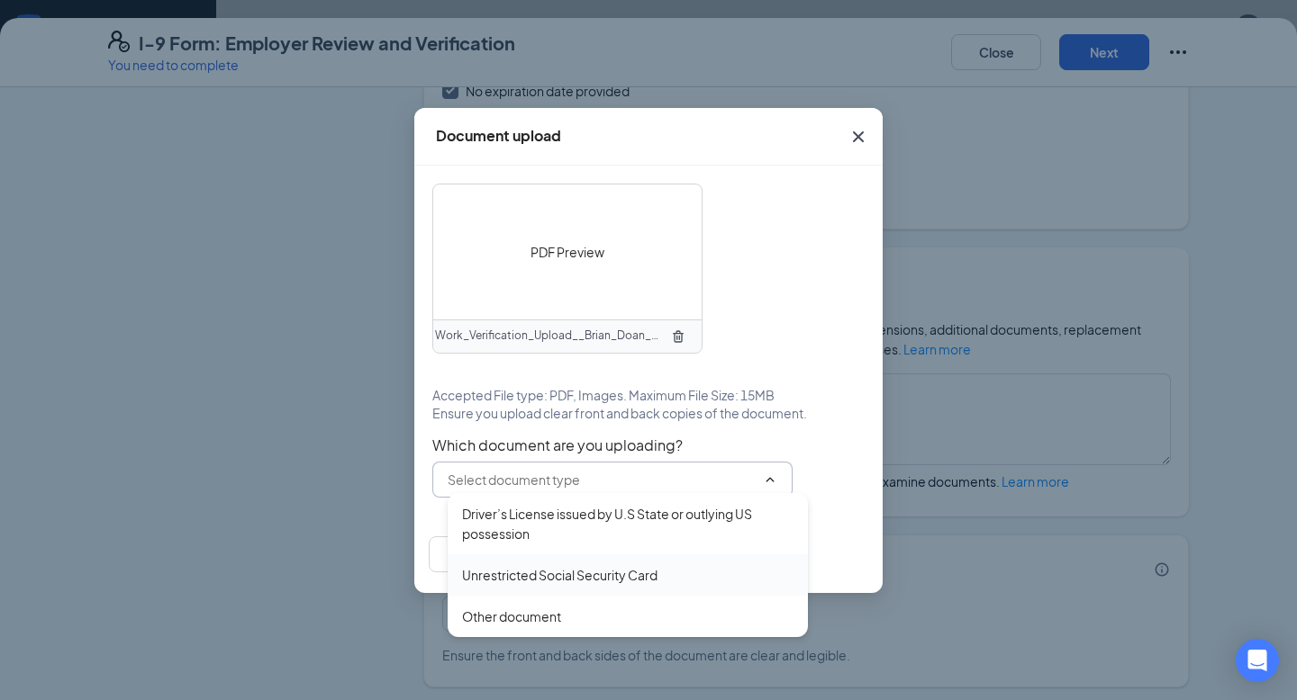
click at [516, 580] on div "Unrestricted Social Security Card" at bounding box center [559, 575] width 195 height 20
type input "Unrestricted Social Security Card"
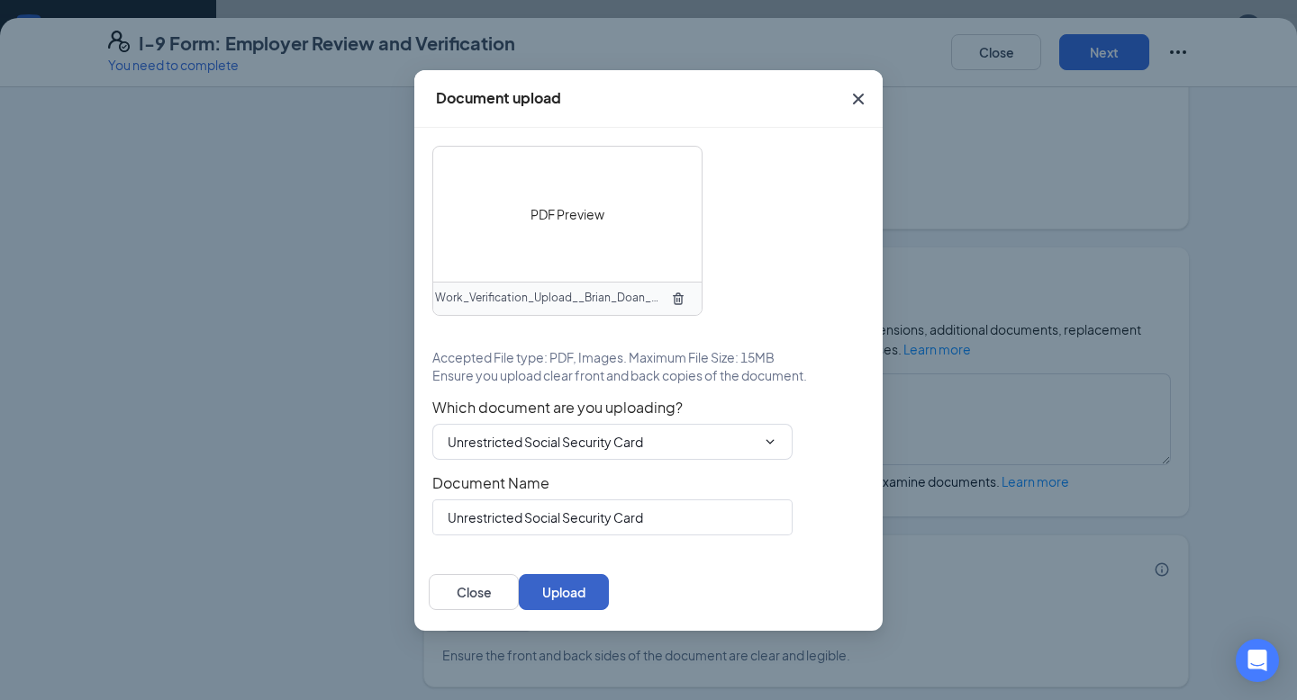
click at [609, 586] on button "Upload" at bounding box center [564, 592] width 90 height 36
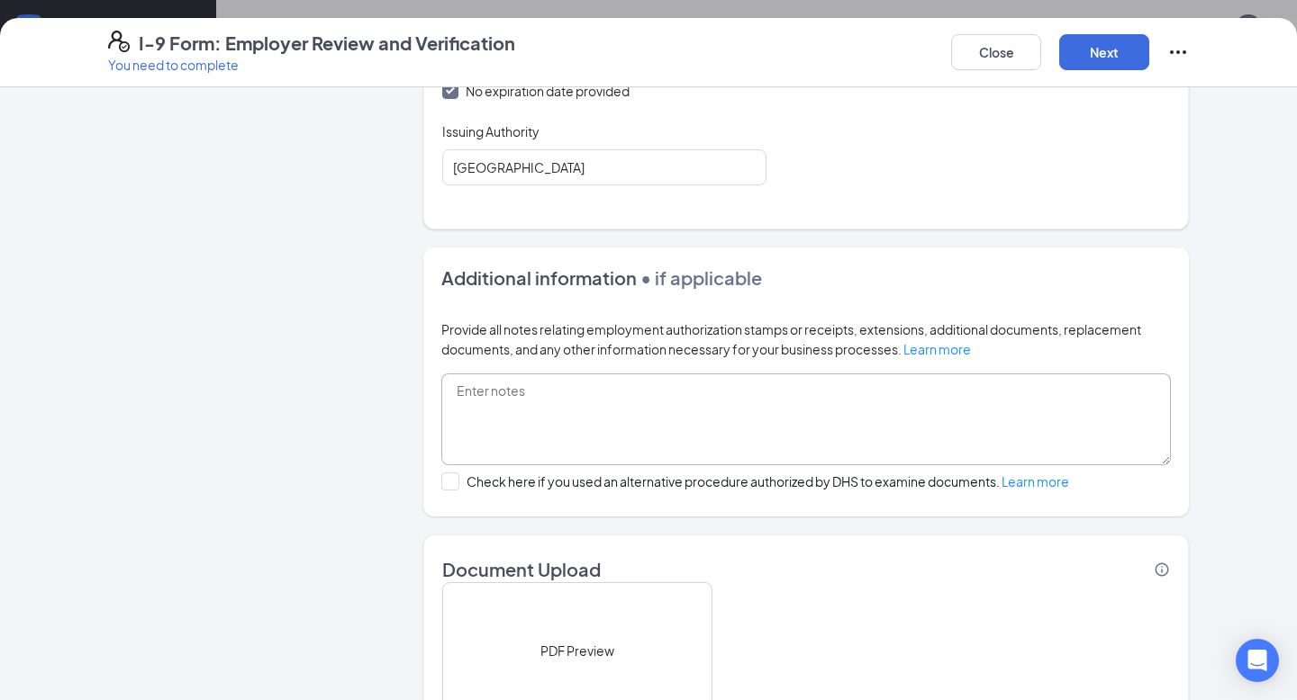
scroll to position [1154, 0]
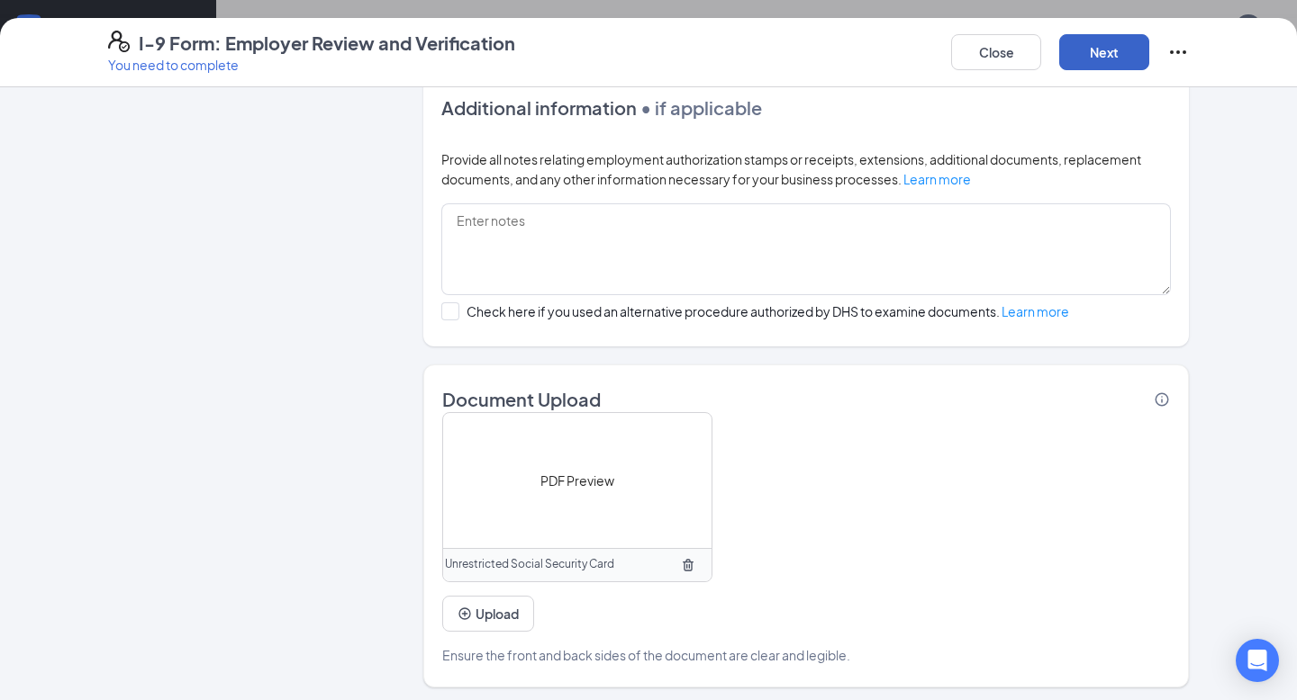
click at [1130, 47] on button "Next" at bounding box center [1104, 52] width 90 height 36
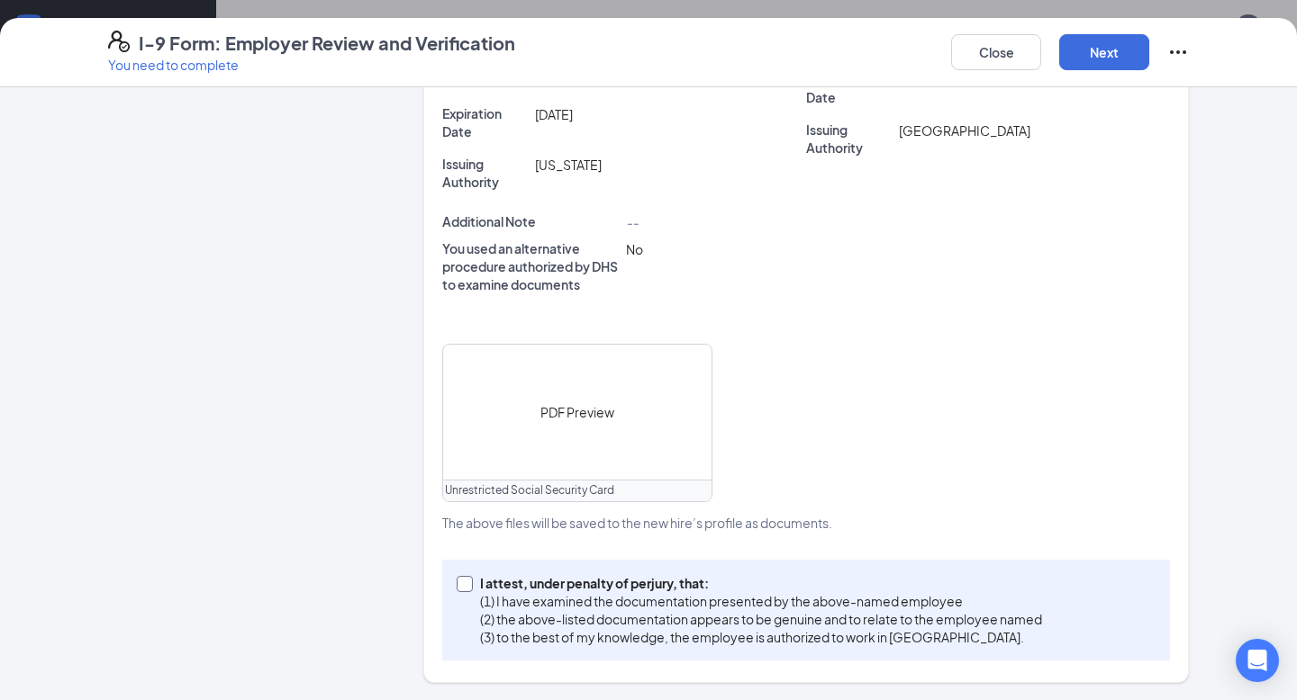
click at [547, 593] on p "(1) I have examined the documentation presented by the above-named employee" at bounding box center [761, 601] width 562 height 18
click at [469, 589] on input "I attest, under penalty of [PERSON_NAME], that: (1) I have examined the documen…" at bounding box center [462, 582] width 13 height 13
checkbox input "true"
click at [1088, 44] on button "Next" at bounding box center [1104, 52] width 90 height 36
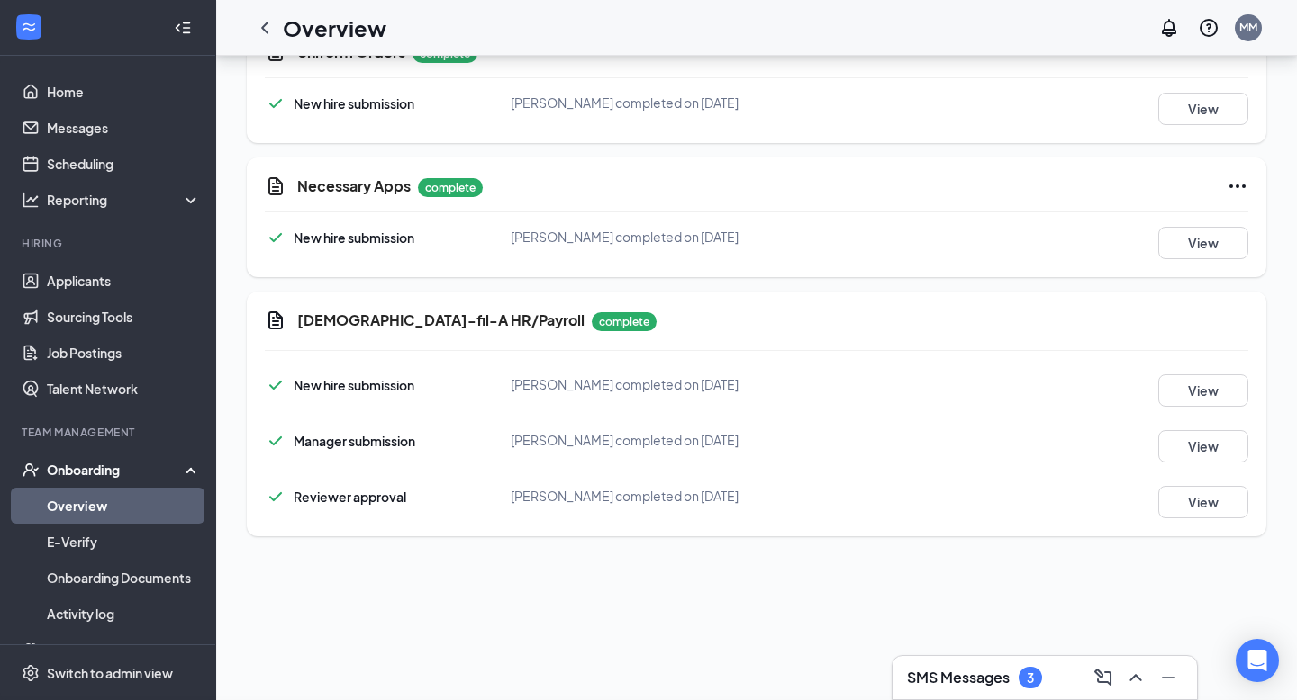
scroll to position [436, 0]
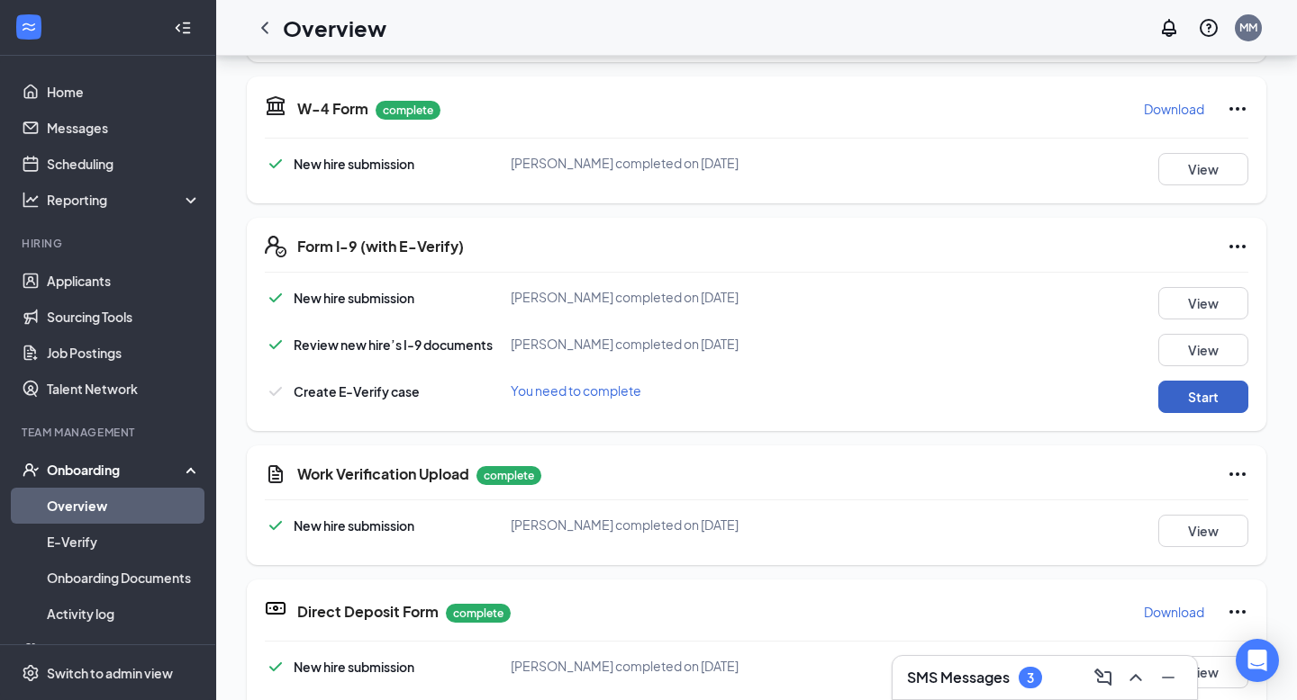
click at [1207, 402] on button "Start" at bounding box center [1203, 397] width 90 height 32
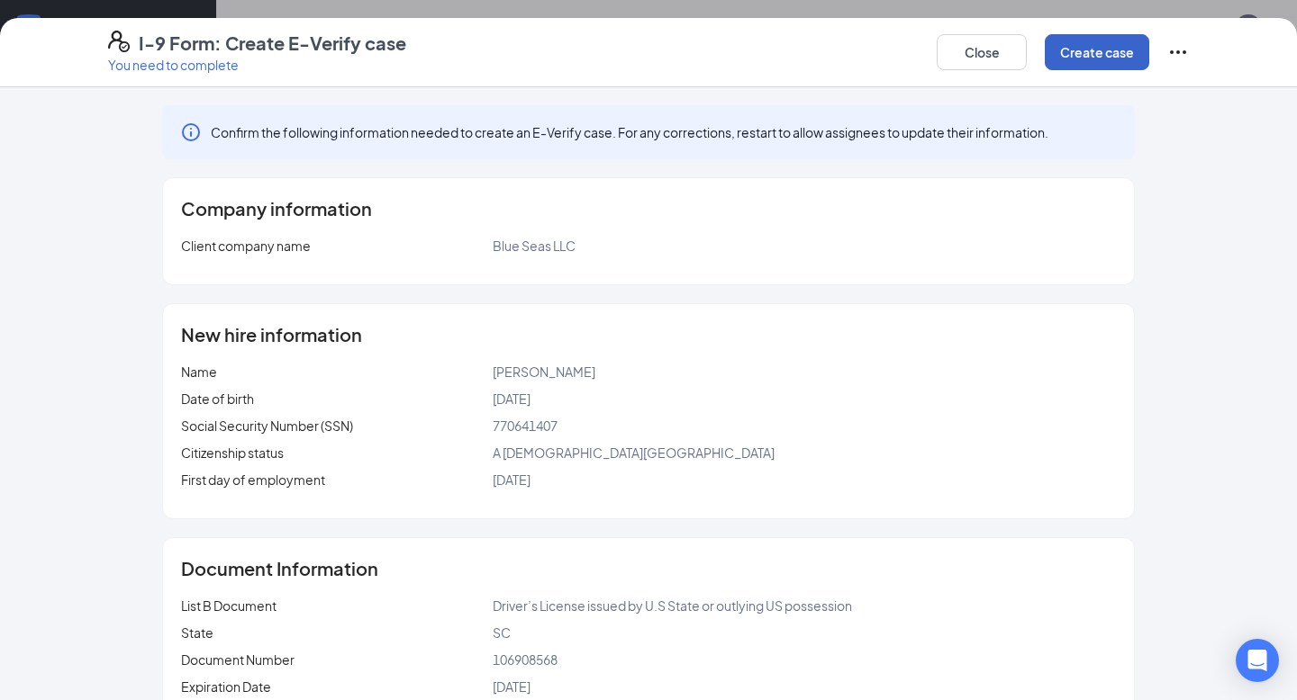
click at [1097, 62] on button "Create case" at bounding box center [1096, 52] width 104 height 36
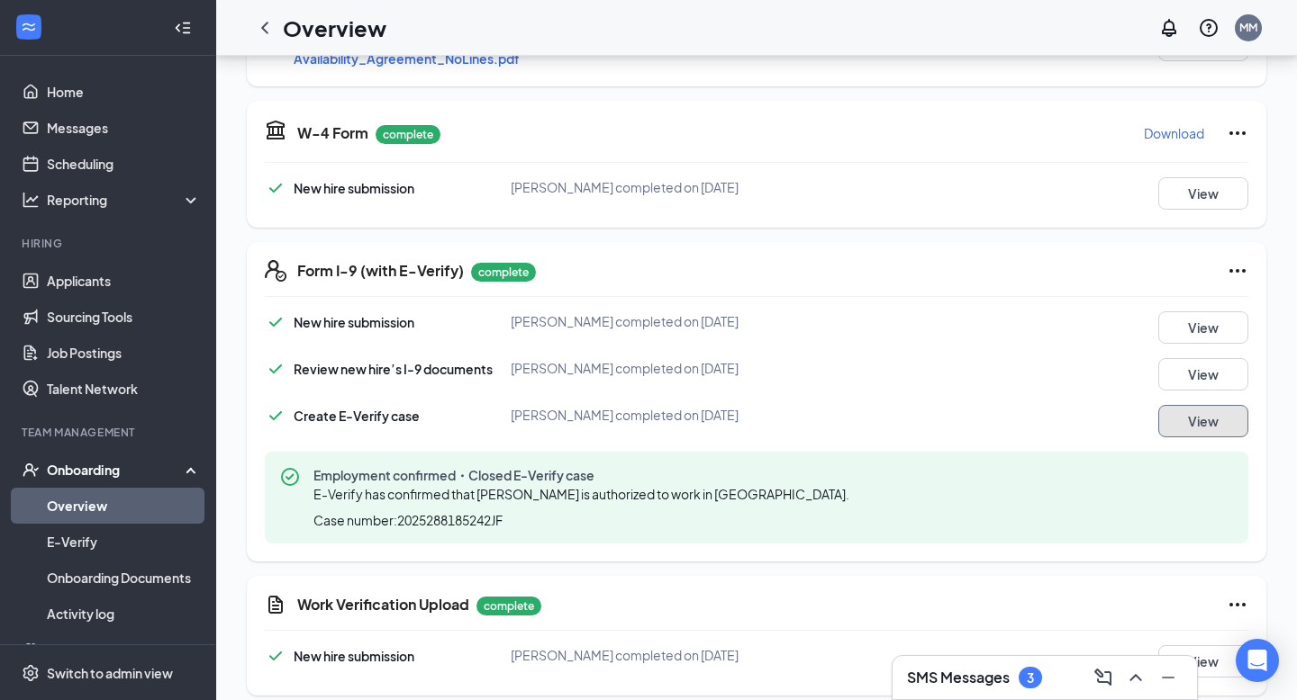
scroll to position [0, 0]
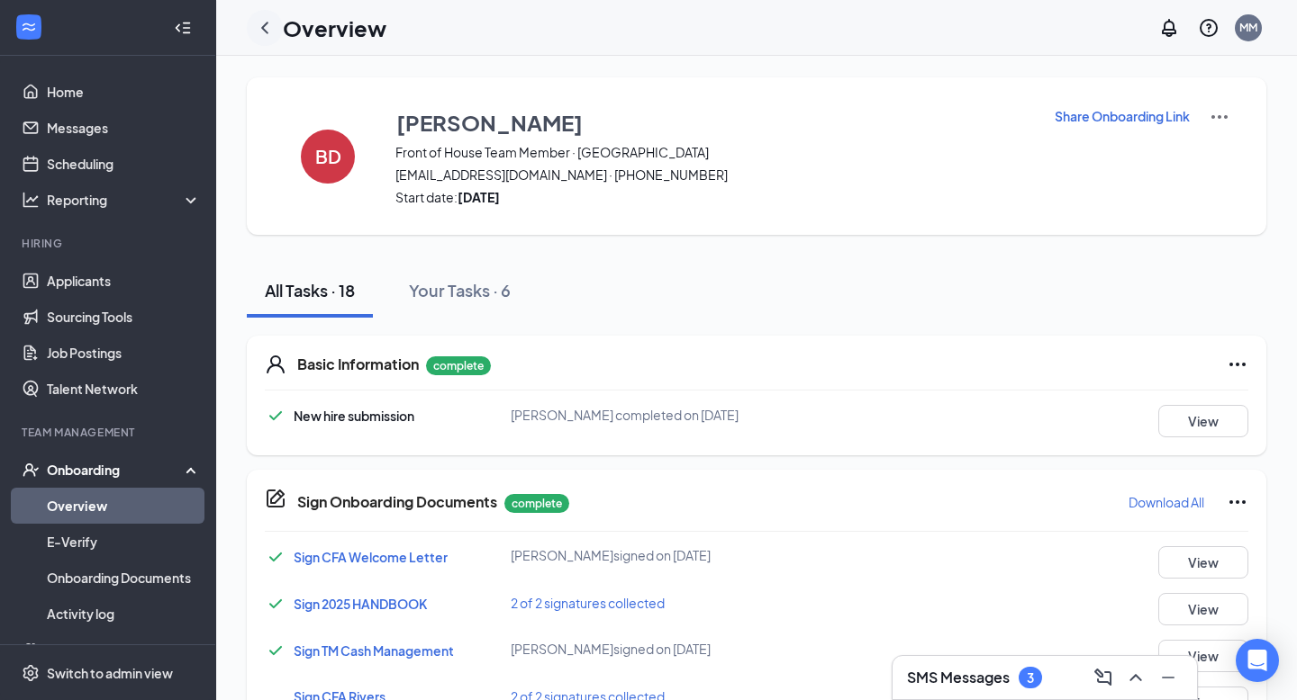
click at [255, 24] on icon "ChevronLeft" at bounding box center [265, 28] width 22 height 22
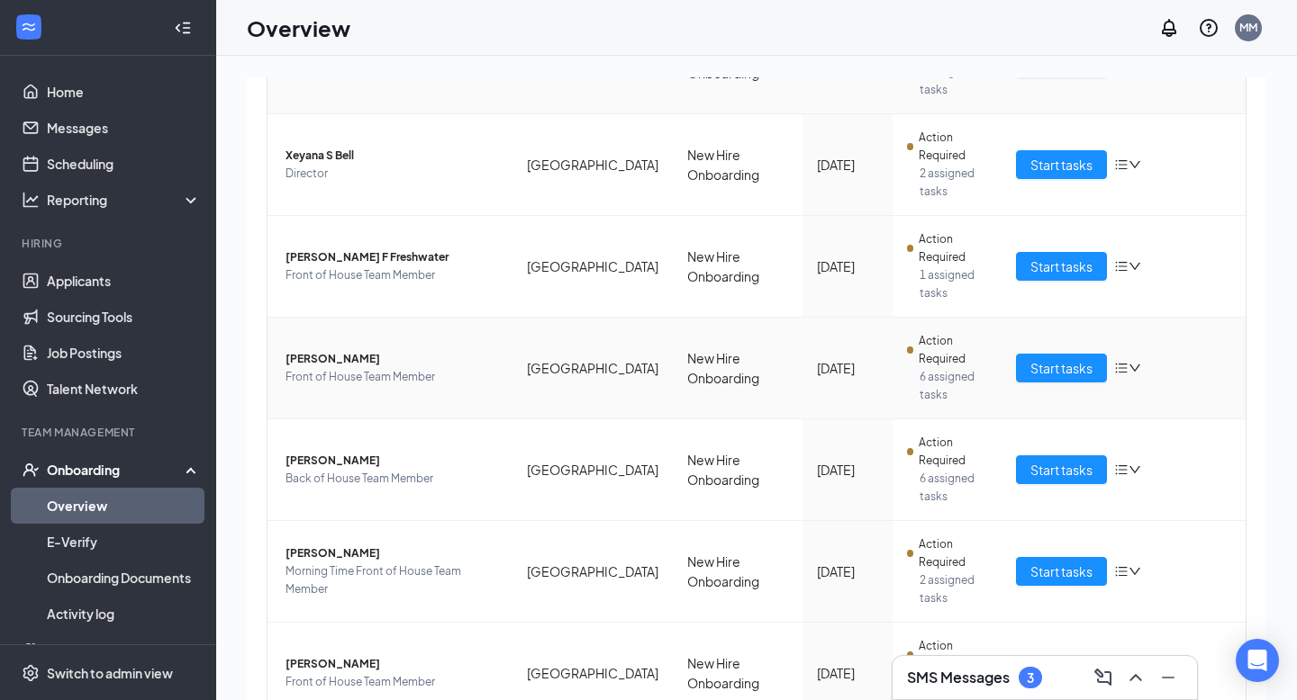
scroll to position [522, 0]
